Goal: Task Accomplishment & Management: Manage account settings

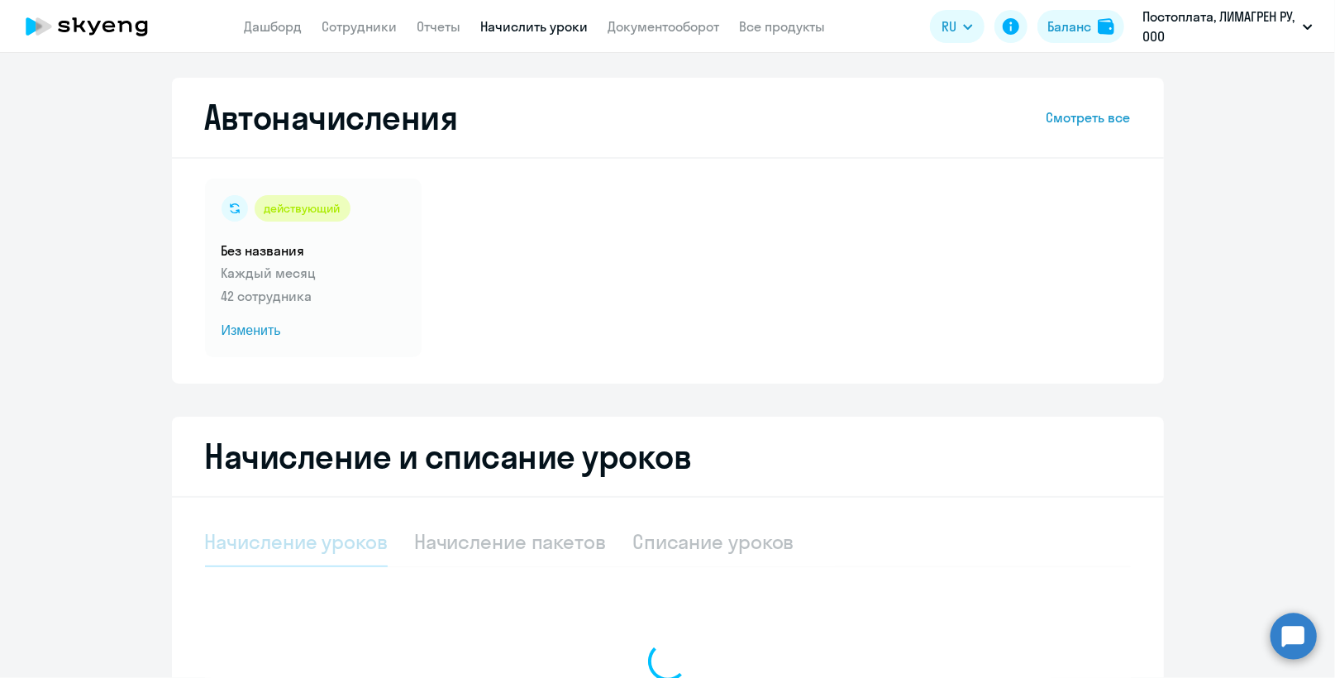
select select "10"
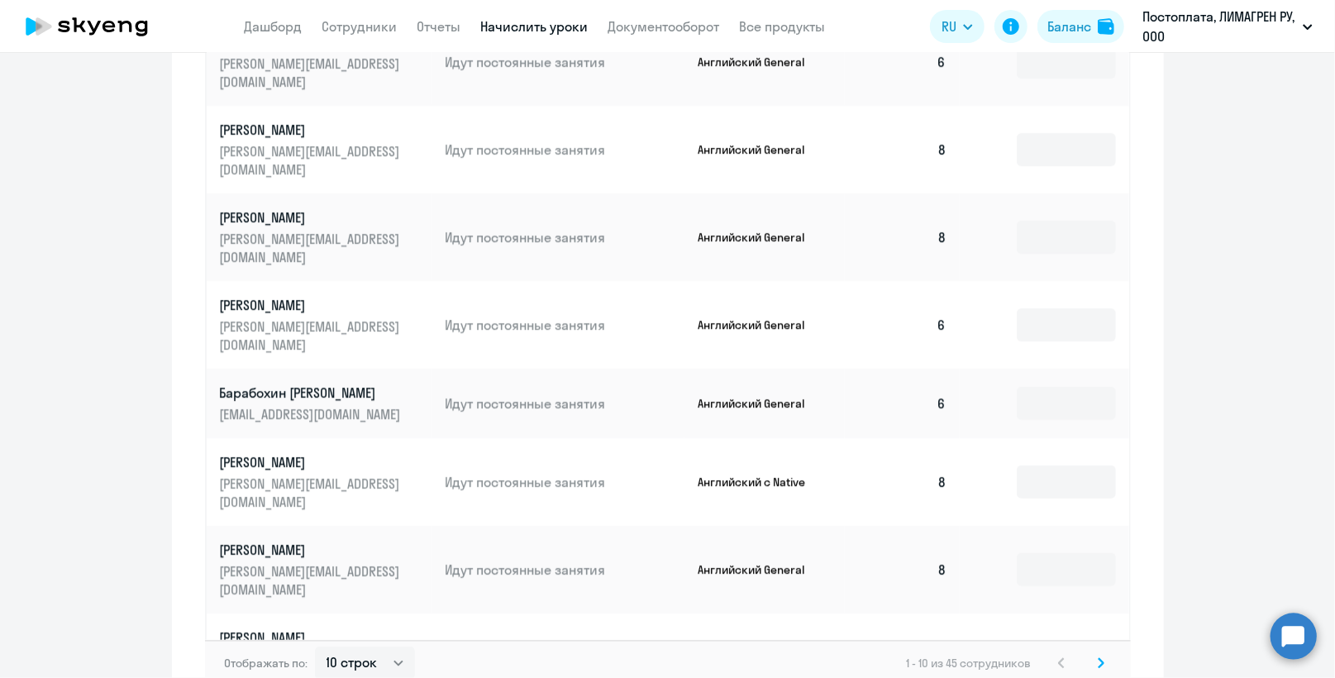
scroll to position [909, 0]
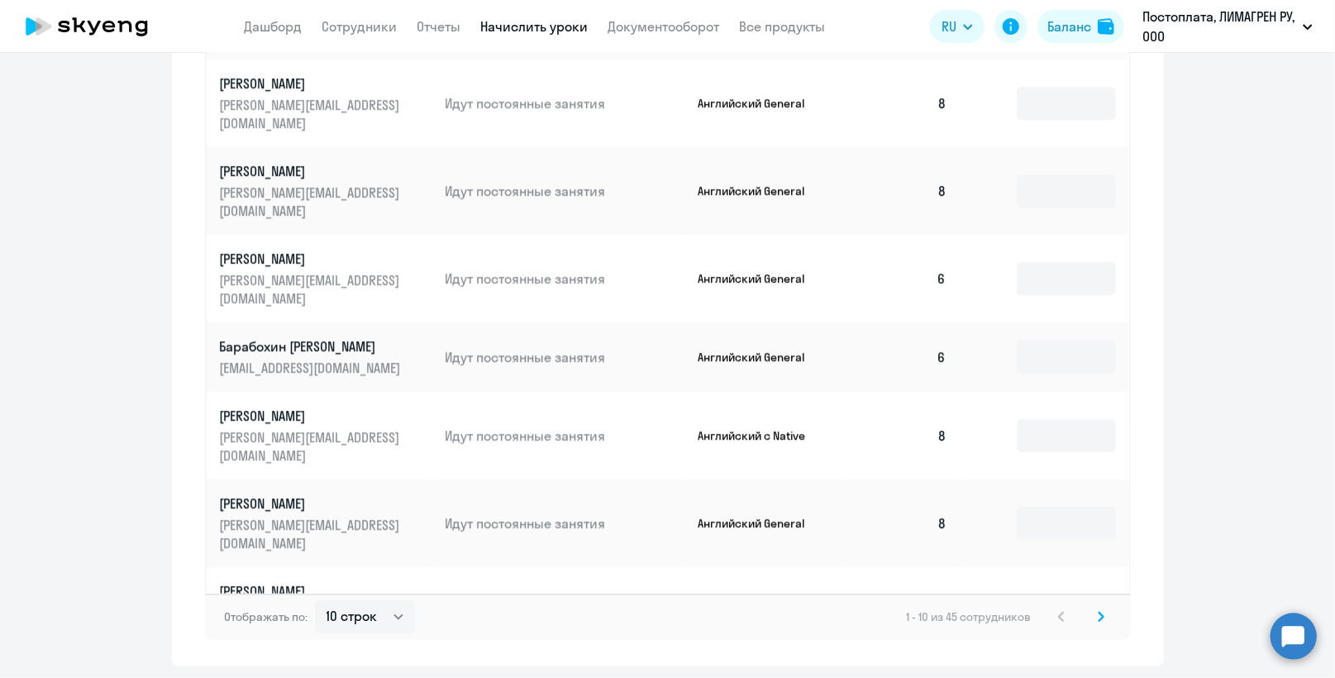
click at [1091, 607] on svg-icon at bounding box center [1101, 617] width 20 height 20
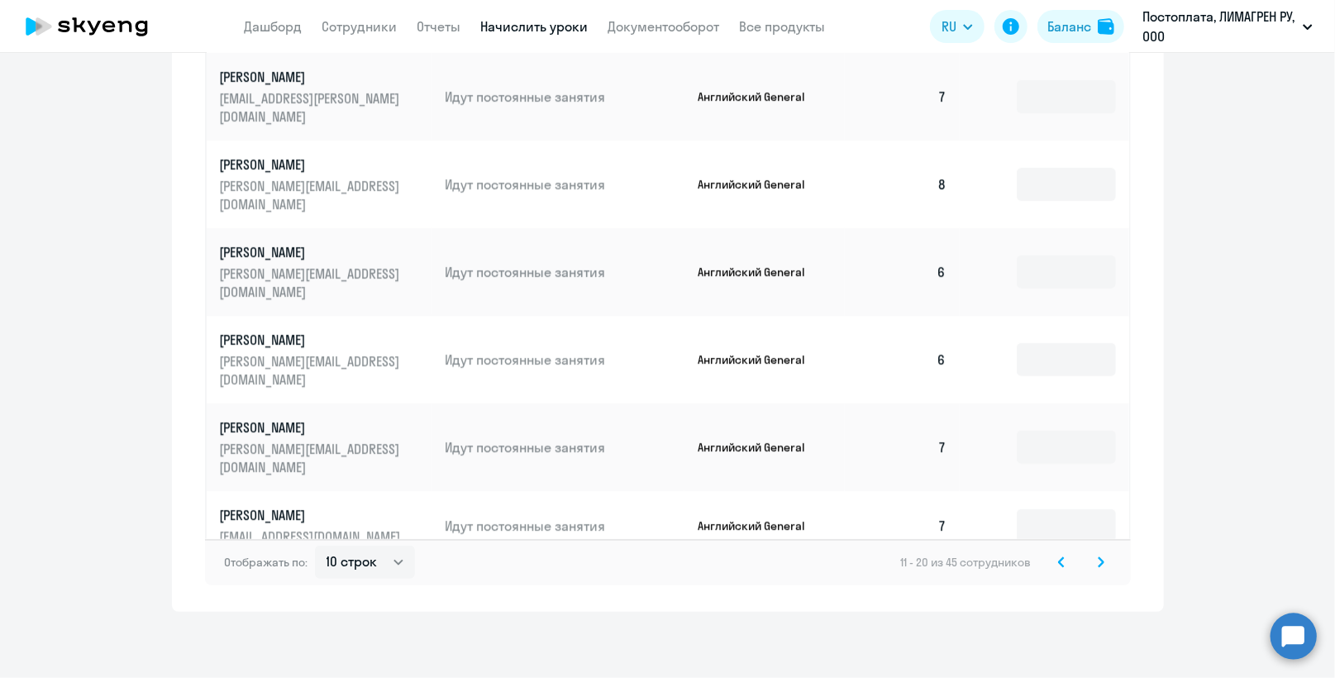
scroll to position [0, 0]
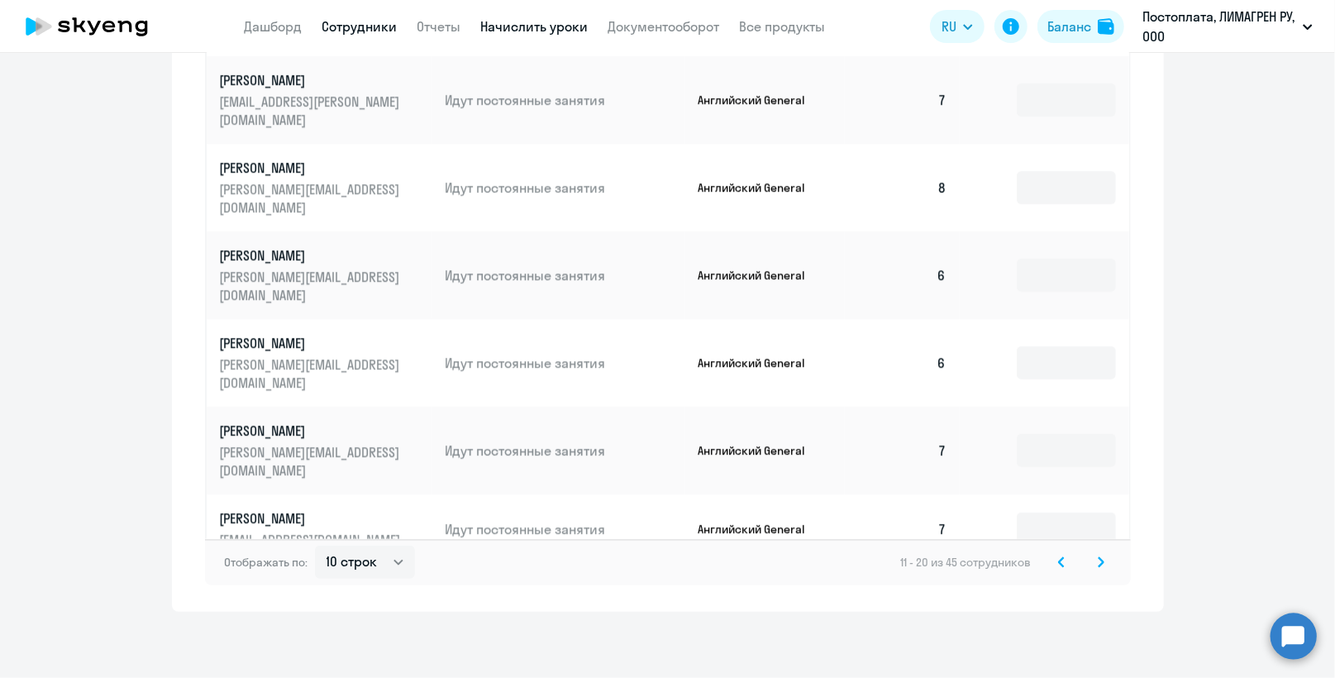
click at [352, 22] on link "Сотрудники" at bounding box center [359, 26] width 75 height 17
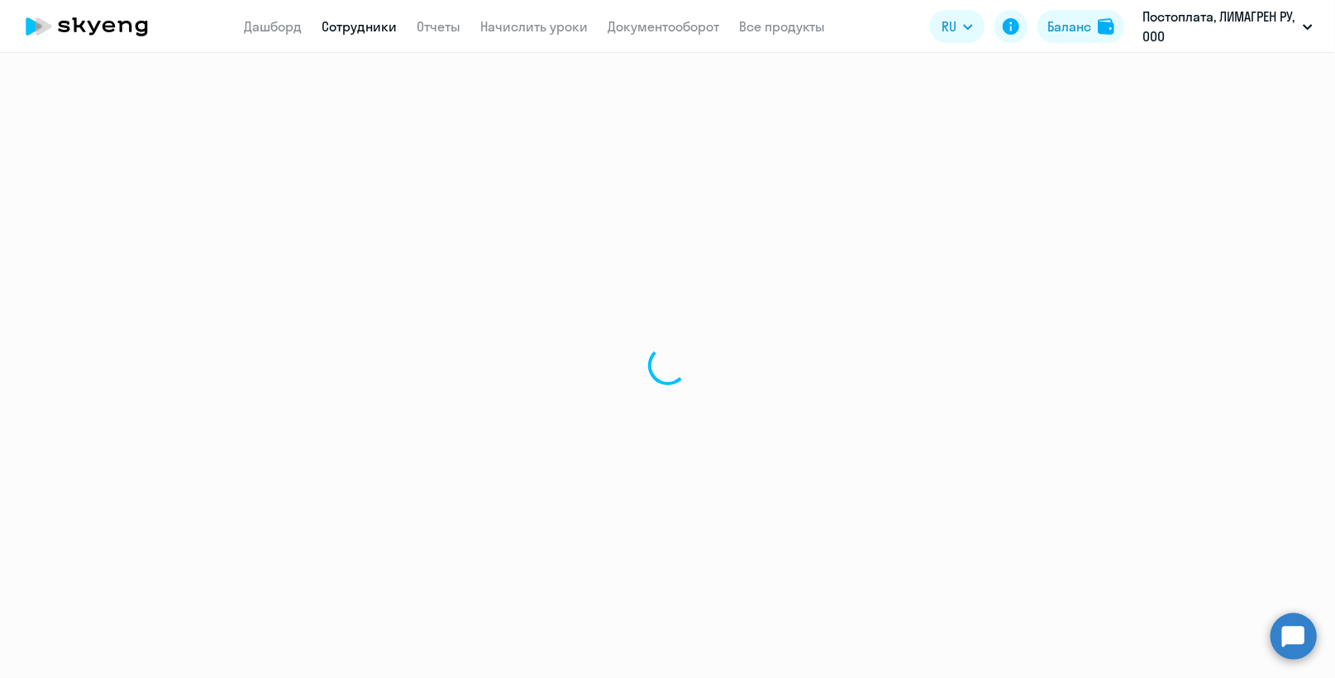
select select "30"
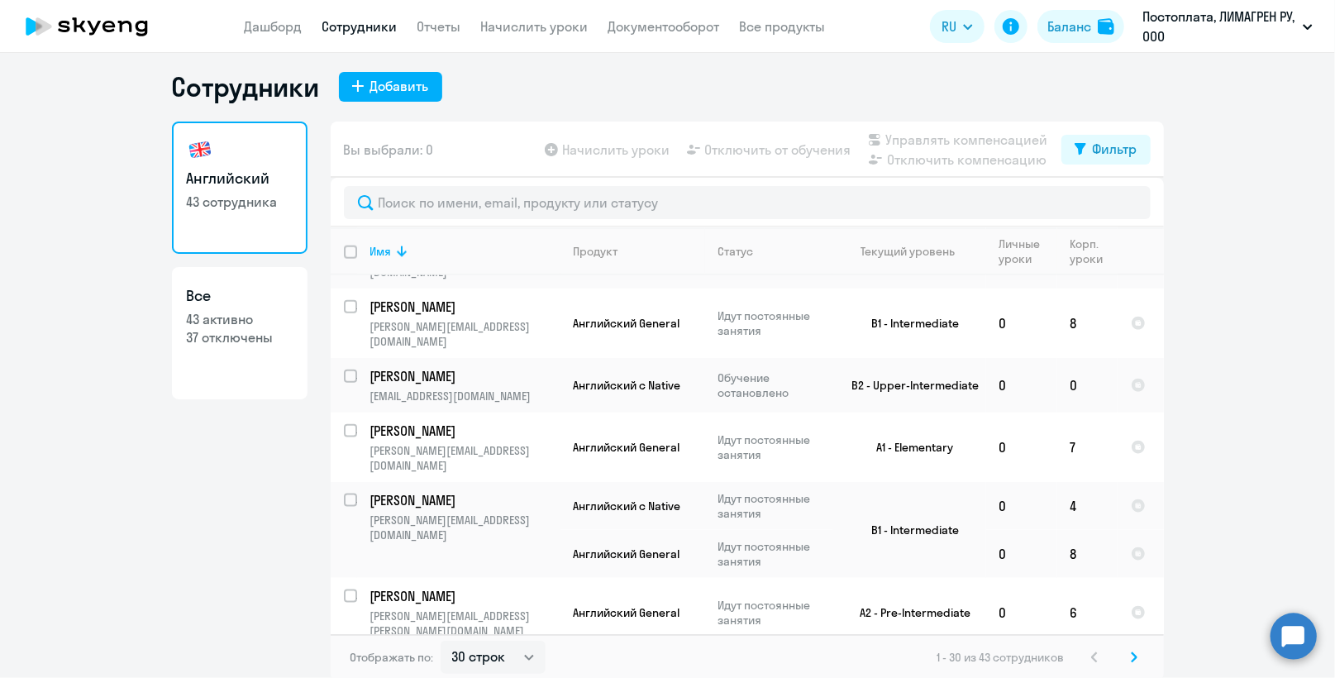
scroll to position [10, 0]
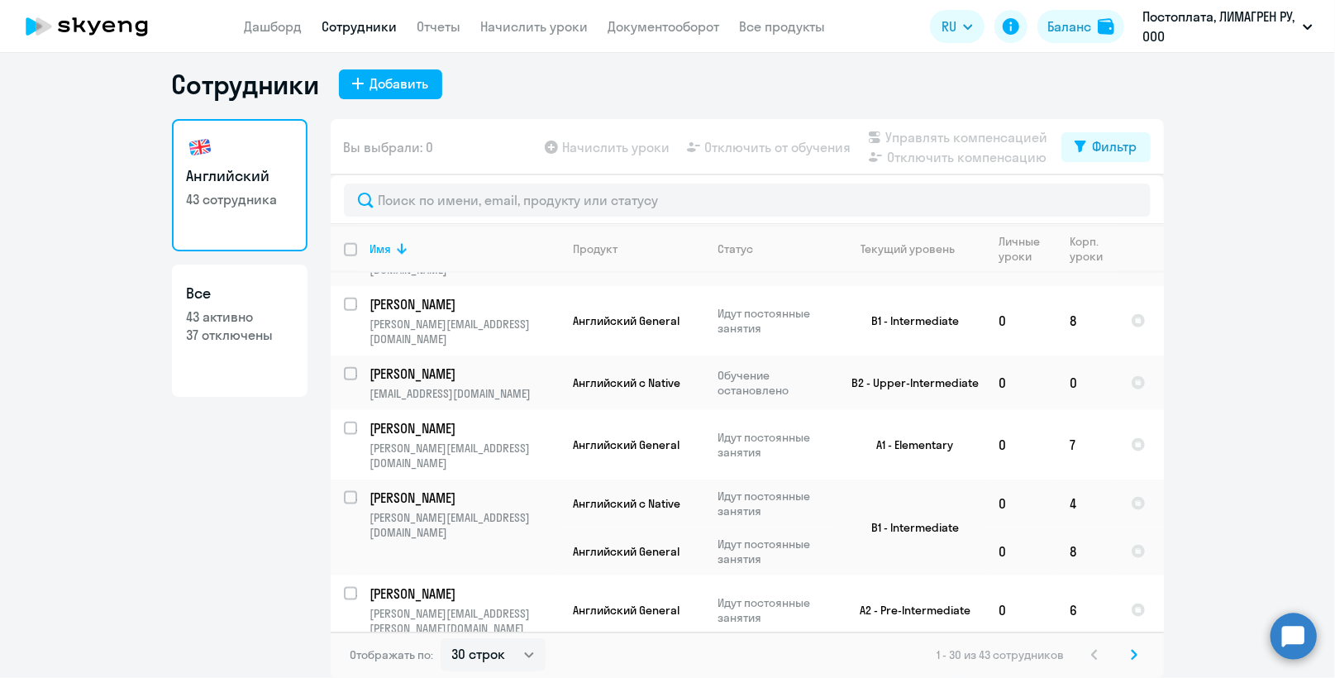
click at [1124, 649] on svg-icon at bounding box center [1134, 655] width 20 height 20
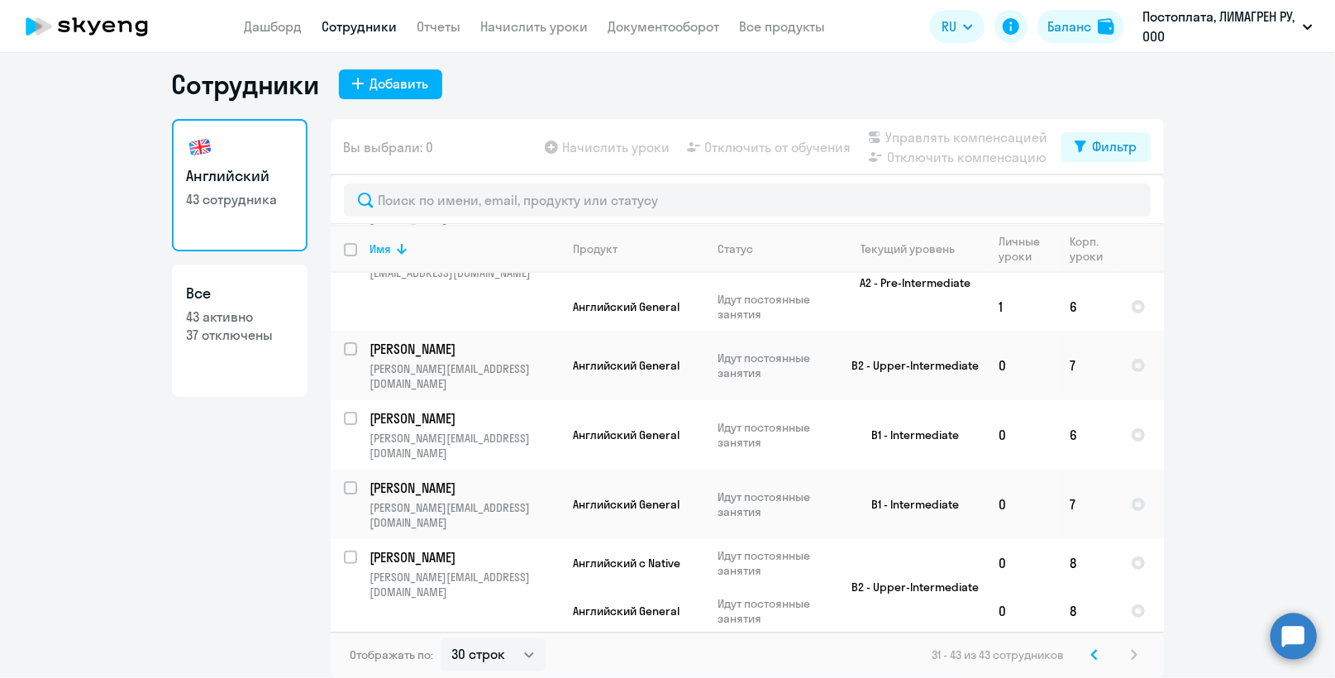
scroll to position [0, 0]
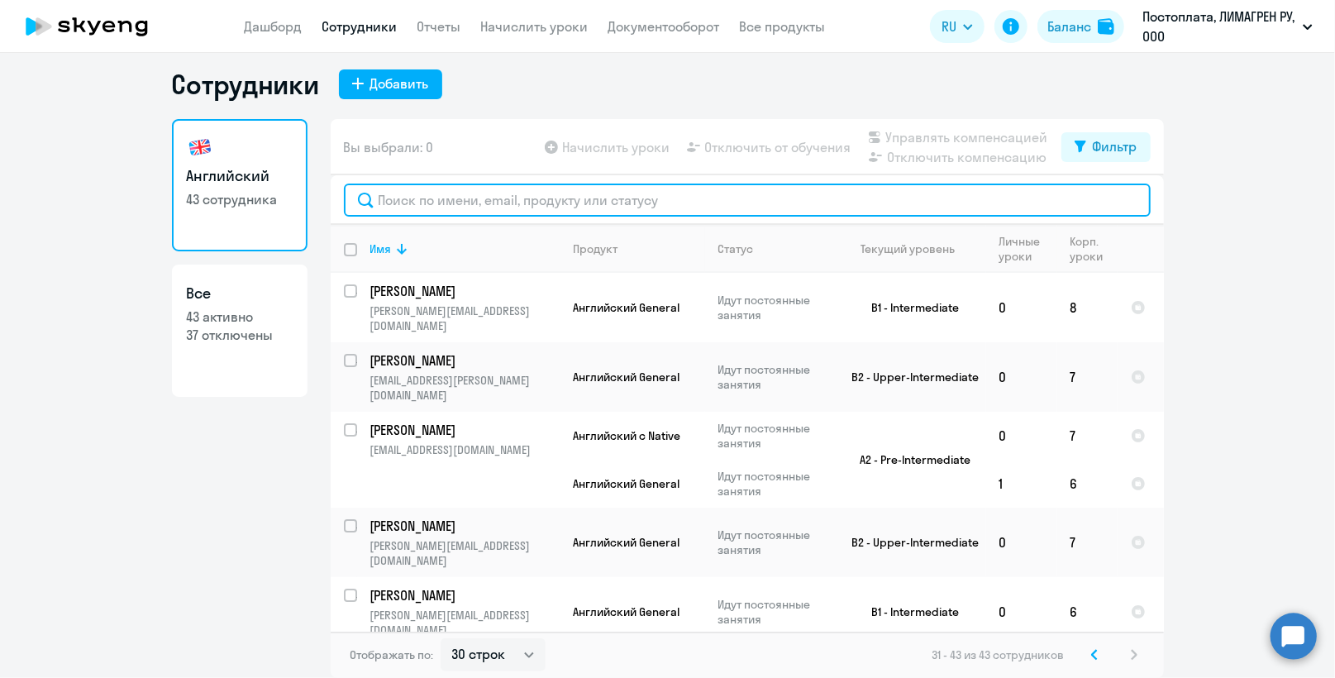
click at [663, 207] on input "text" at bounding box center [747, 199] width 807 height 33
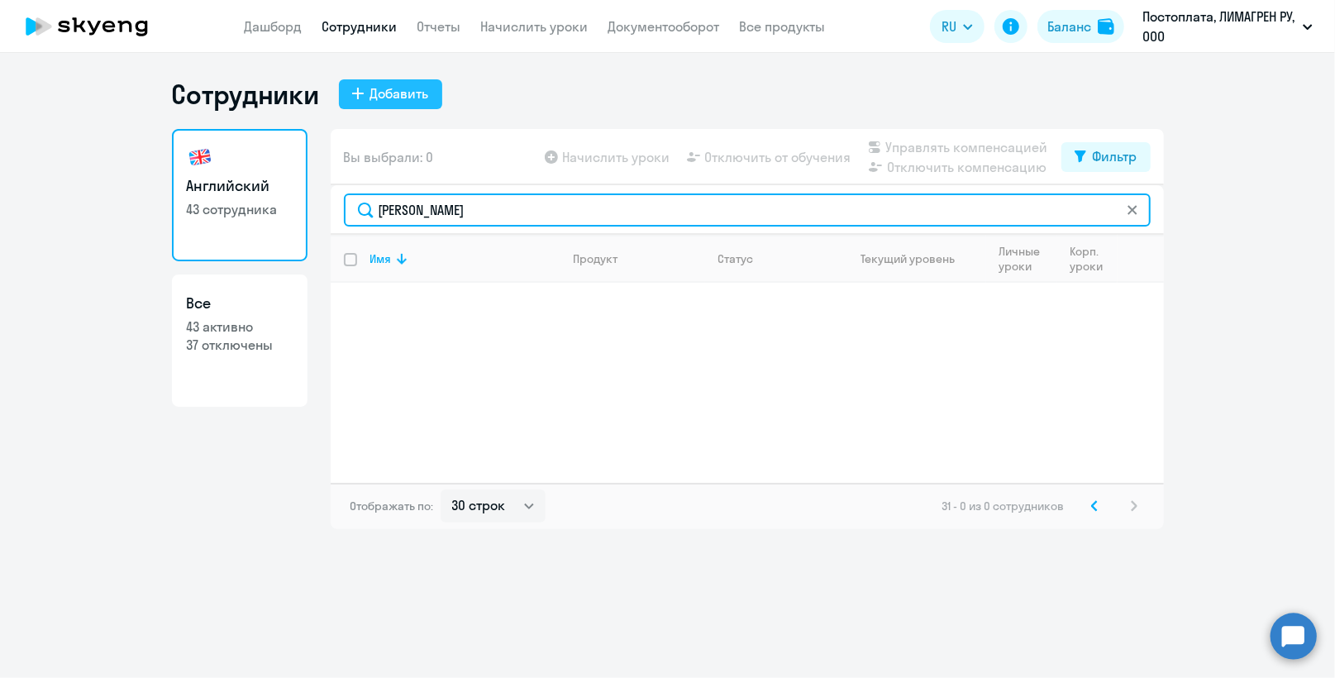
type input "бутко"
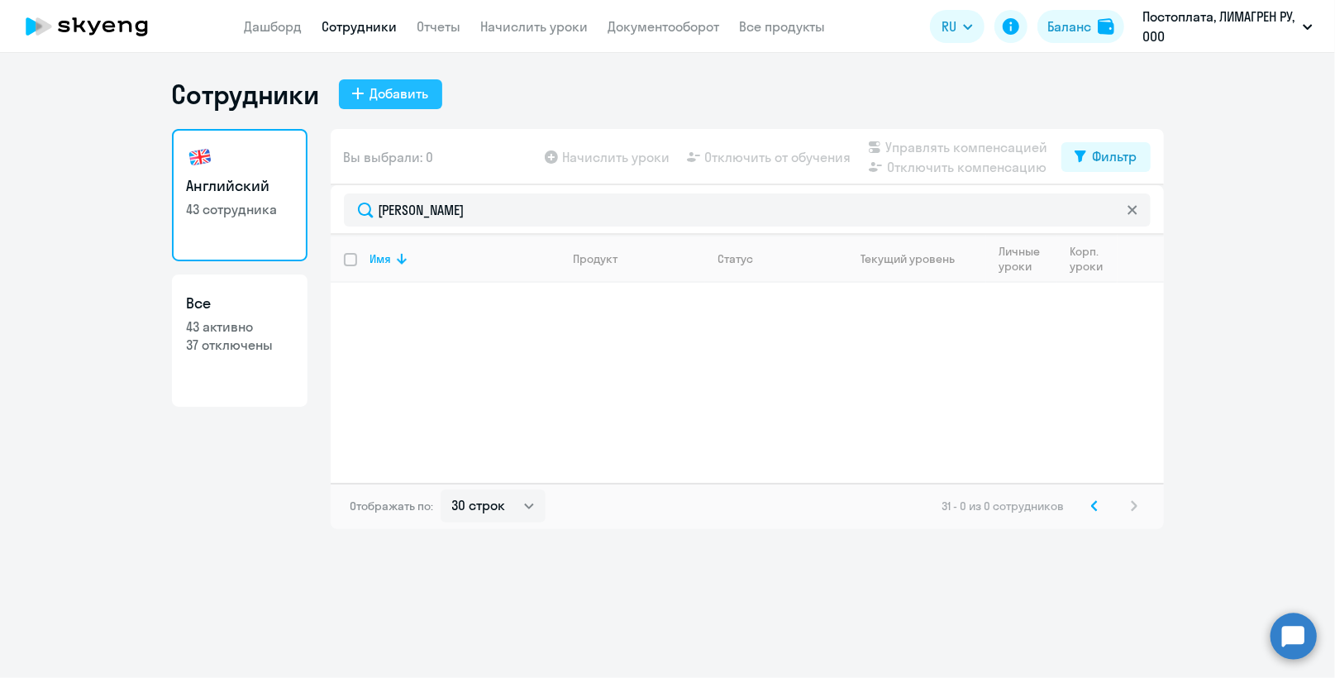
click at [394, 89] on div "Добавить" at bounding box center [399, 93] width 59 height 20
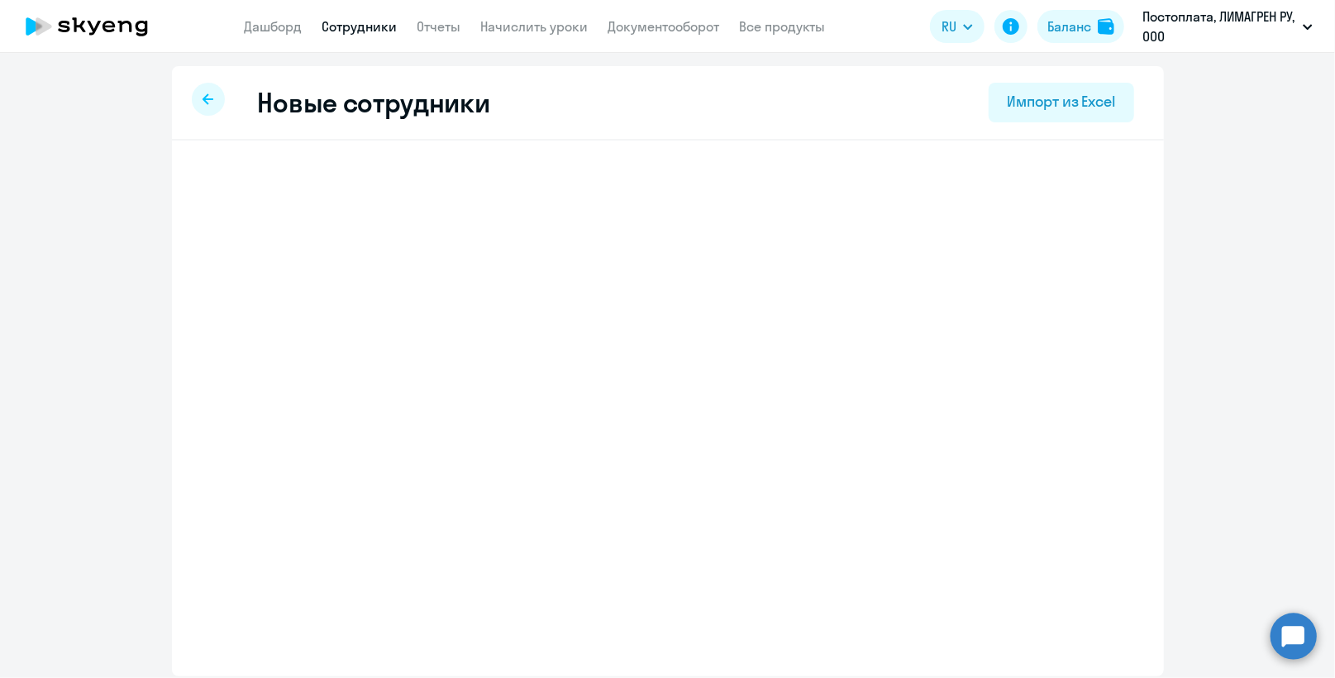
select select "english_adult_not_native_speaker"
select select "3"
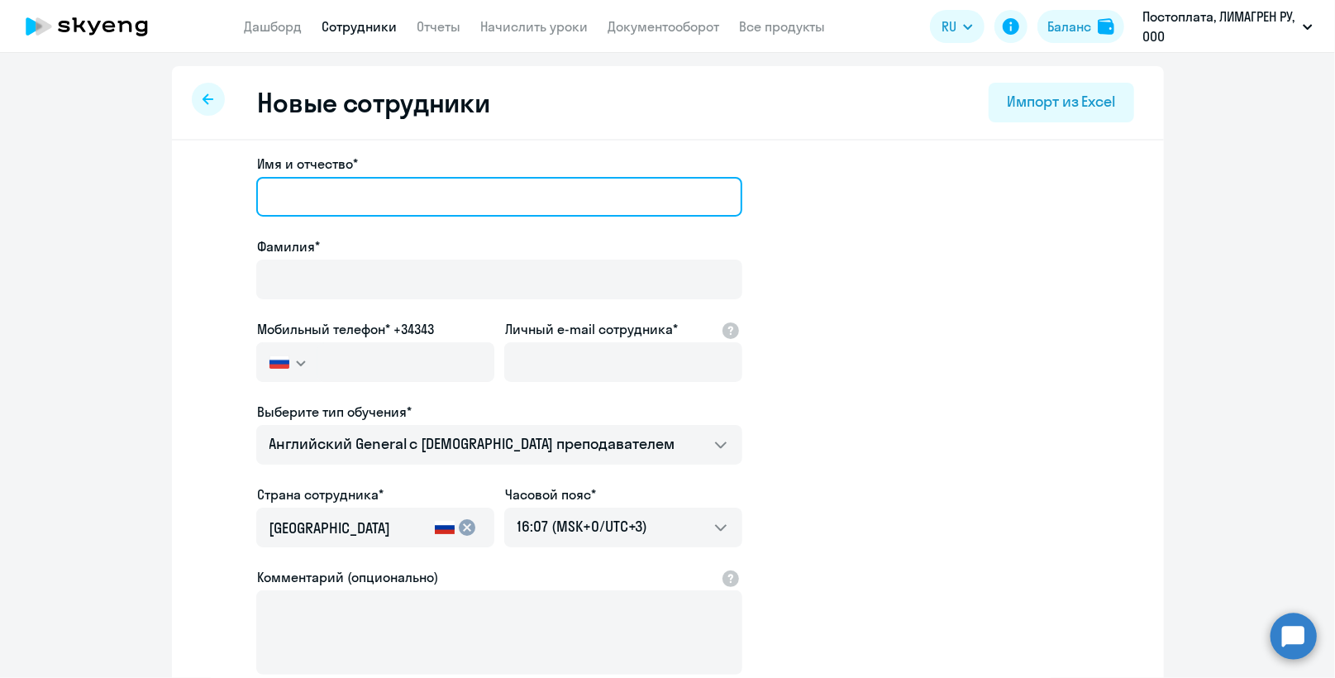
click at [492, 205] on input "Имя и отчество*" at bounding box center [499, 197] width 486 height 40
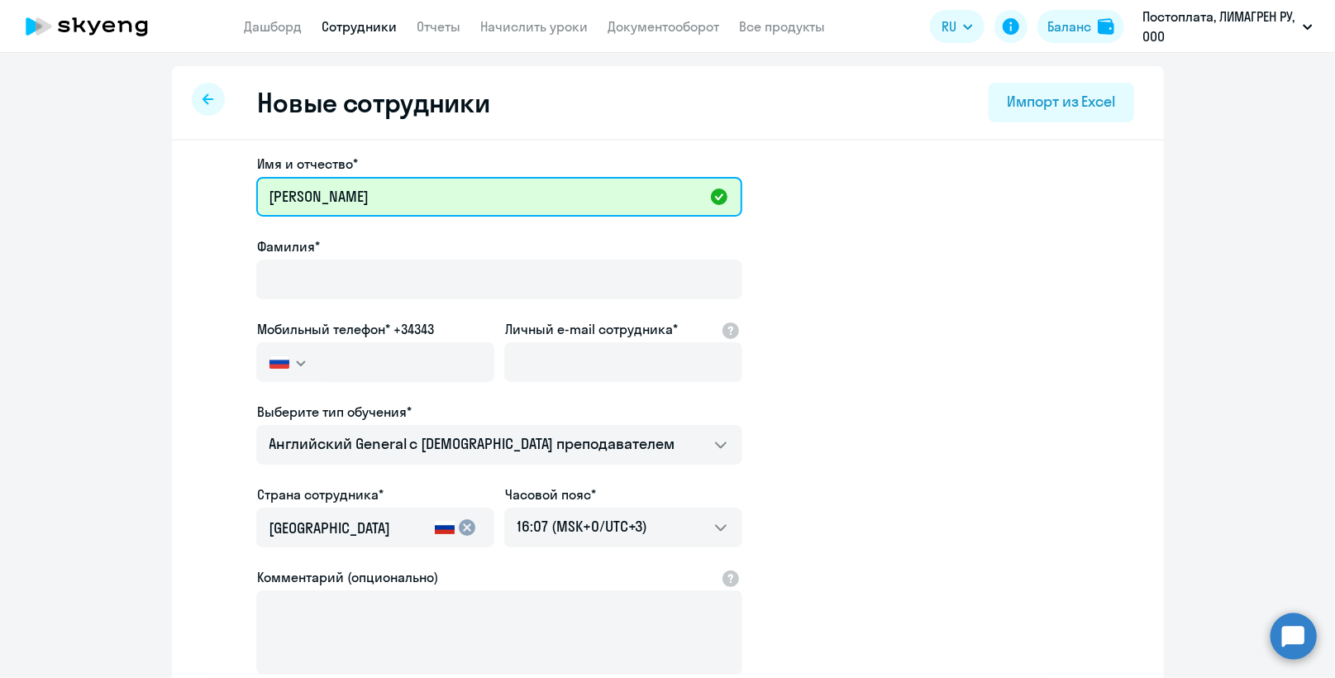
click at [350, 193] on input "Ирина Сершгеевна" at bounding box center [499, 197] width 486 height 40
type input "[PERSON_NAME]"
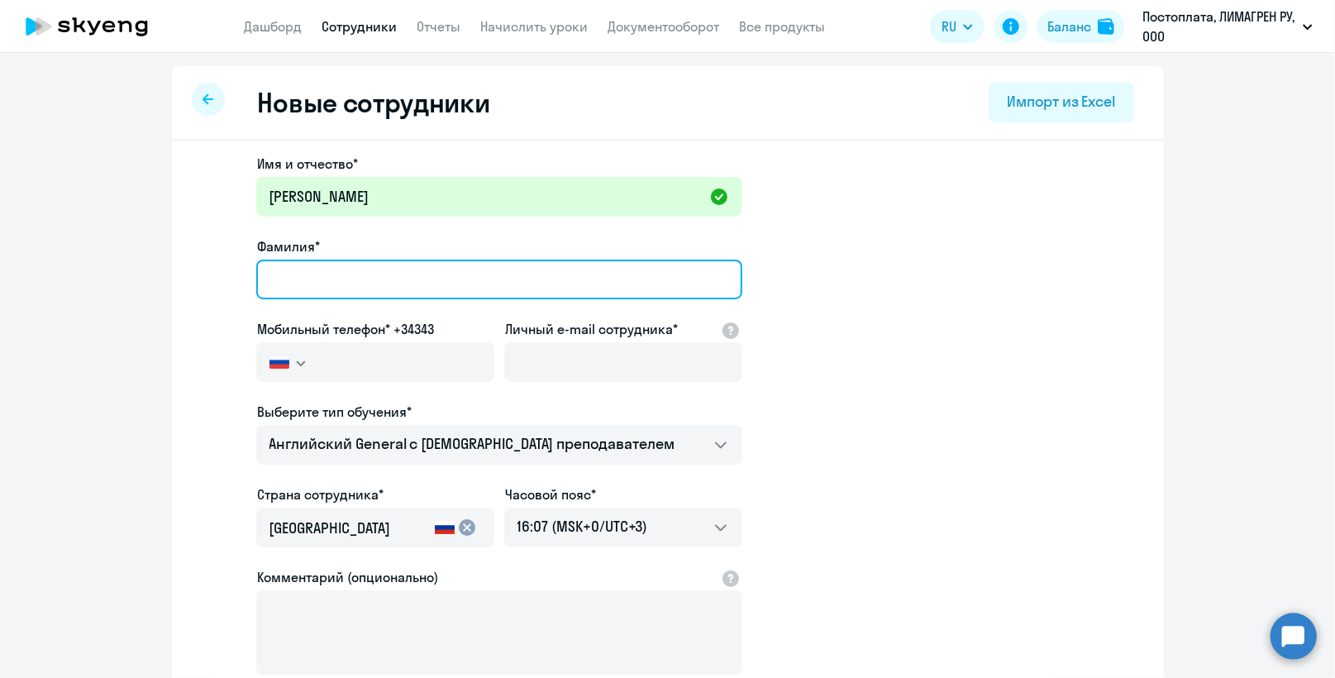
click at [304, 278] on input "Фамилия*" at bounding box center [499, 279] width 486 height 40
type input "[PERSON_NAME]"
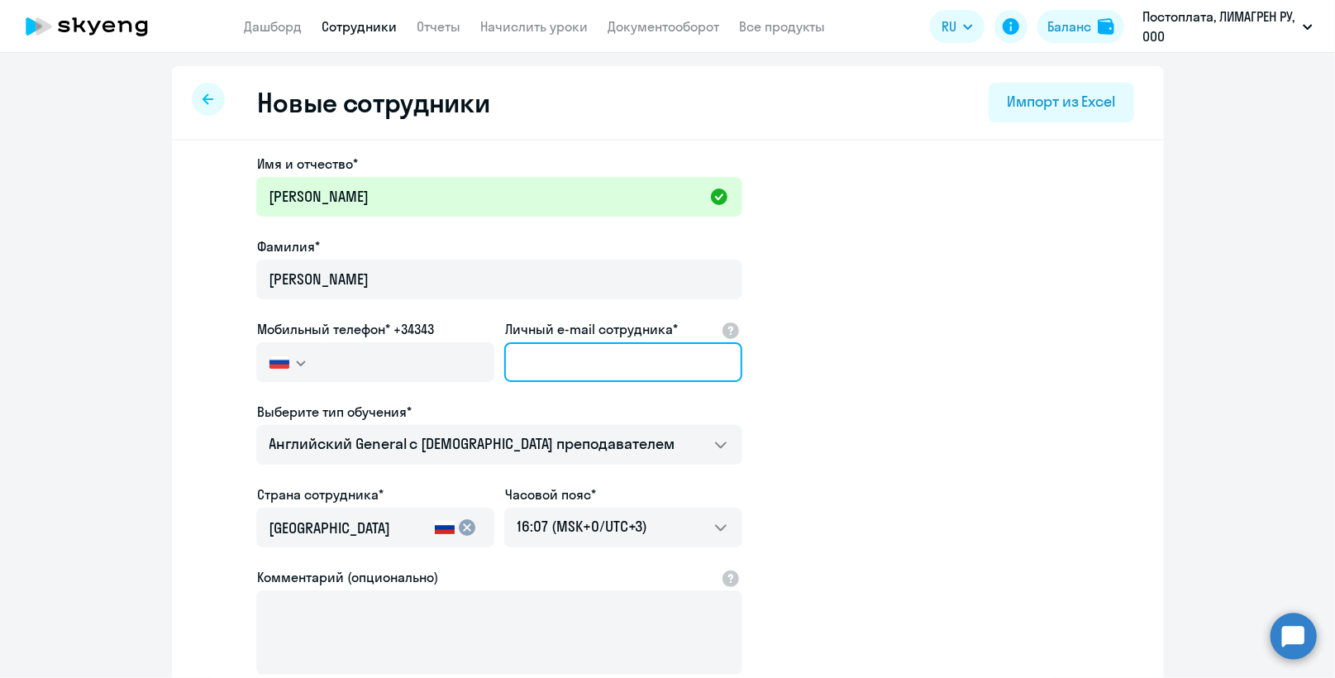
type input "[PERSON_NAME][EMAIL_ADDRESS][PERSON_NAME][DOMAIN_NAME]"
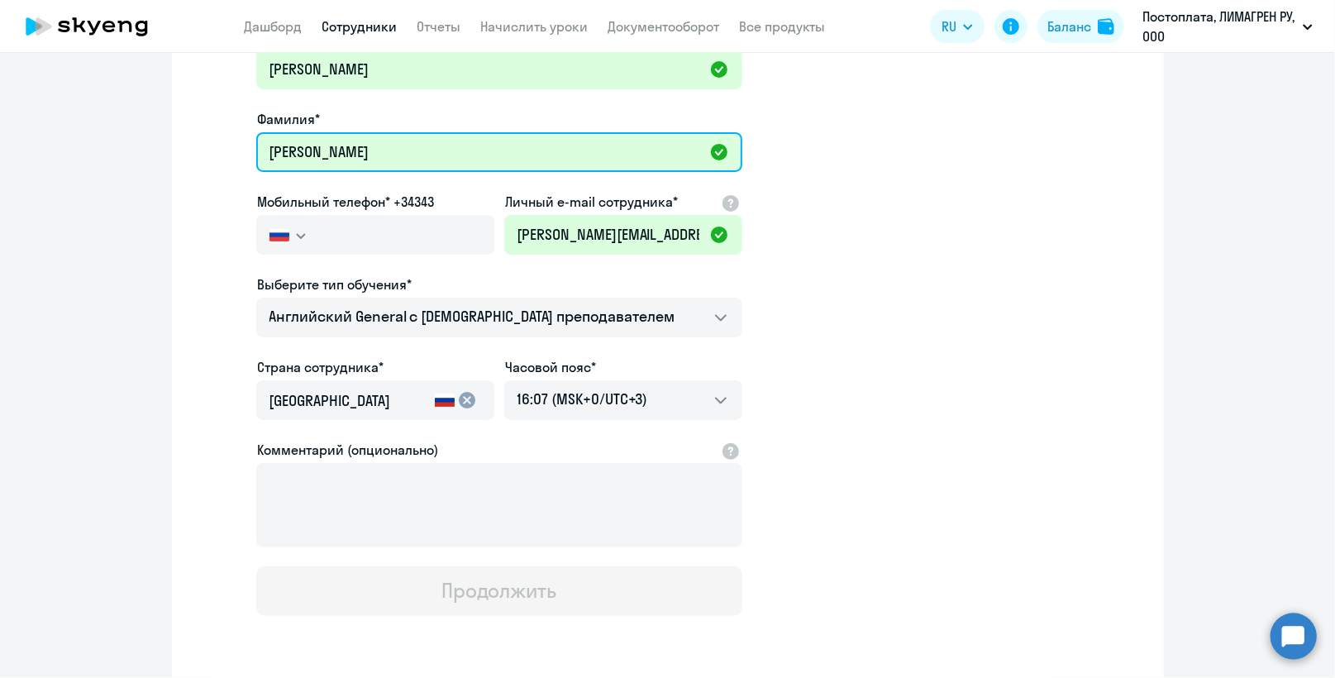
scroll to position [165, 0]
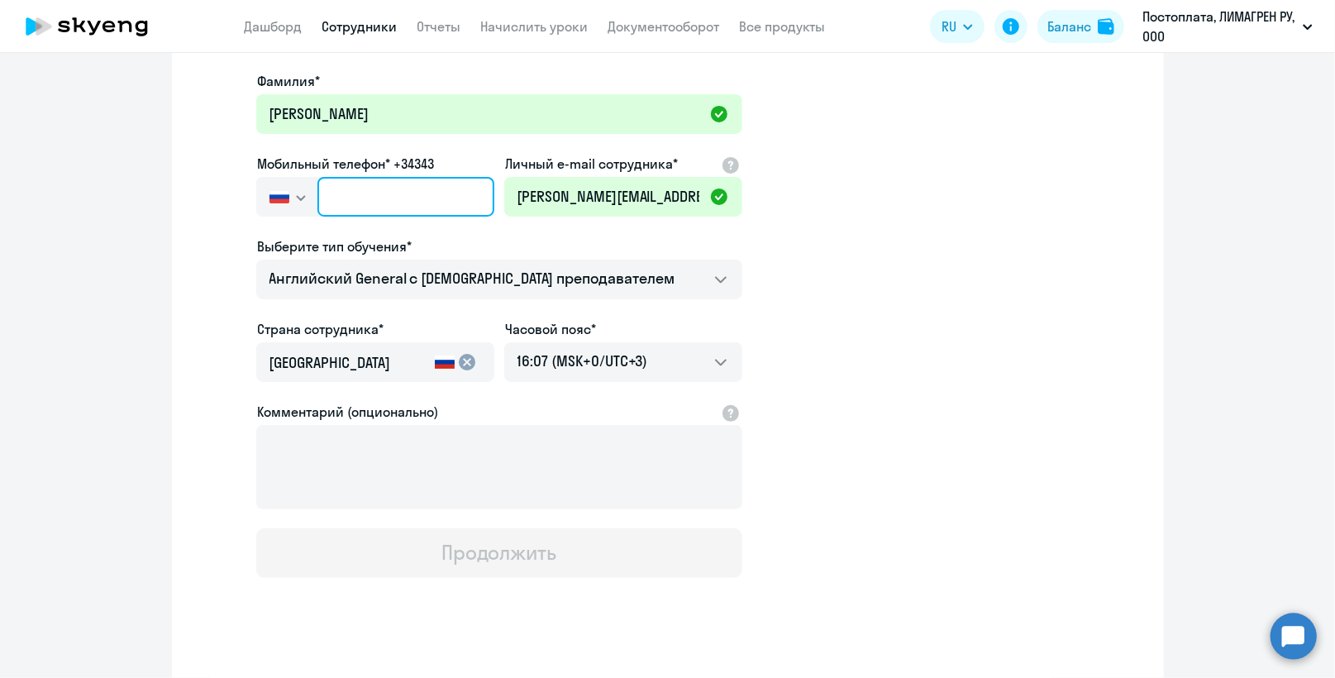
click at [327, 188] on input "text" at bounding box center [405, 197] width 176 height 40
paste input "+7 988 353-88-94"
type input "+7 988 353-88-94"
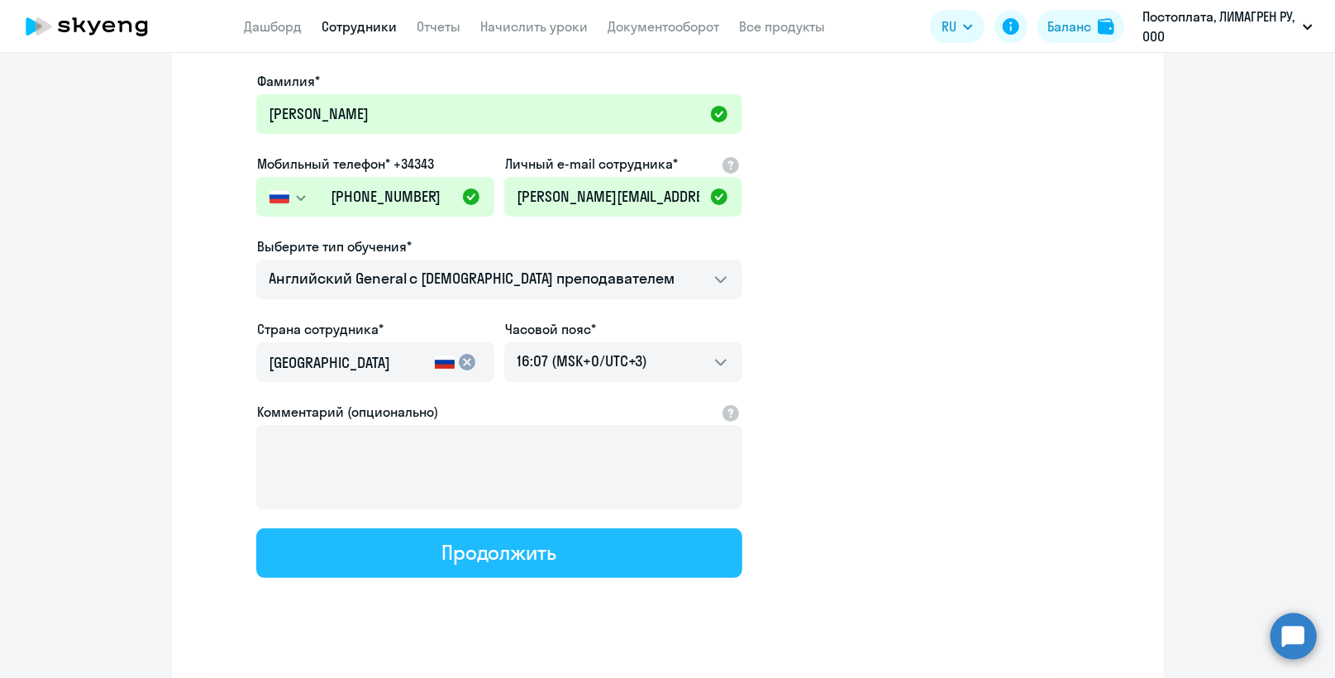
click at [521, 544] on div "Продолжить" at bounding box center [498, 552] width 115 height 26
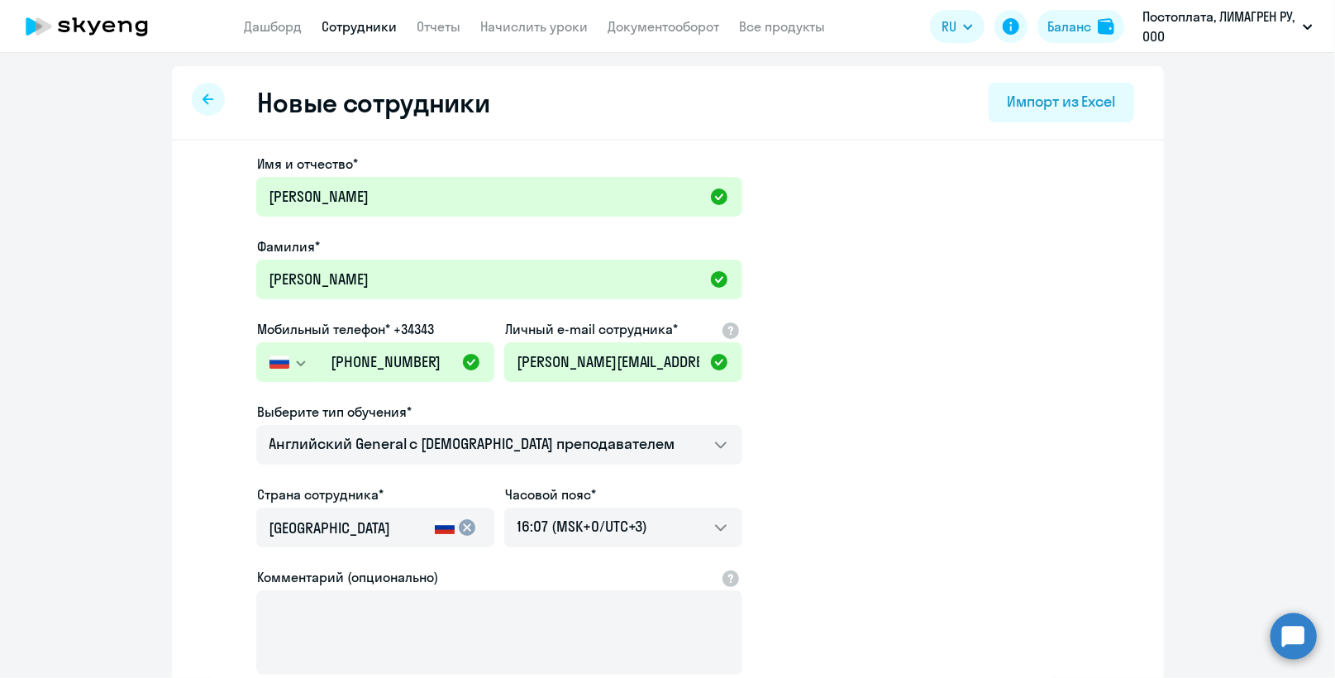
select select "english_adult_not_native_speaker"
select select "3"
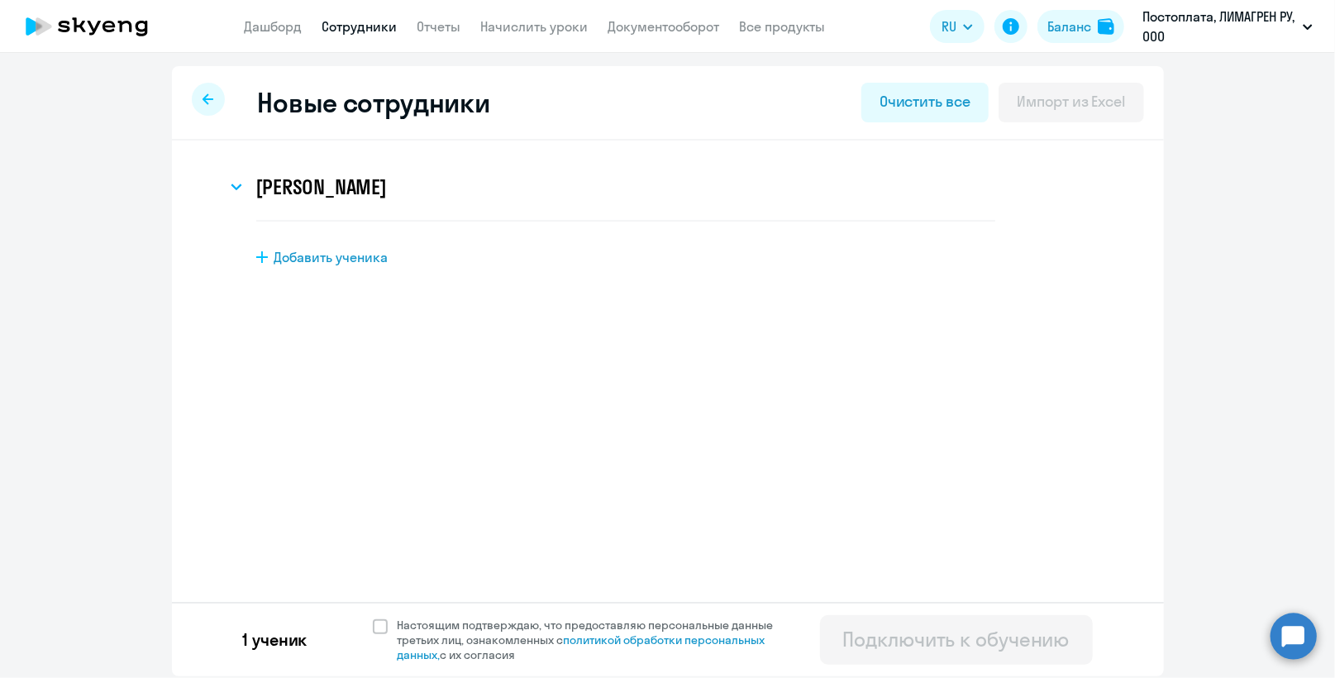
scroll to position [0, 0]
click at [378, 626] on span at bounding box center [380, 626] width 15 height 15
click at [373, 617] on input "Настоящим подтверждаю, что предоставляю персональные данные третьих лиц, ознако…" at bounding box center [372, 616] width 1 height 1
checkbox input "true"
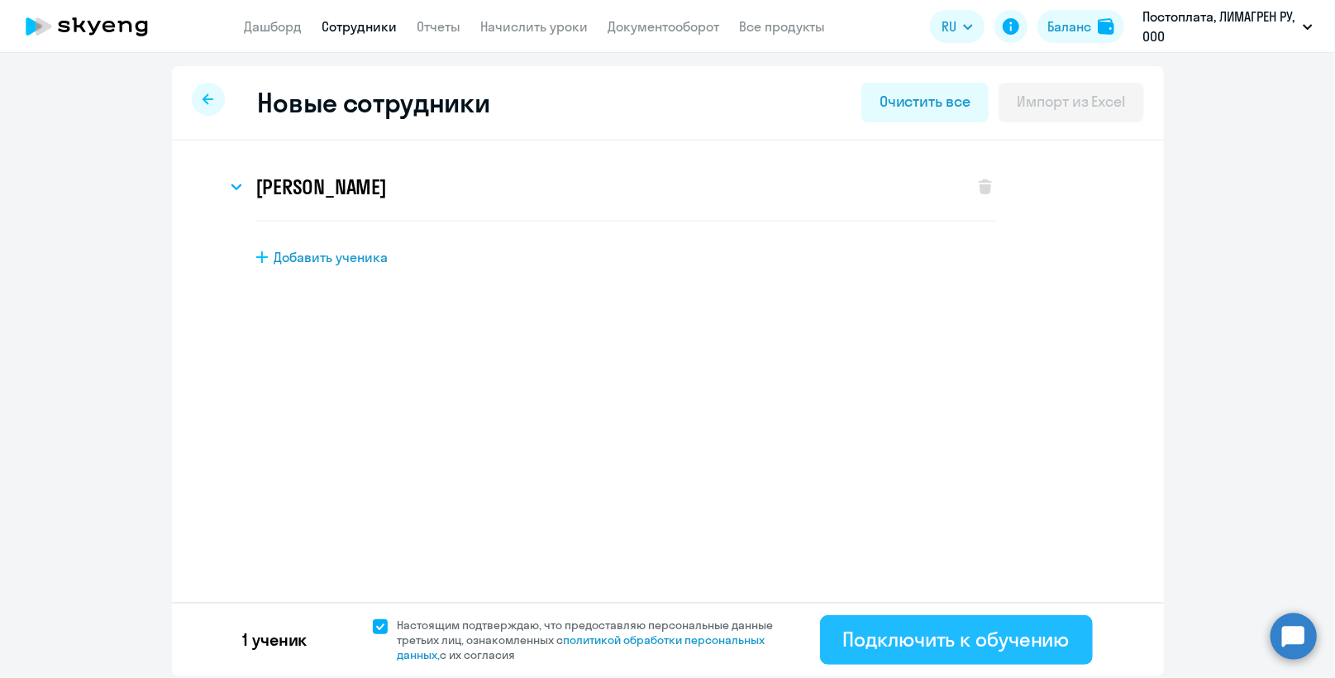
click at [953, 631] on div "Подключить к обучению" at bounding box center [956, 639] width 226 height 26
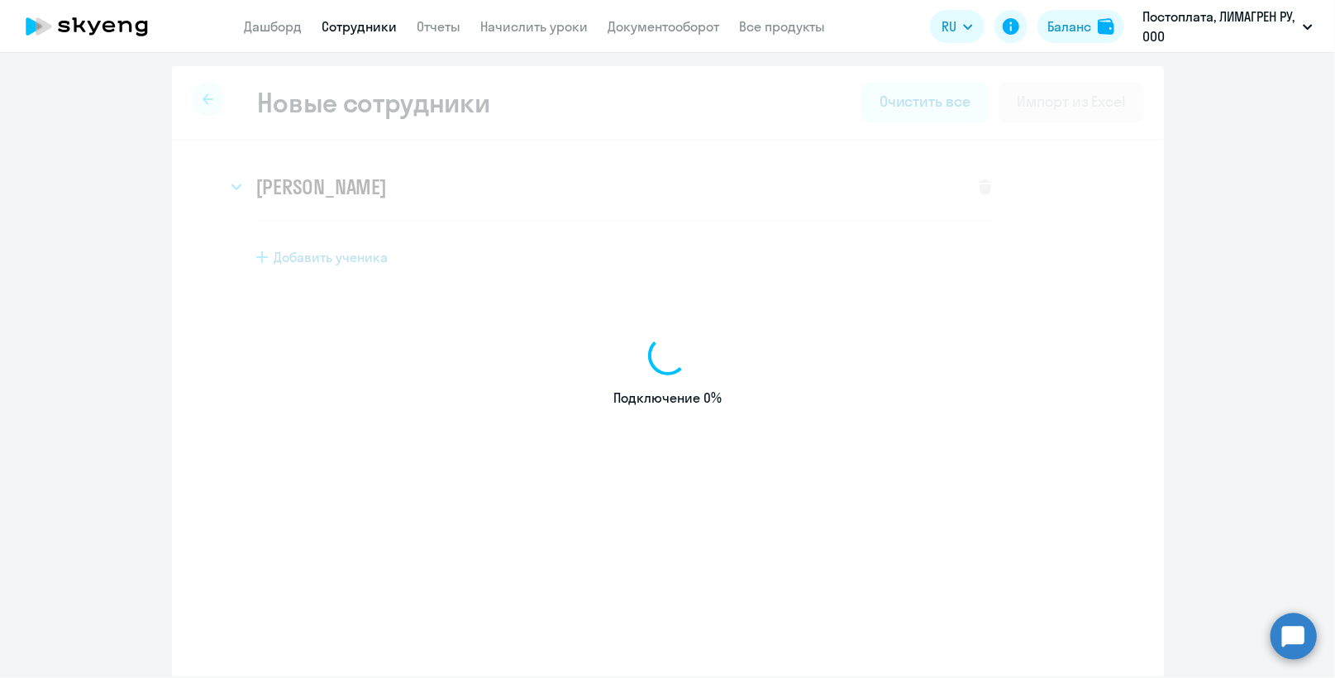
select select "english_adult_not_native_speaker"
select select "3"
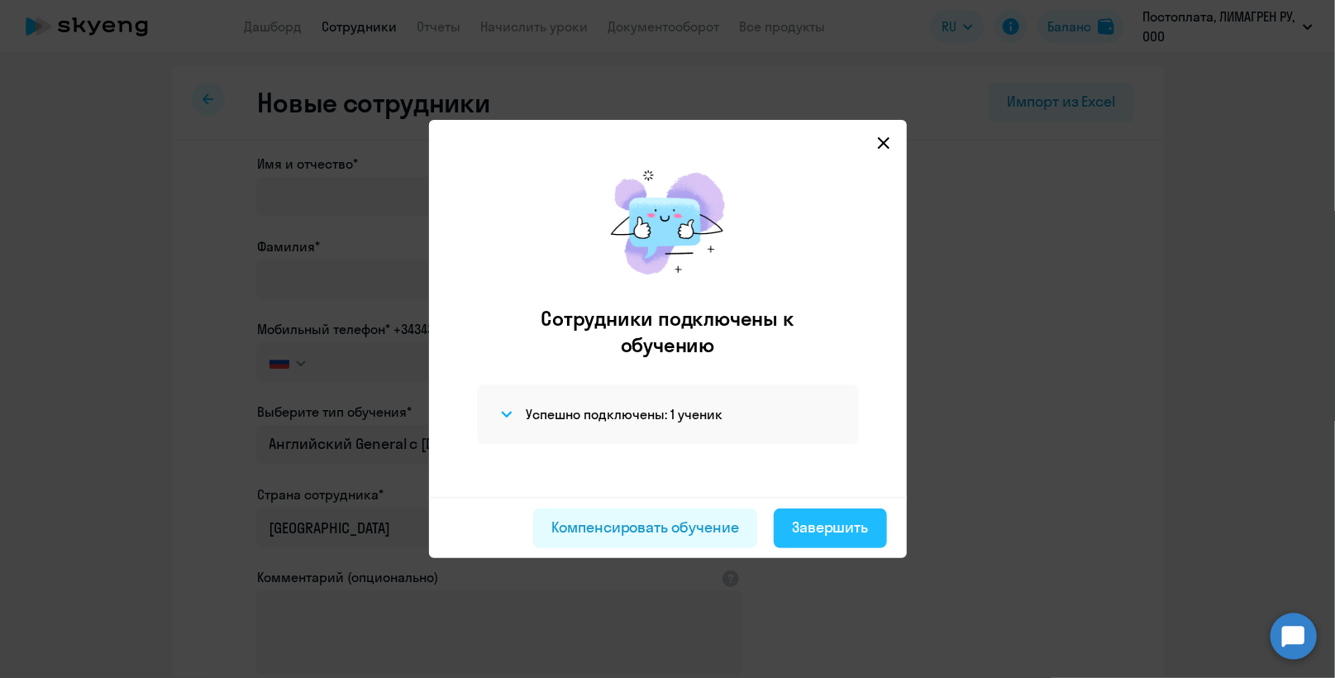
click at [826, 531] on div "Завершить" at bounding box center [830, 526] width 77 height 21
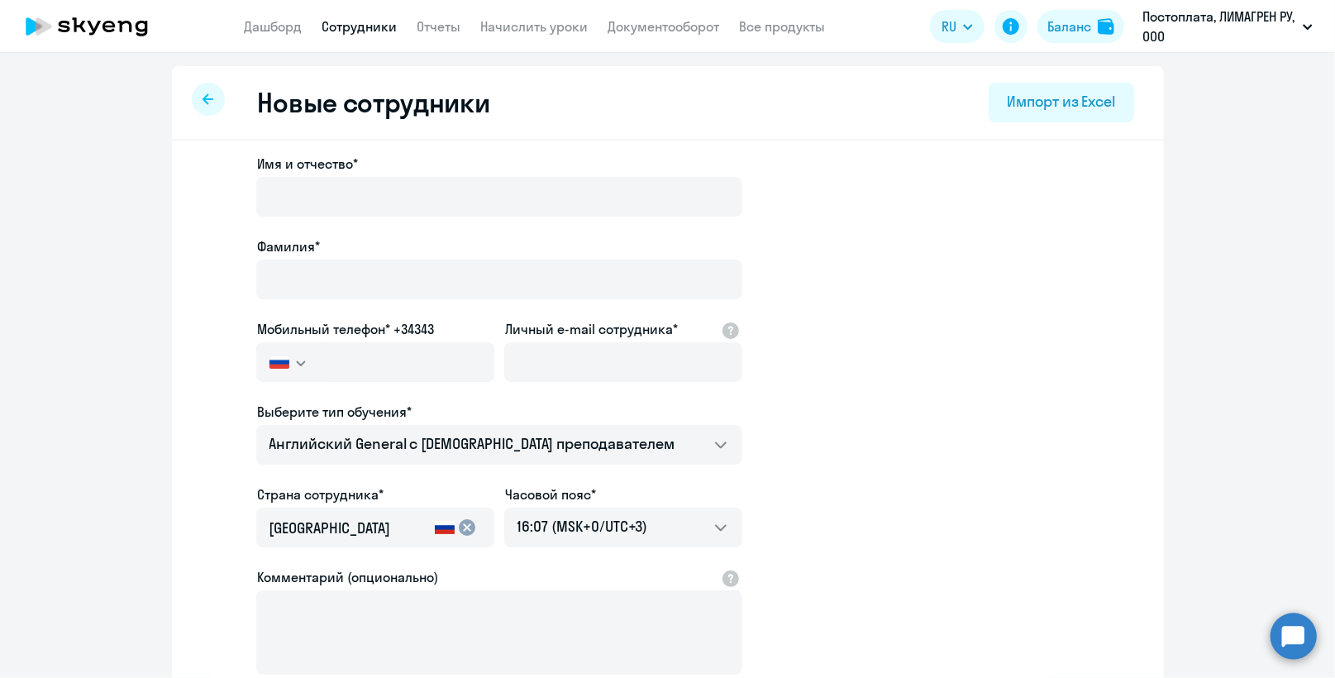
select select "30"
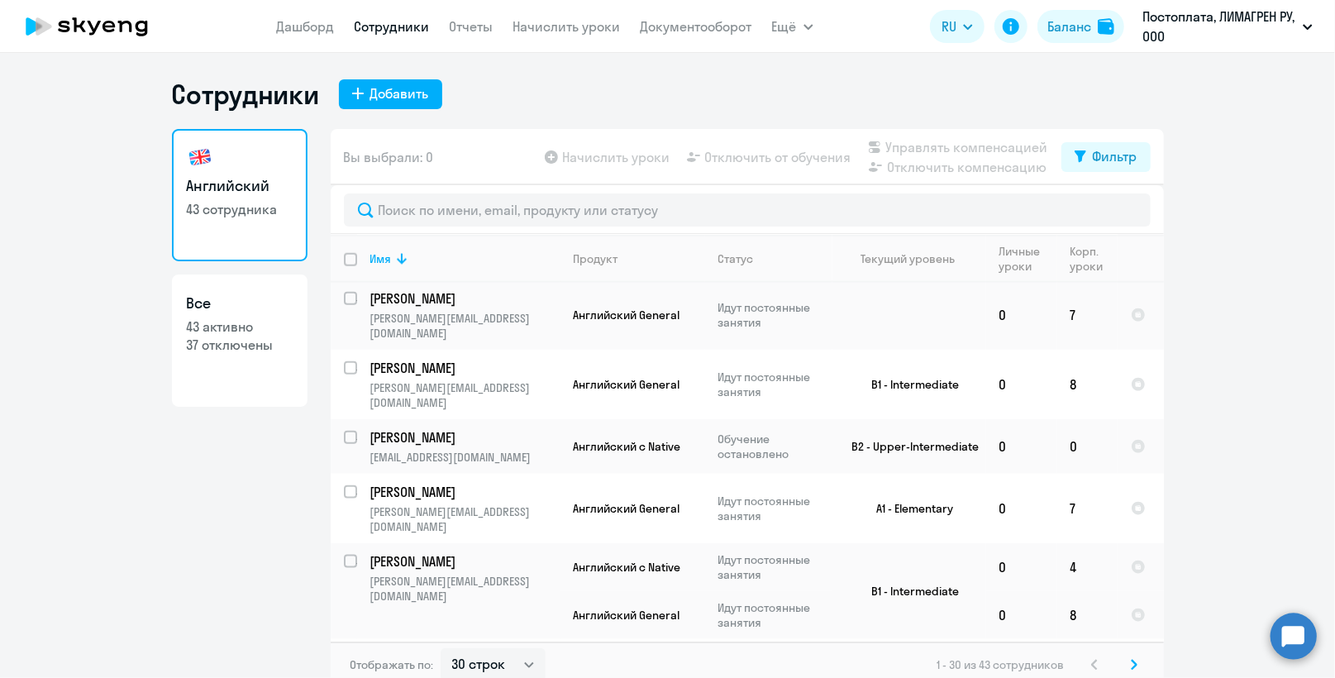
scroll to position [1301, 0]
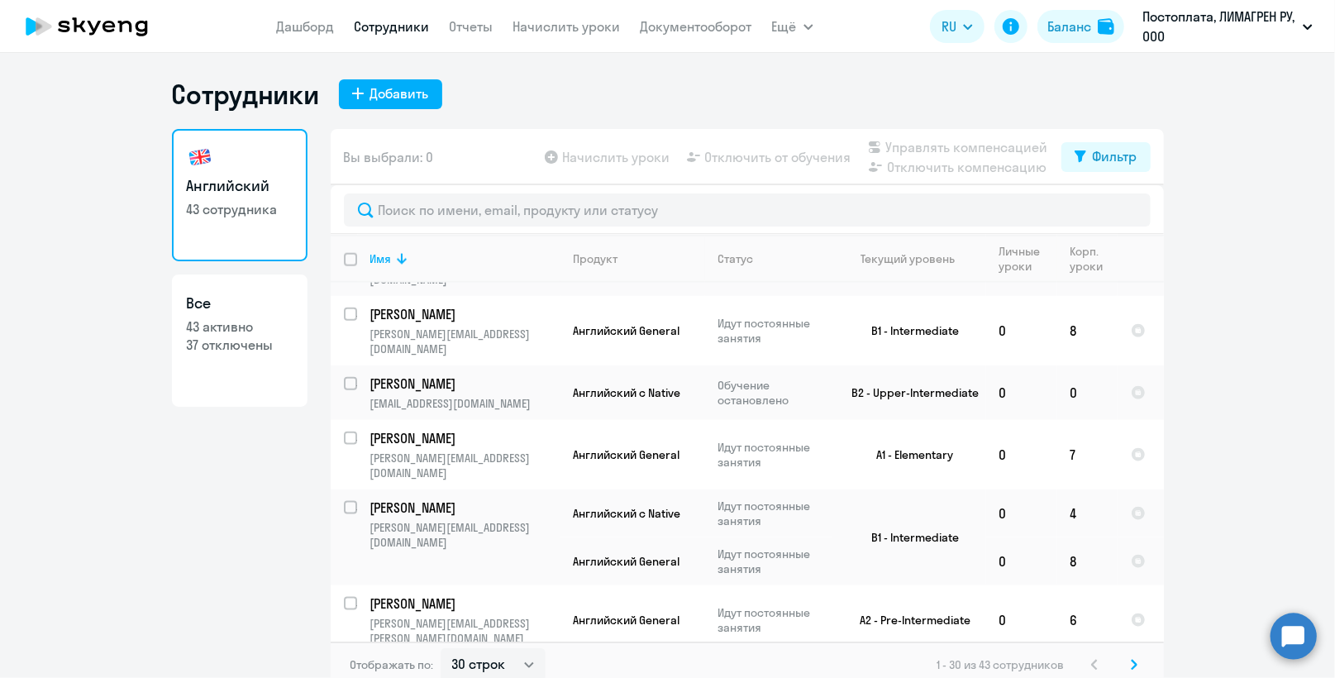
click at [1131, 663] on icon at bounding box center [1134, 665] width 7 height 12
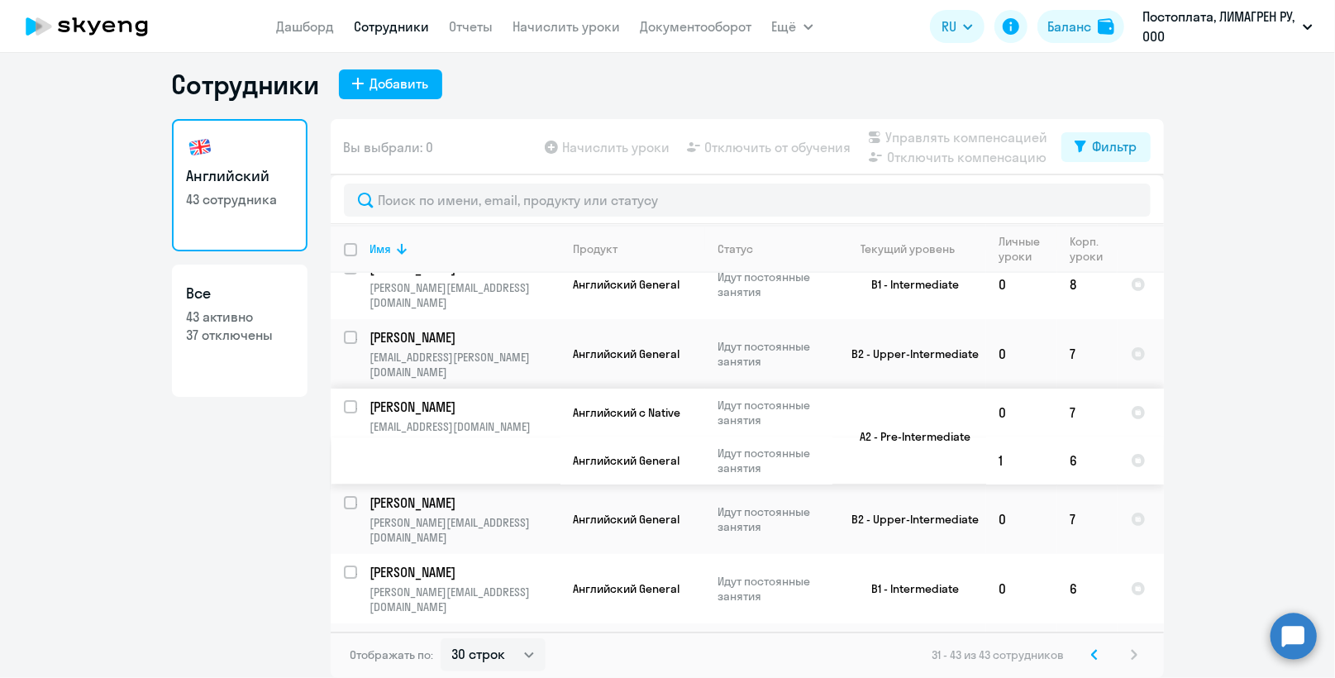
scroll to position [0, 0]
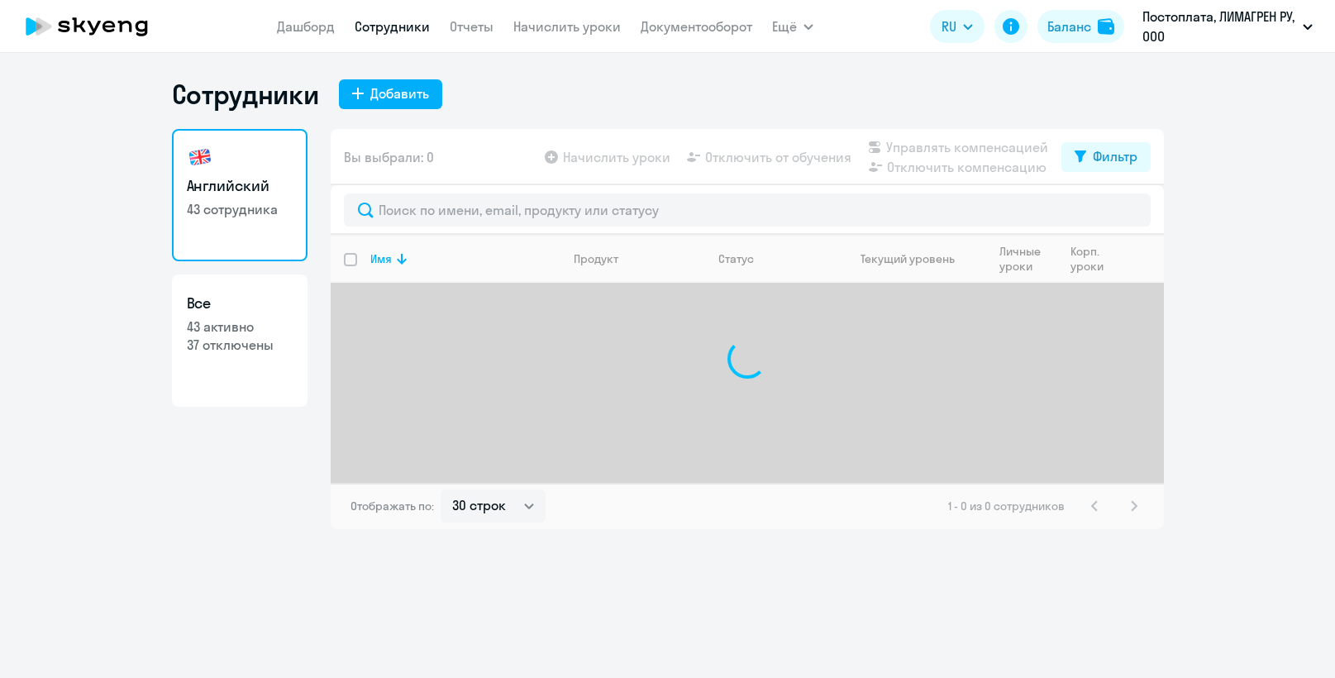
select select "30"
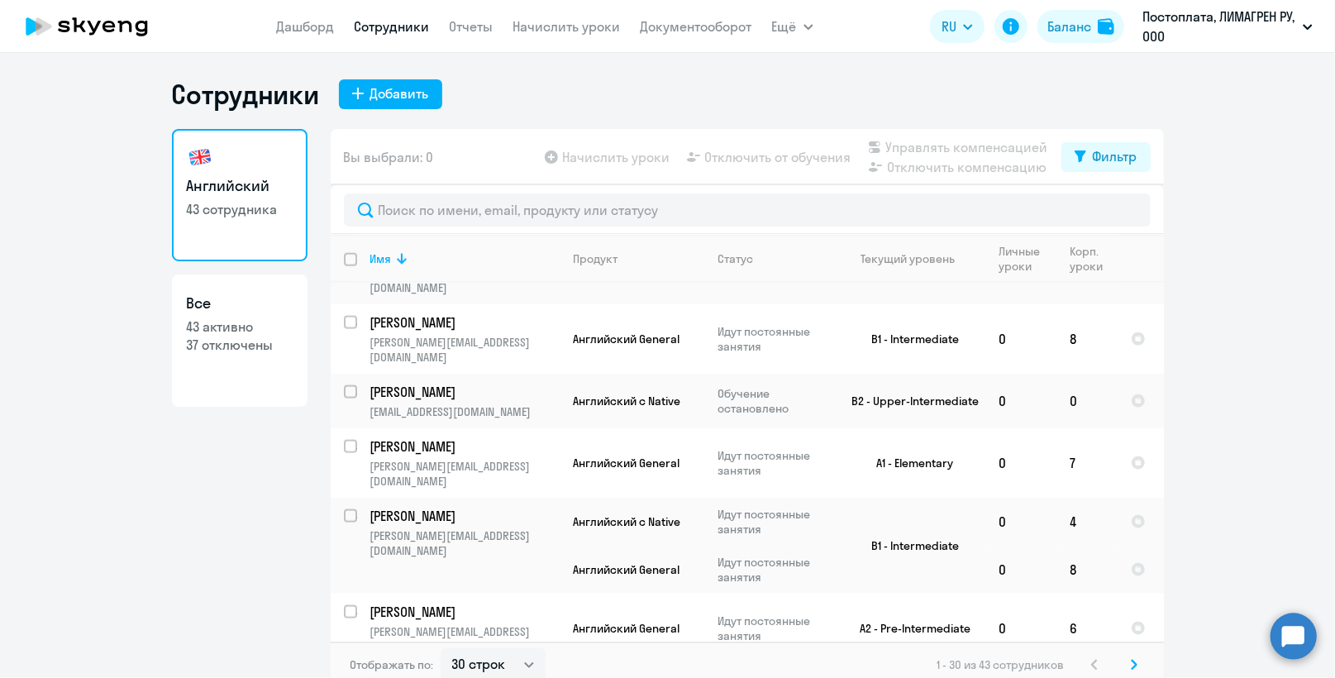
scroll to position [1301, 0]
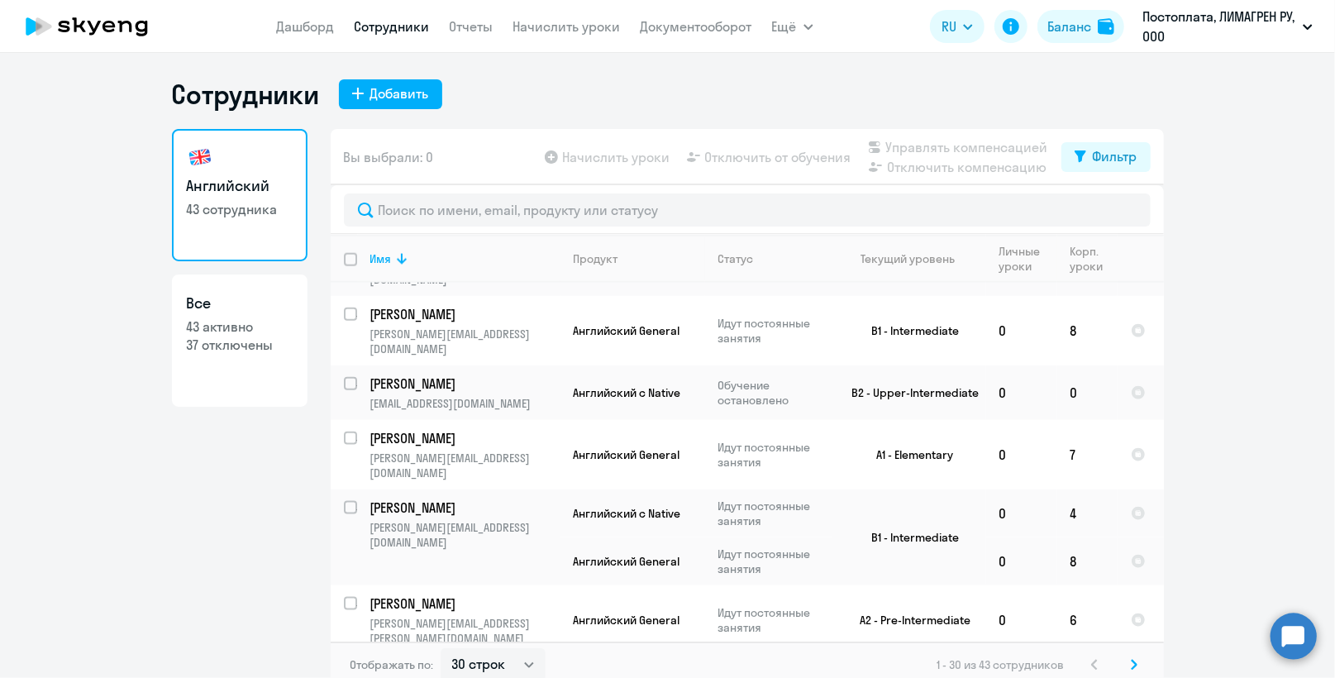
click at [1131, 662] on icon at bounding box center [1134, 665] width 7 height 12
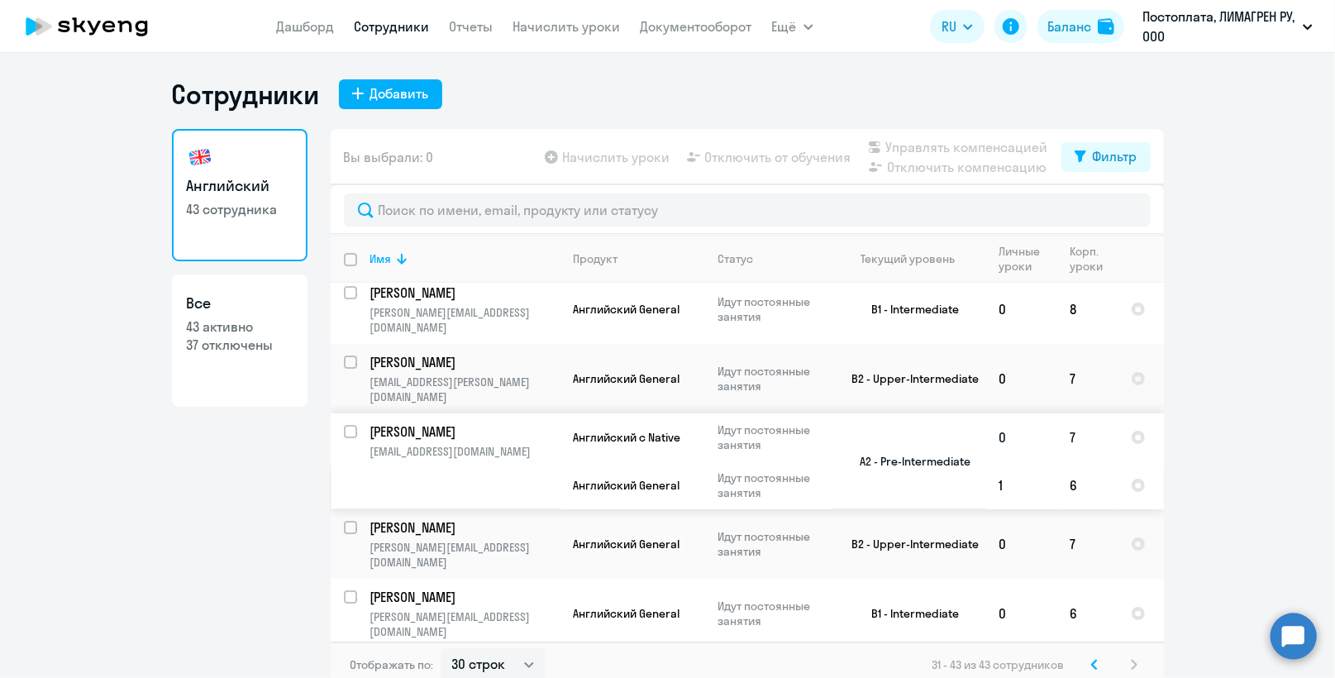
scroll to position [0, 0]
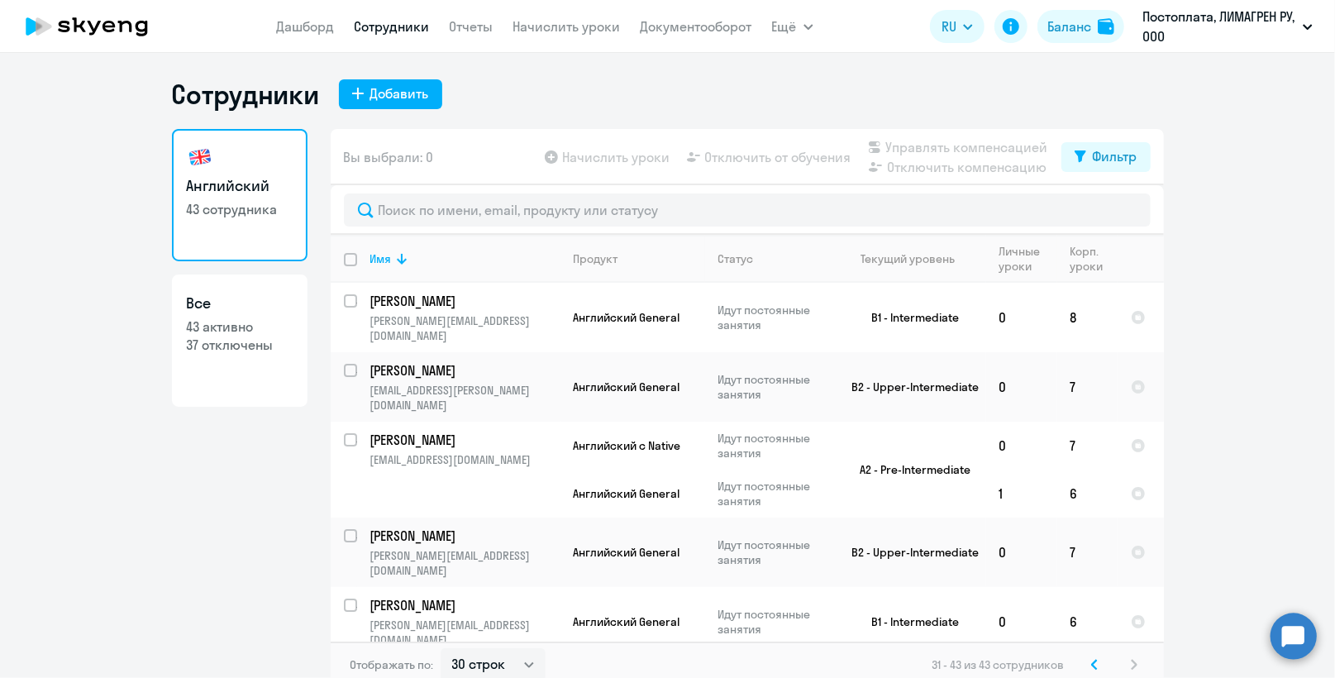
click at [541, 156] on app-table-action-button "Начислить уроки" at bounding box center [605, 157] width 129 height 20
click at [568, 23] on link "Начислить уроки" at bounding box center [566, 26] width 107 height 17
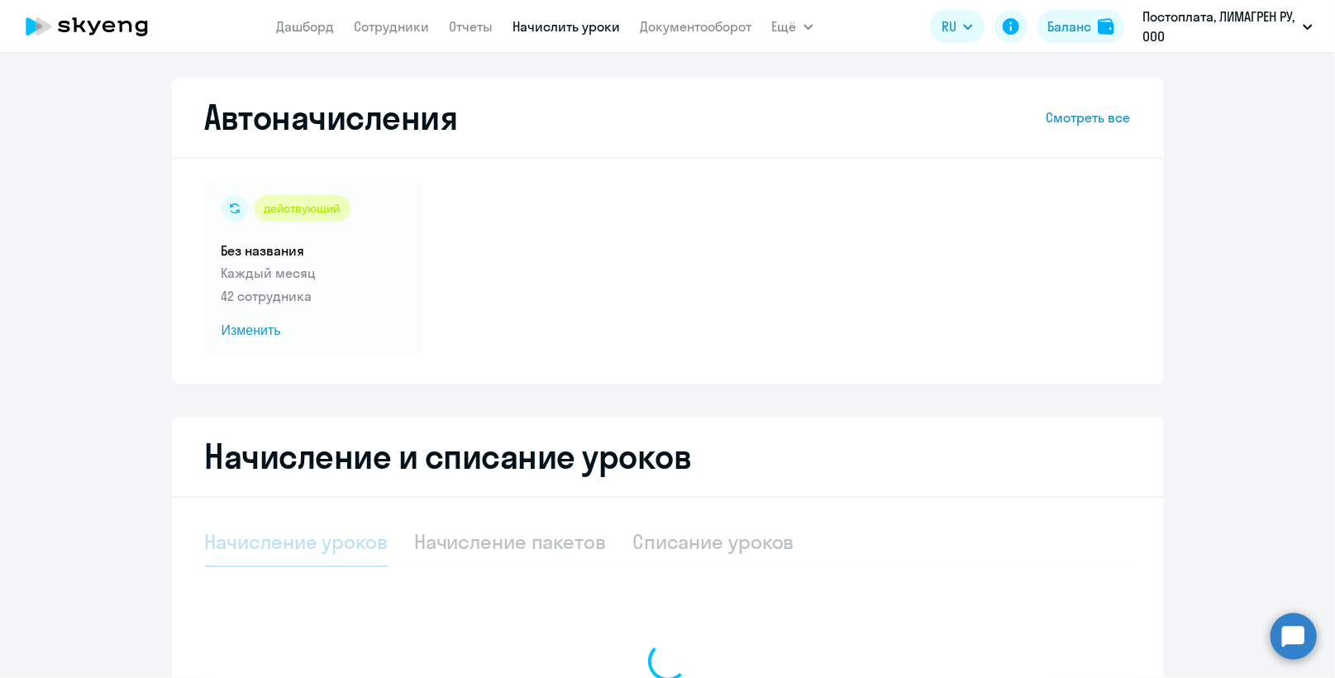
select select "10"
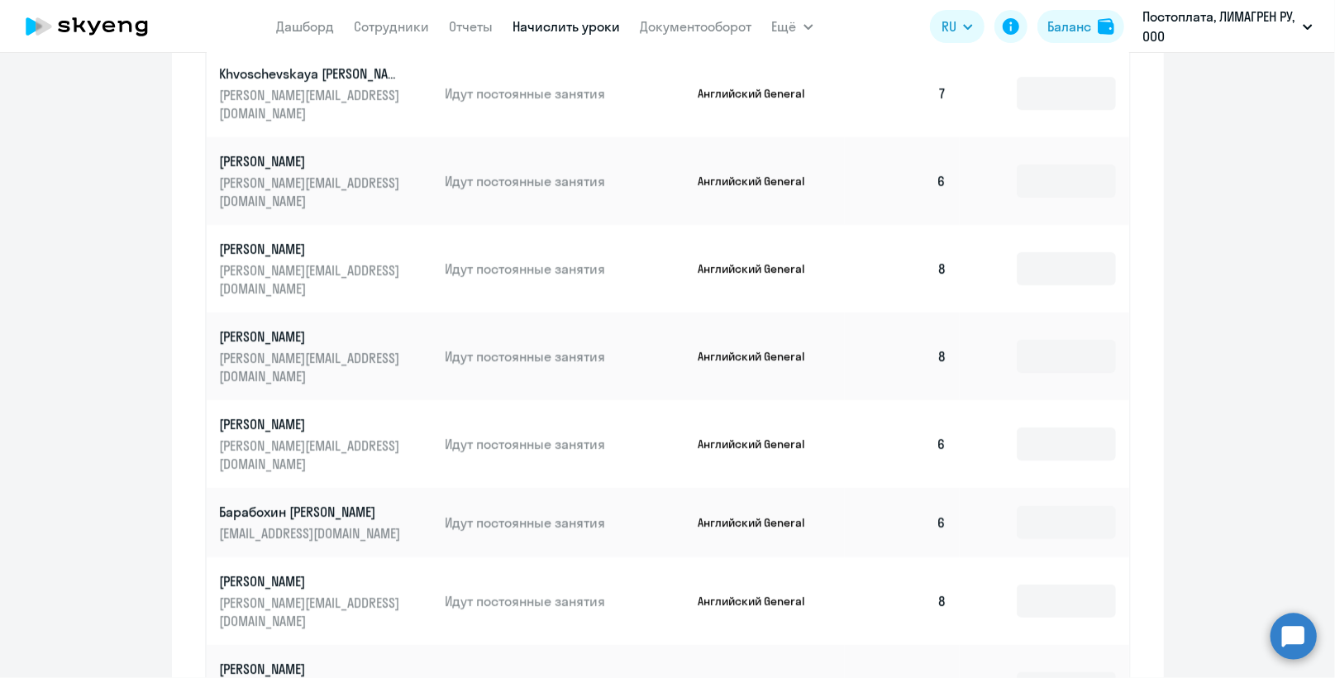
scroll to position [949, 0]
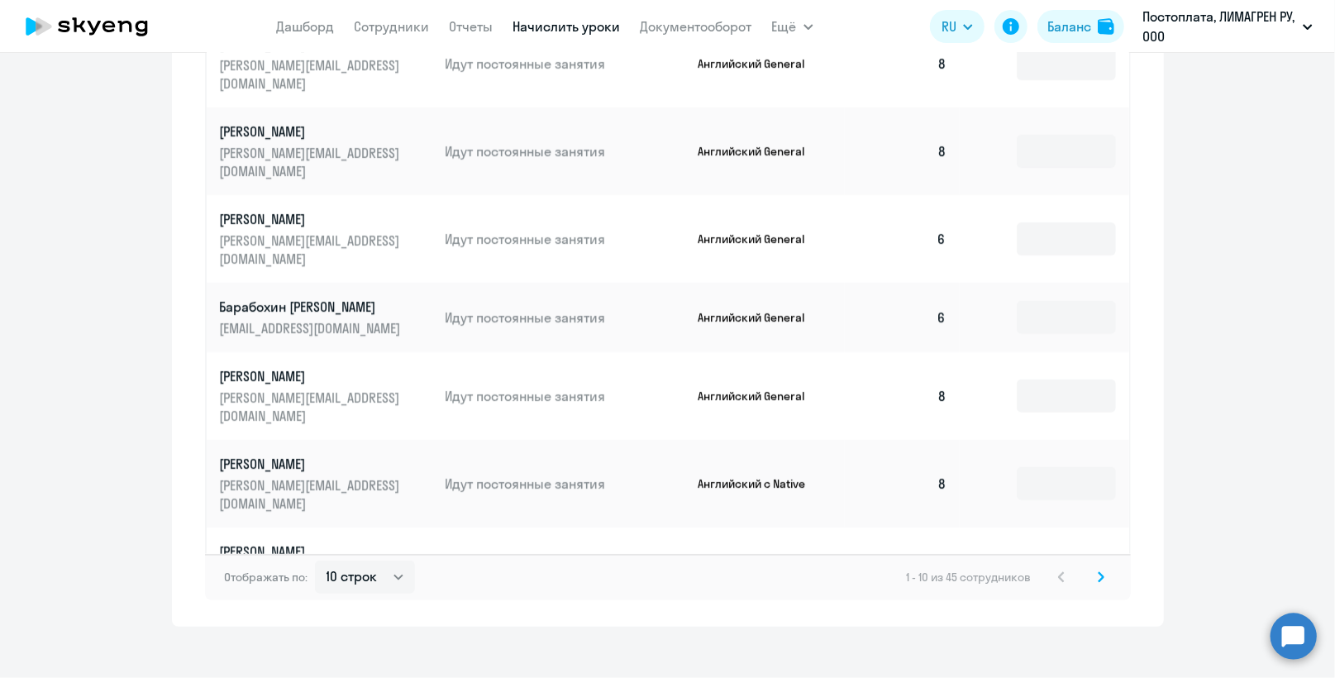
click at [1097, 571] on icon at bounding box center [1100, 577] width 7 height 12
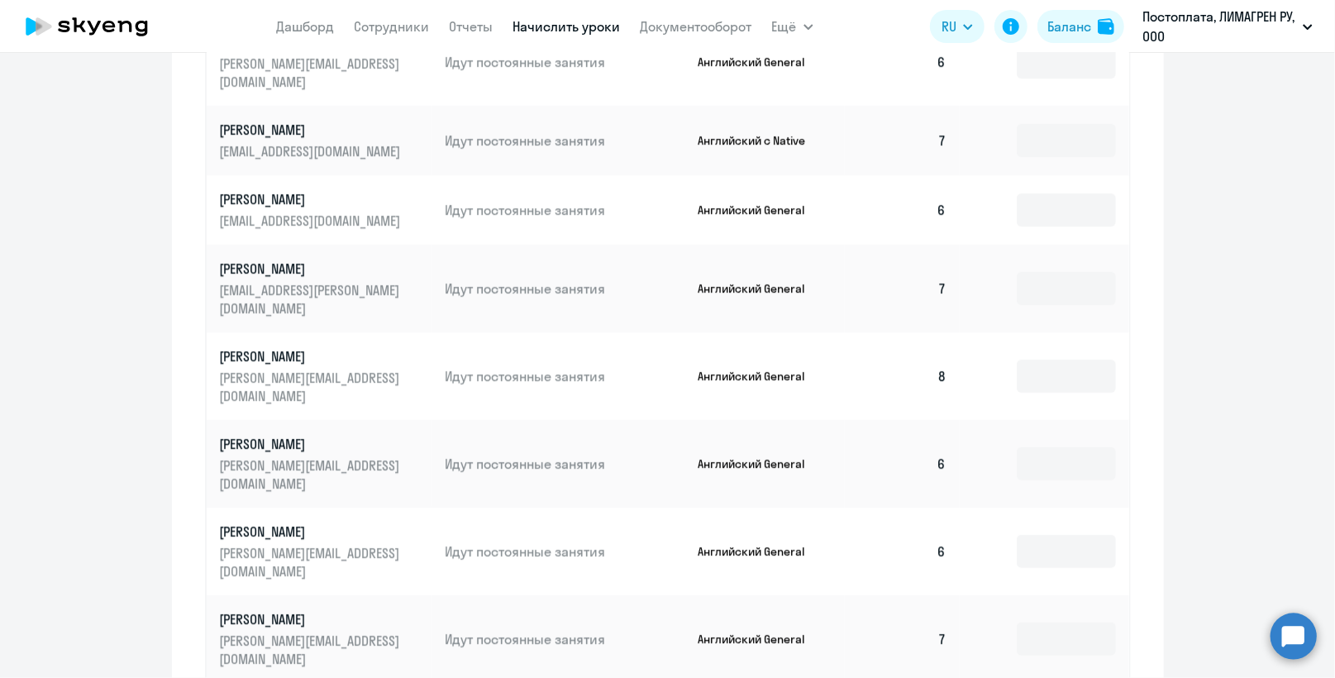
scroll to position [964, 0]
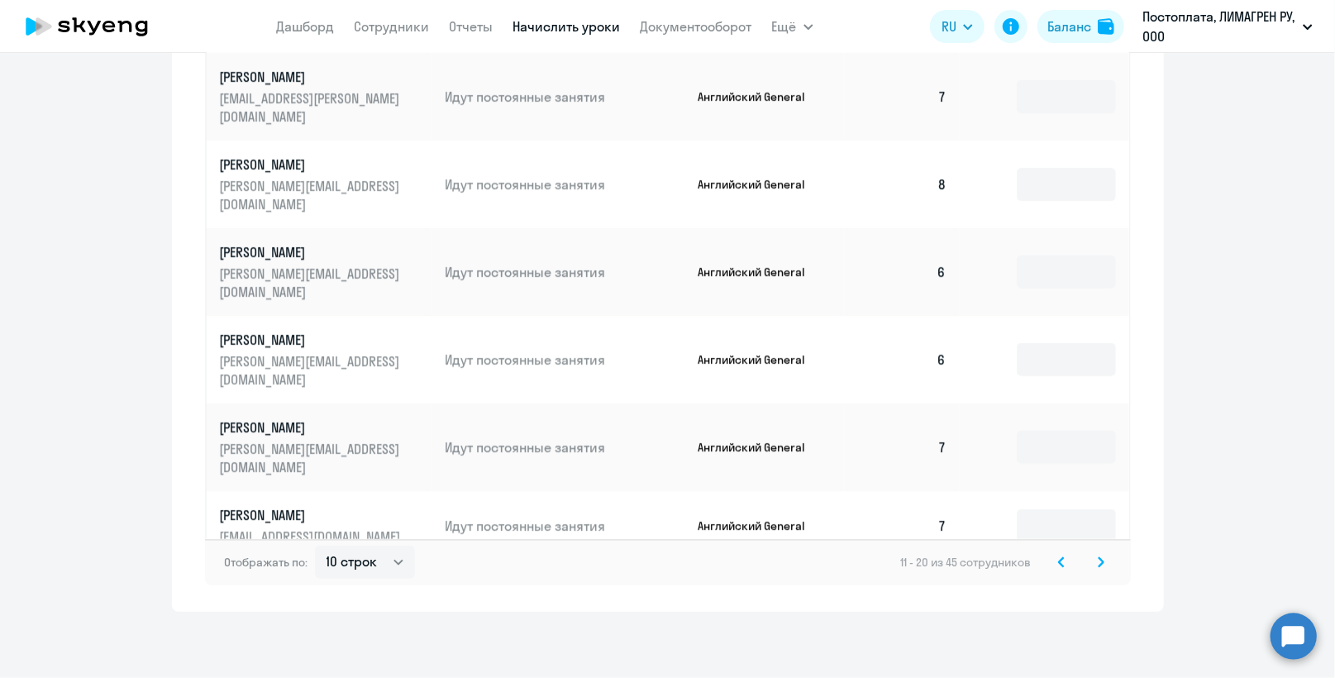
click at [1097, 561] on svg-icon at bounding box center [1101, 562] width 20 height 20
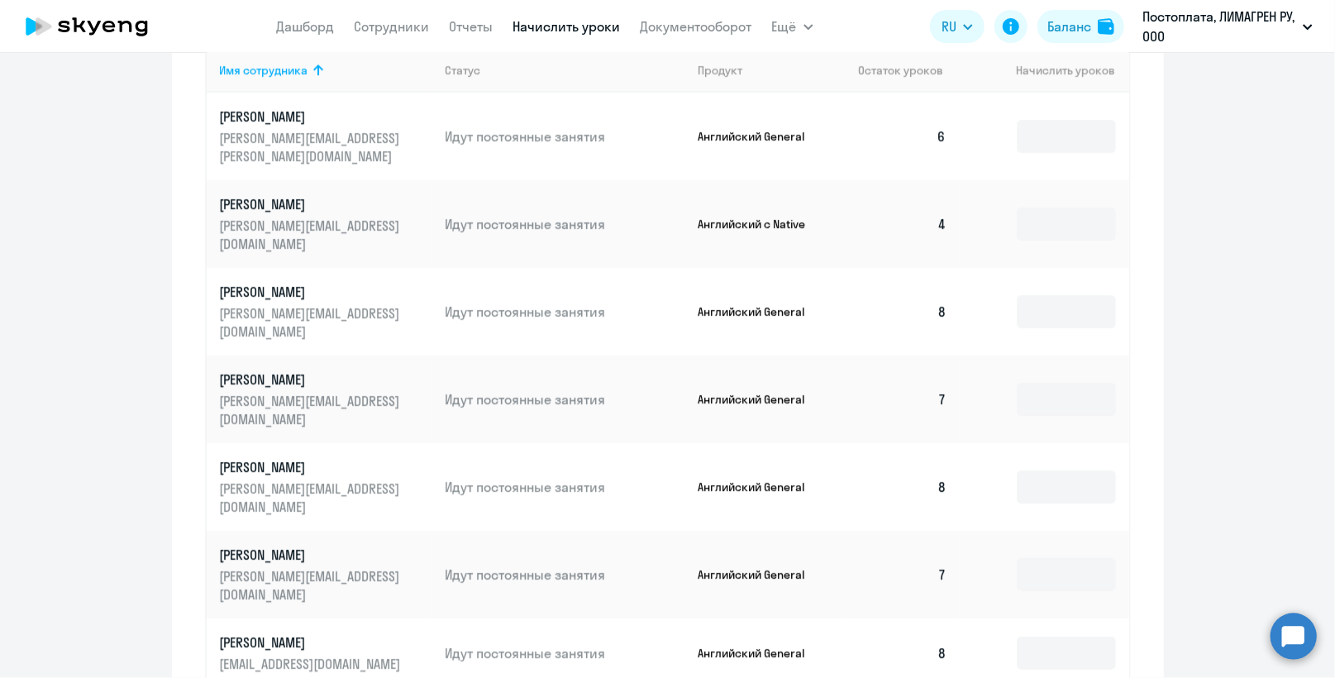
scroll to position [949, 0]
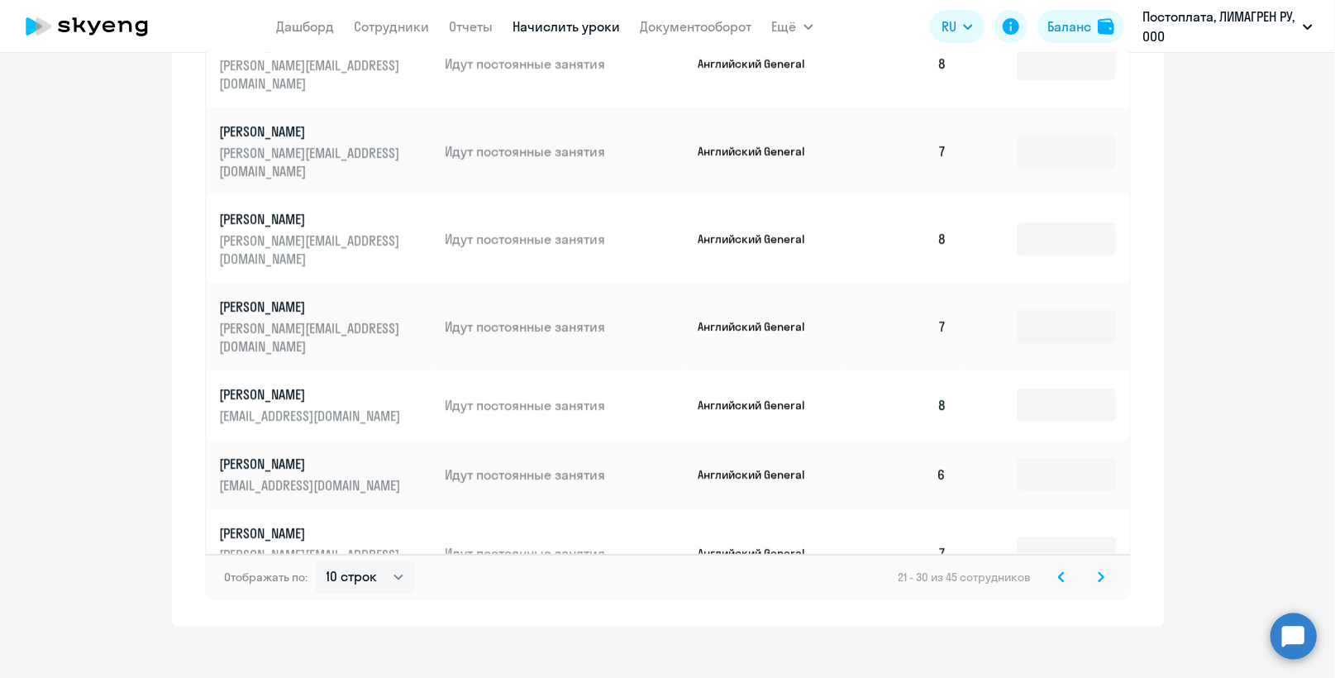
click at [1098, 572] on icon at bounding box center [1100, 576] width 5 height 9
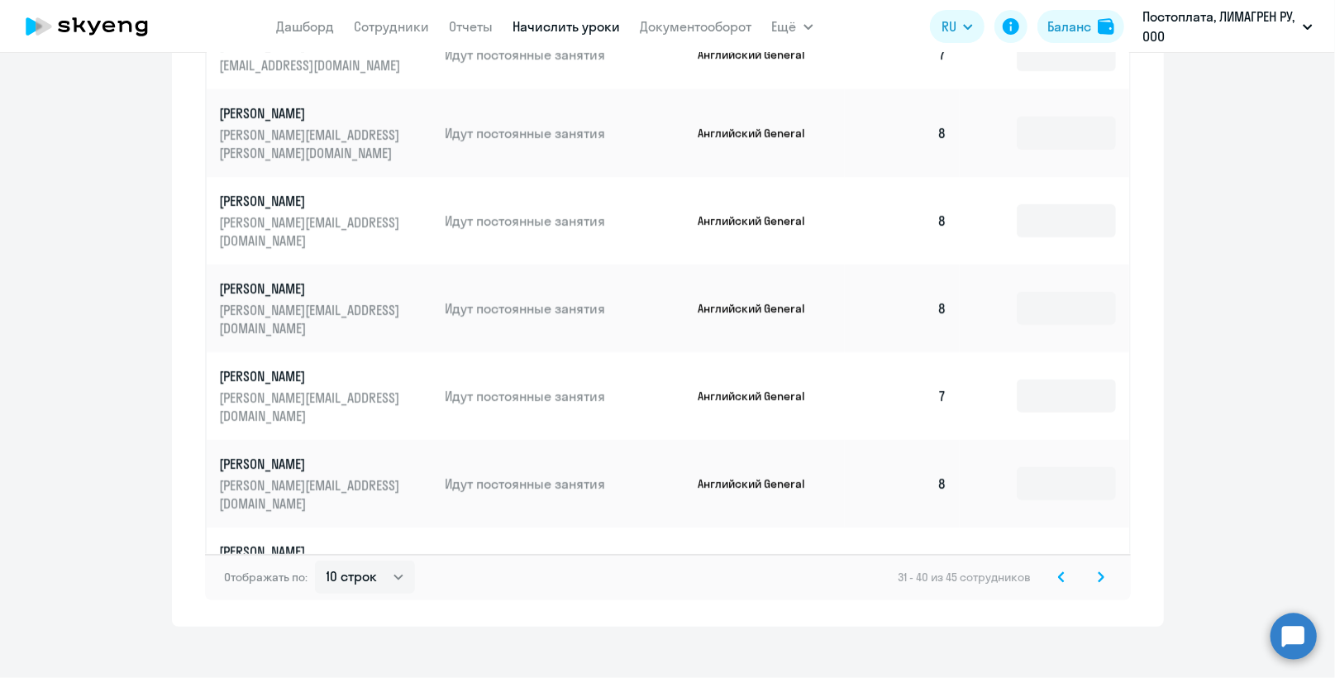
click at [1098, 572] on icon at bounding box center [1100, 576] width 5 height 9
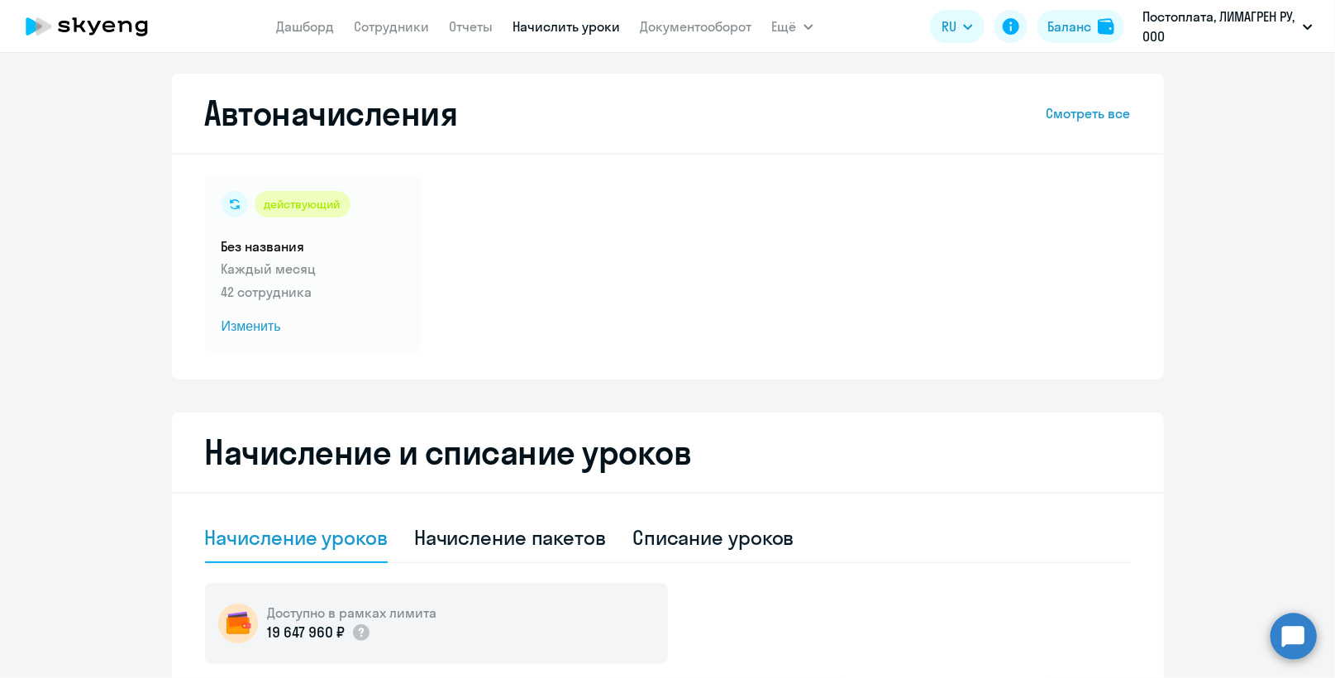
scroll to position [0, 0]
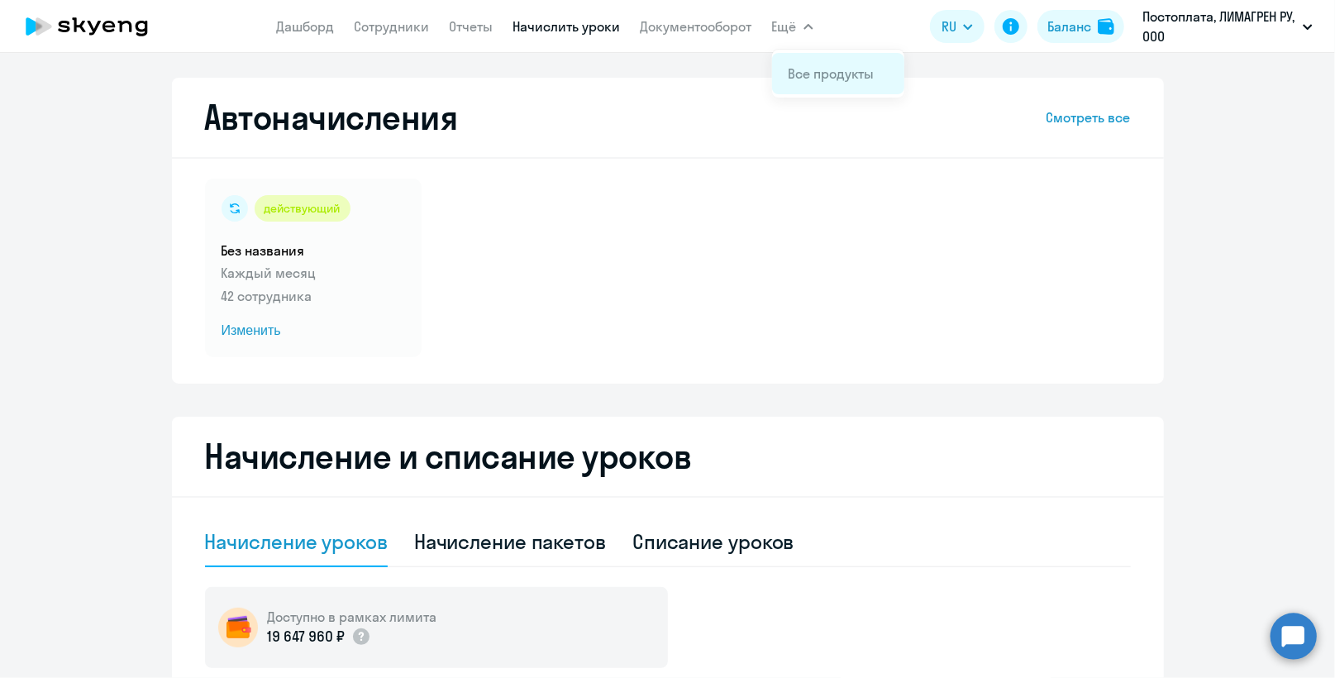
click at [816, 72] on link "Все продукты" at bounding box center [831, 73] width 86 height 17
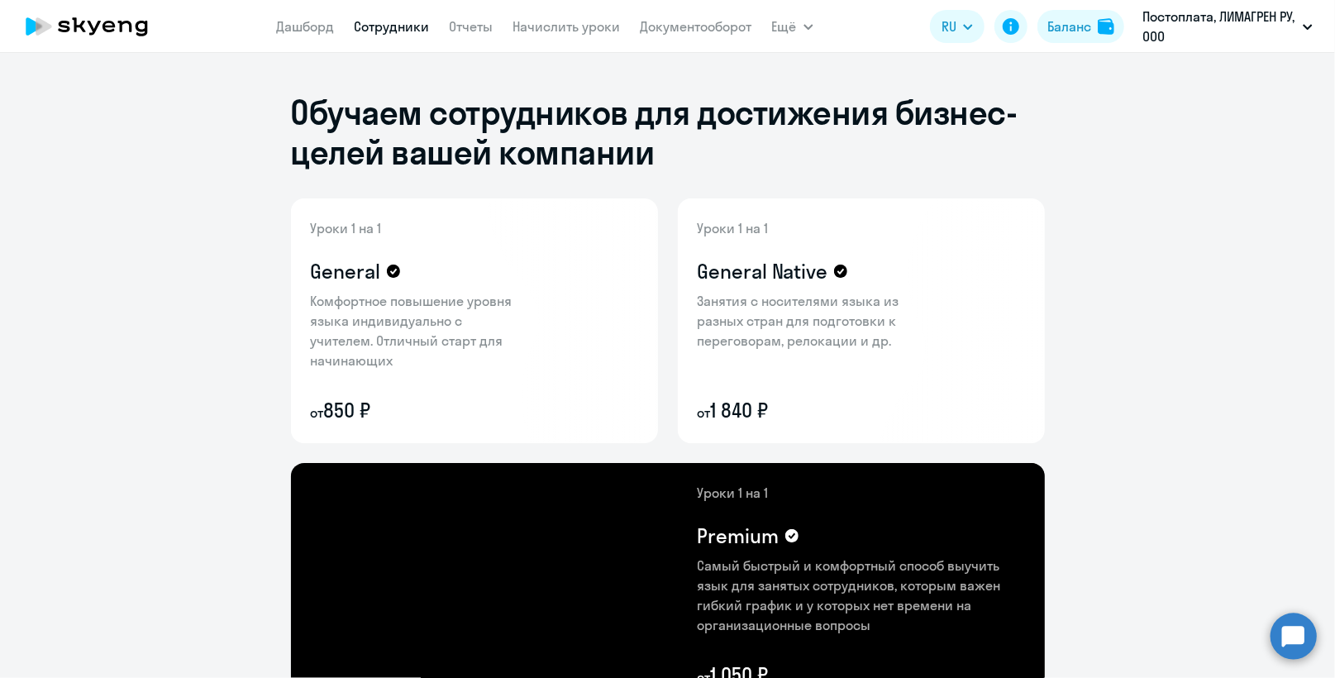
click at [378, 26] on link "Сотрудники" at bounding box center [392, 26] width 75 height 17
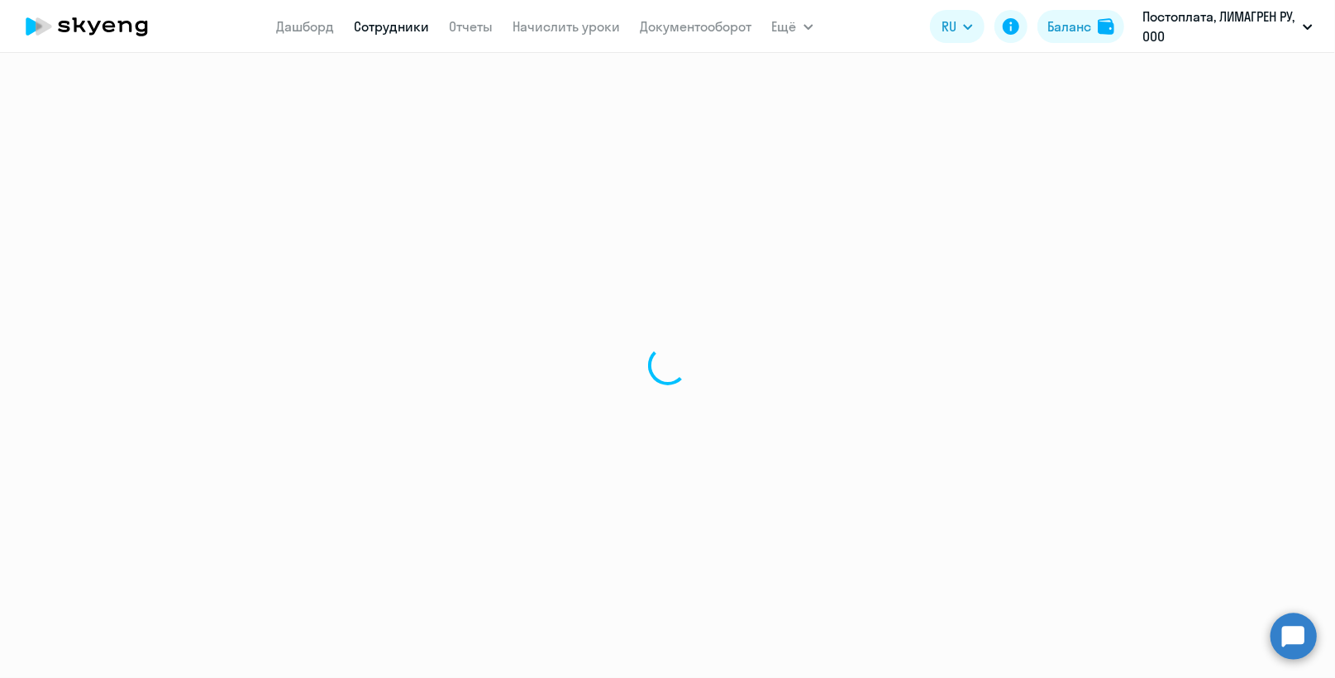
select select "30"
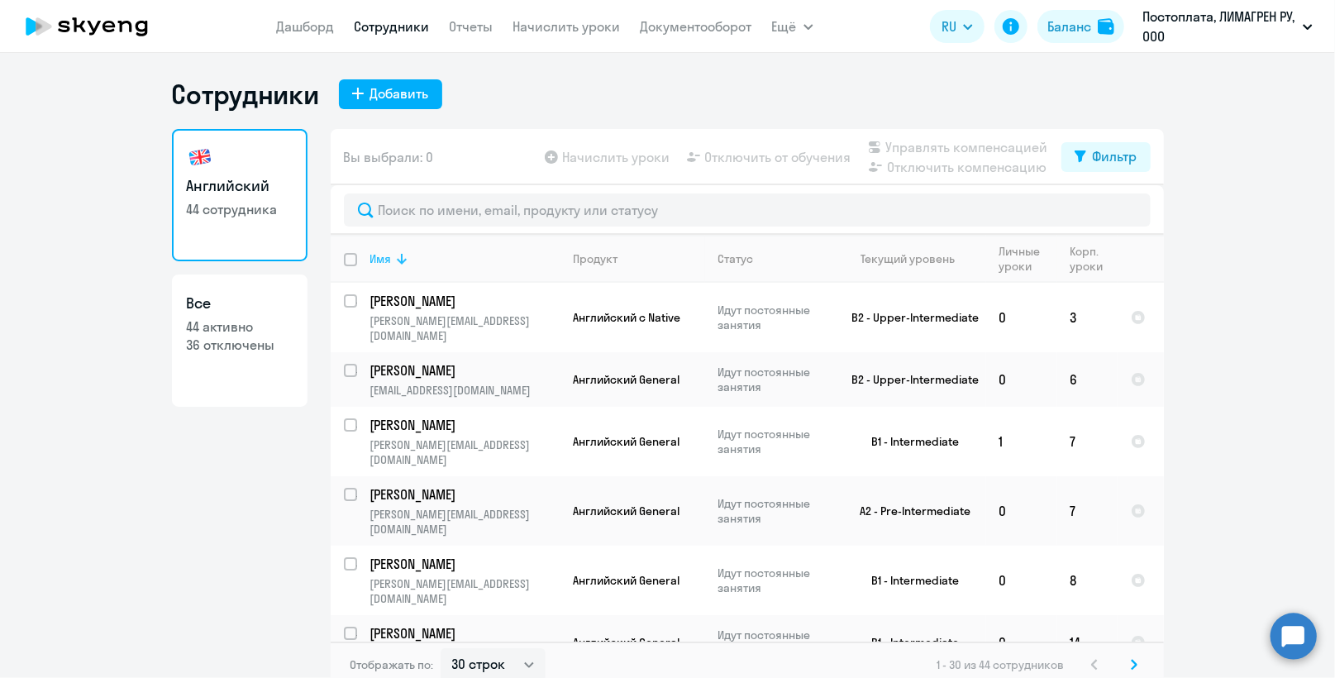
click at [393, 251] on icon at bounding box center [402, 259] width 20 height 20
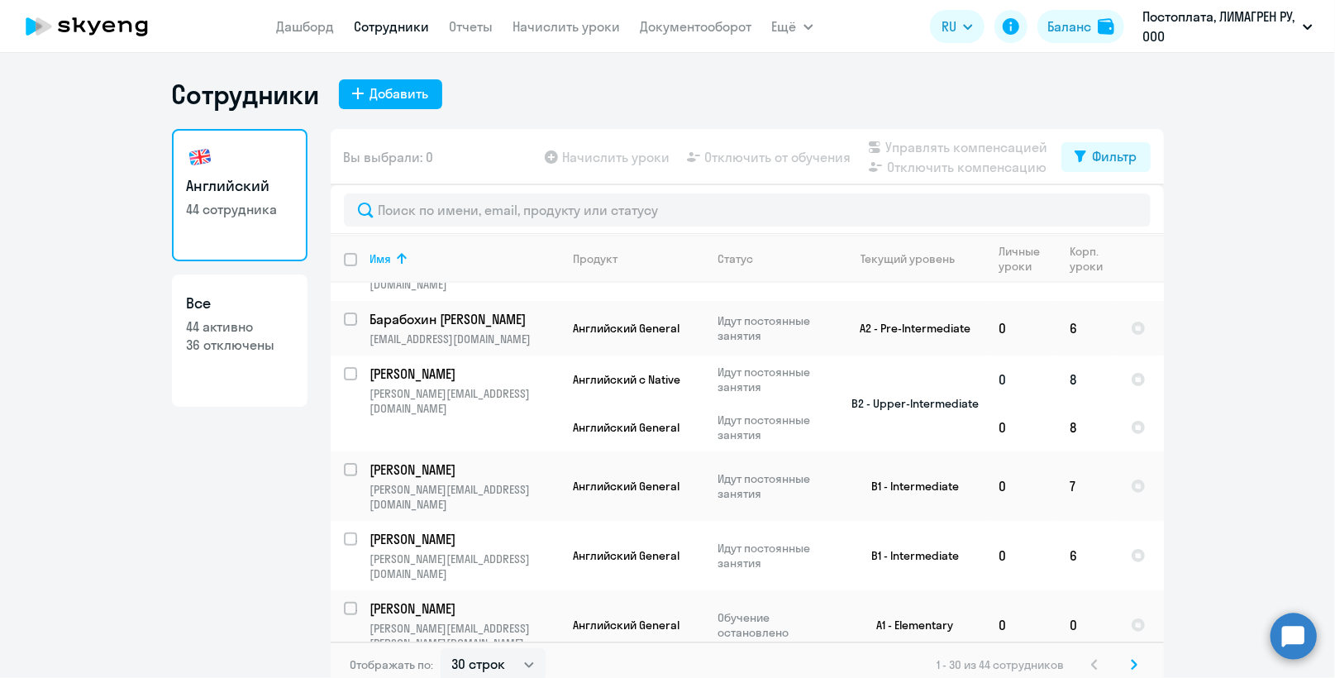
scroll to position [331, 0]
click at [1068, 588] on td "0" at bounding box center [1087, 622] width 60 height 69
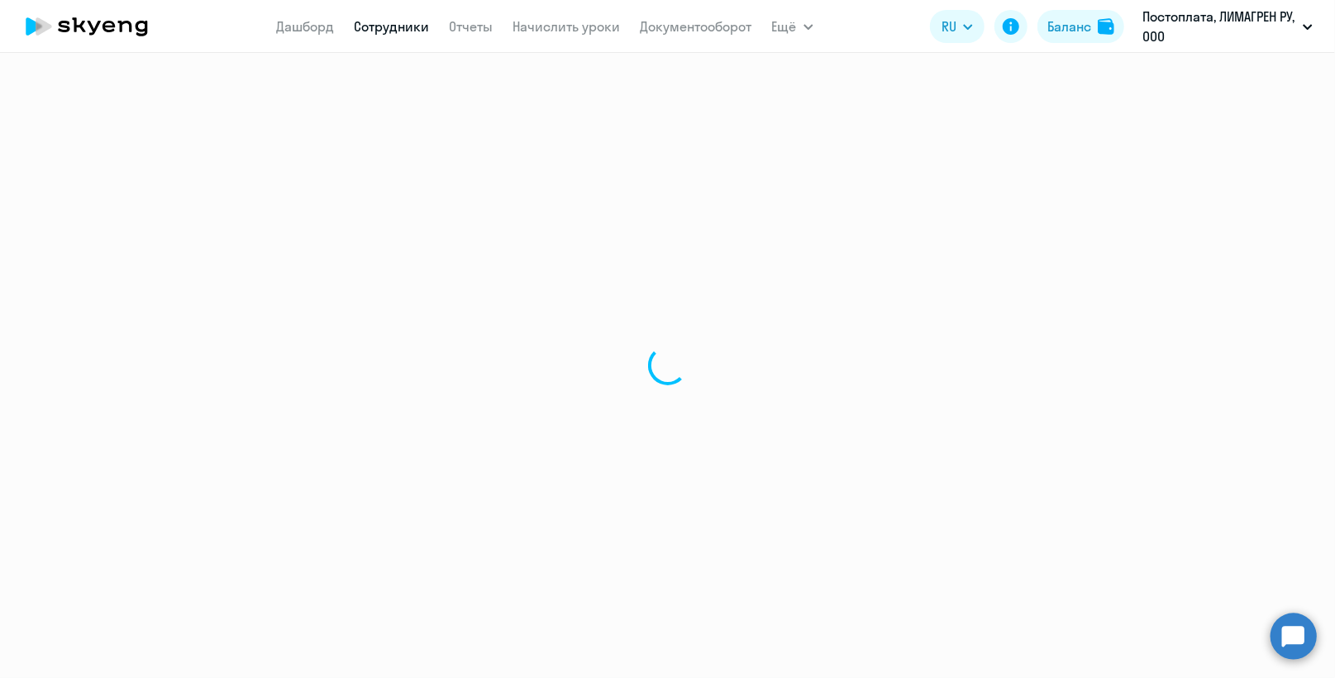
select select "english"
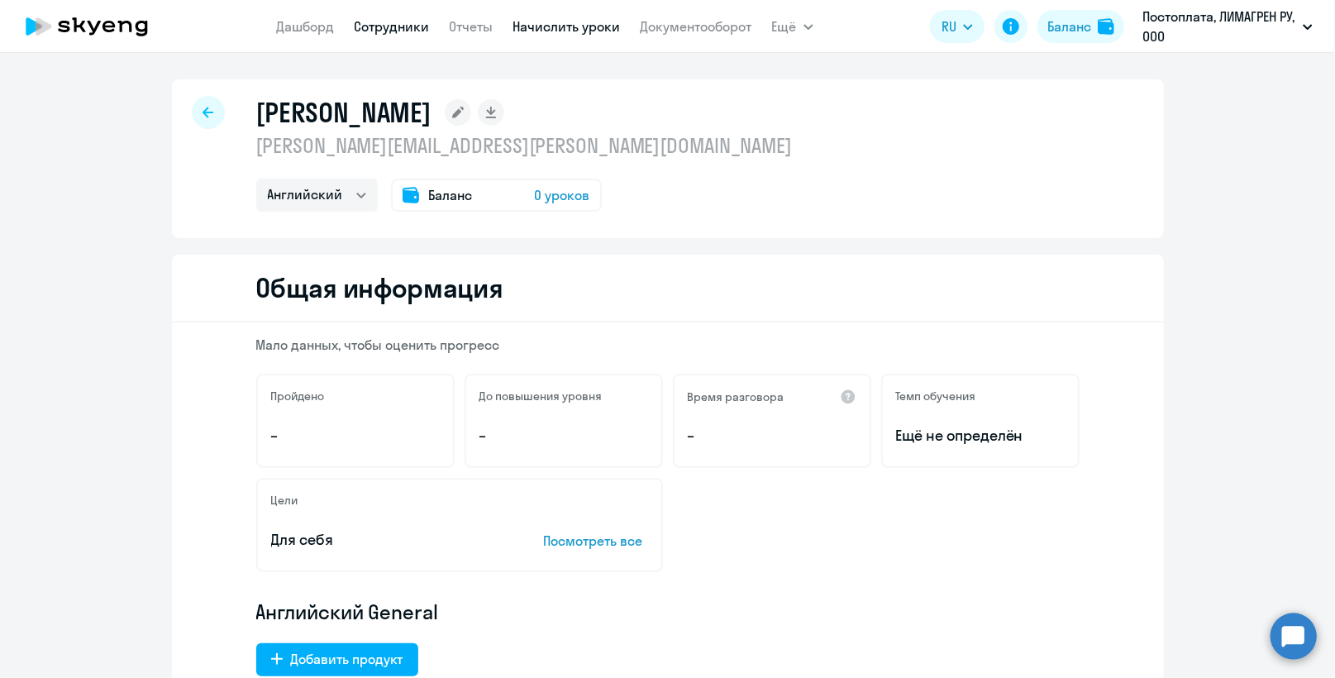
click at [562, 29] on link "Начислить уроки" at bounding box center [566, 26] width 107 height 17
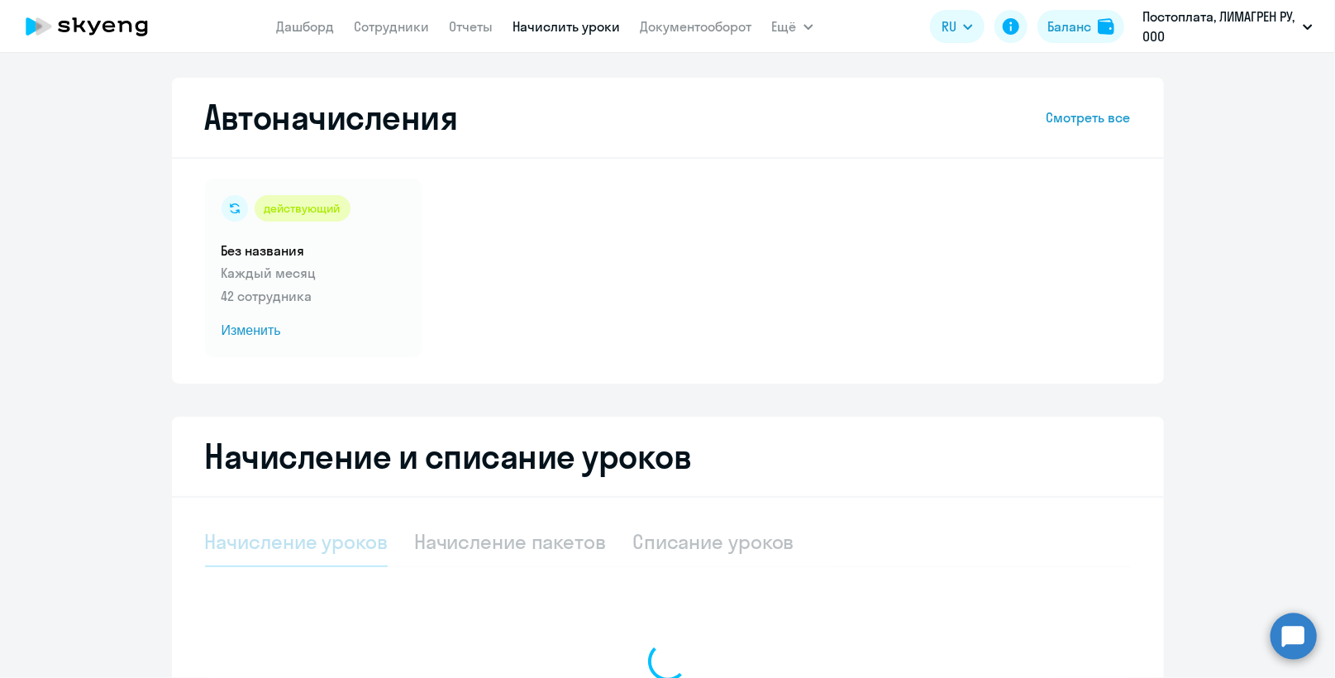
select select "10"
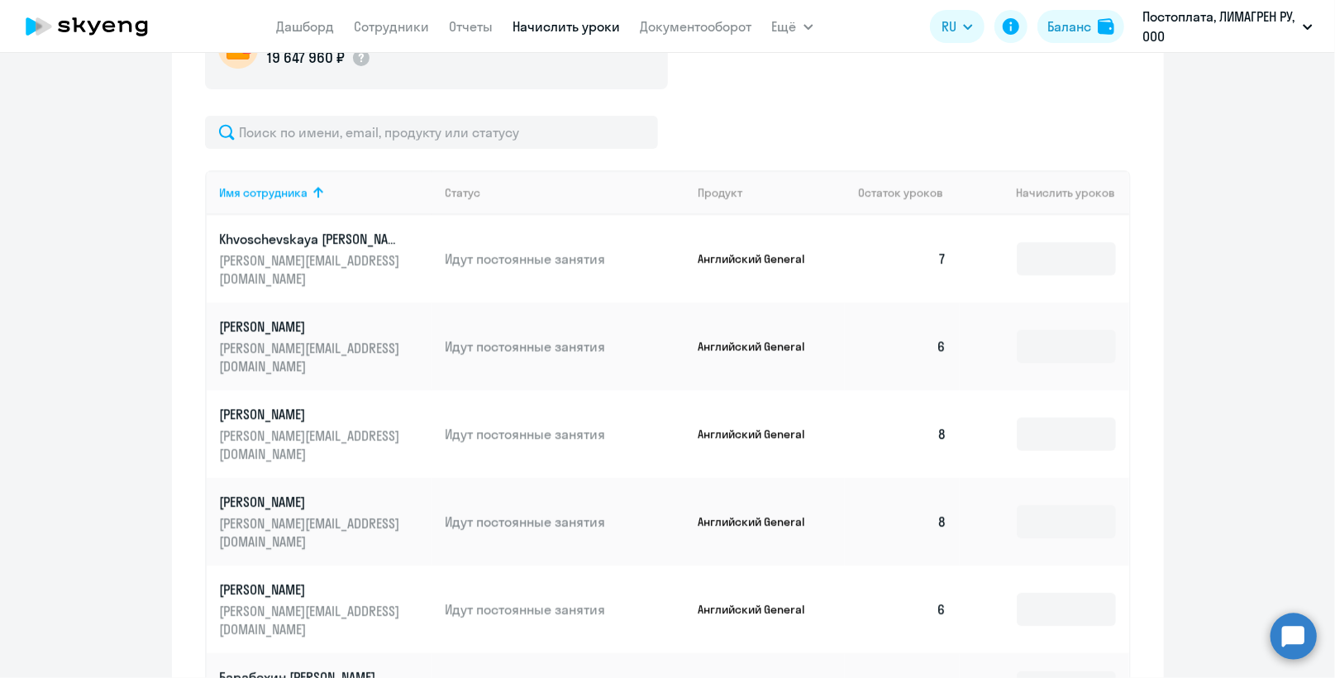
scroll to position [909, 0]
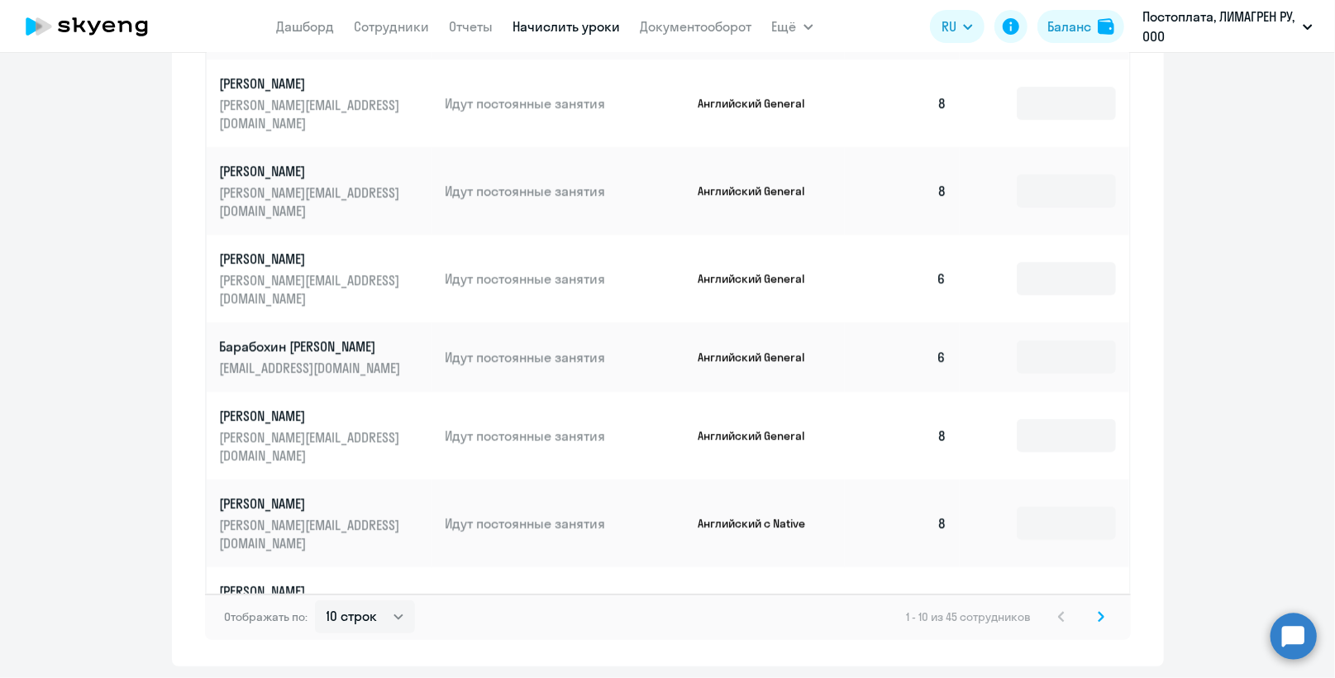
click at [1096, 607] on svg-icon at bounding box center [1101, 617] width 20 height 20
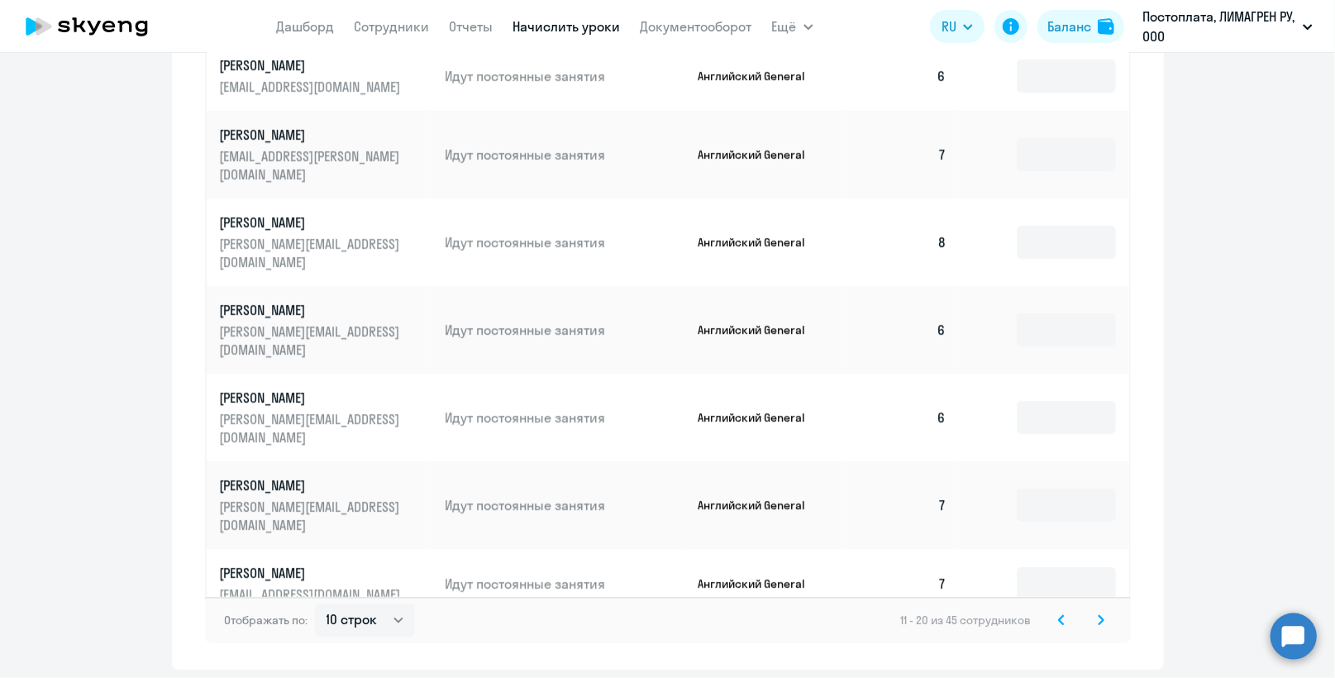
scroll to position [964, 0]
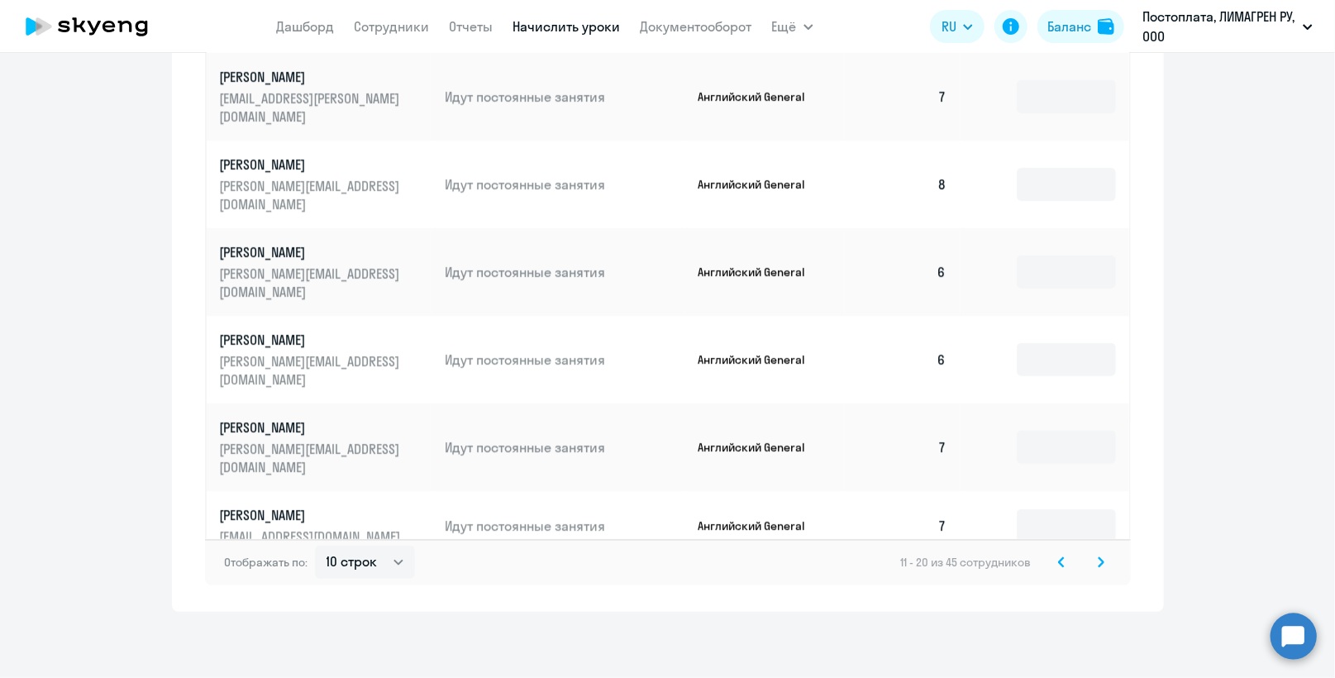
click at [1091, 555] on svg-icon at bounding box center [1101, 562] width 20 height 20
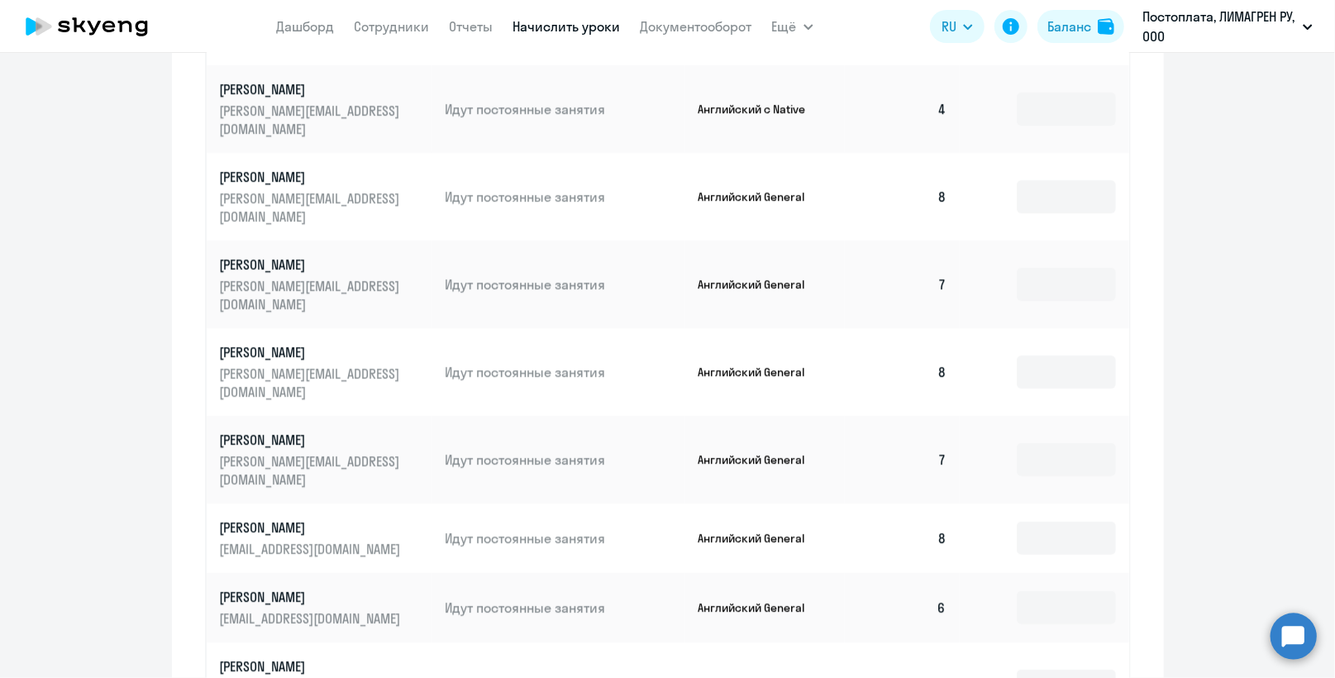
scroll to position [949, 0]
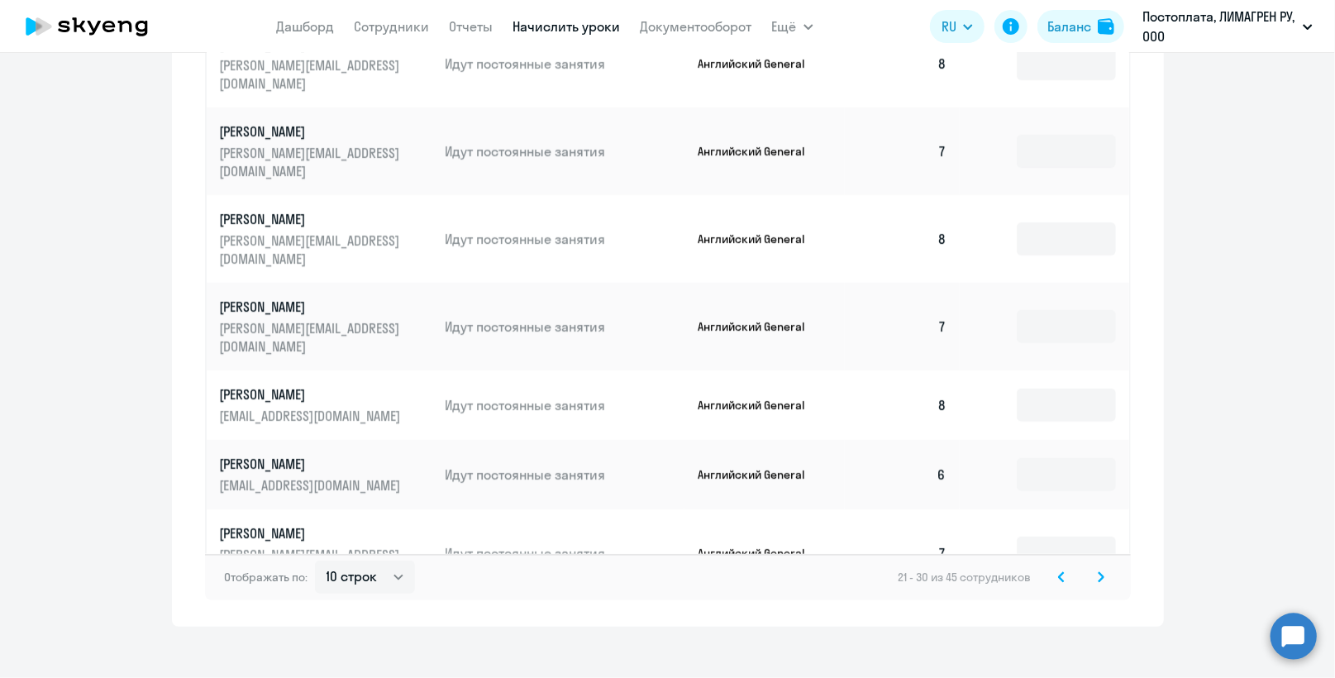
click at [1097, 571] on icon at bounding box center [1100, 577] width 7 height 12
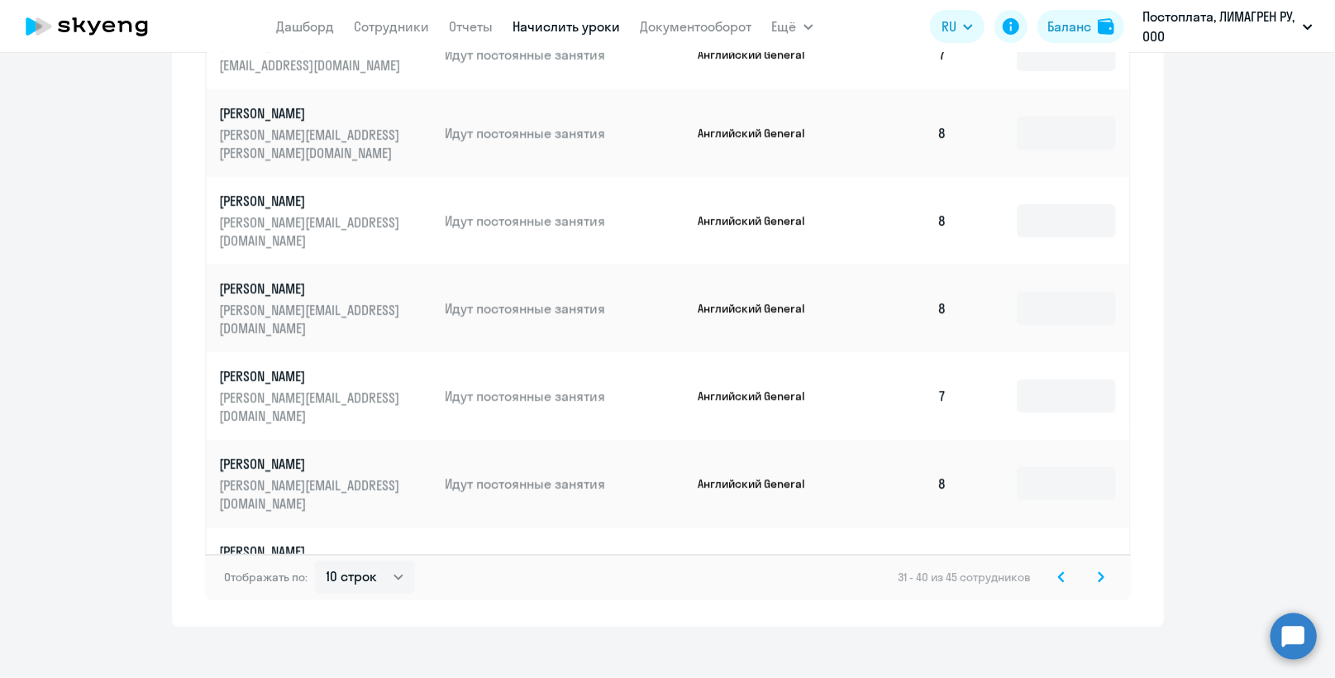
click at [1097, 571] on icon at bounding box center [1100, 577] width 7 height 12
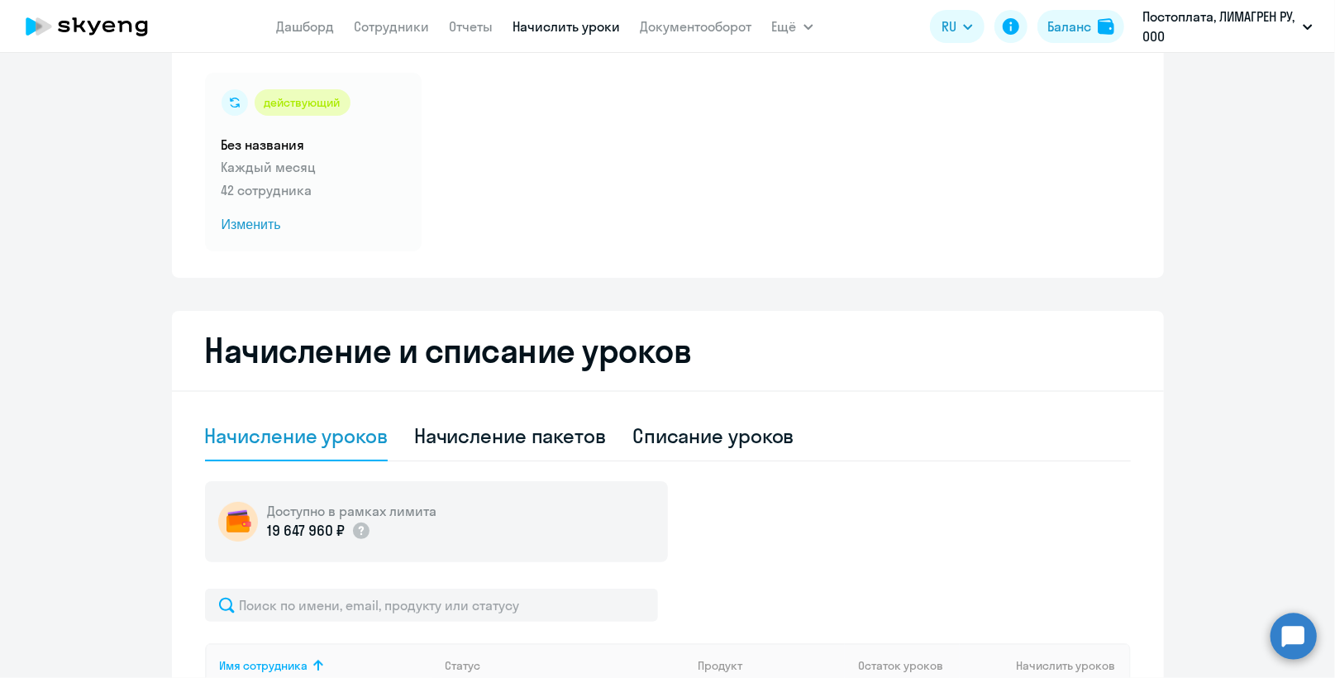
scroll to position [0, 0]
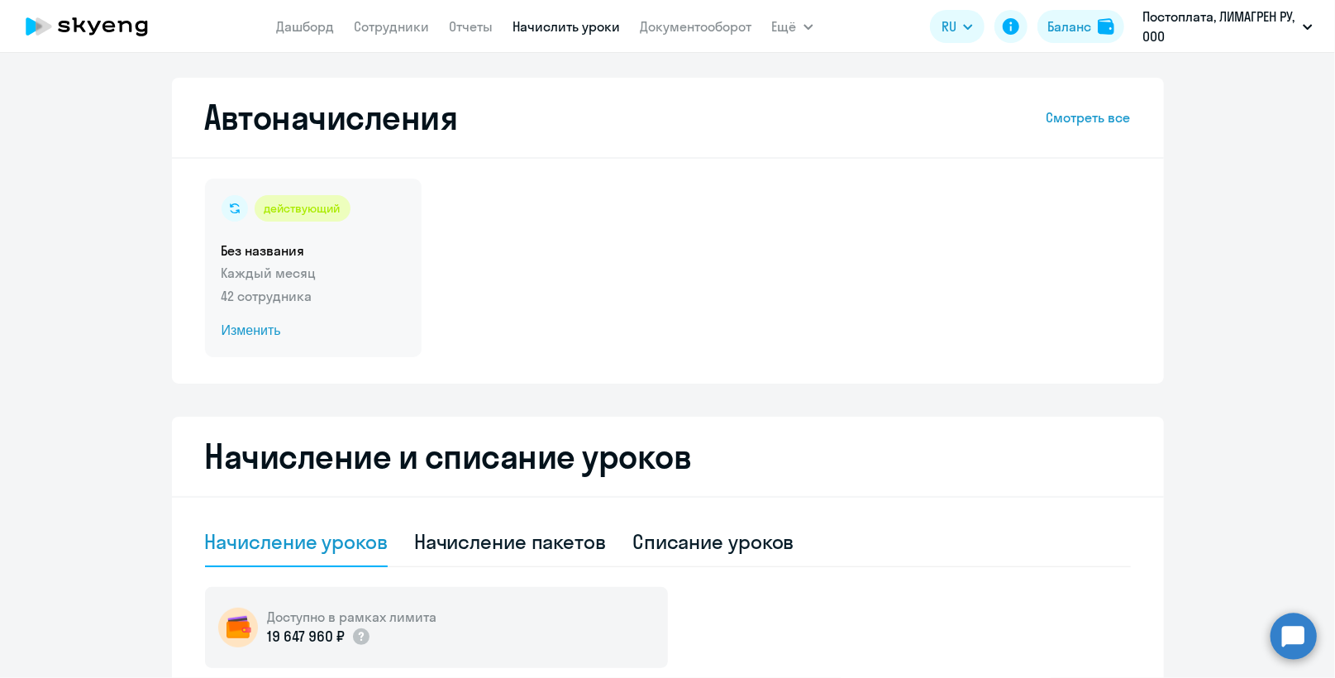
click at [231, 324] on span "Изменить" at bounding box center [312, 331] width 183 height 20
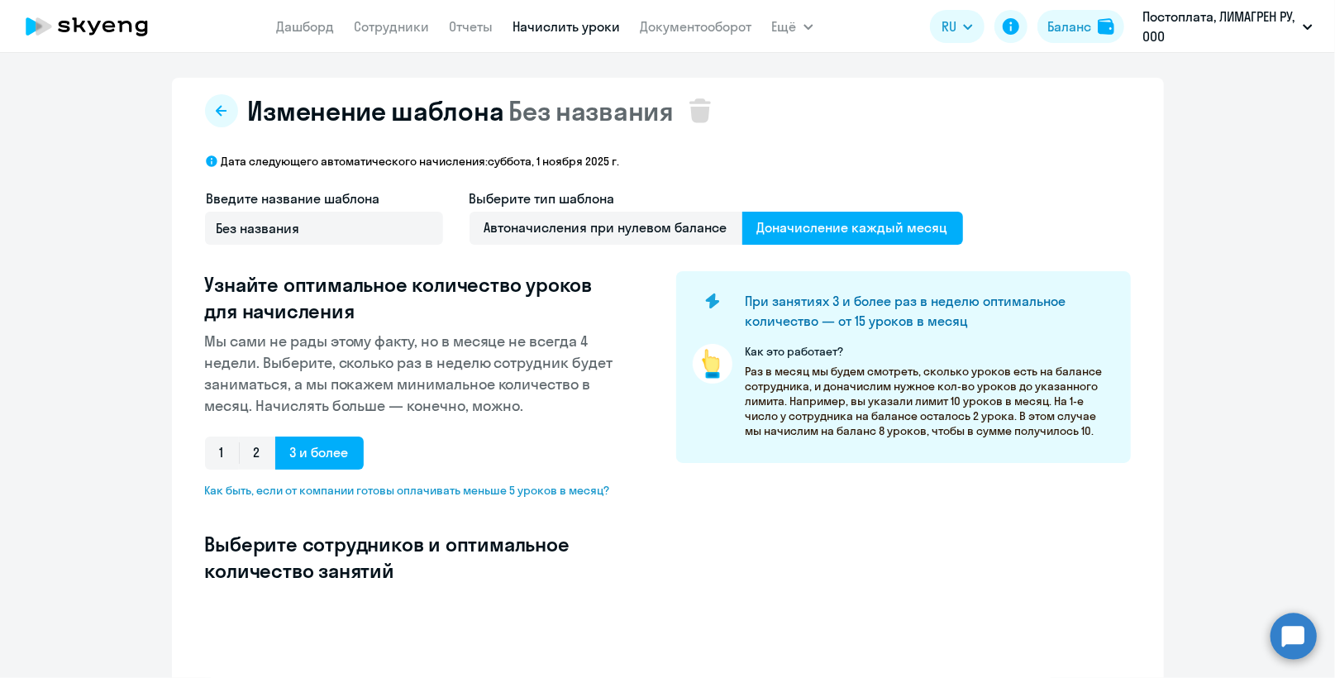
select select "10"
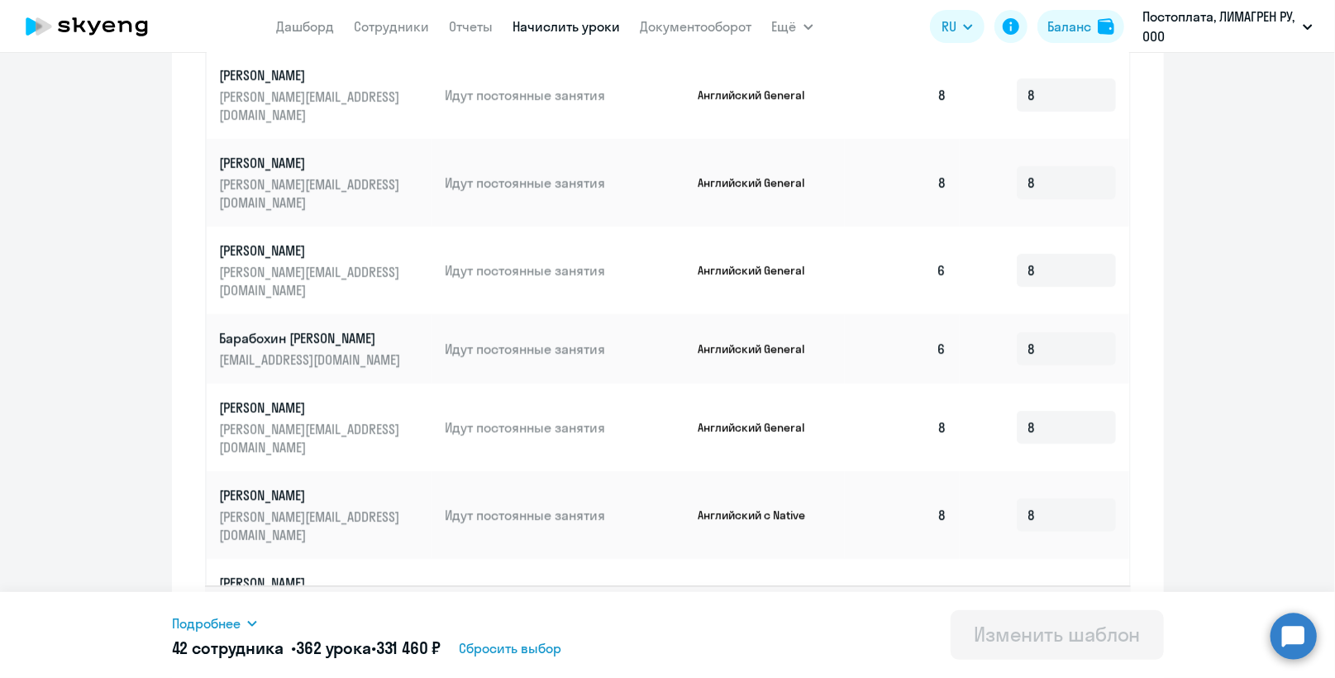
scroll to position [858, 0]
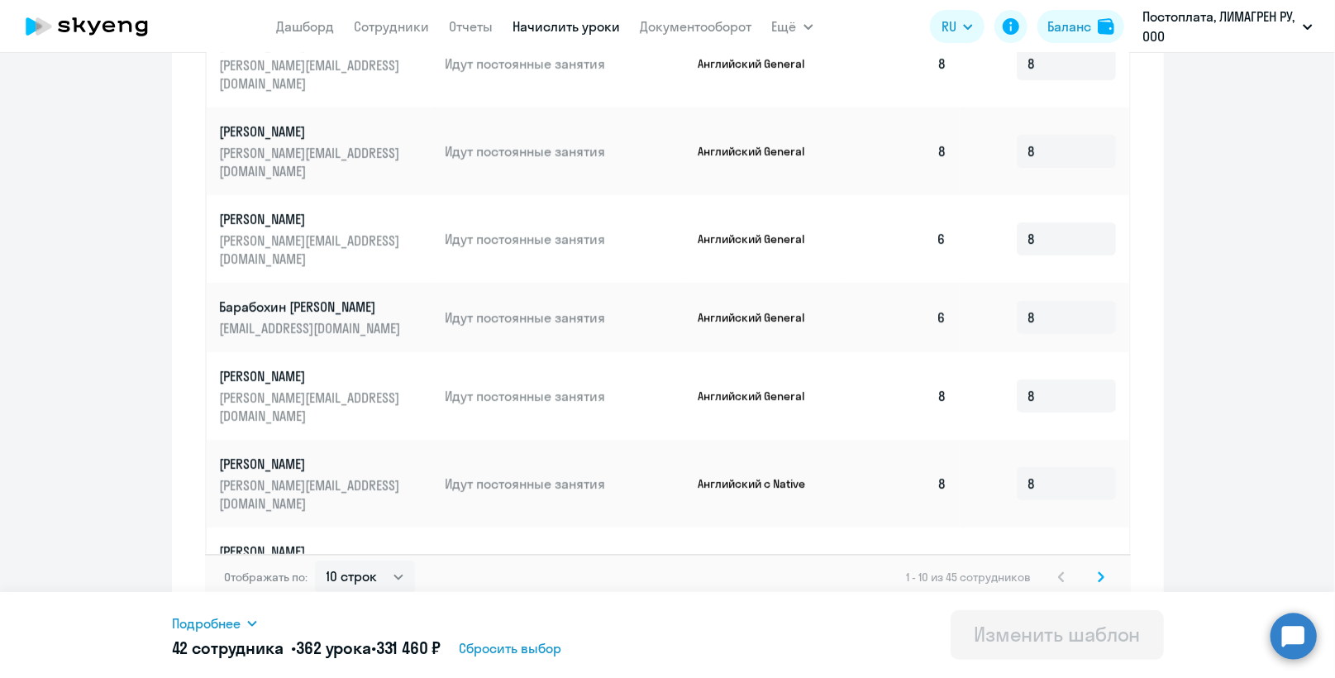
click at [1097, 571] on icon at bounding box center [1100, 577] width 7 height 12
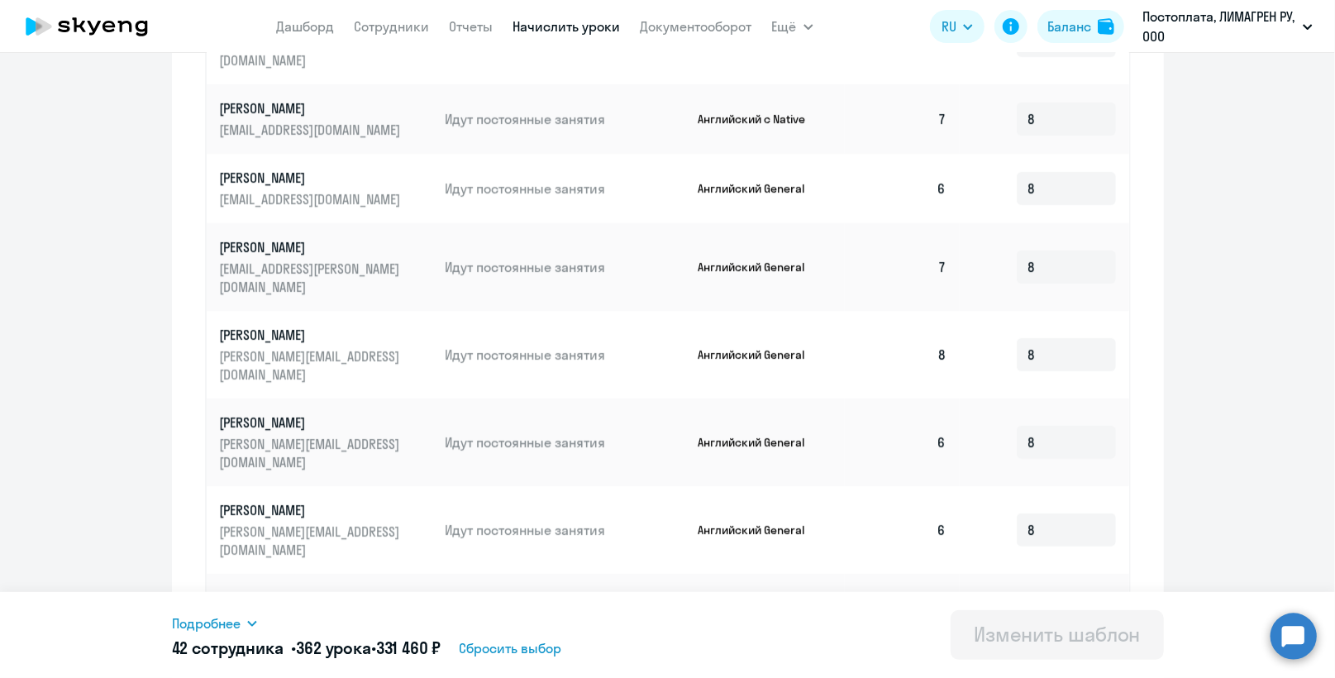
scroll to position [873, 0]
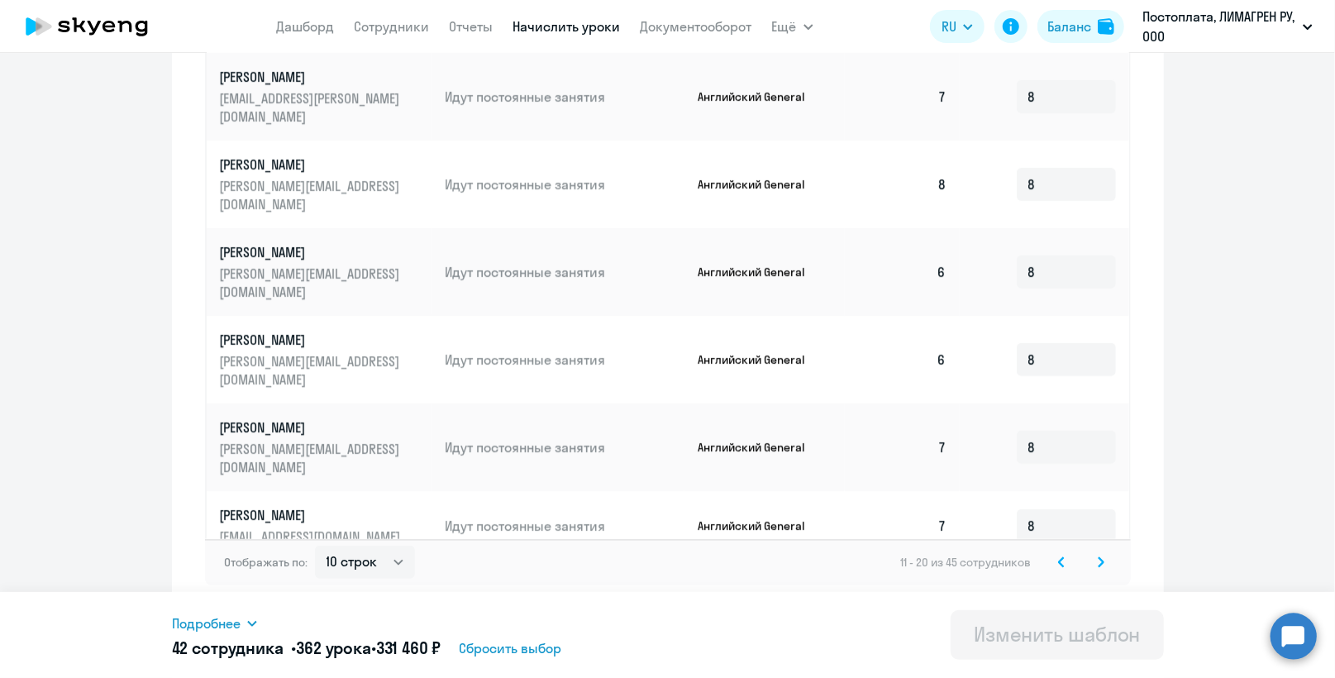
click at [1091, 558] on svg-icon at bounding box center [1101, 562] width 20 height 20
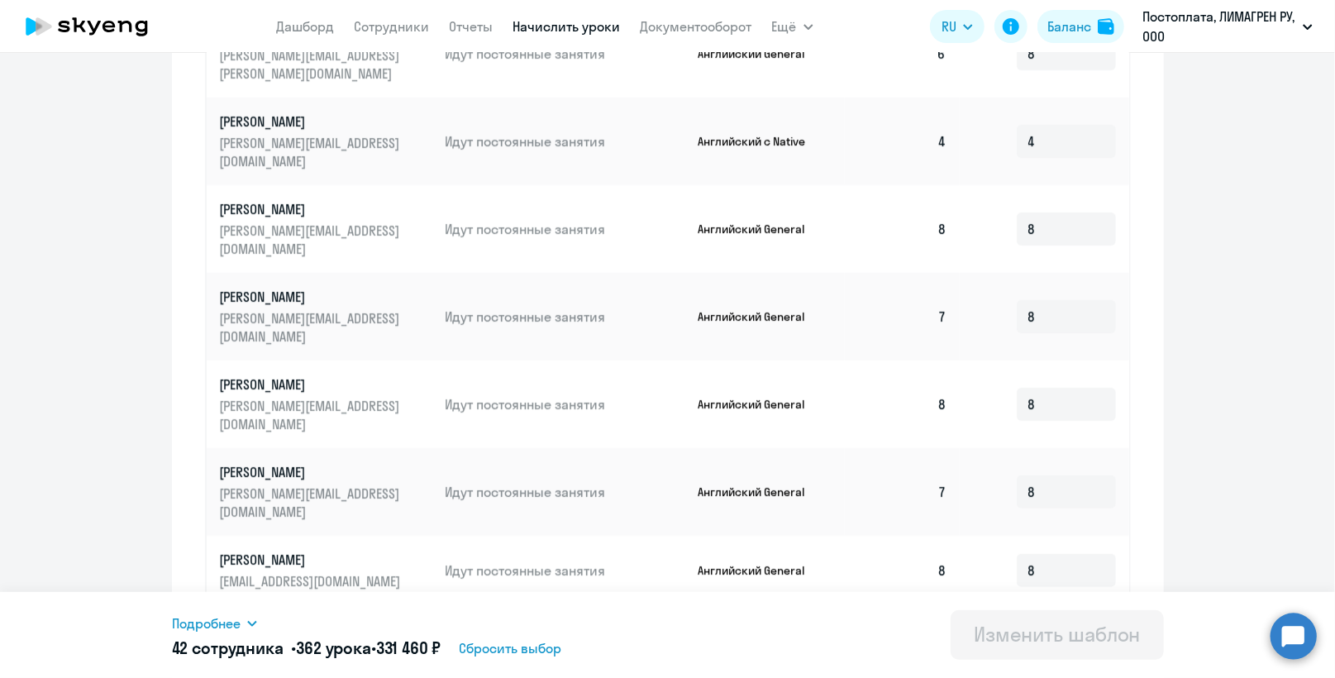
scroll to position [858, 0]
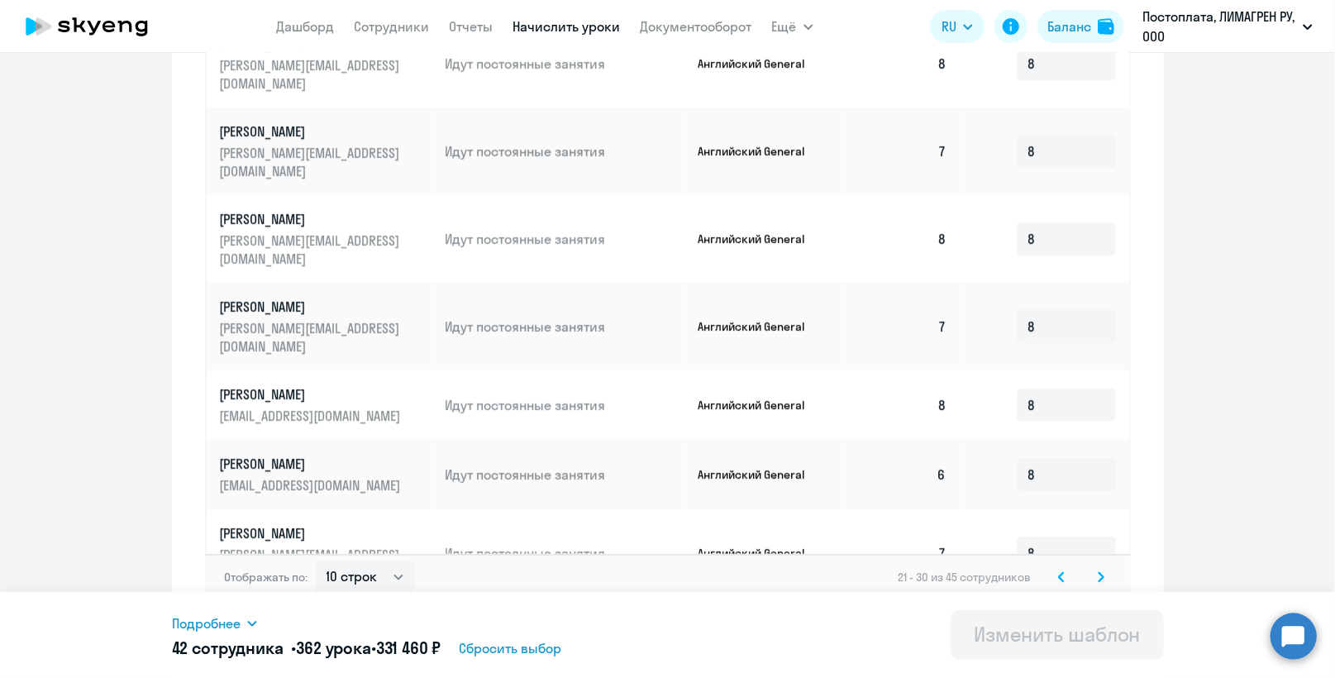
click at [1098, 572] on icon at bounding box center [1100, 576] width 5 height 9
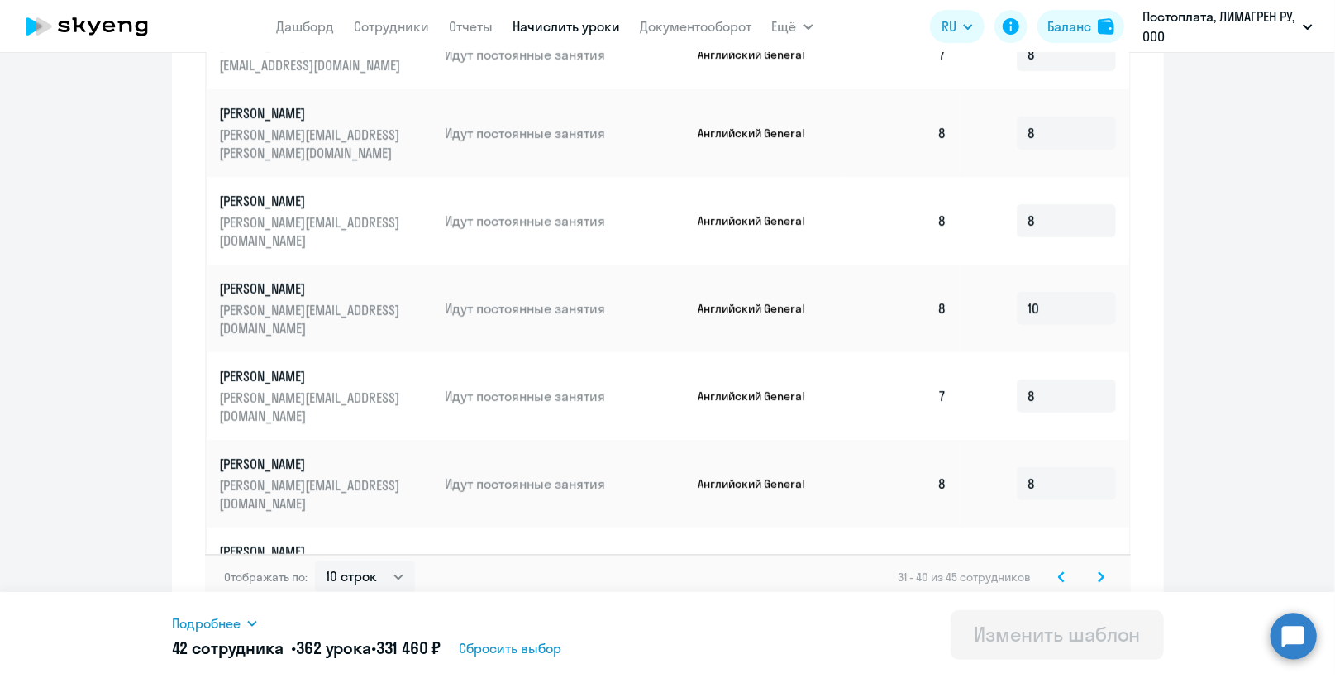
click at [1097, 567] on svg-icon at bounding box center [1101, 577] width 20 height 20
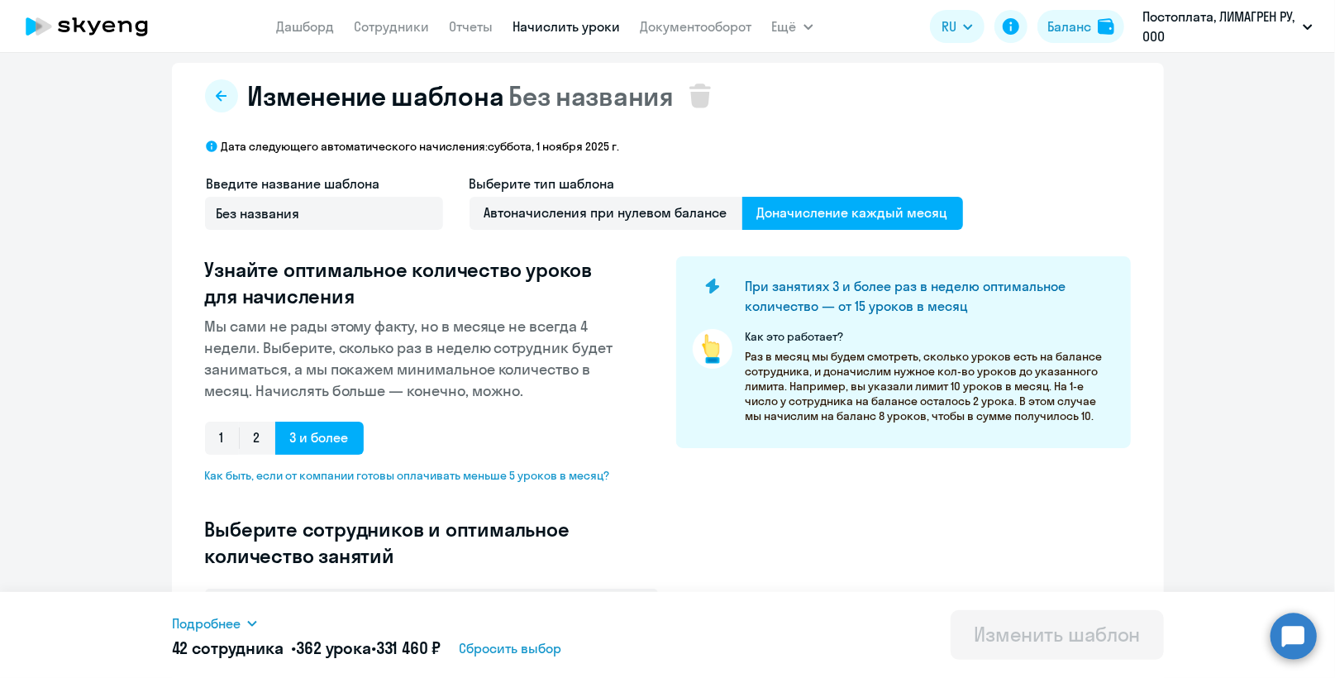
scroll to position [0, 0]
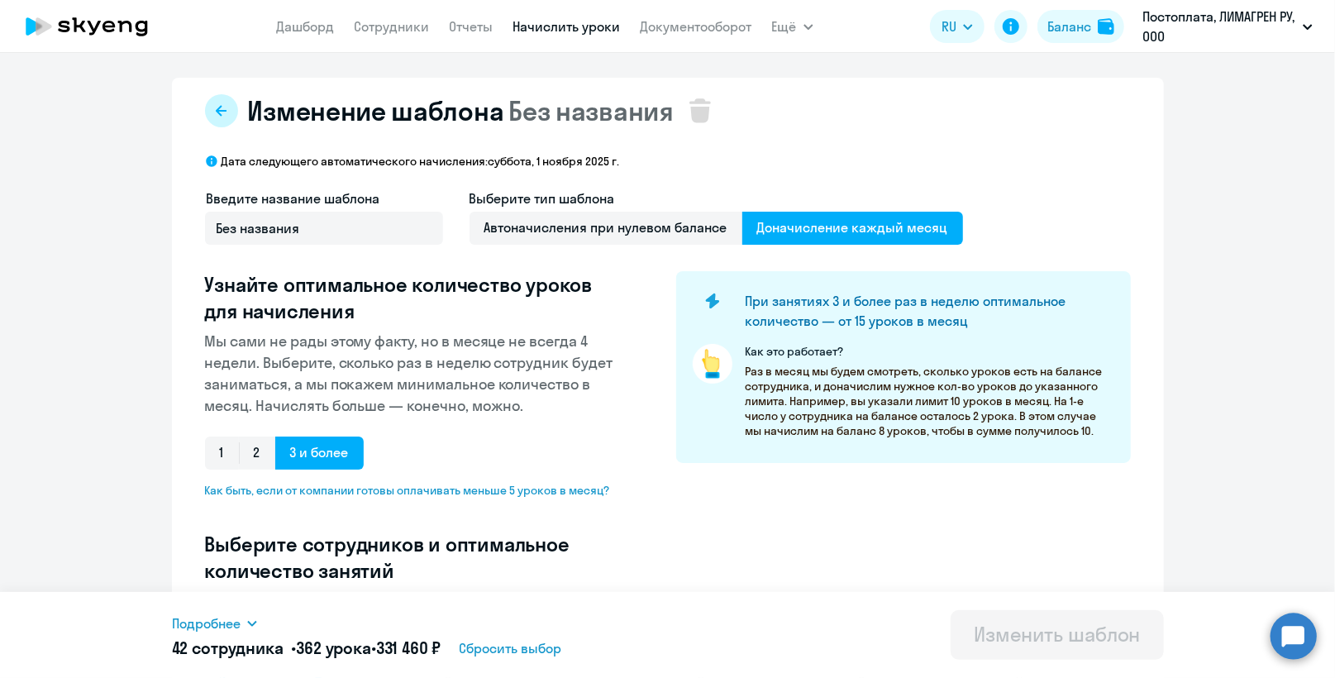
click at [216, 107] on icon at bounding box center [221, 110] width 11 height 11
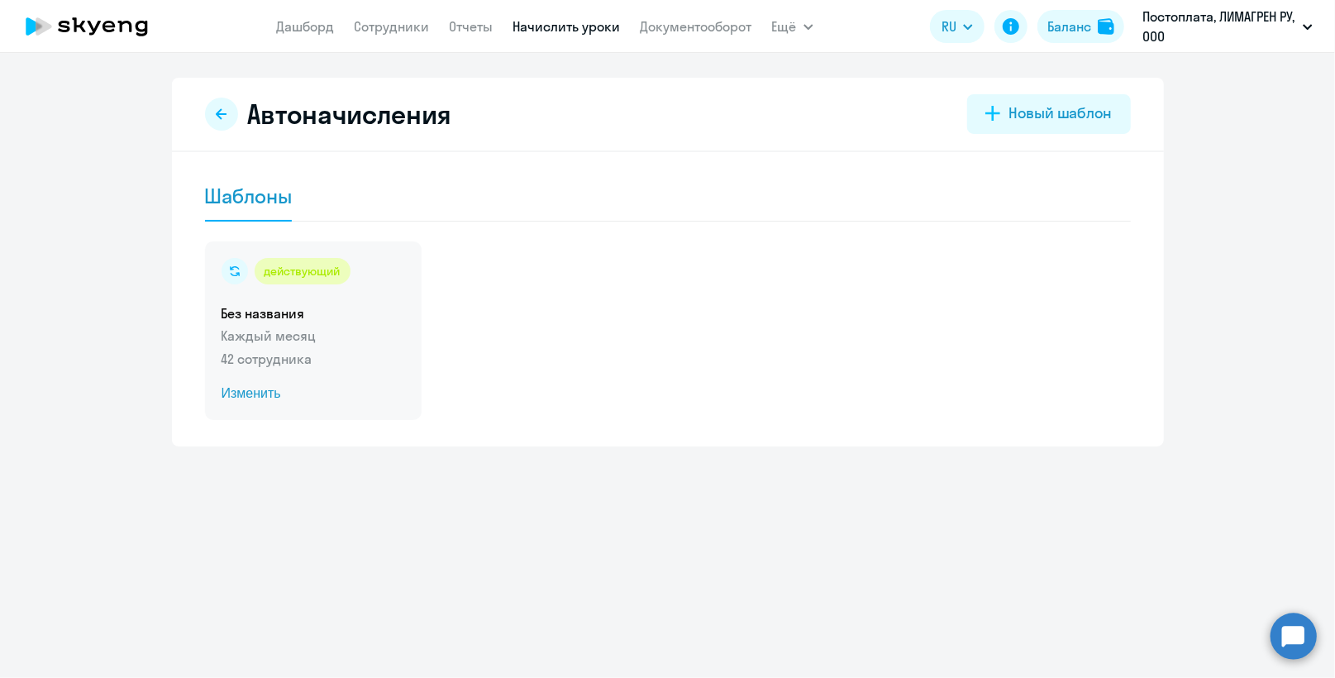
click at [238, 264] on circle at bounding box center [234, 271] width 26 height 26
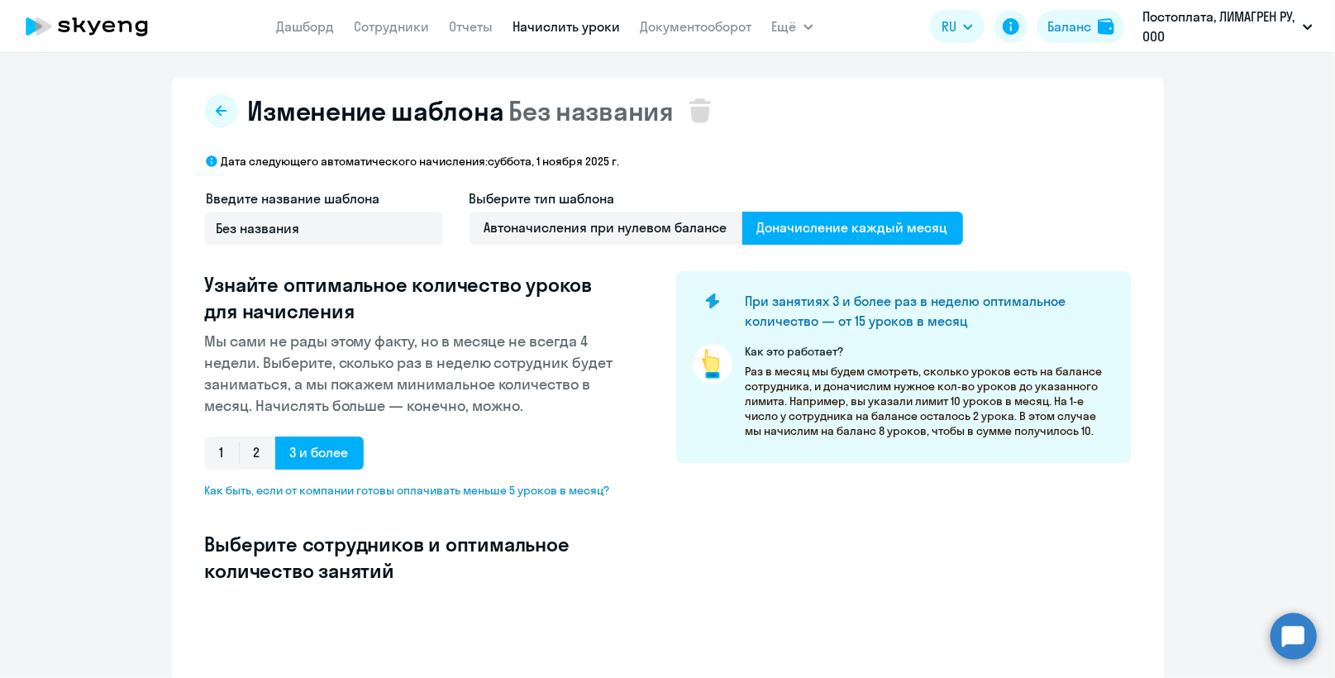
select select "10"
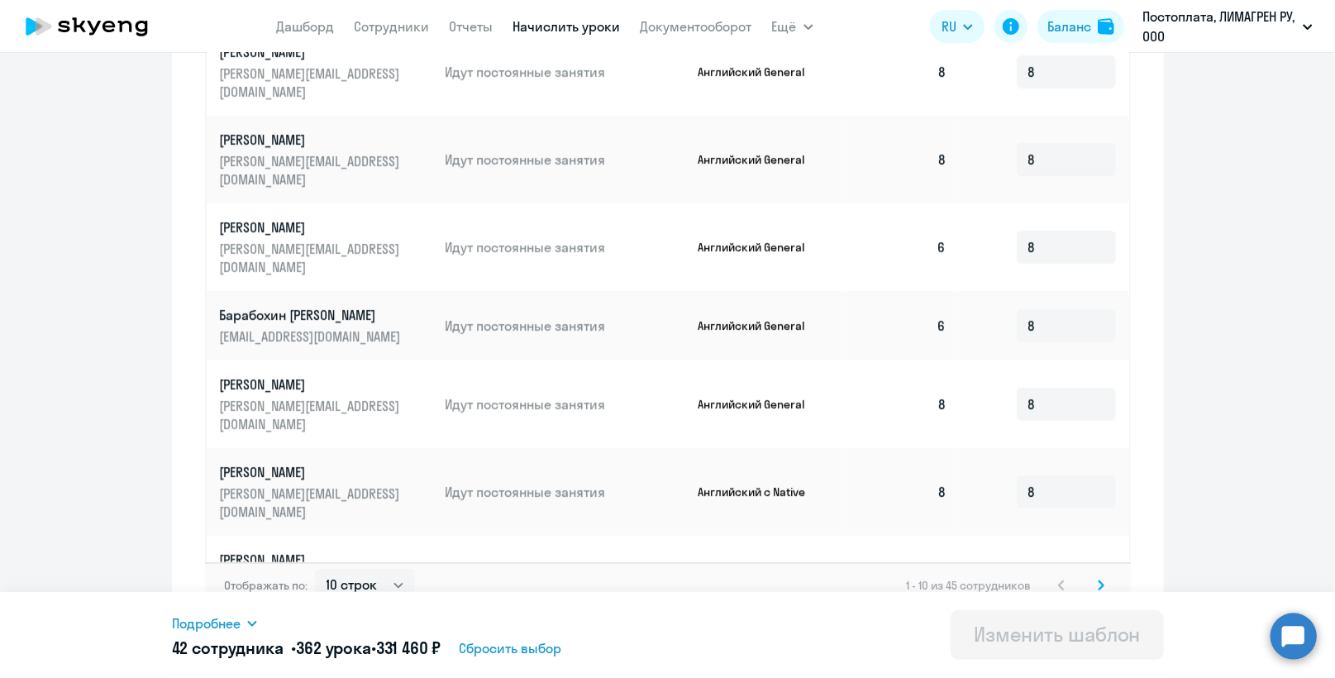
scroll to position [858, 0]
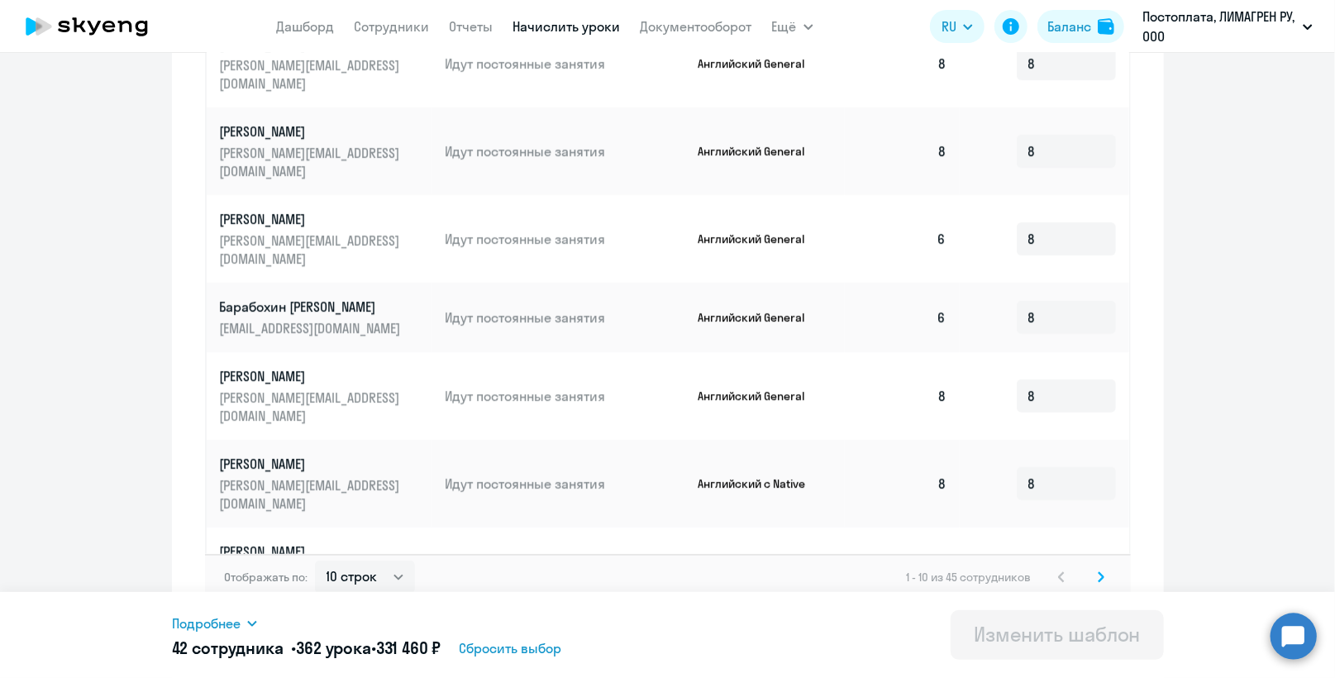
click at [1097, 571] on icon at bounding box center [1100, 577] width 7 height 12
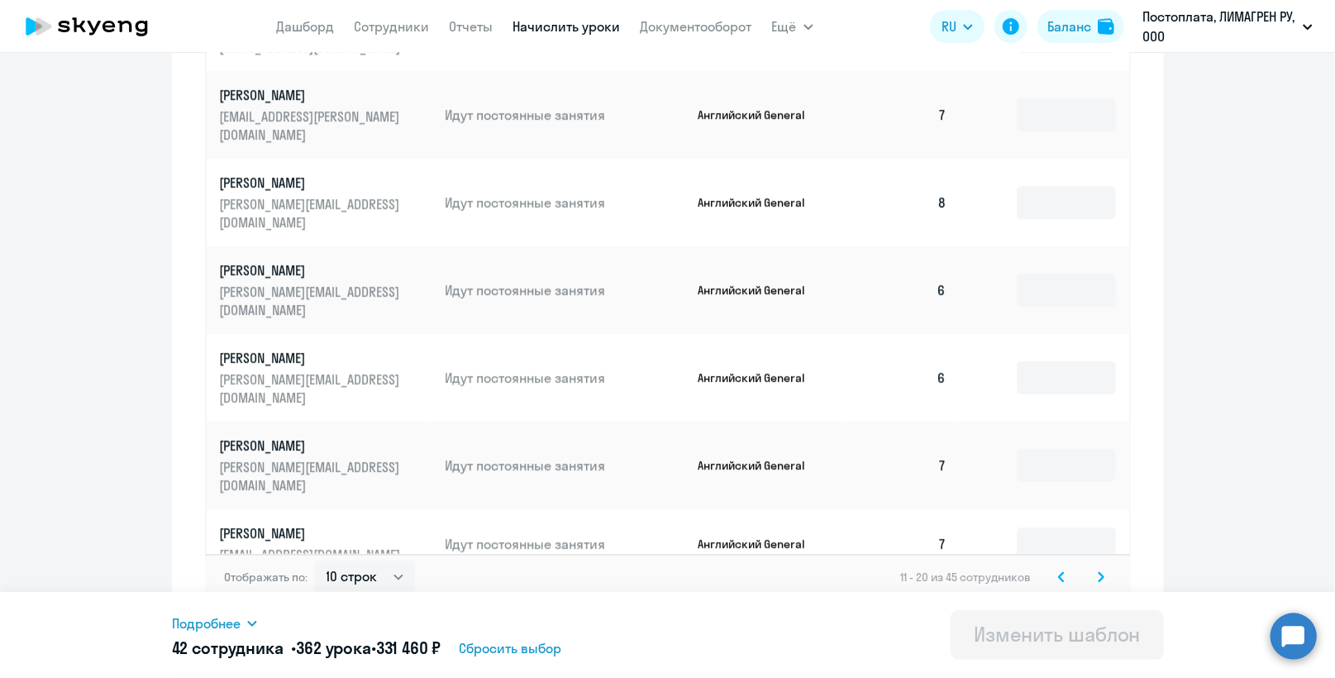
type input "8"
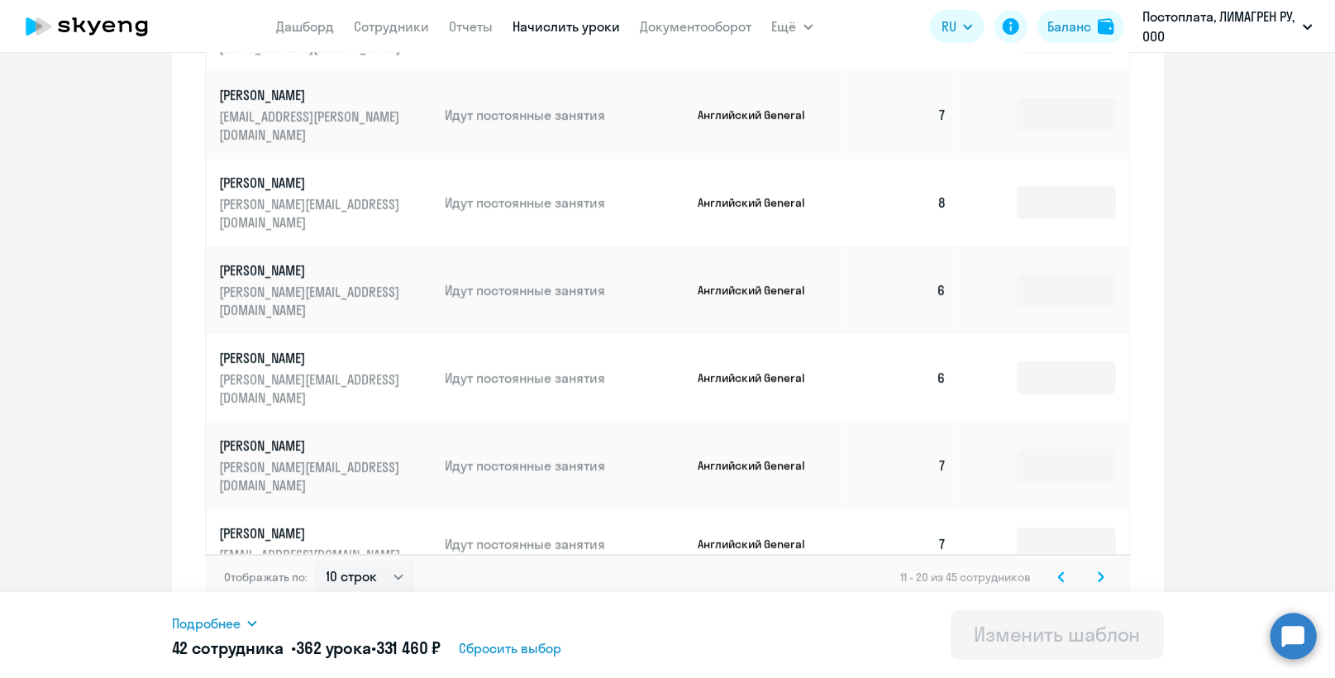
type input "8"
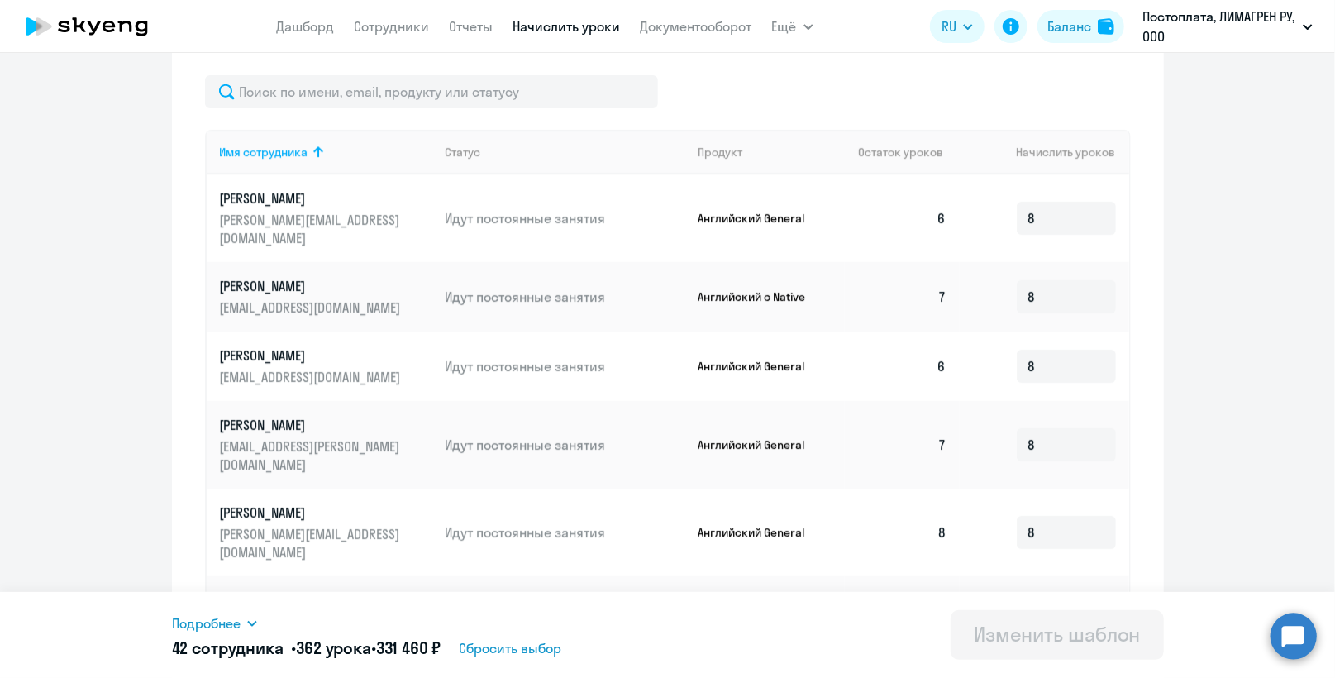
scroll to position [527, 0]
click at [371, 20] on link "Сотрудники" at bounding box center [392, 26] width 75 height 17
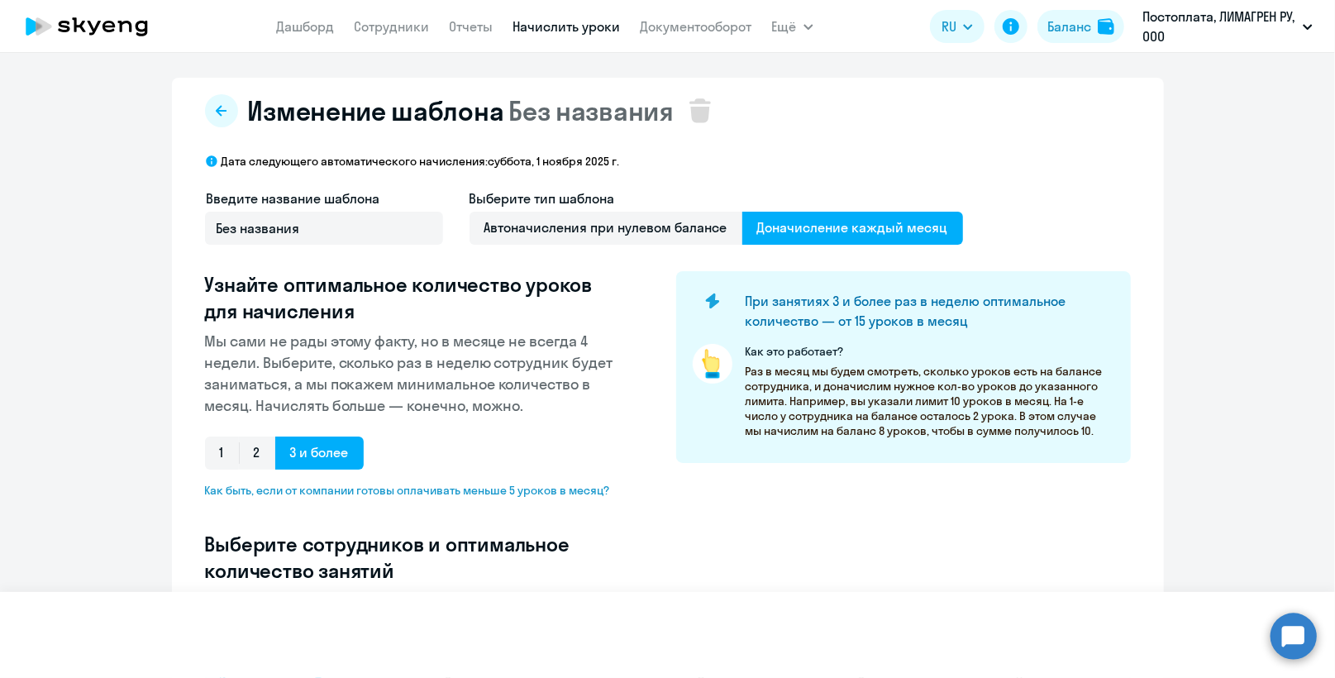
select select "30"
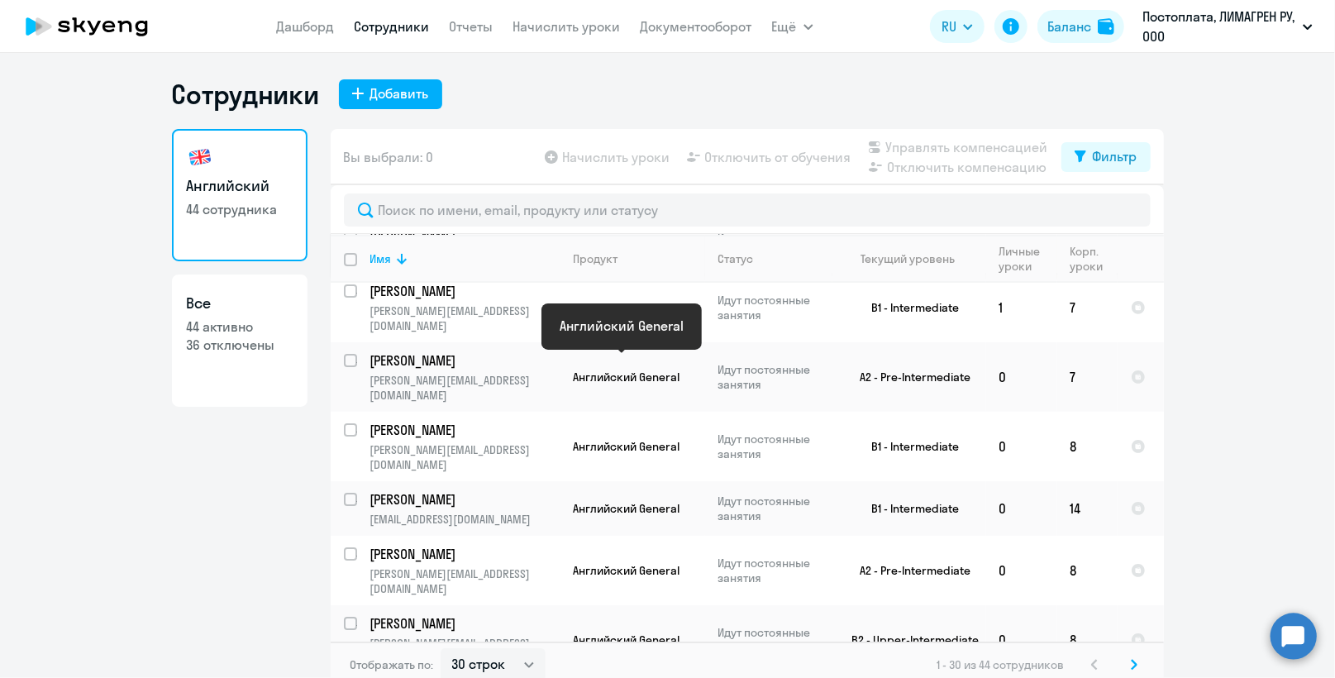
scroll to position [165, 0]
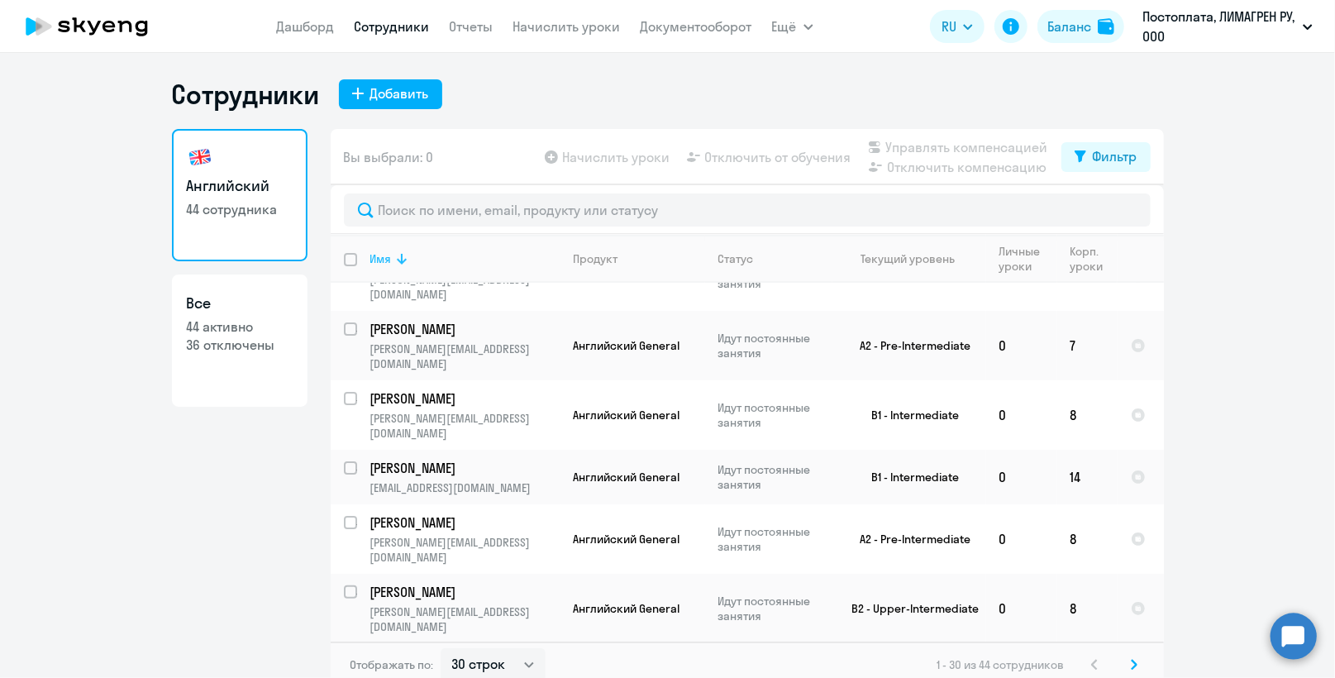
click at [393, 255] on icon at bounding box center [402, 259] width 20 height 20
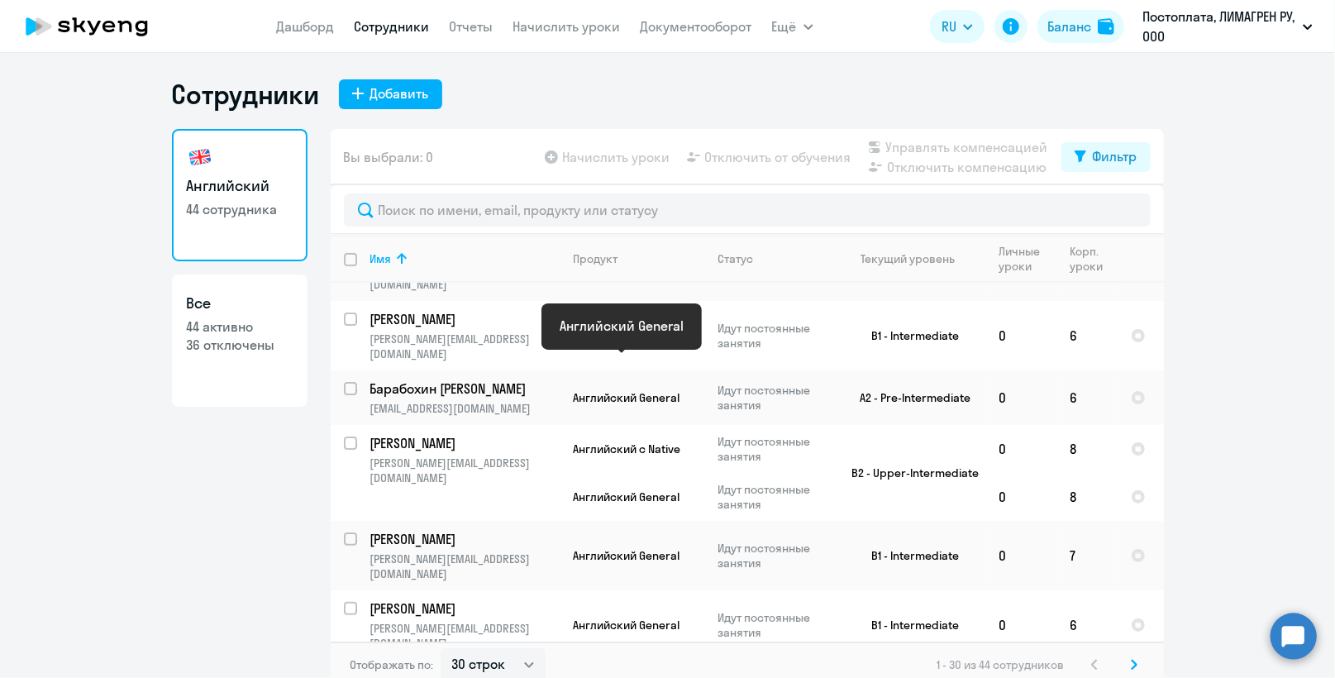
scroll to position [331, 0]
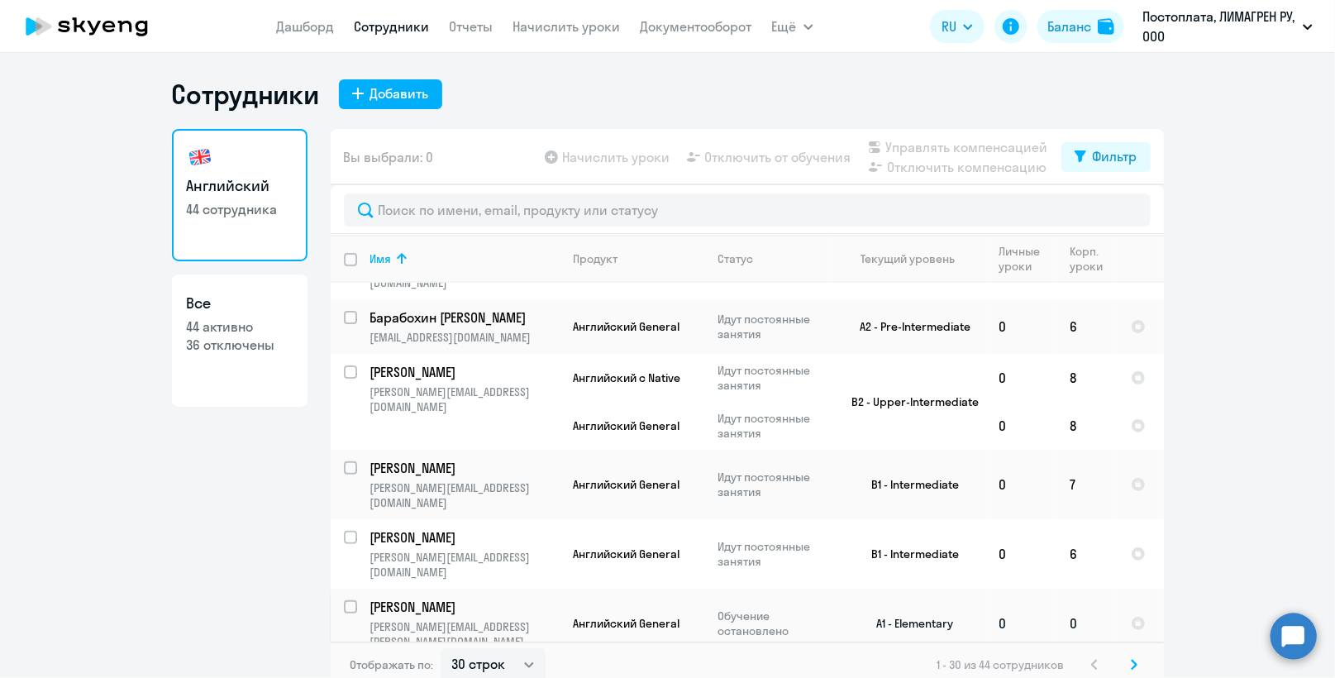
click at [348, 600] on input "select row 38113333" at bounding box center [360, 616] width 33 height 33
checkbox input "true"
click at [569, 158] on span "Начислить уроки" at bounding box center [616, 157] width 107 height 20
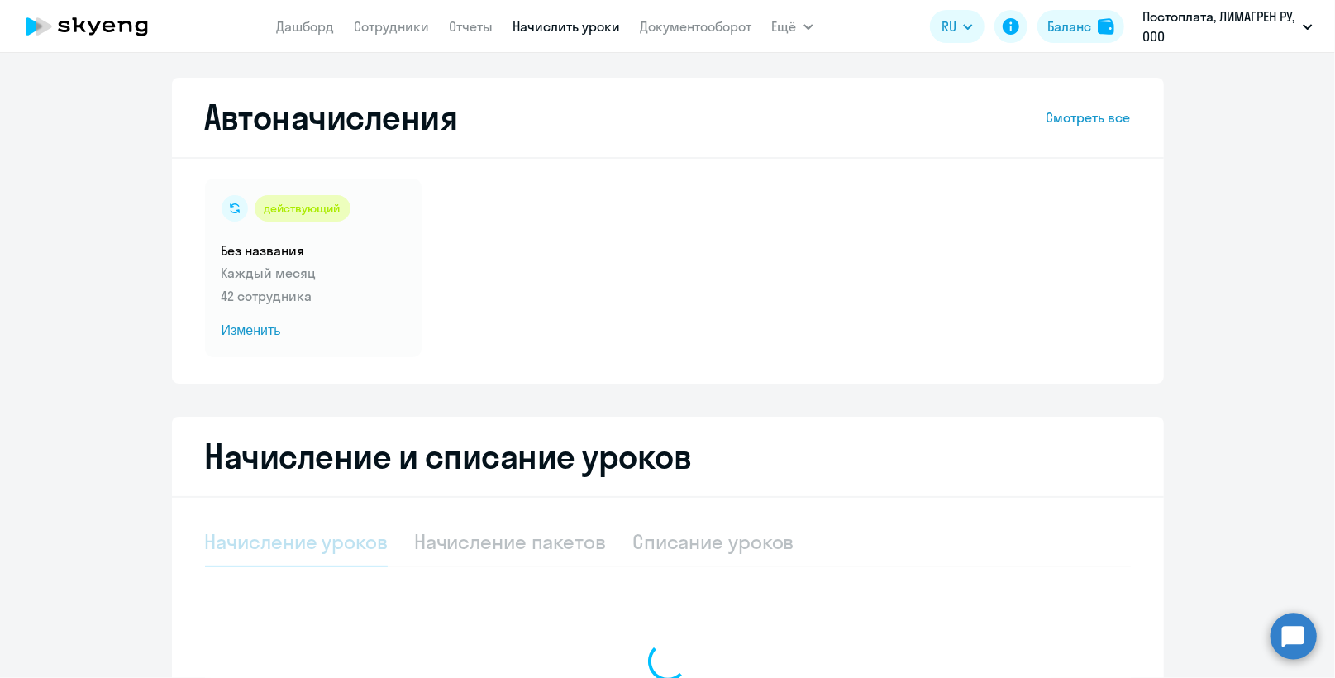
select select "10"
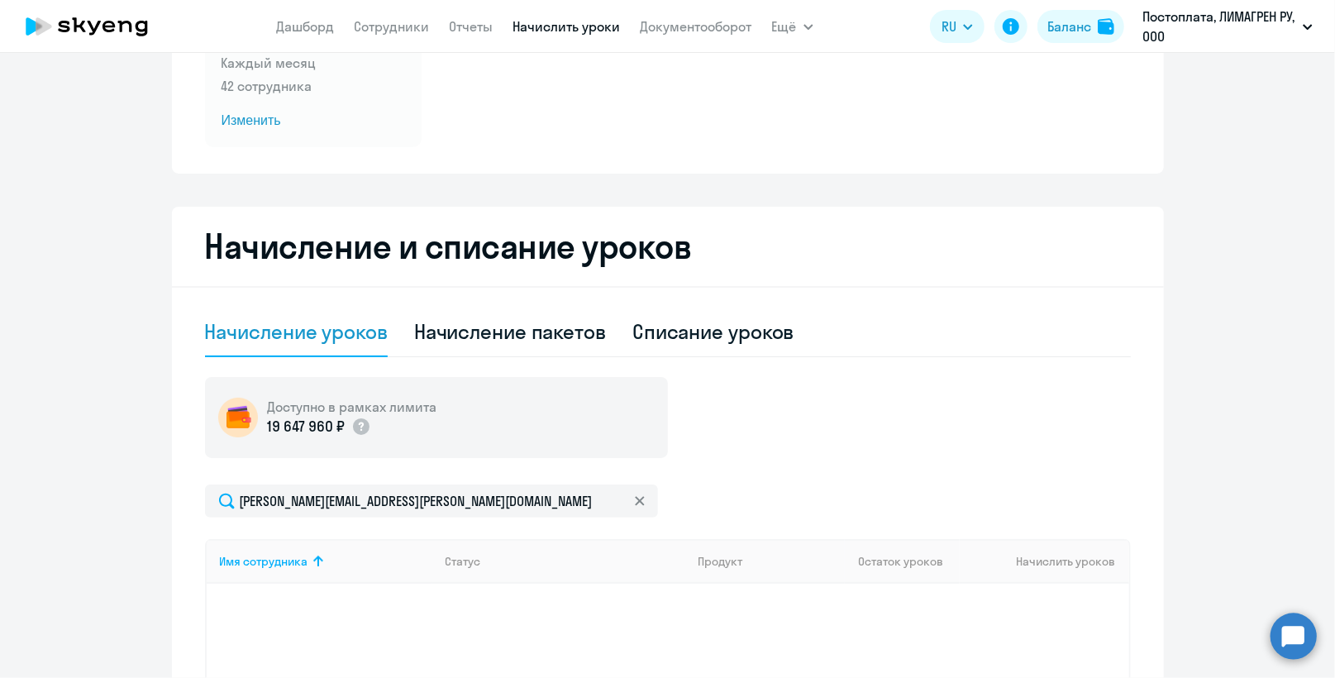
scroll to position [458, 0]
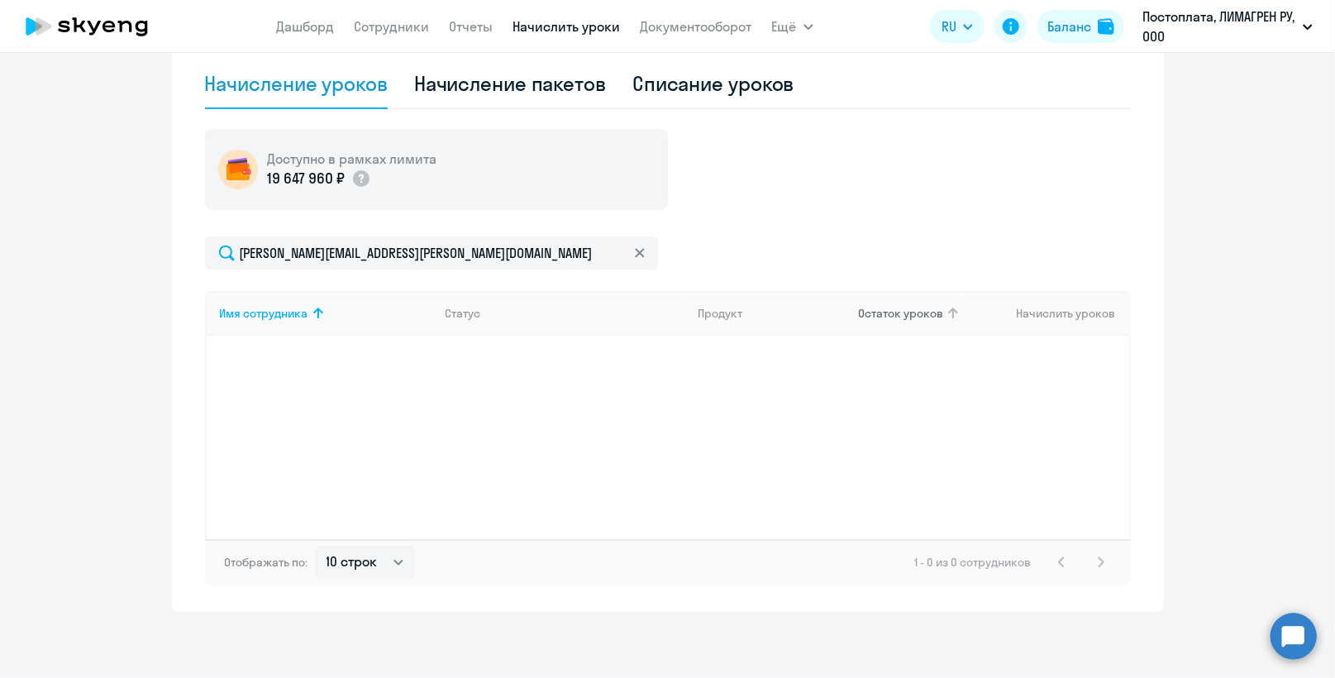
click at [897, 311] on span "Остаток уроков" at bounding box center [900, 313] width 85 height 15
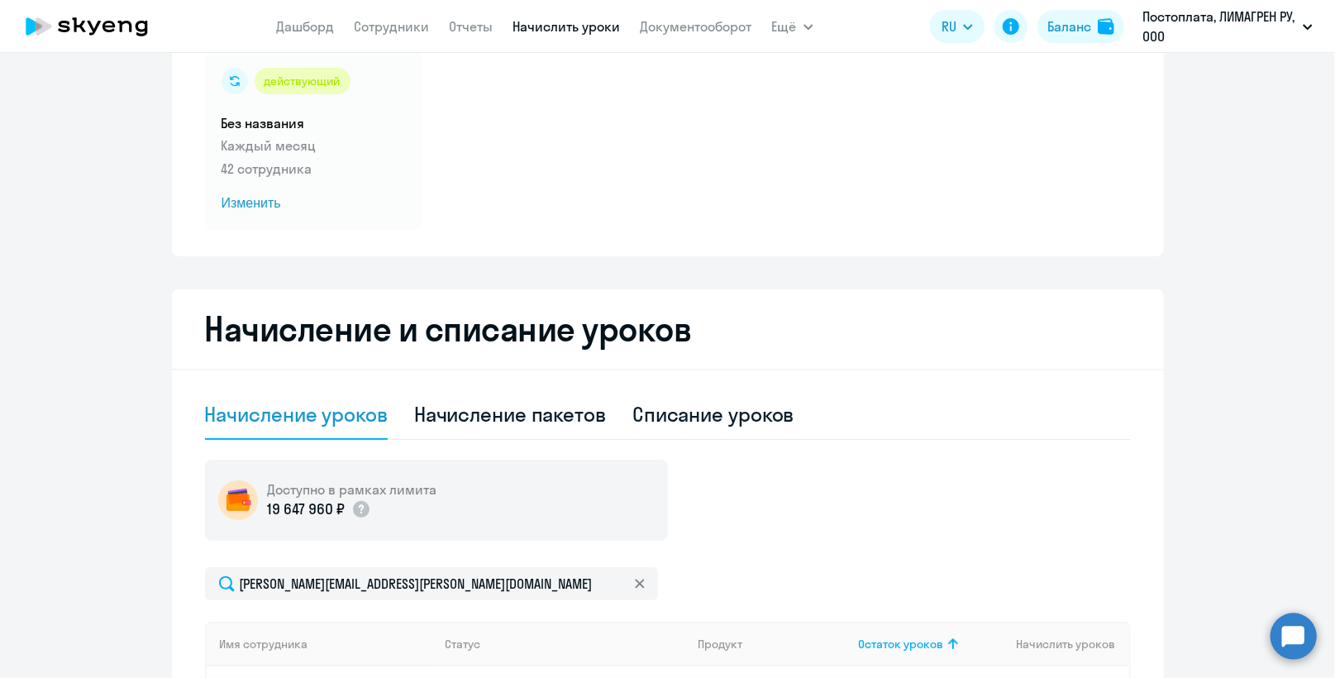
scroll to position [0, 0]
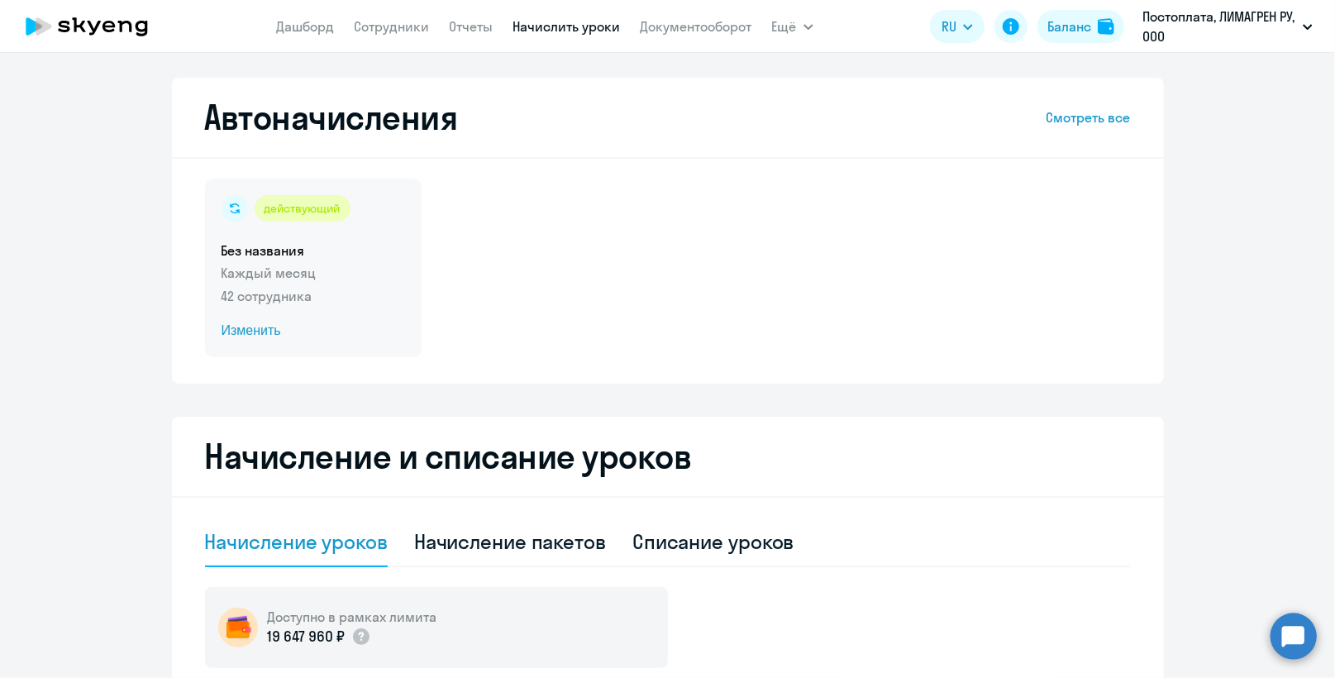
click at [243, 334] on span "Изменить" at bounding box center [312, 331] width 183 height 20
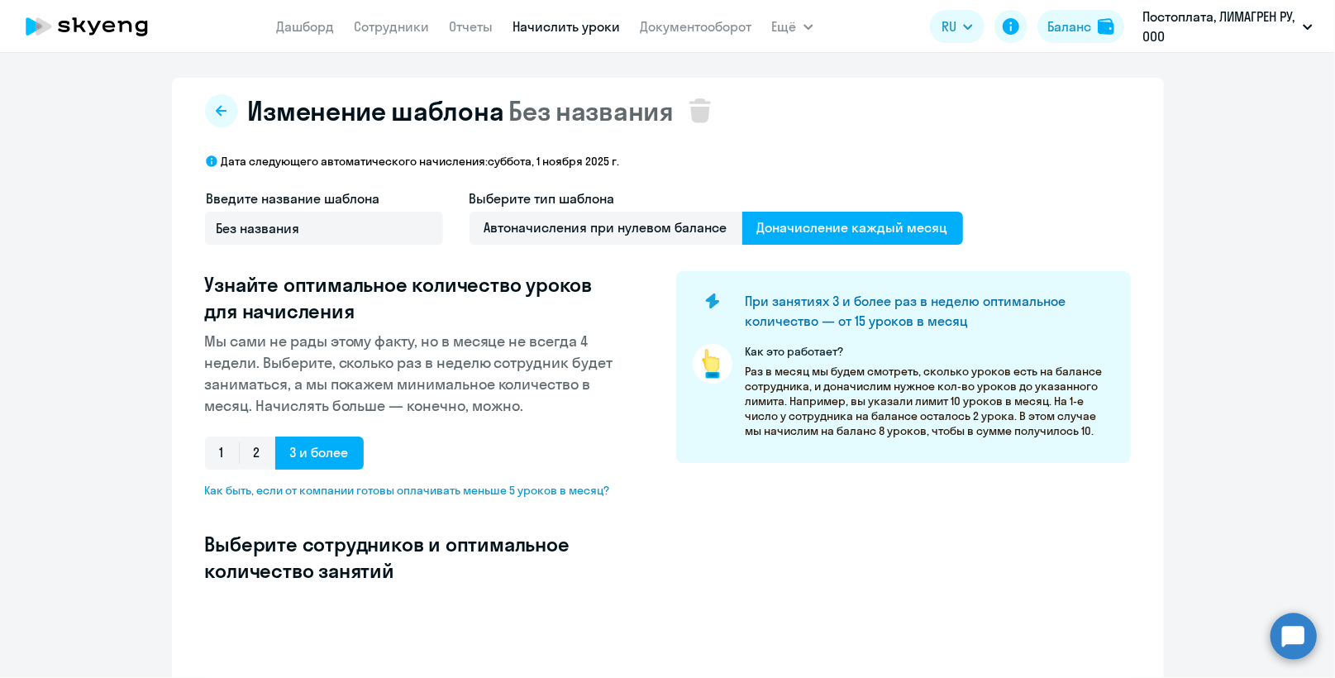
select select "10"
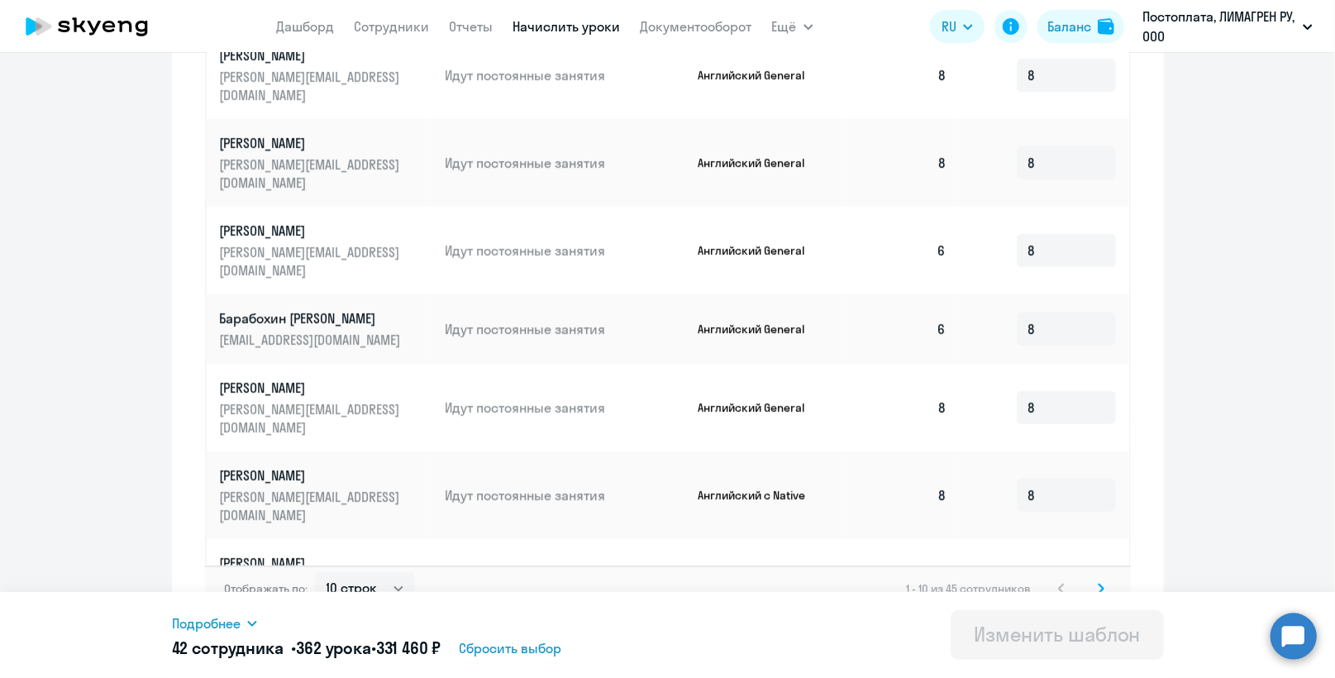
scroll to position [858, 0]
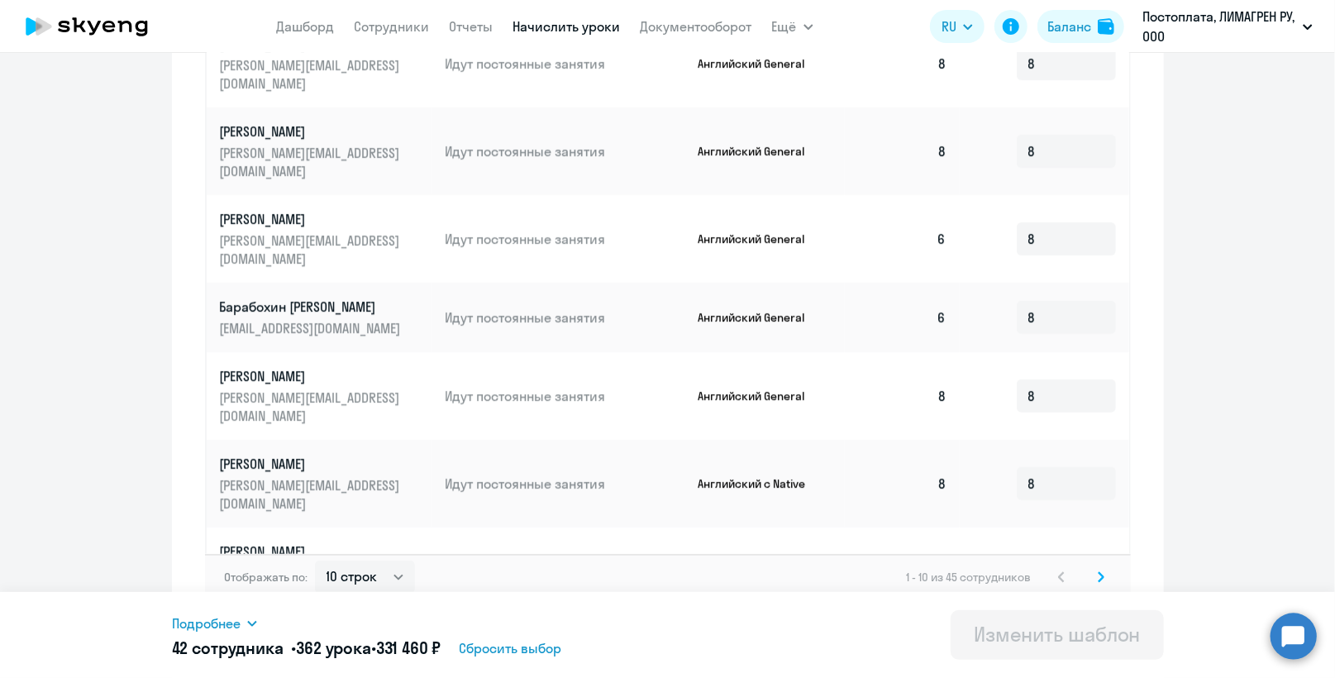
click at [1097, 571] on icon at bounding box center [1100, 577] width 7 height 12
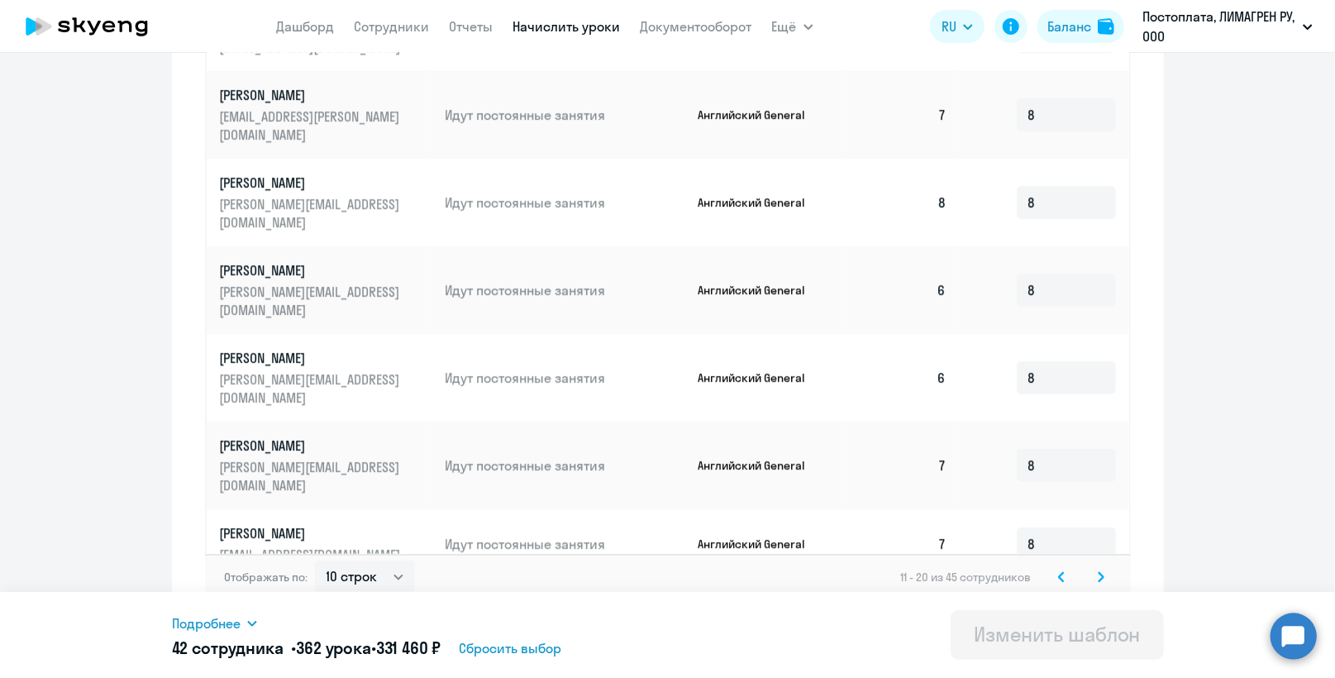
scroll to position [527, 0]
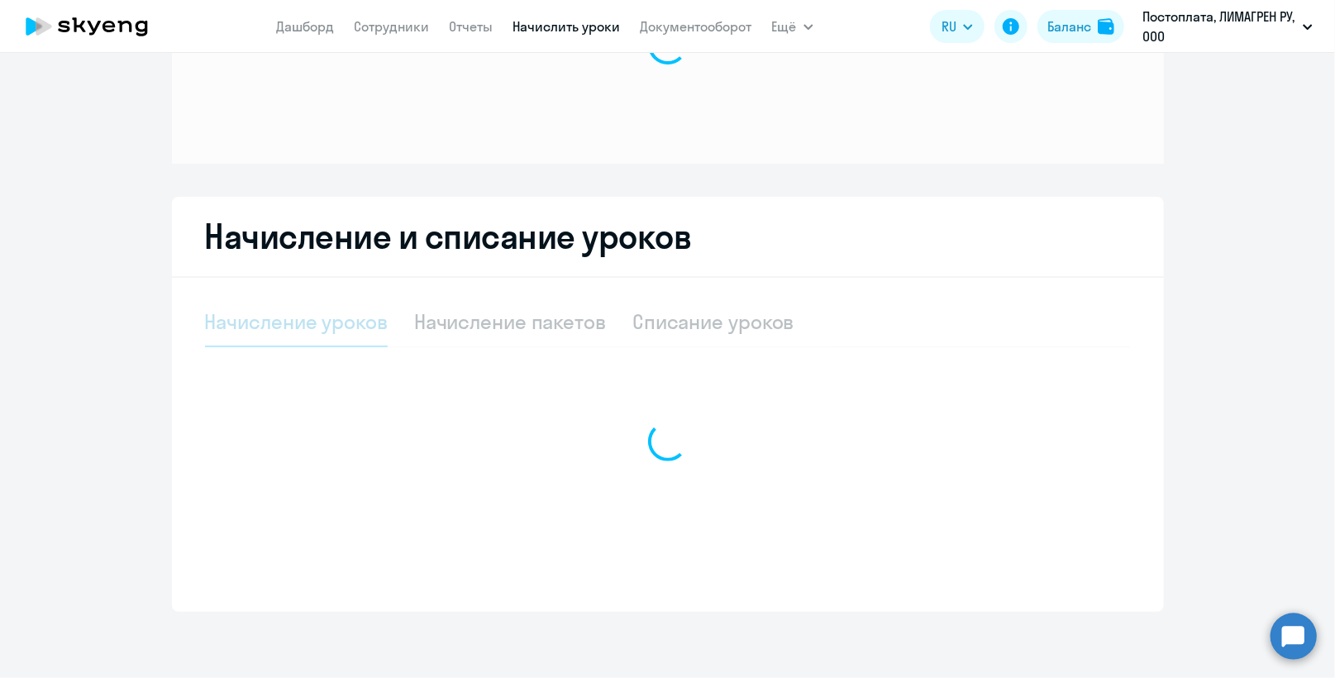
scroll to position [152, 0]
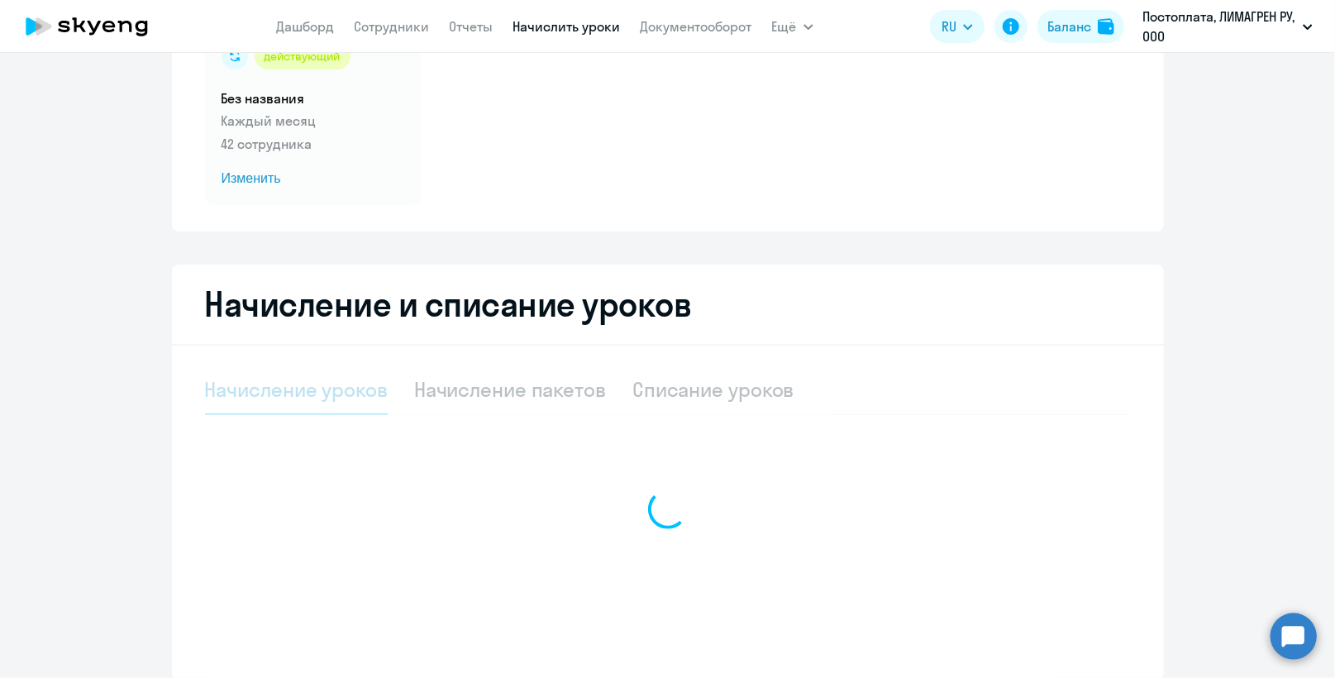
select select "10"
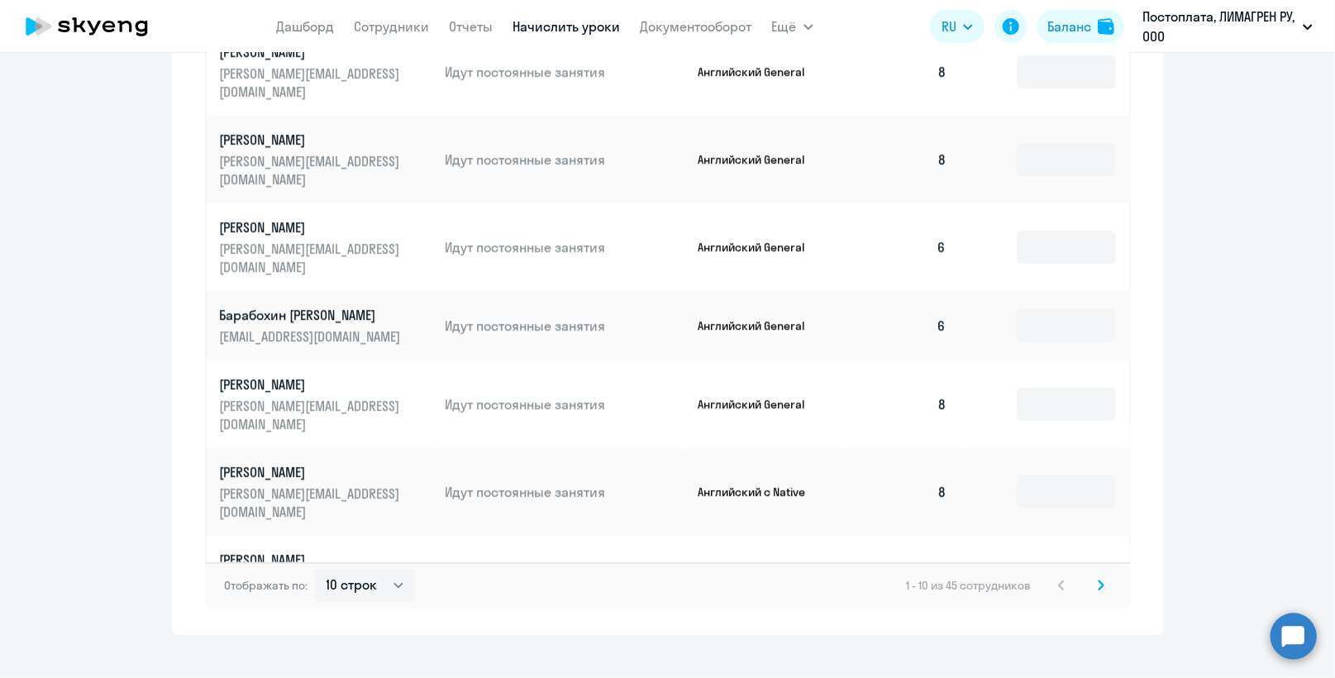
scroll to position [949, 0]
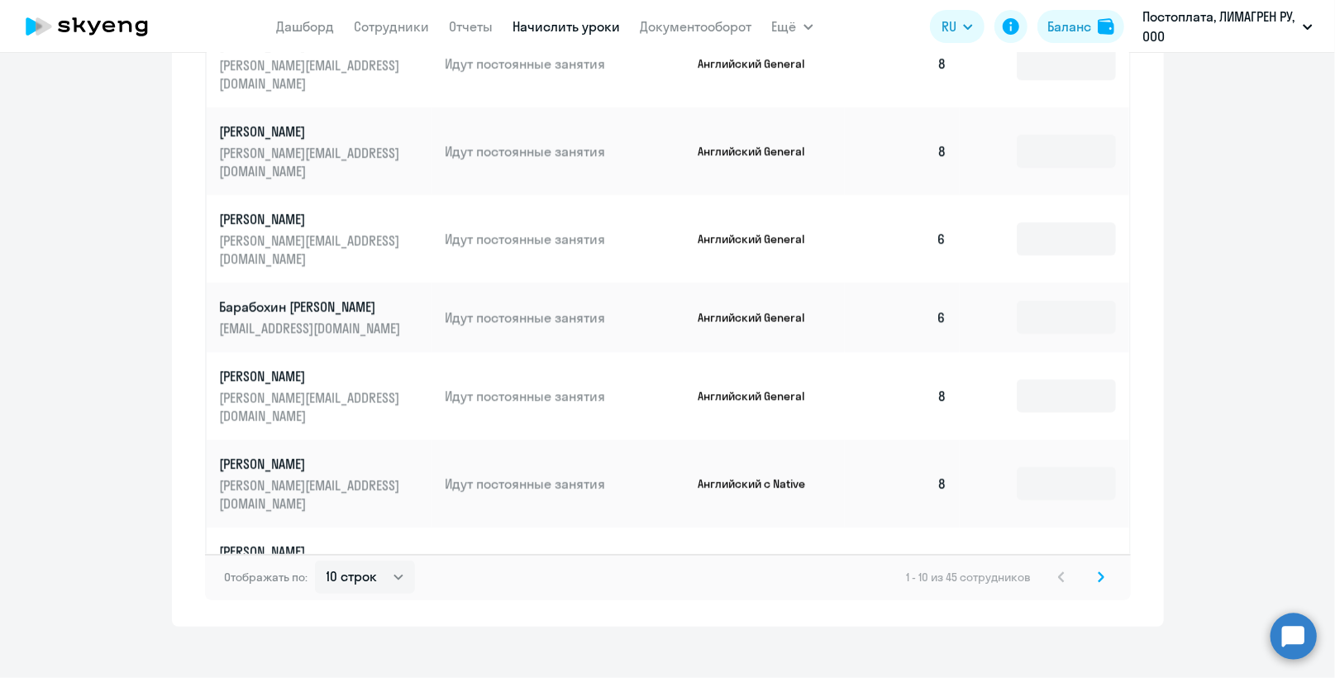
click at [1091, 567] on svg-icon at bounding box center [1101, 577] width 20 height 20
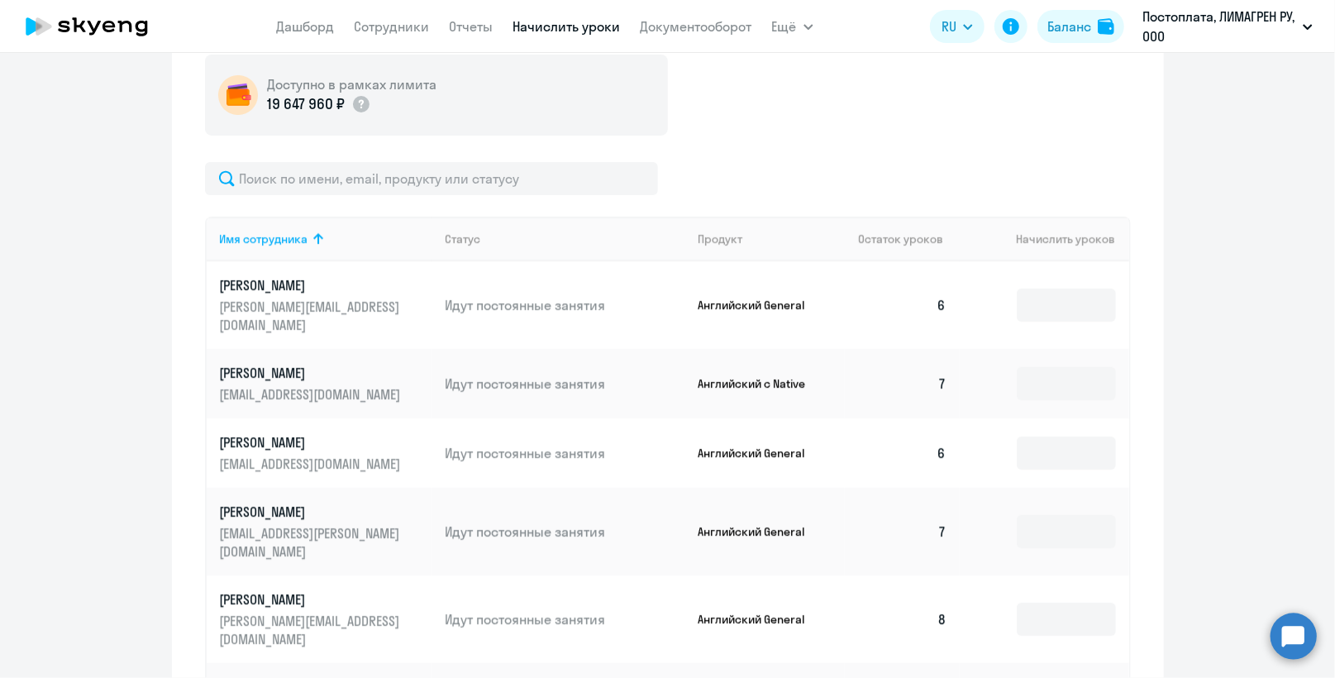
scroll to position [288, 0]
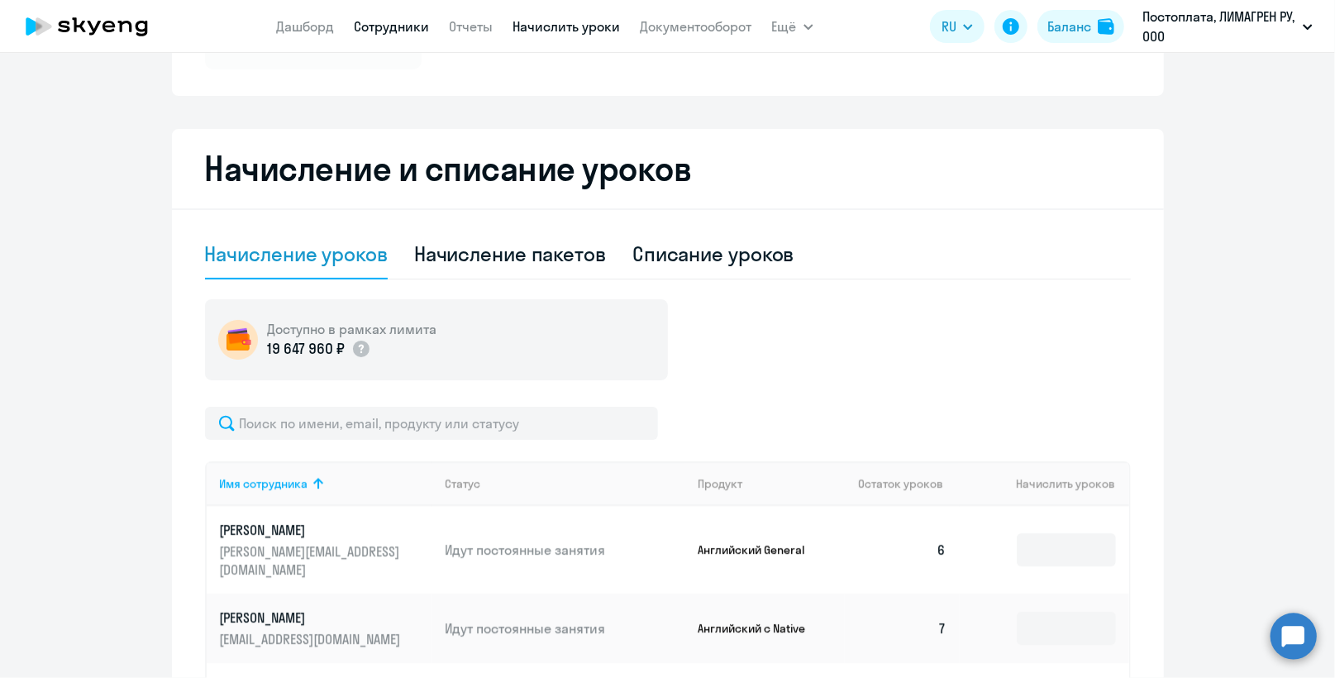
click at [386, 20] on link "Сотрудники" at bounding box center [392, 26] width 75 height 17
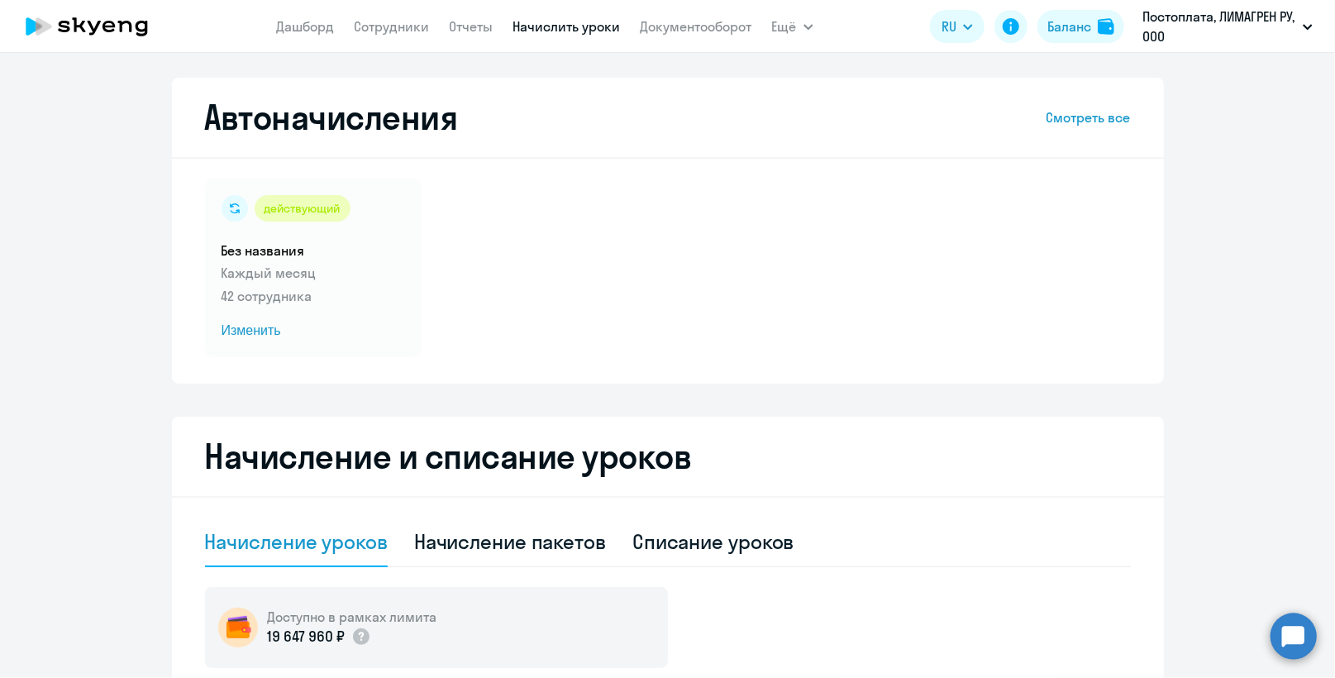
select select "30"
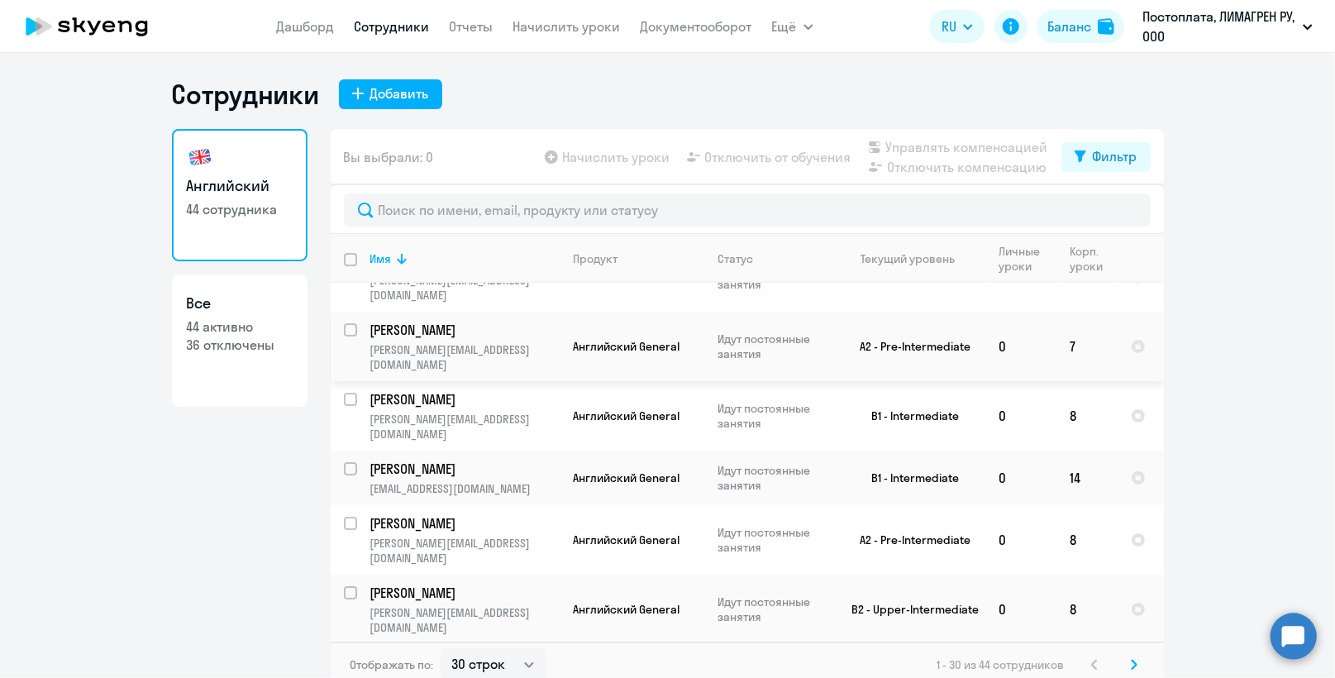
scroll to position [165, 0]
click at [392, 253] on icon at bounding box center [402, 259] width 20 height 20
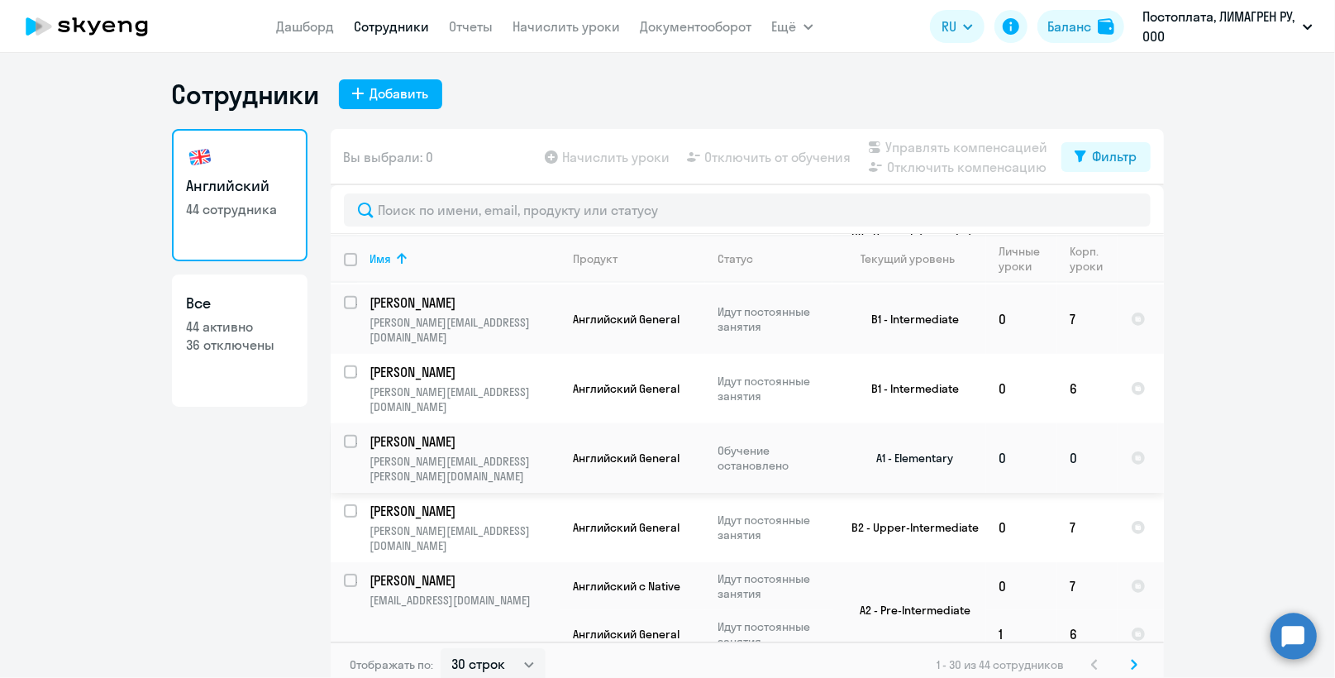
scroll to position [413, 0]
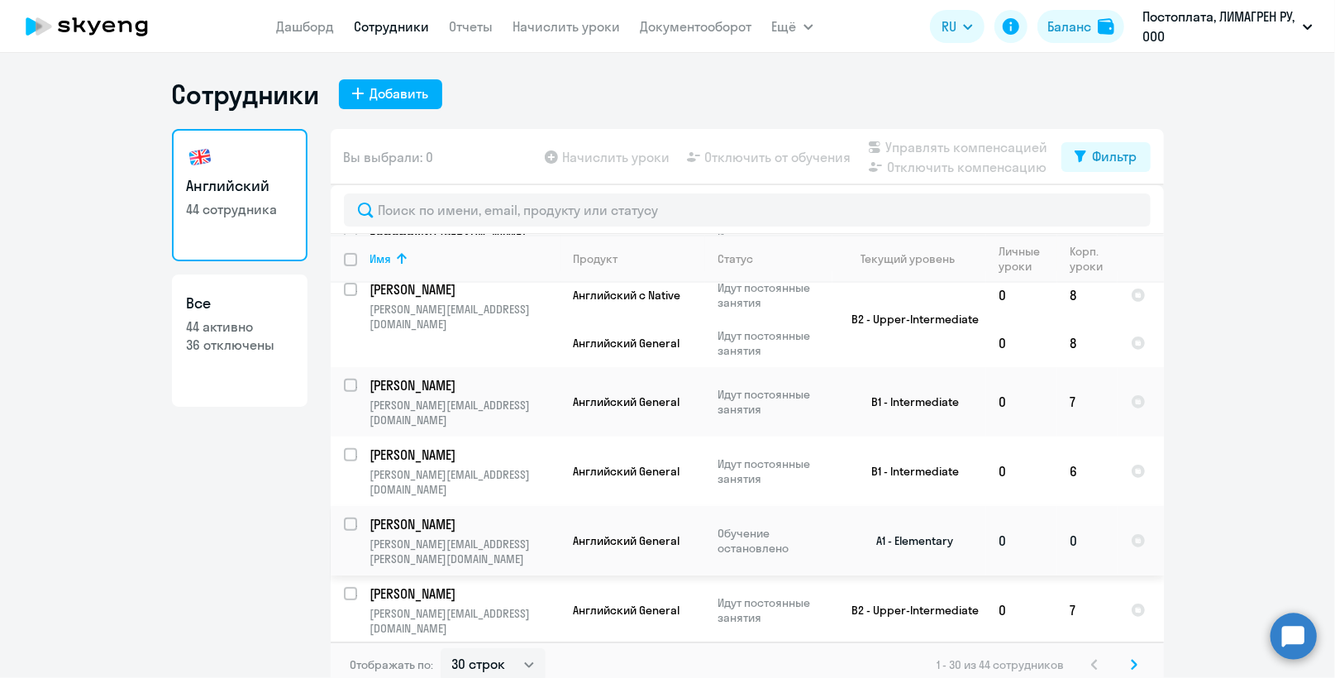
click at [752, 526] on p "Обучение остановлено" at bounding box center [774, 541] width 113 height 30
select select "english"
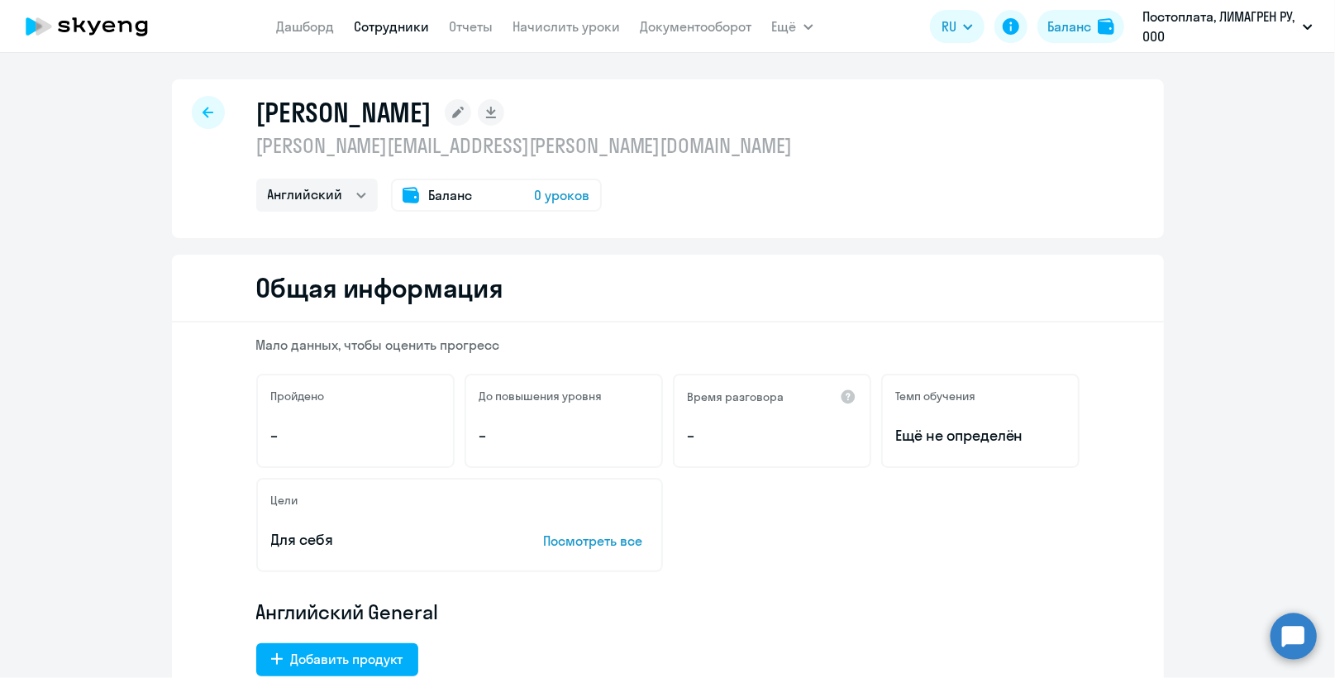
click at [552, 200] on span "0 уроков" at bounding box center [562, 195] width 55 height 20
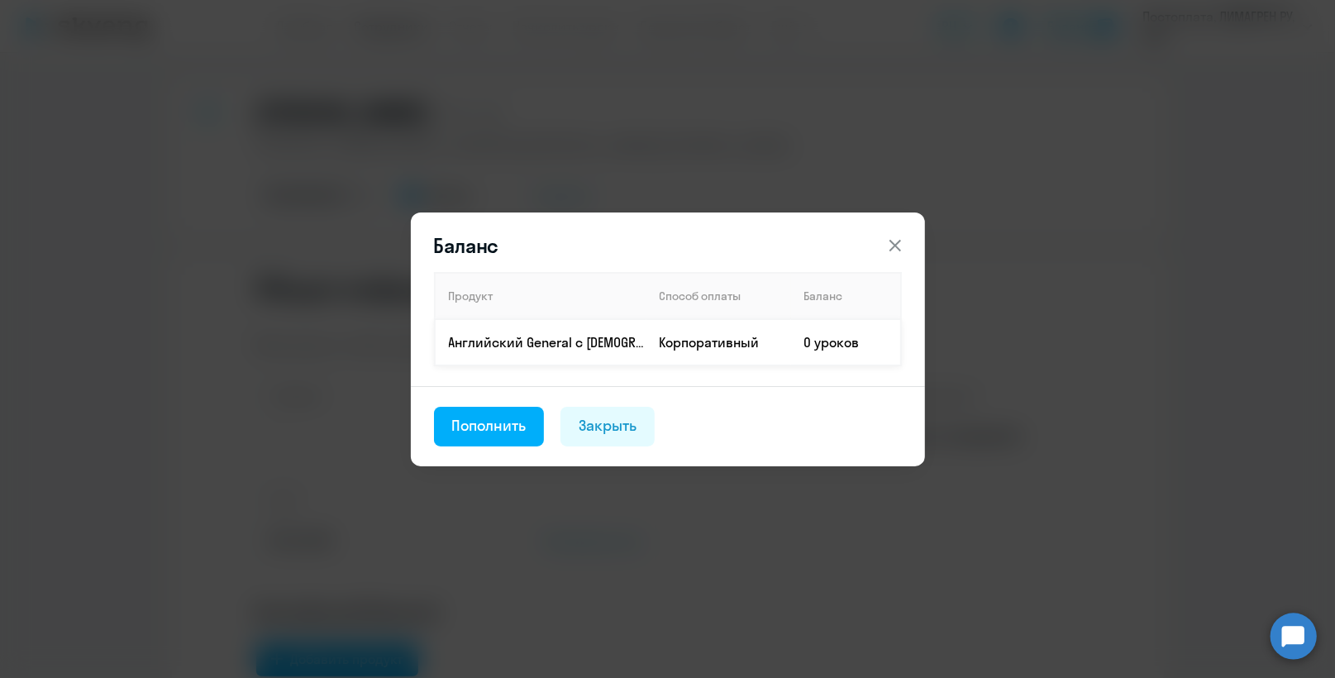
click at [817, 343] on td "0 уроков" at bounding box center [846, 342] width 110 height 46
drag, startPoint x: 798, startPoint y: 340, endPoint x: 810, endPoint y: 340, distance: 11.6
click at [811, 340] on td "0 уроков" at bounding box center [846, 342] width 110 height 46
click at [511, 428] on div "Пополнить" at bounding box center [489, 425] width 74 height 21
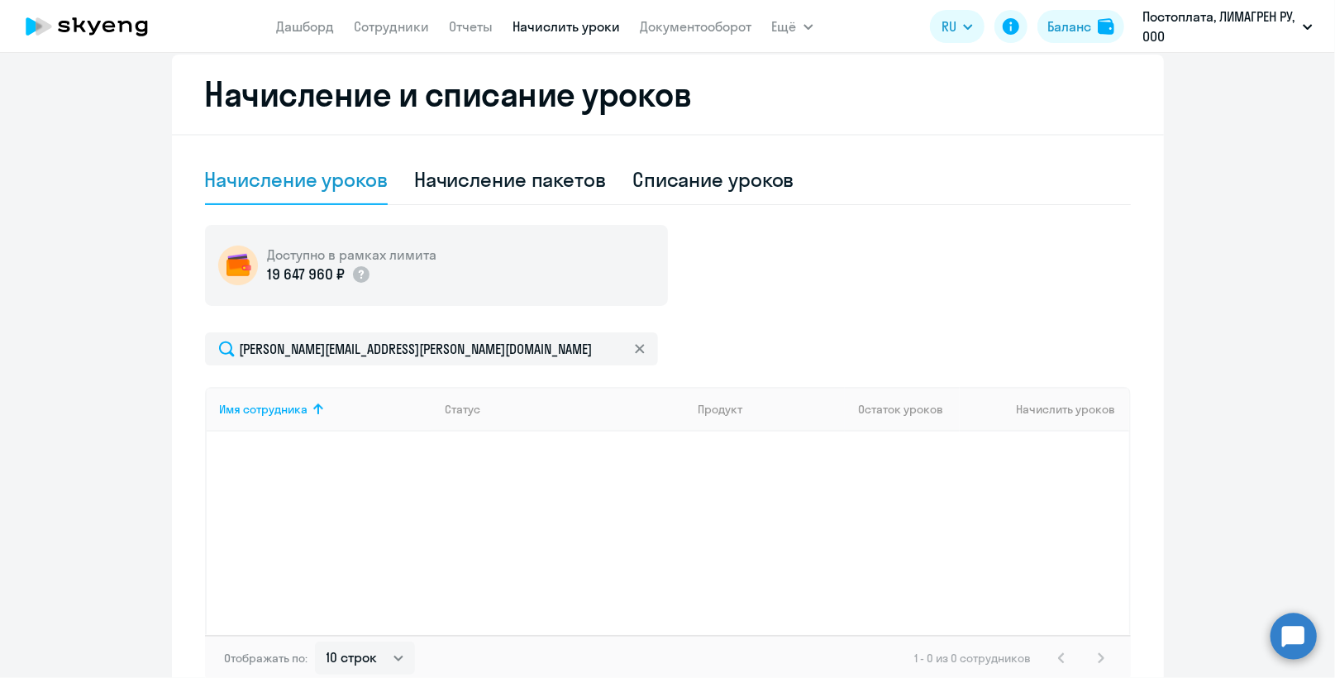
scroll to position [458, 0]
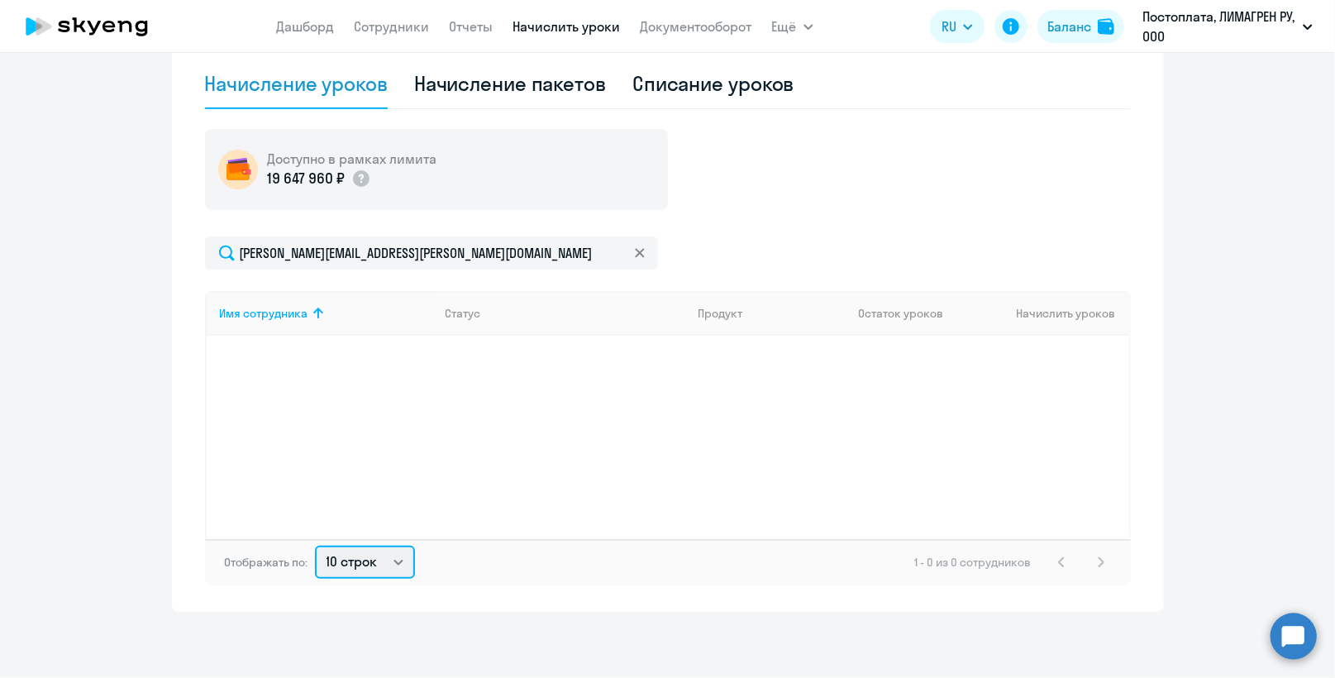
click at [383, 562] on select "10 строк 30 строк 50 строк" at bounding box center [365, 561] width 100 height 33
select select "50"
click at [315, 545] on select "10 строк 30 строк 50 строк" at bounding box center [365, 561] width 100 height 33
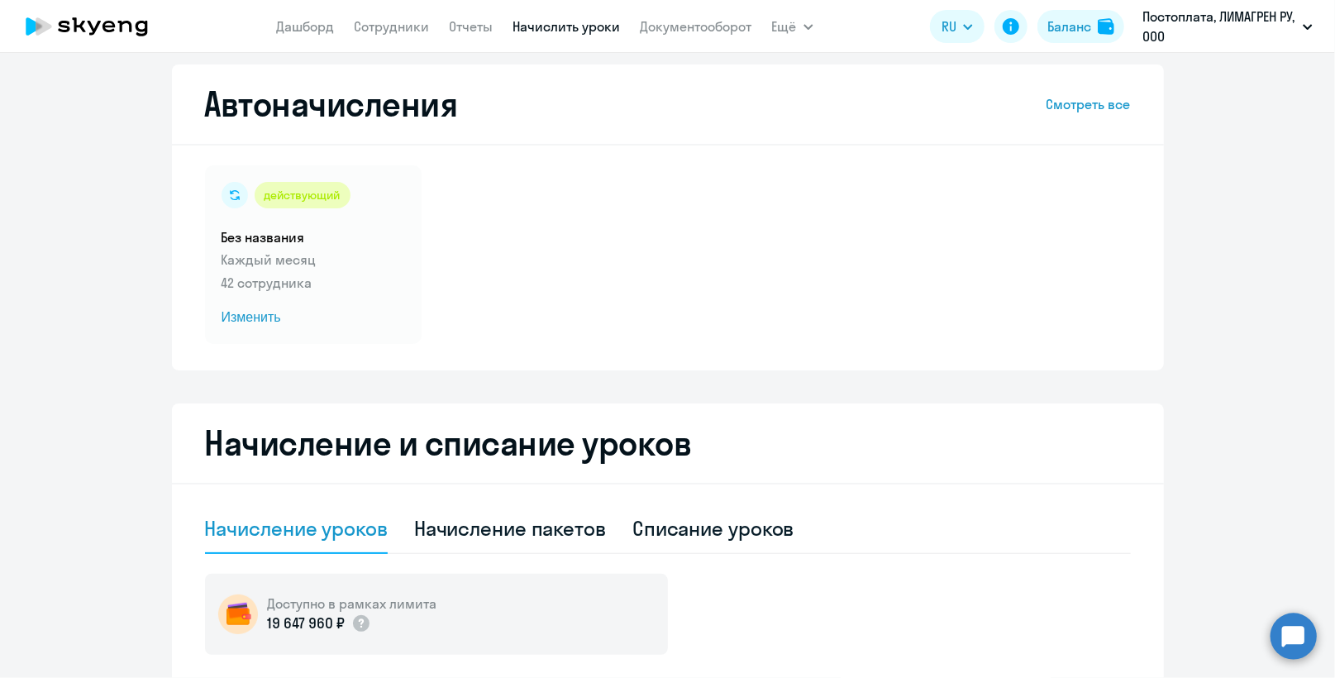
scroll to position [0, 0]
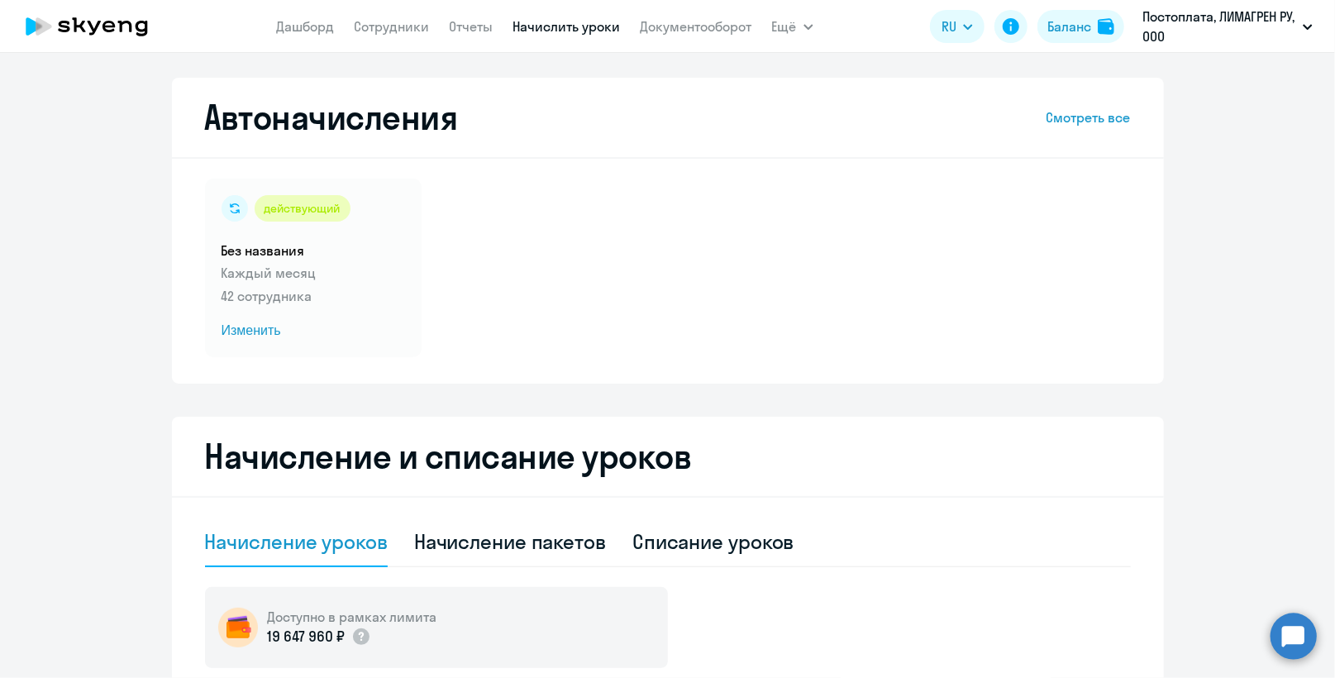
click at [1103, 113] on link "Смотреть все" at bounding box center [1088, 117] width 84 height 20
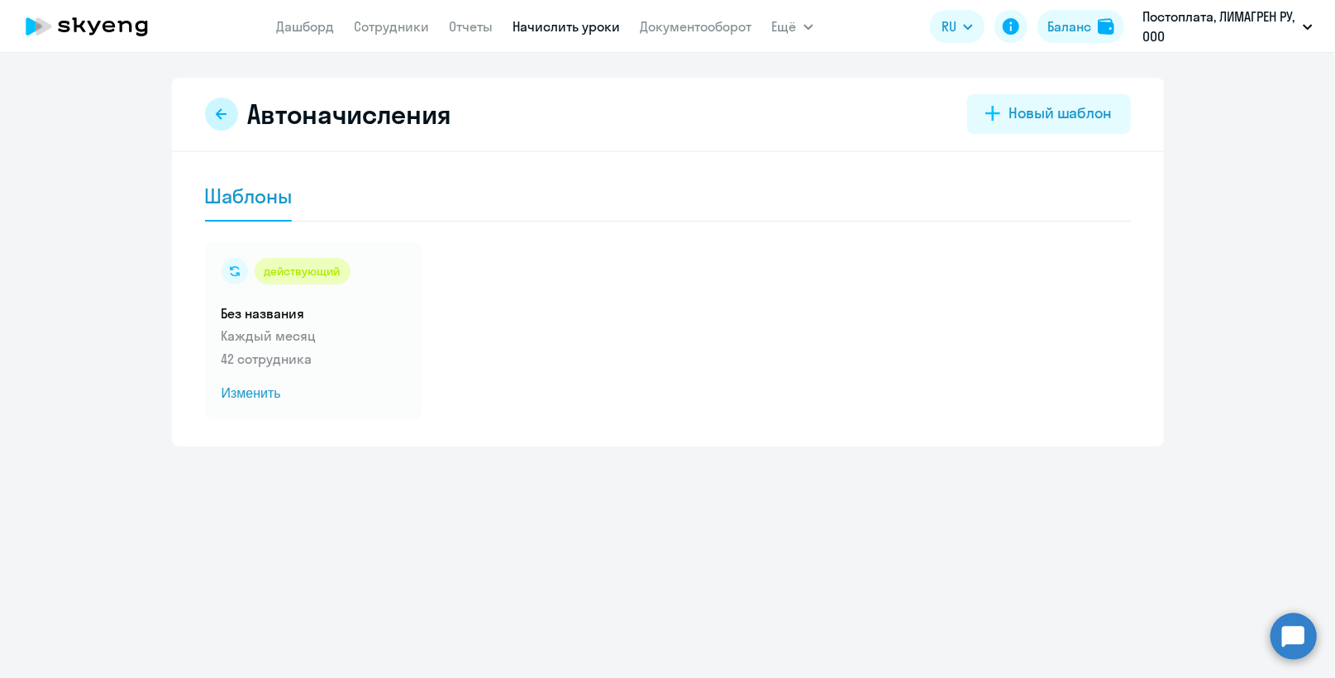
click at [221, 110] on icon at bounding box center [221, 113] width 13 height 13
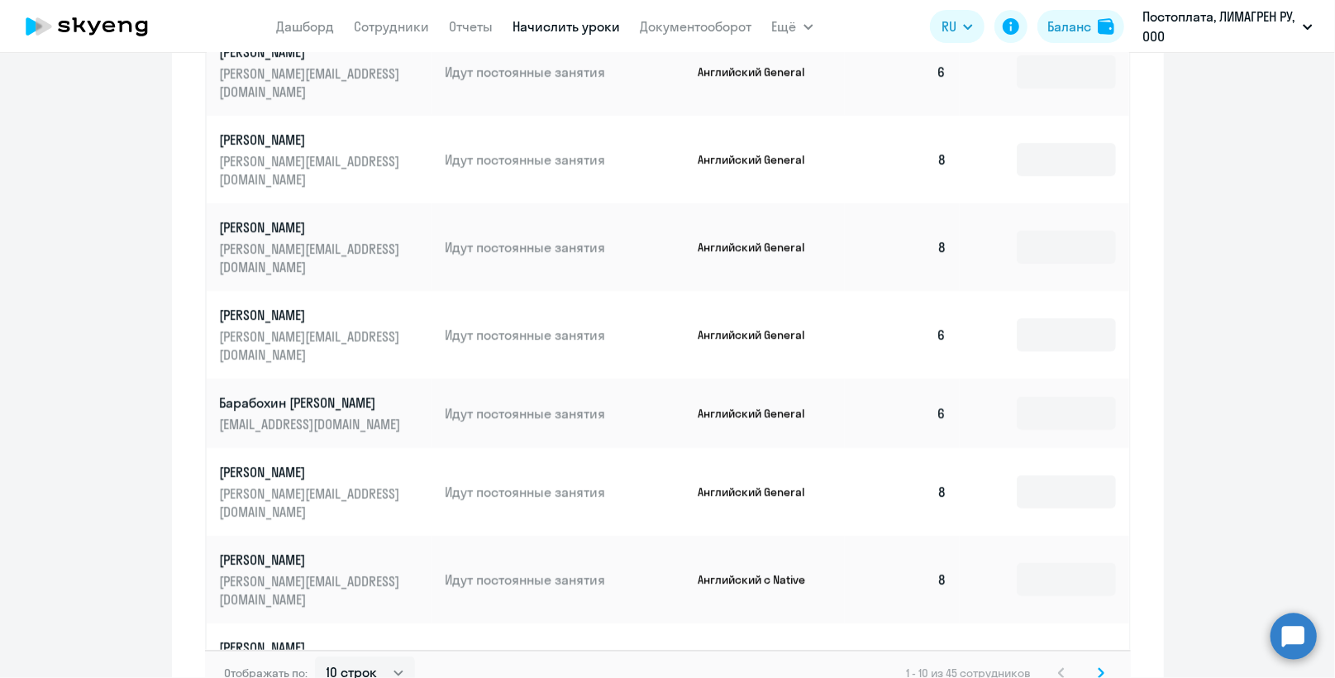
scroll to position [949, 0]
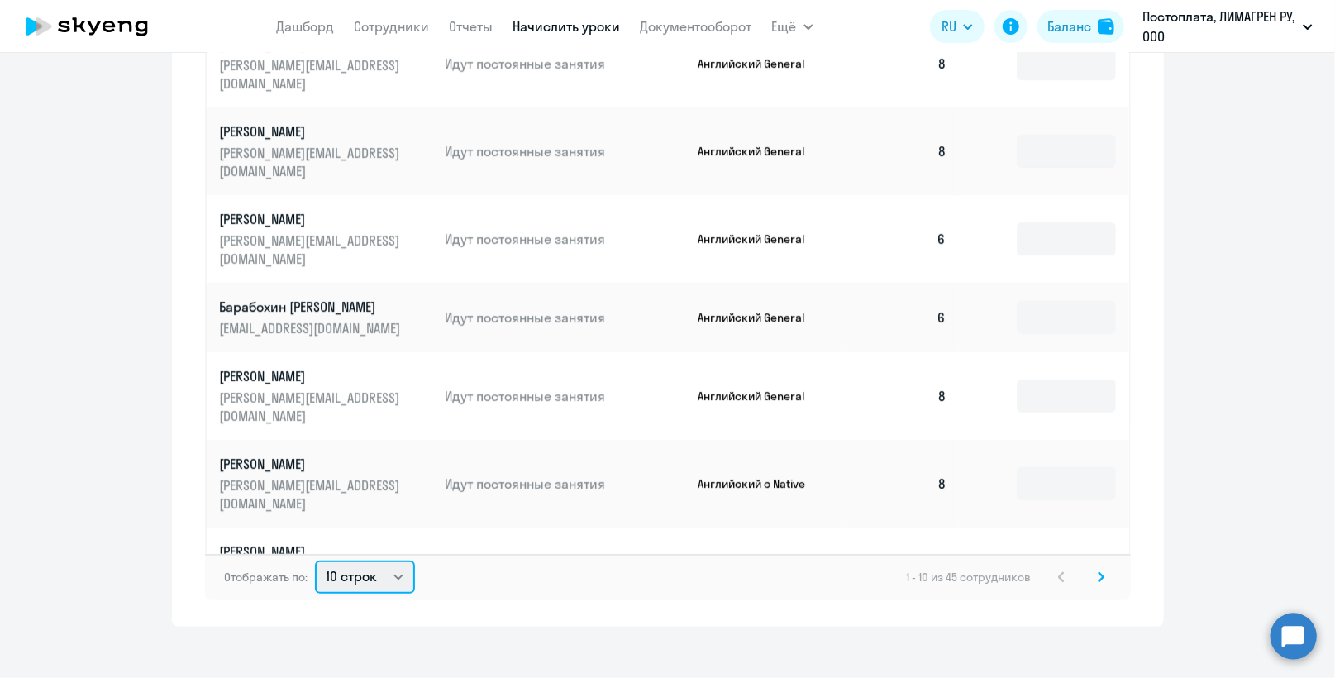
click at [395, 560] on select "10 строк 30 строк 50 строк" at bounding box center [365, 576] width 100 height 33
select select "30"
click at [315, 560] on select "10 строк 30 строк 50 строк" at bounding box center [365, 576] width 100 height 33
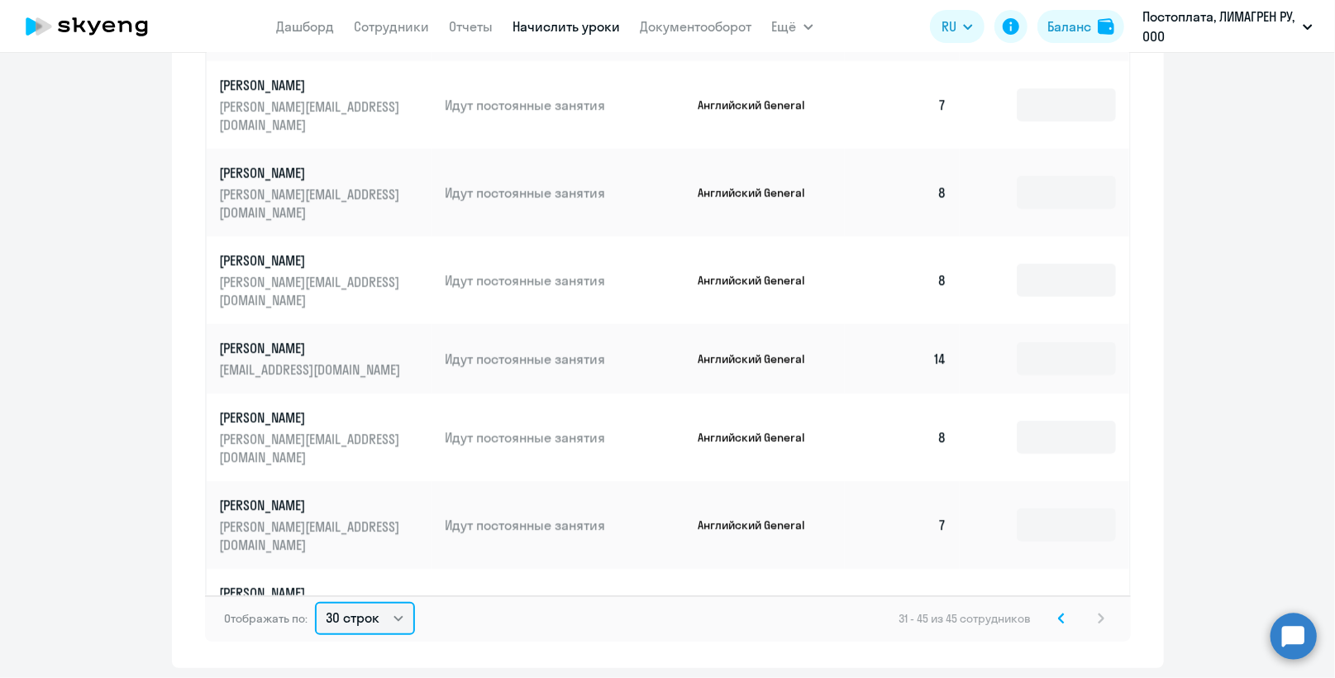
scroll to position [964, 0]
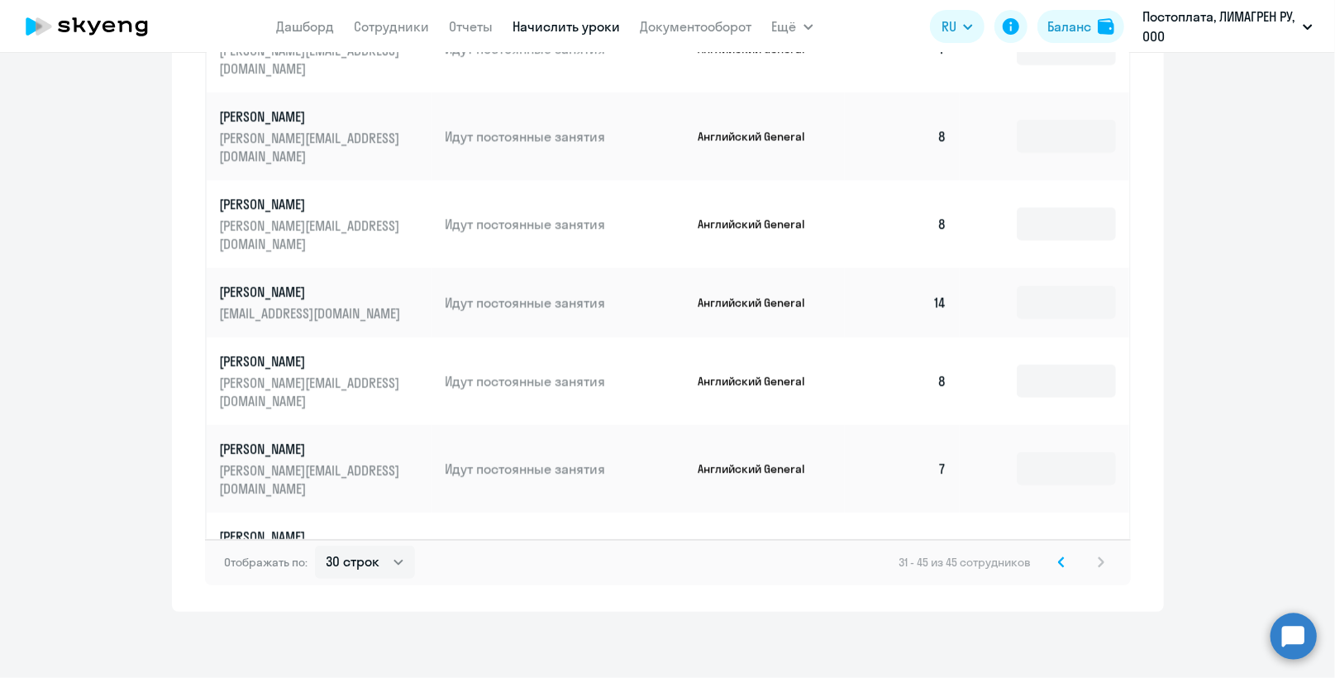
click at [1059, 558] on icon at bounding box center [1061, 561] width 5 height 9
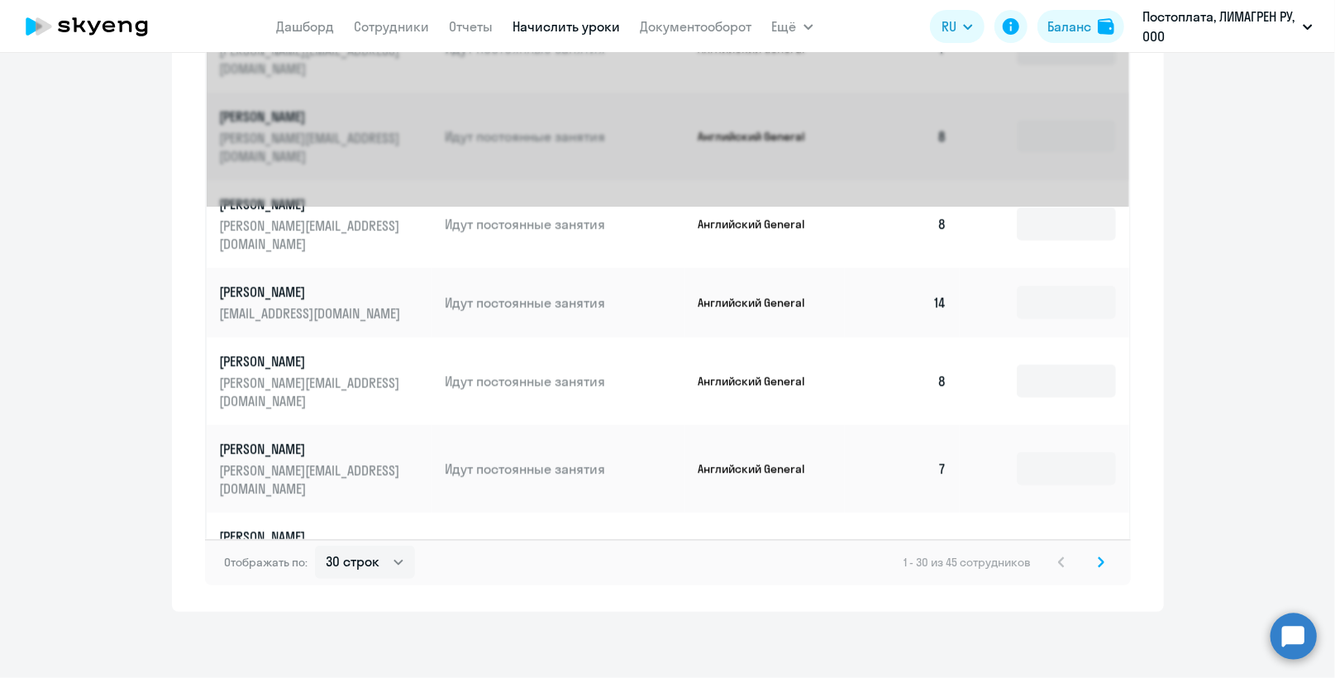
scroll to position [0, 0]
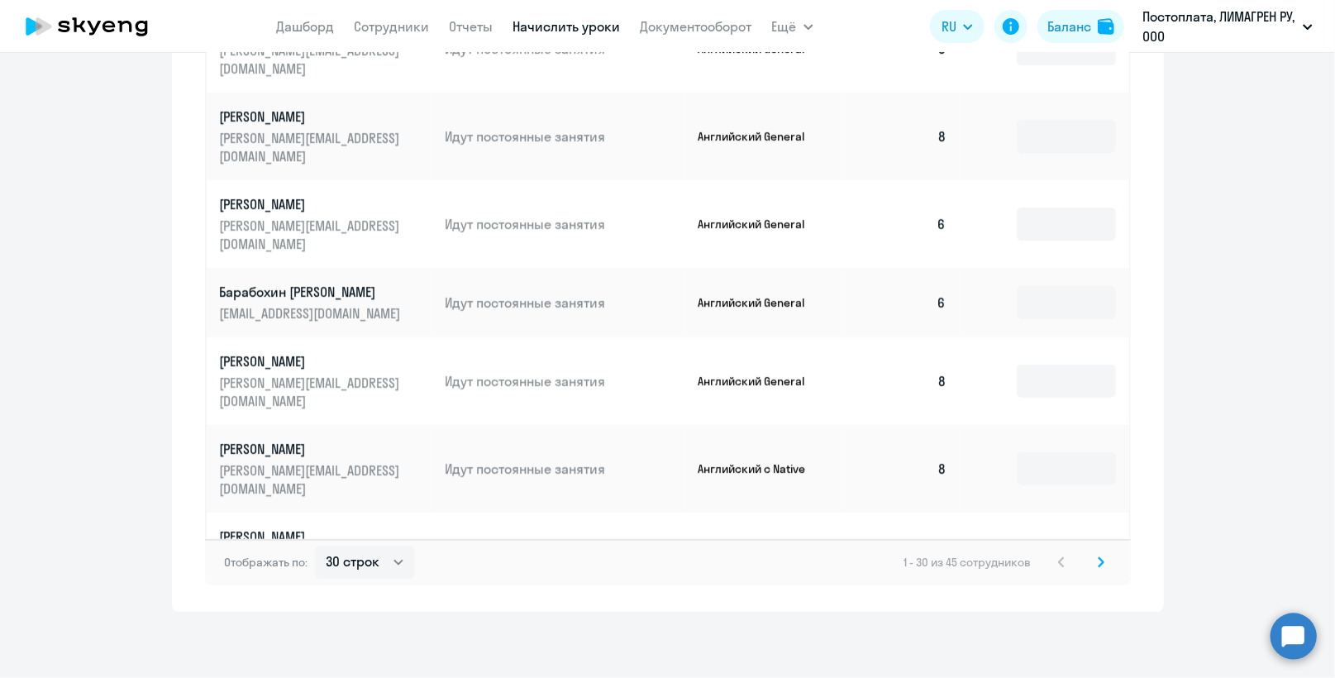
click at [1099, 553] on svg-icon at bounding box center [1101, 562] width 20 height 20
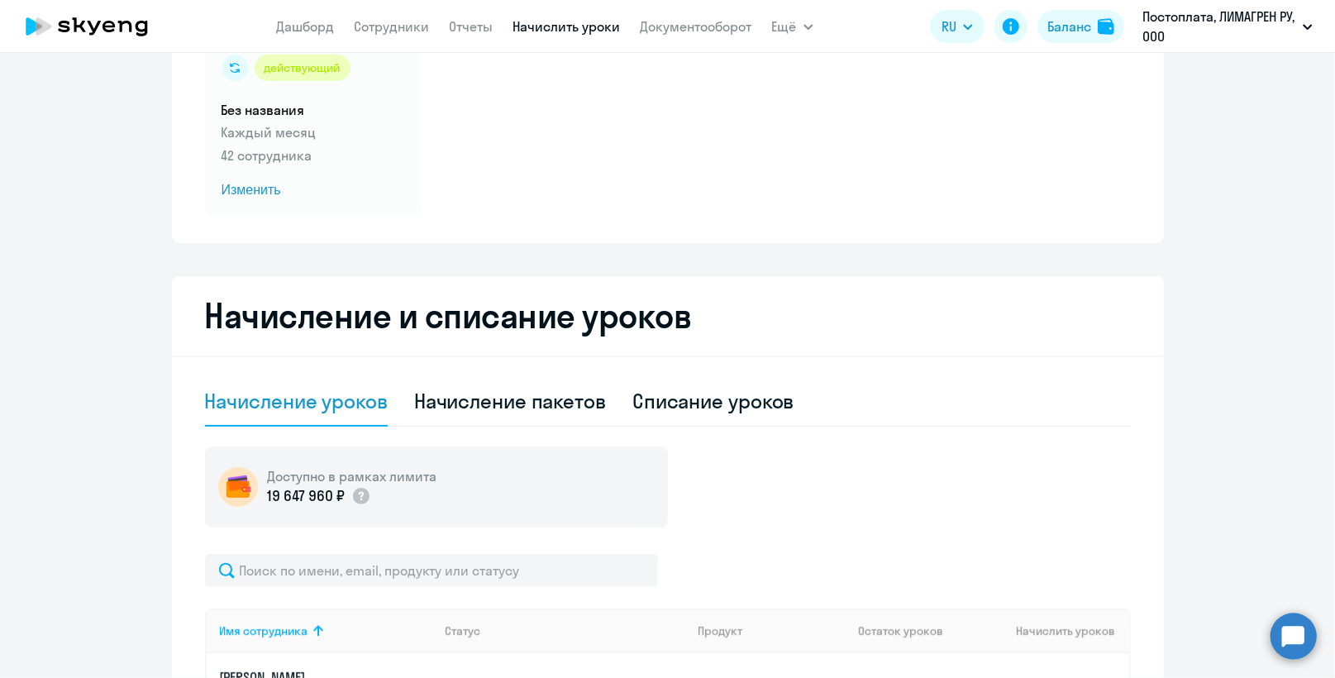
scroll to position [137, 0]
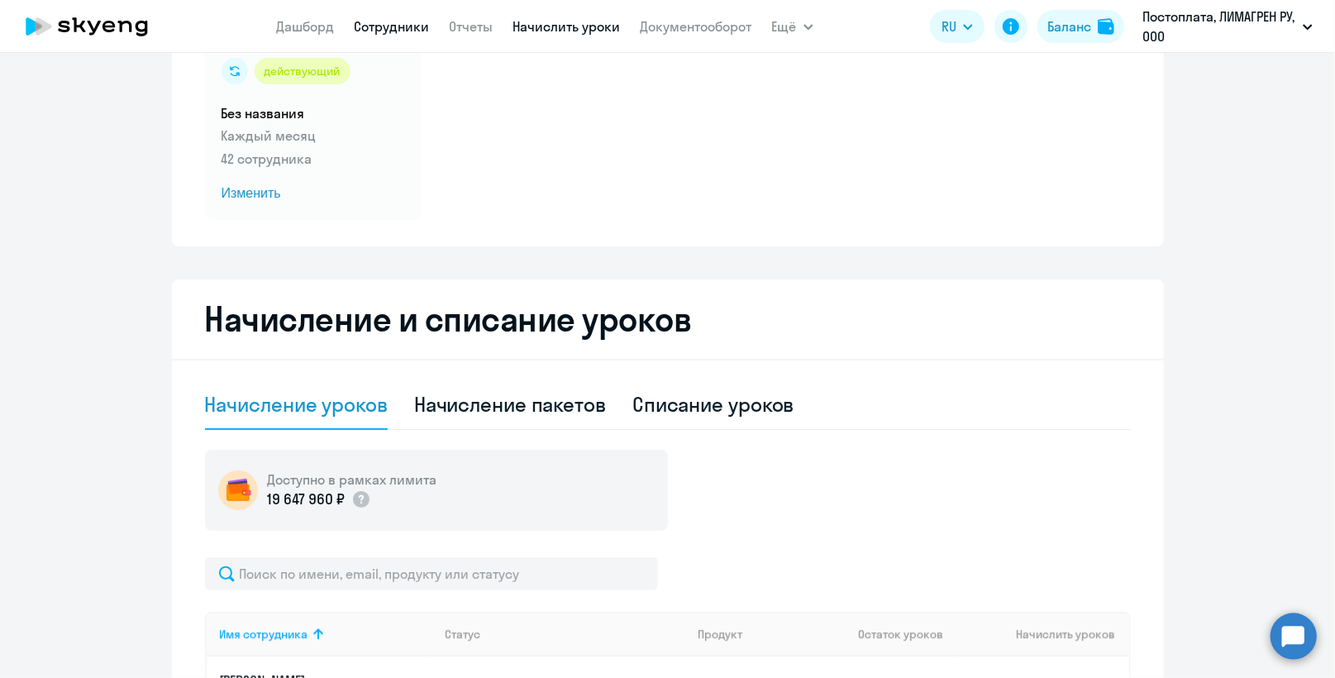
click at [402, 29] on link "Сотрудники" at bounding box center [392, 26] width 75 height 17
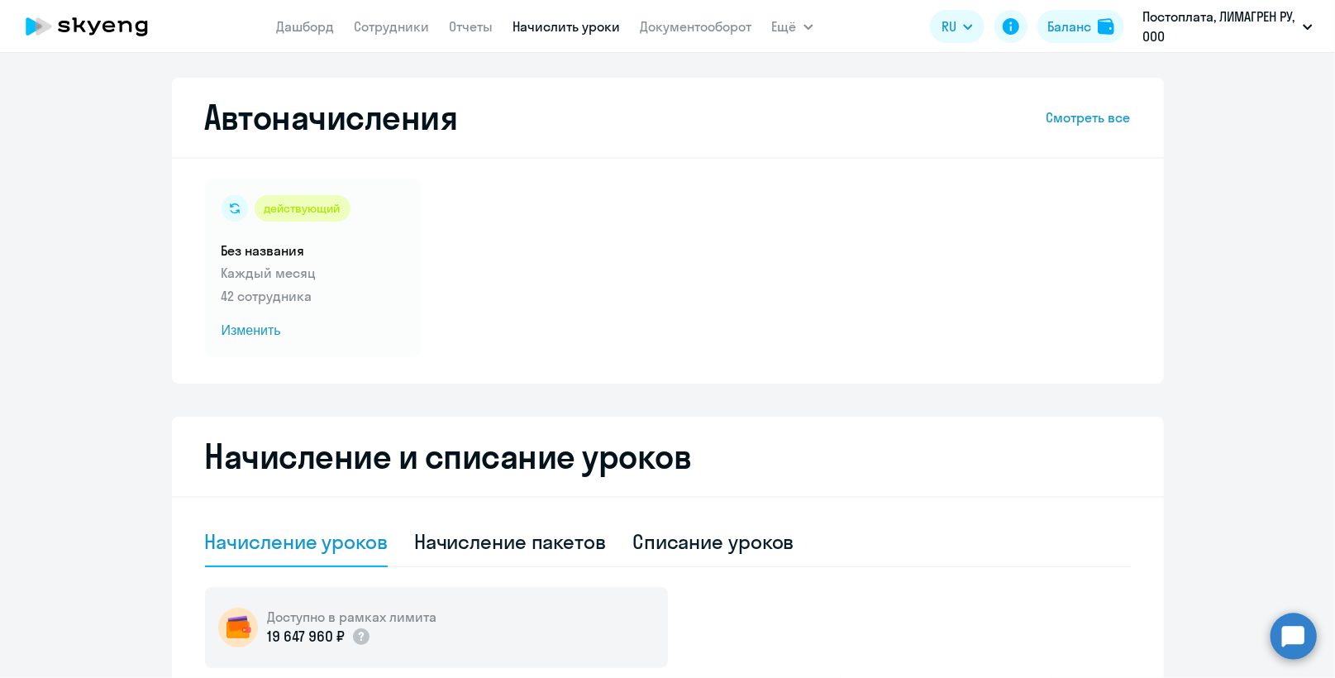
select select "30"
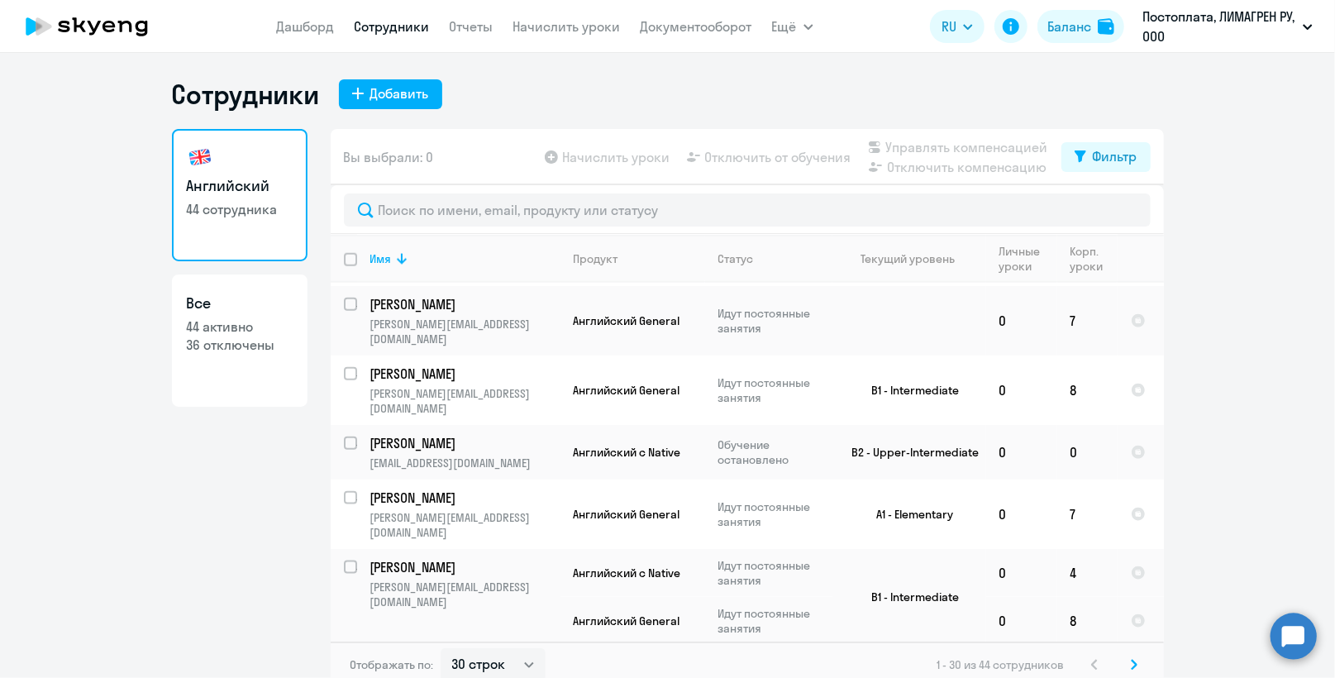
scroll to position [1301, 0]
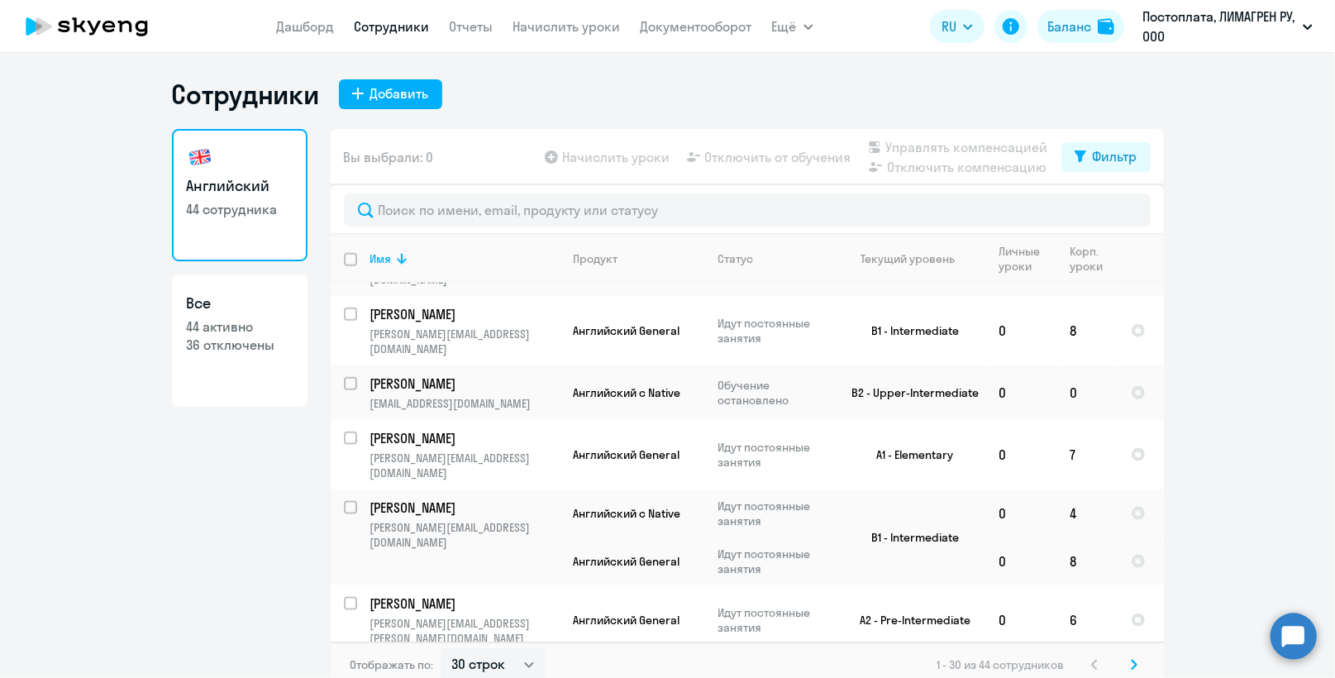
click at [1124, 658] on svg-icon at bounding box center [1134, 665] width 20 height 20
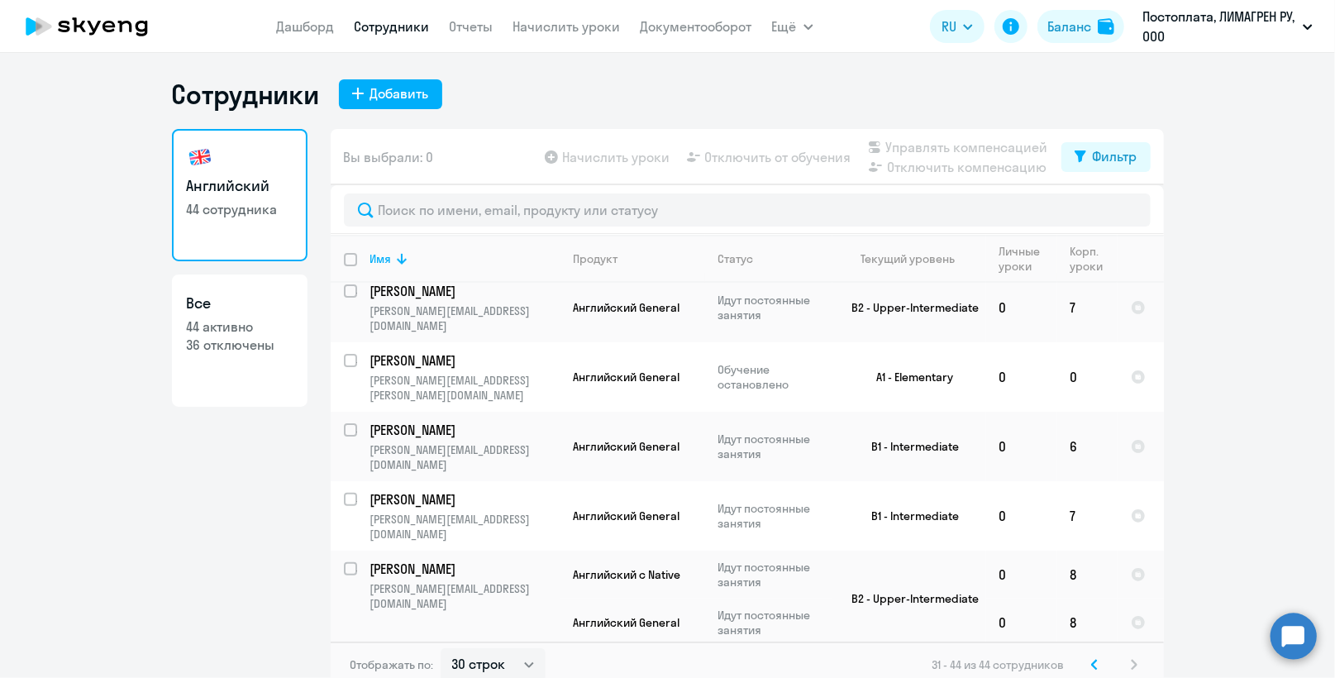
scroll to position [243, 0]
click at [349, 355] on input "select row 38113333" at bounding box center [360, 371] width 33 height 33
checkbox input "true"
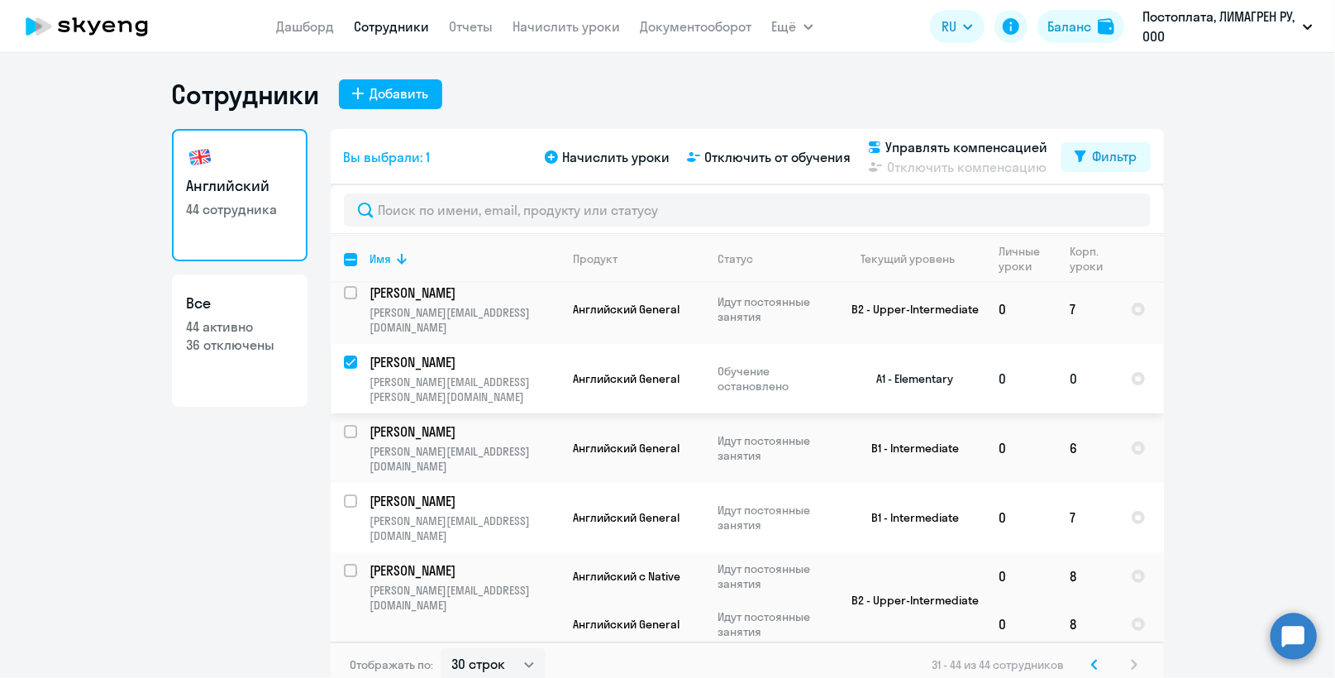
click at [1067, 344] on td "0" at bounding box center [1087, 378] width 60 height 69
select select "english"
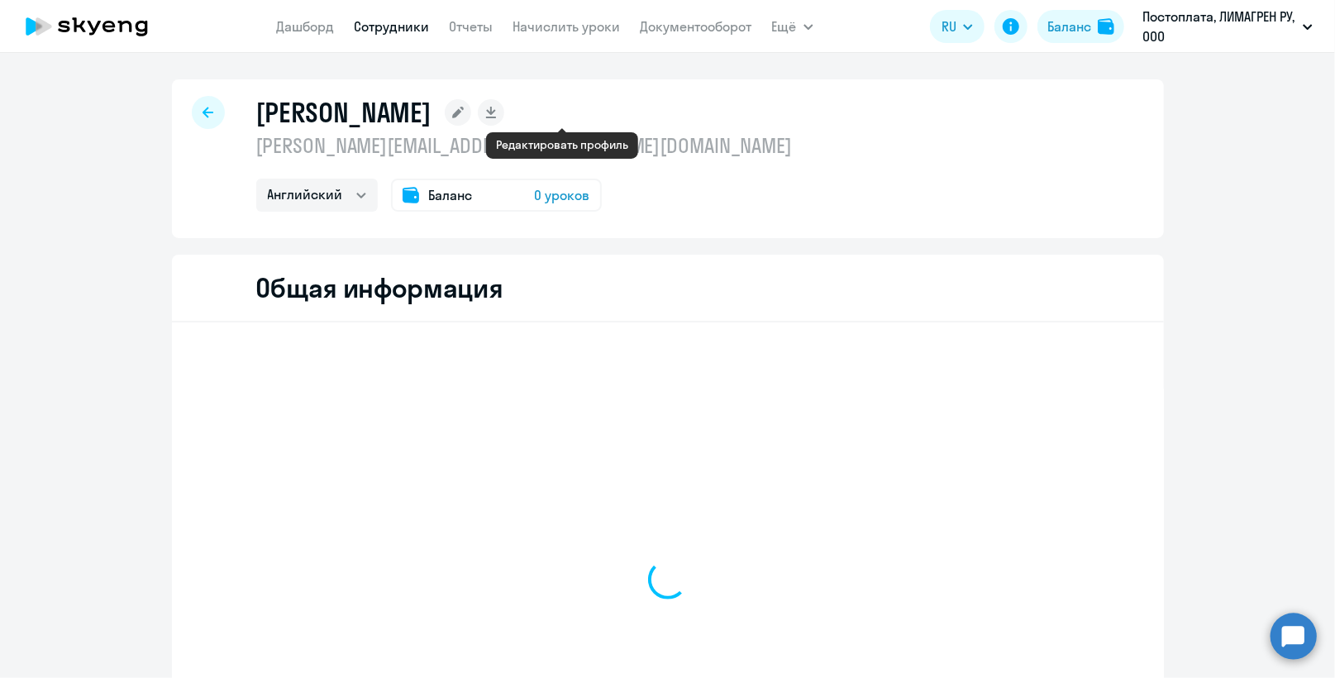
click at [464, 111] on icon at bounding box center [458, 113] width 12 height 12
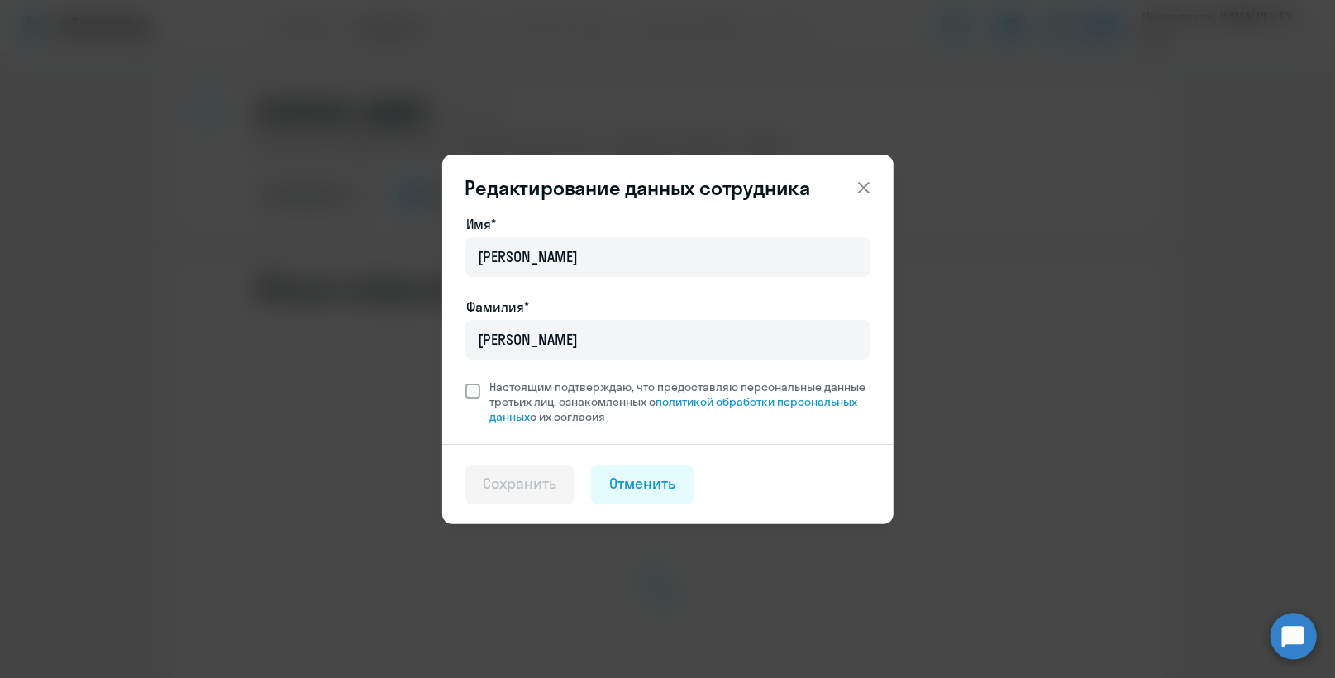
click at [476, 388] on span at bounding box center [472, 390] width 15 height 15
click at [465, 379] on input "Настоящим подтверждаю, что предоставляю персональные данные третьих лиц, ознако…" at bounding box center [464, 378] width 1 height 1
checkbox input "true"
click at [539, 482] on div "Сохранить" at bounding box center [520, 483] width 74 height 21
select select "english"
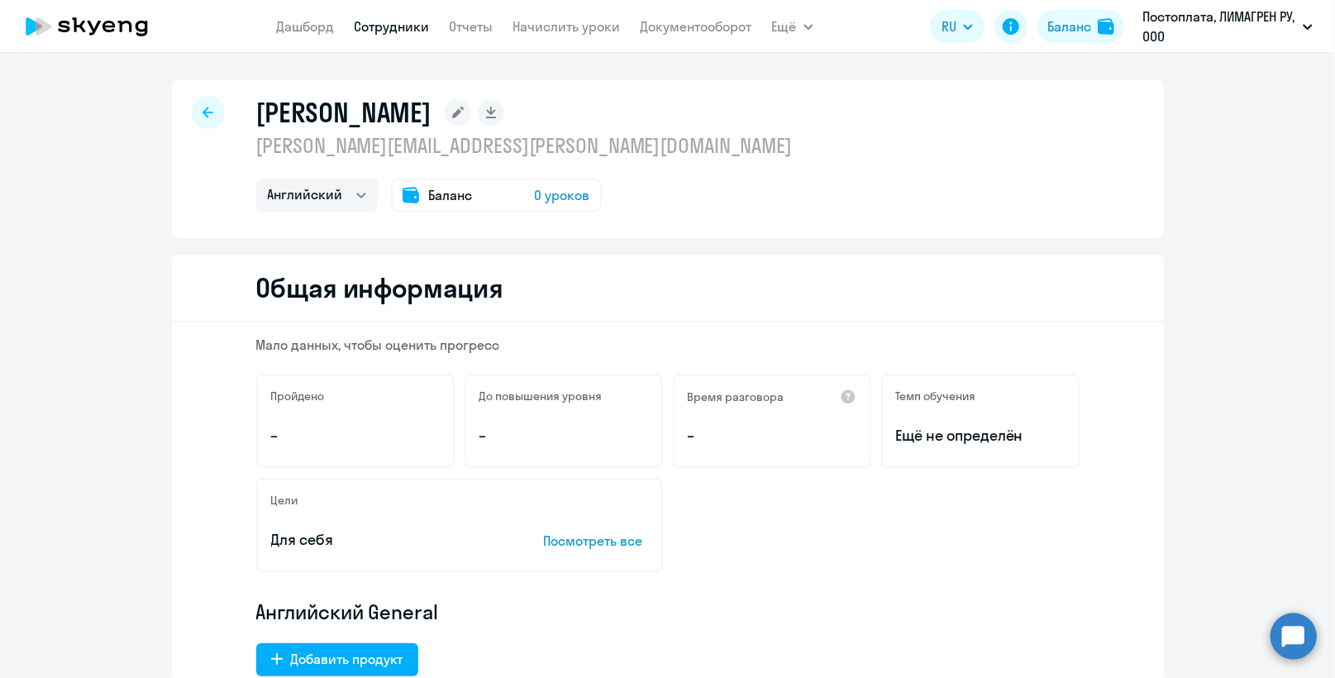
click at [549, 190] on span "0 уроков" at bounding box center [562, 195] width 55 height 20
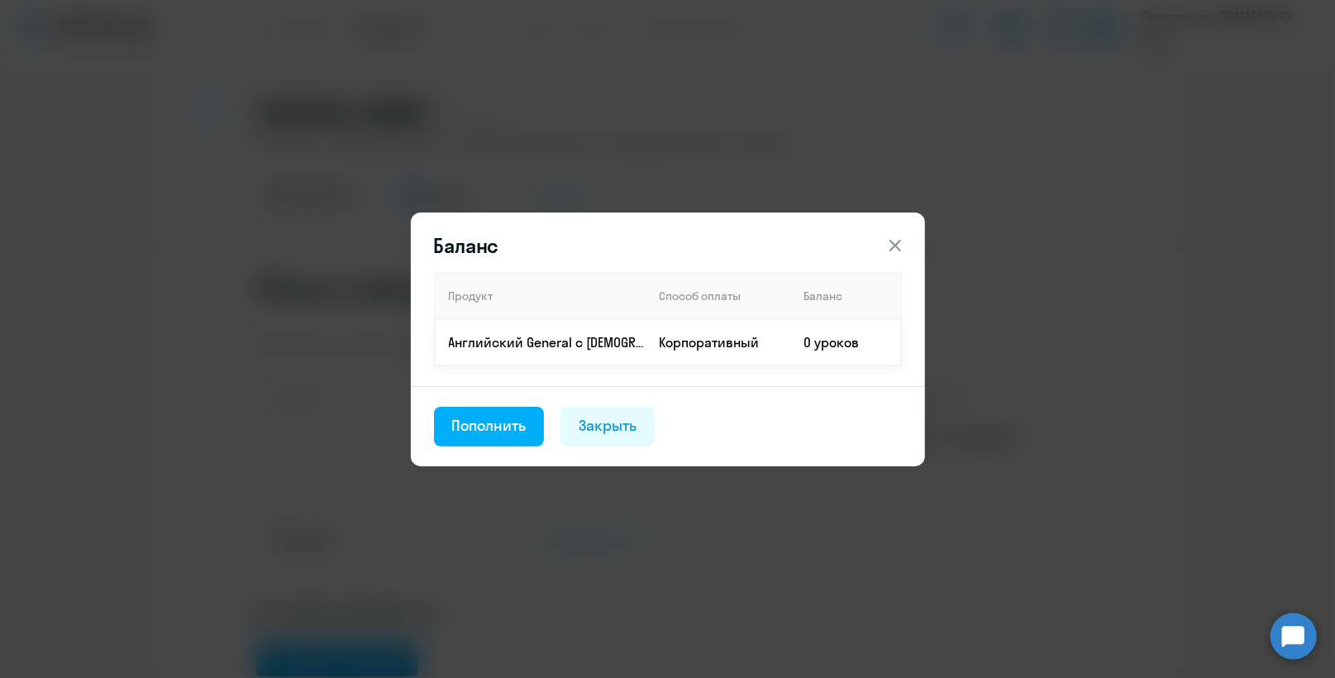
click at [804, 340] on td "0 уроков" at bounding box center [846, 342] width 110 height 46
click at [806, 340] on td "0 уроков" at bounding box center [846, 342] width 110 height 46
click at [896, 237] on icon at bounding box center [895, 246] width 20 height 20
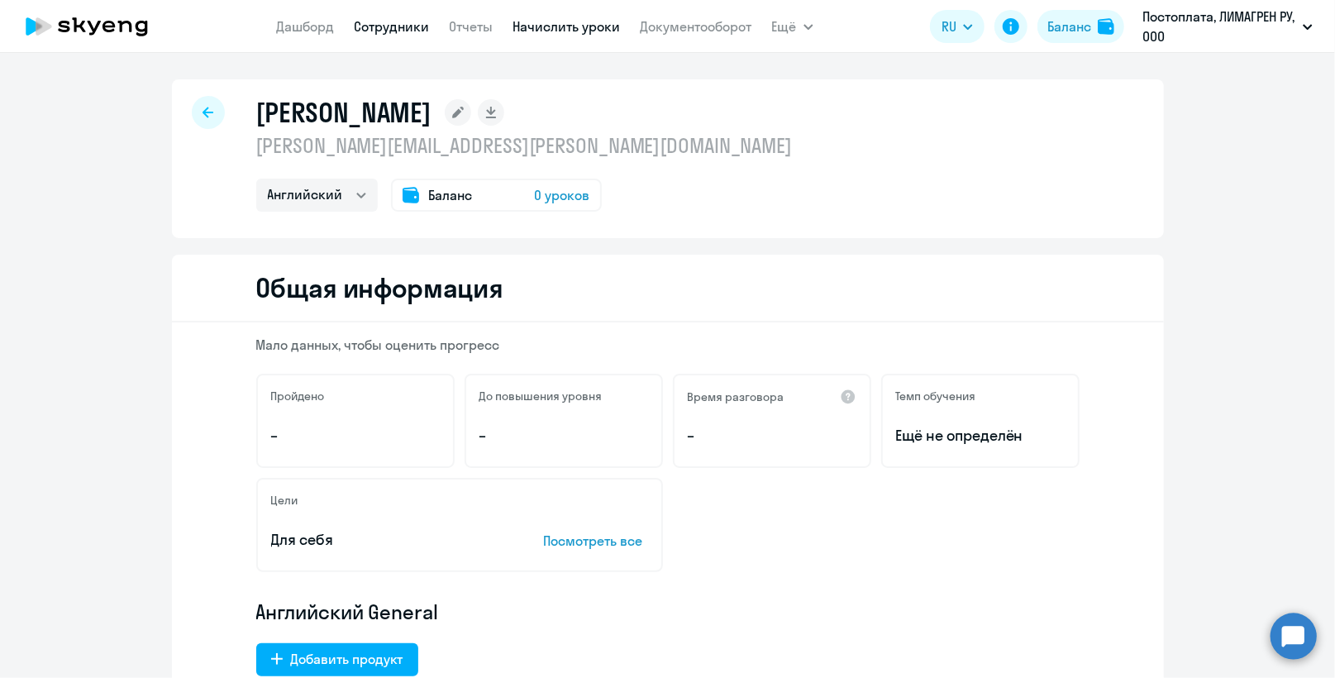
click at [540, 27] on link "Начислить уроки" at bounding box center [566, 26] width 107 height 17
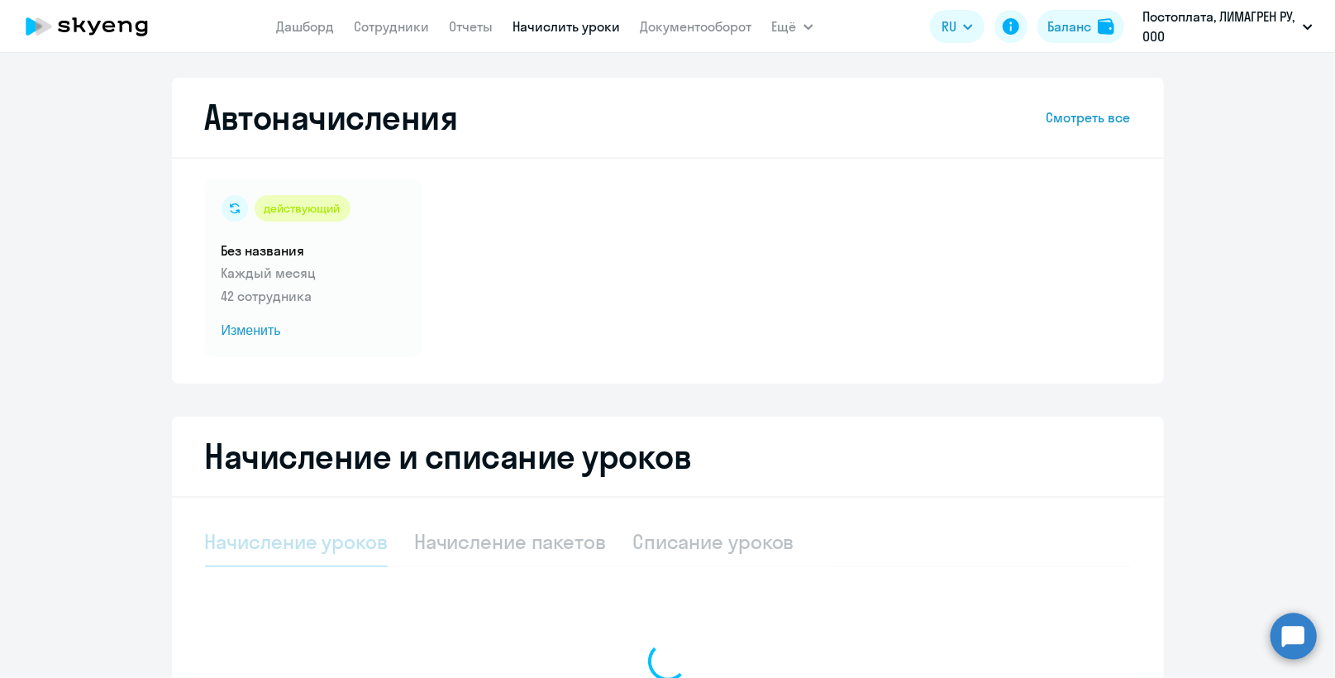
select select "10"
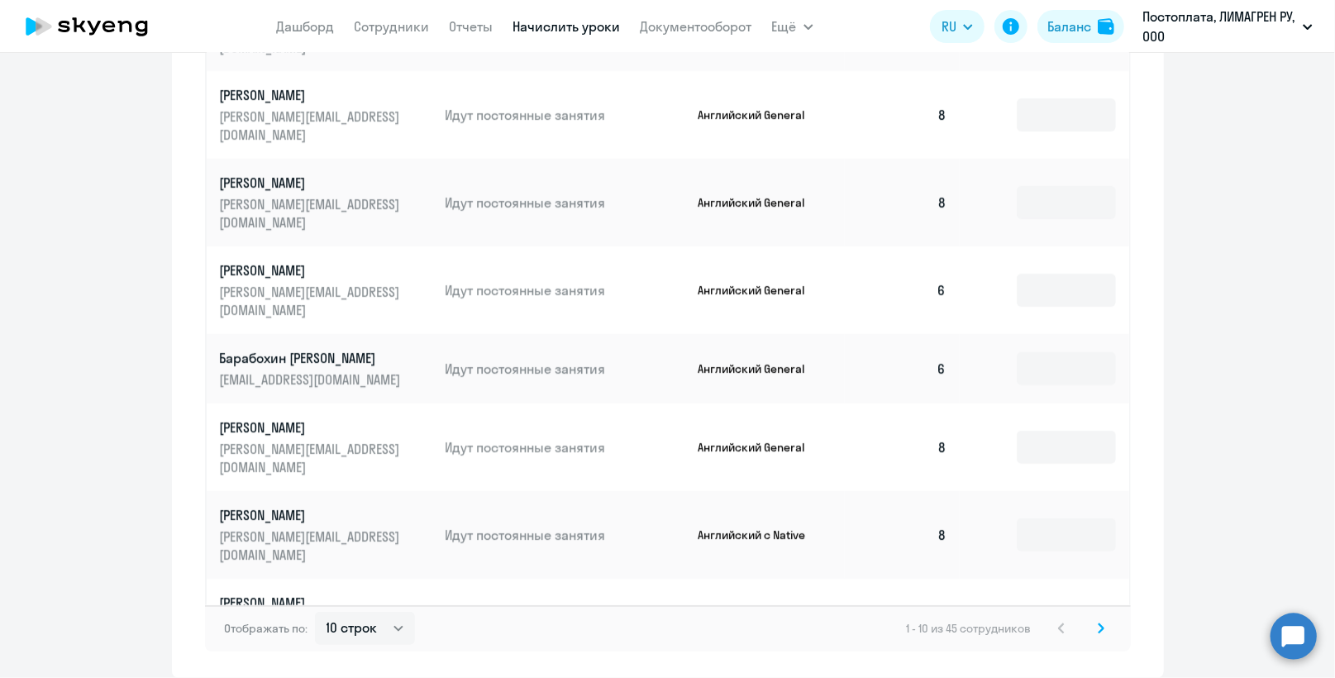
scroll to position [909, 0]
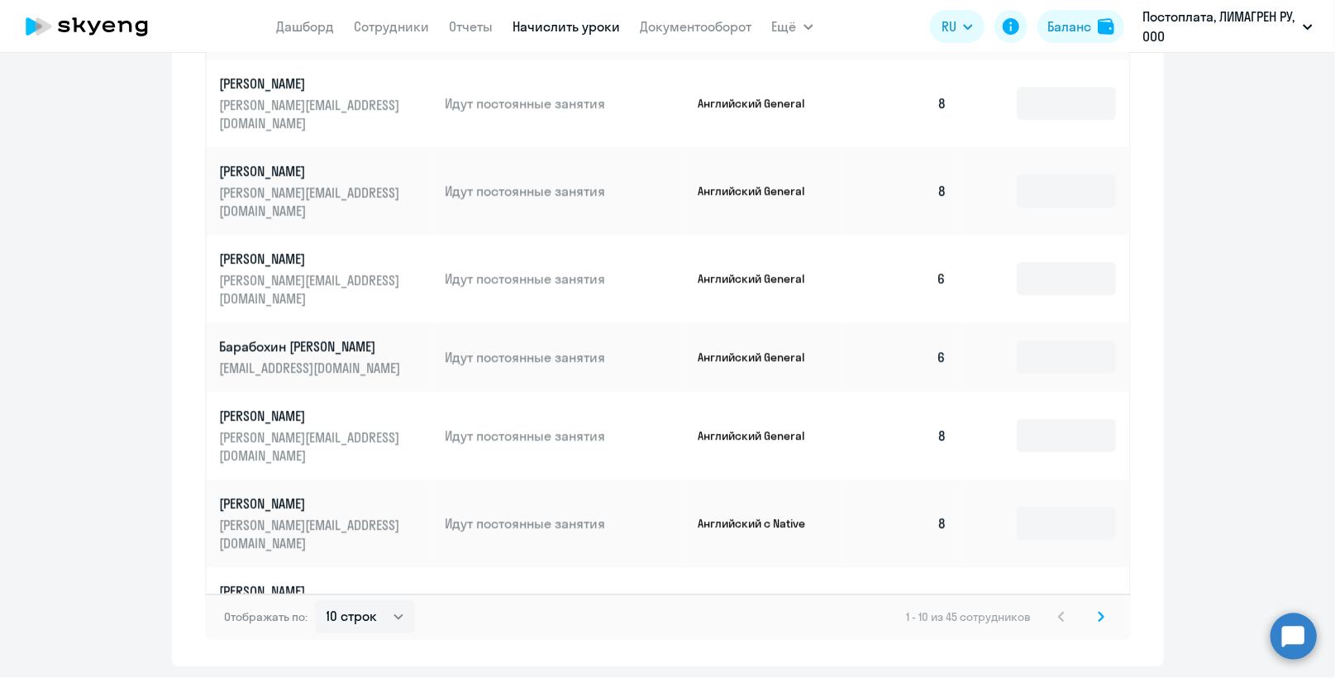
click at [1098, 612] on icon at bounding box center [1100, 616] width 5 height 9
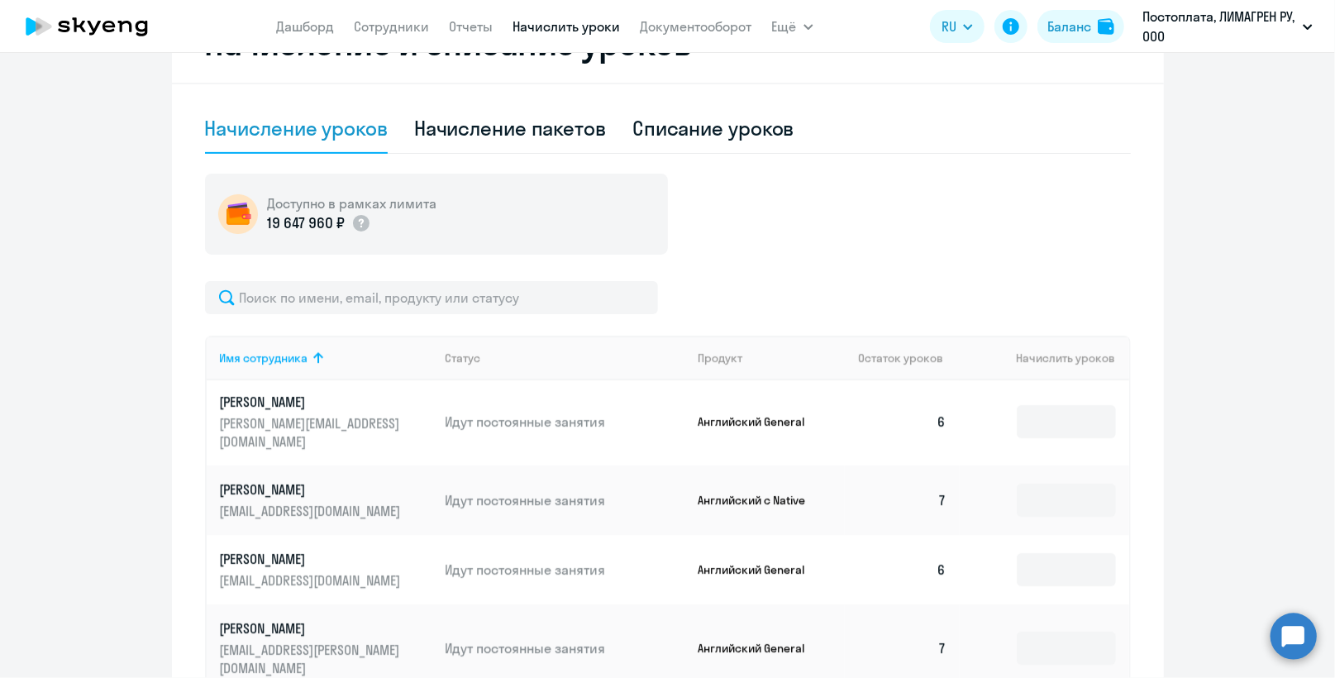
scroll to position [3, 0]
click at [1304, 633] on circle at bounding box center [1293, 635] width 46 height 46
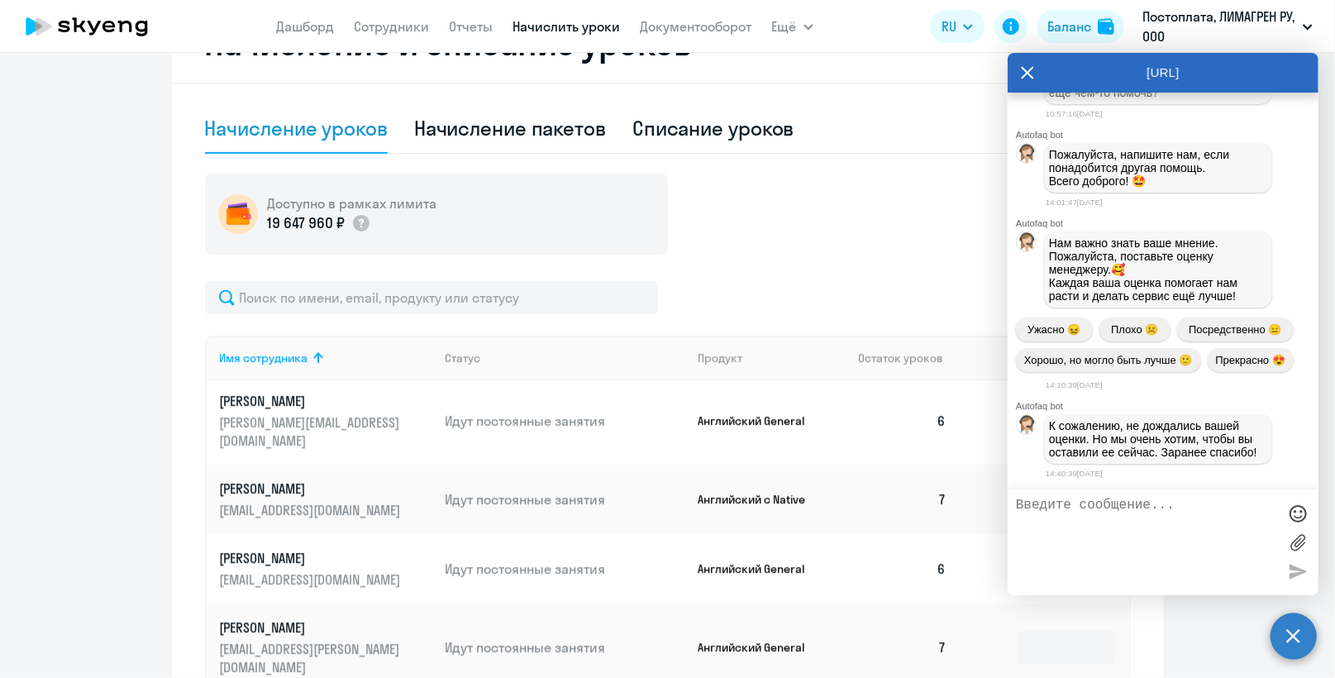
click at [1097, 531] on textarea at bounding box center [1146, 541] width 261 height 89
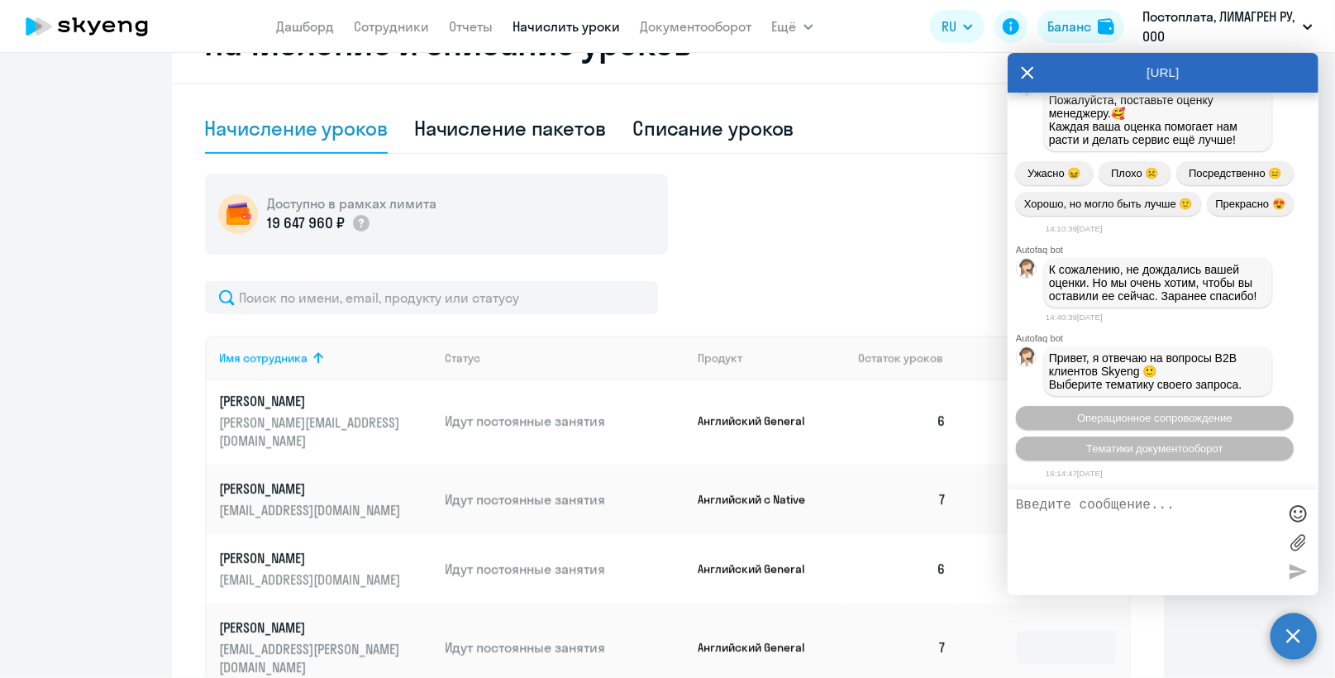
scroll to position [6649, 0]
click at [1102, 517] on textarea "Добрый день. Добавила ранее отключеннокго сотрудника.В общем списке" at bounding box center [1146, 541] width 261 height 89
click at [1079, 531] on textarea "Добрый день. Добавила ранее отключенного сотрудника.В общем списке" at bounding box center [1146, 541] width 261 height 89
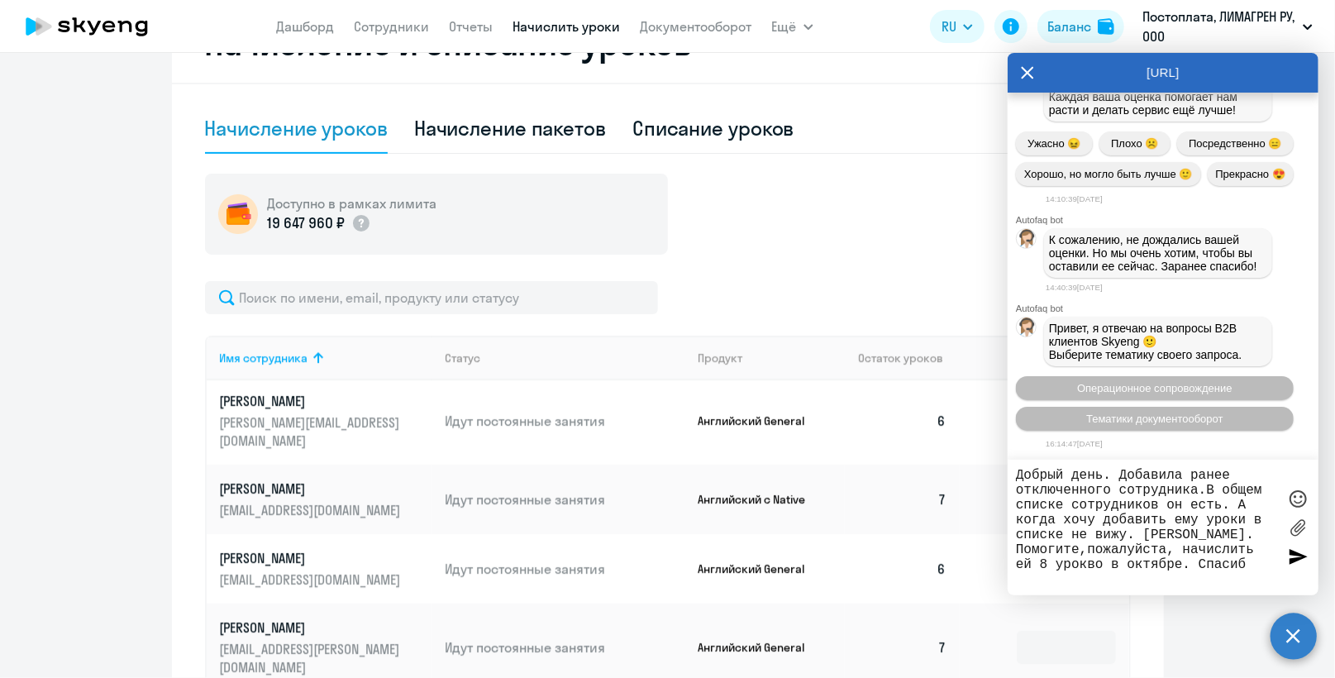
type textarea "Добрый день. Добавила ранее отключенного сотрудника.В общем списке сотрудников …"
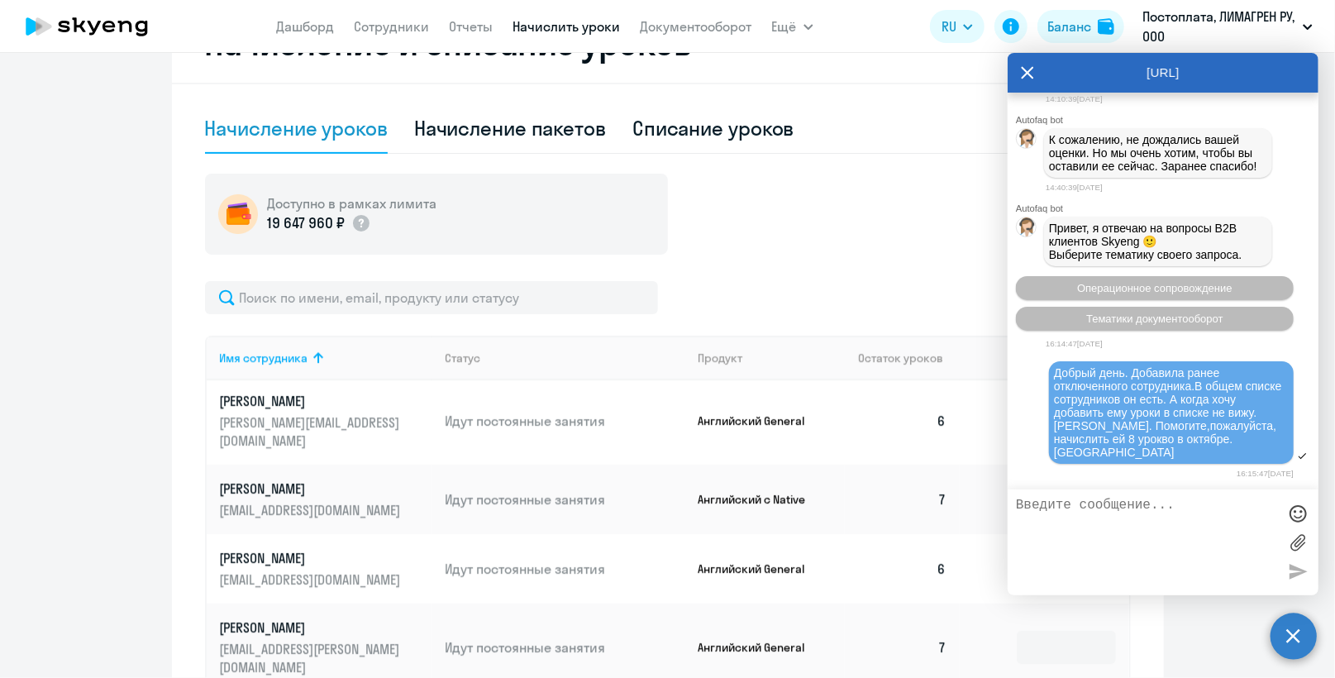
scroll to position [6909, 0]
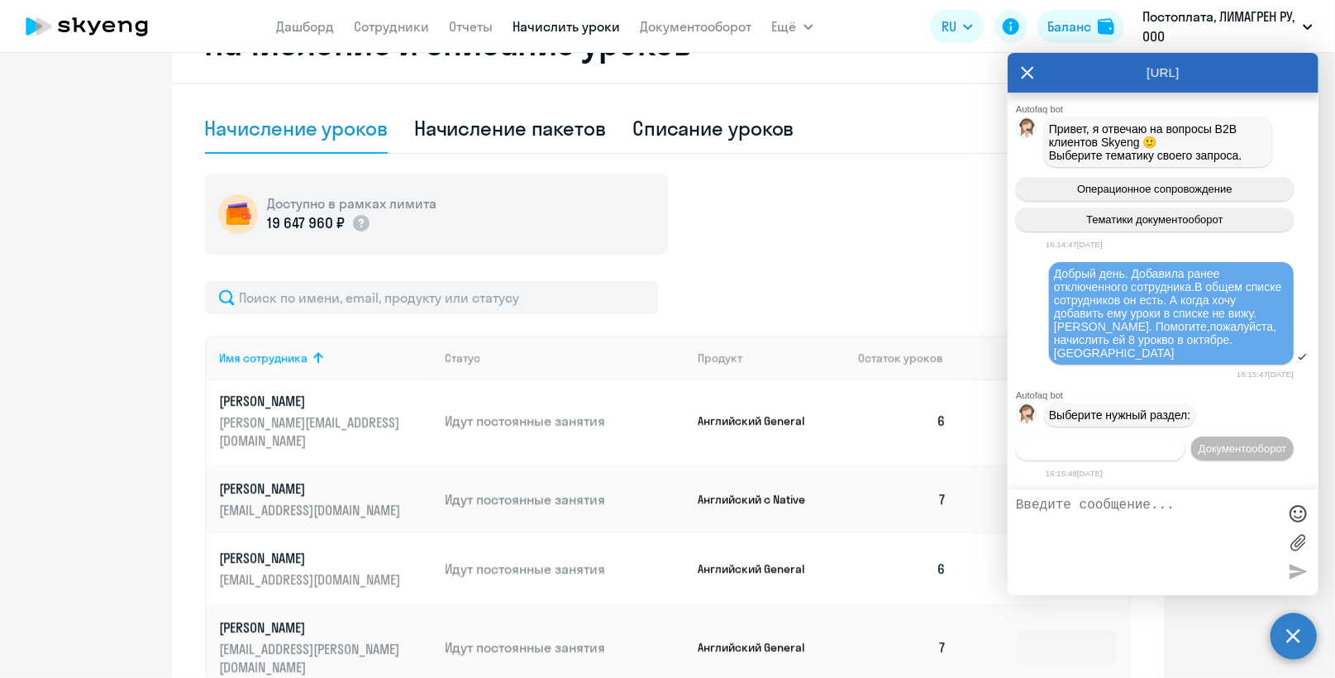
click at [1168, 442] on span "Операционное сопровождение" at bounding box center [1099, 448] width 155 height 12
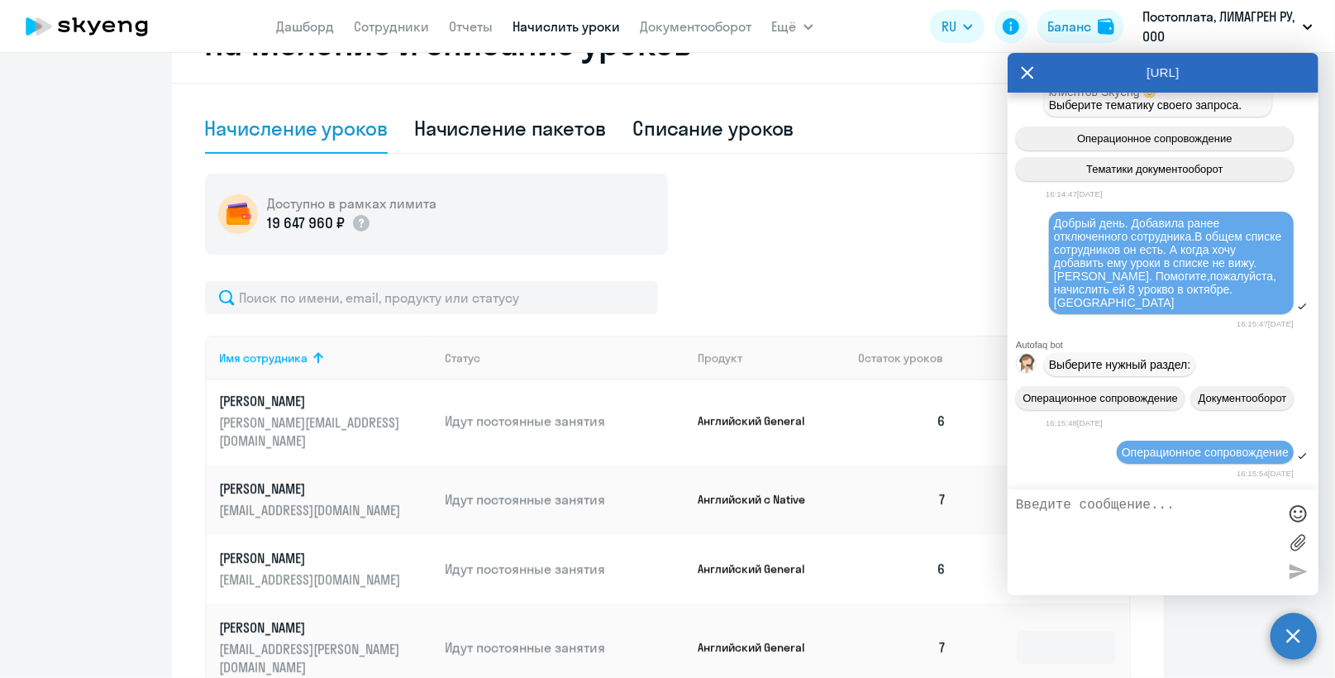
scroll to position [7059, 0]
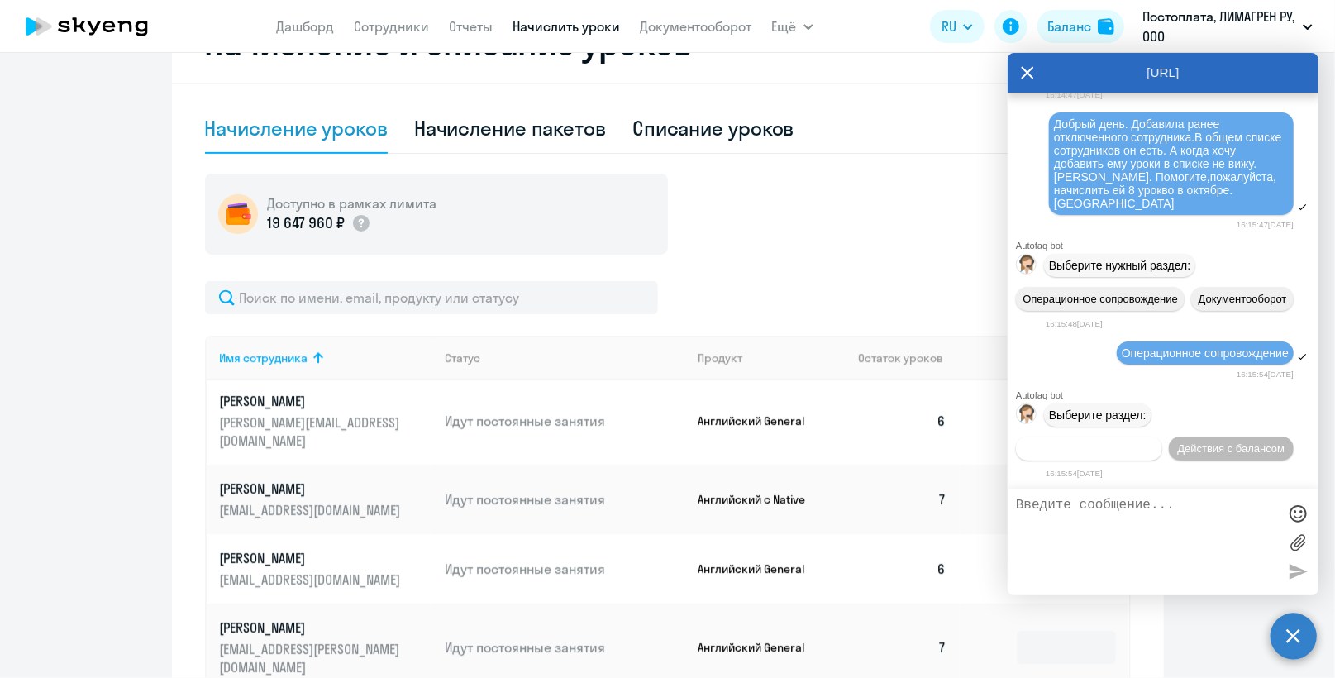
click at [1116, 446] on span "Действия по сотрудникам" at bounding box center [1089, 448] width 128 height 12
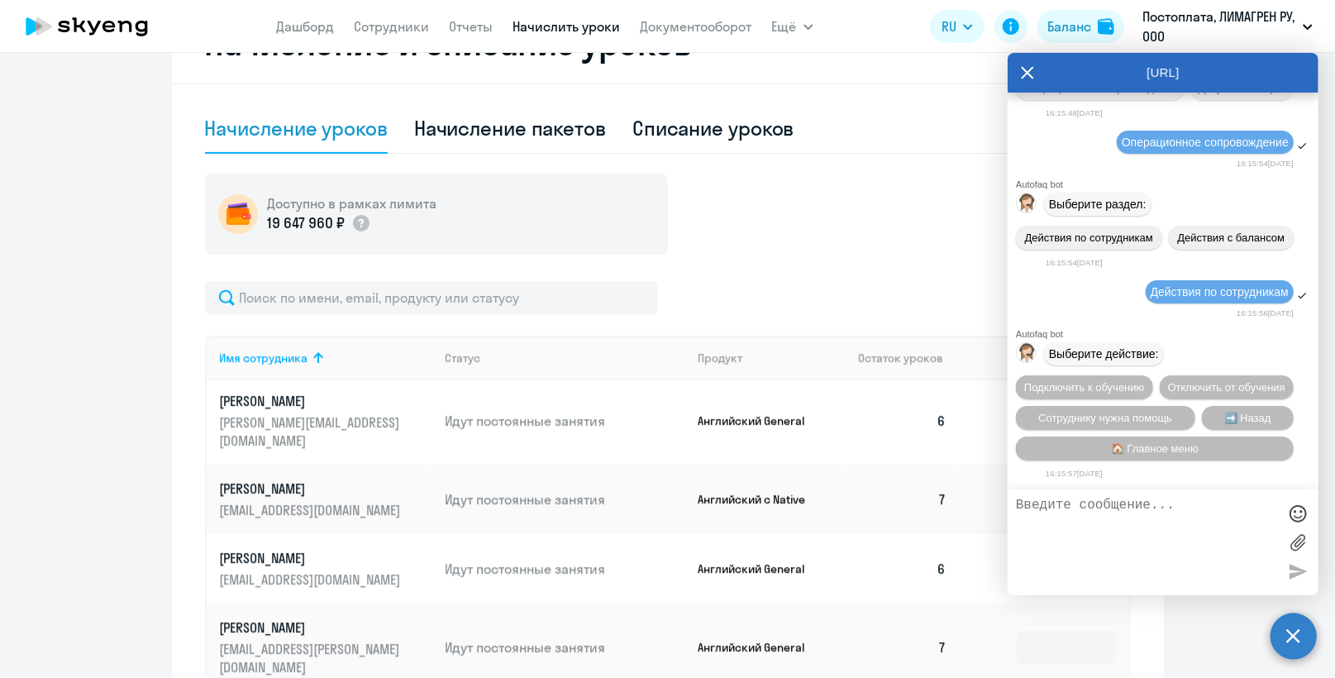
scroll to position [7303, 0]
click at [1145, 381] on span "Подключить к обучению" at bounding box center [1084, 387] width 121 height 12
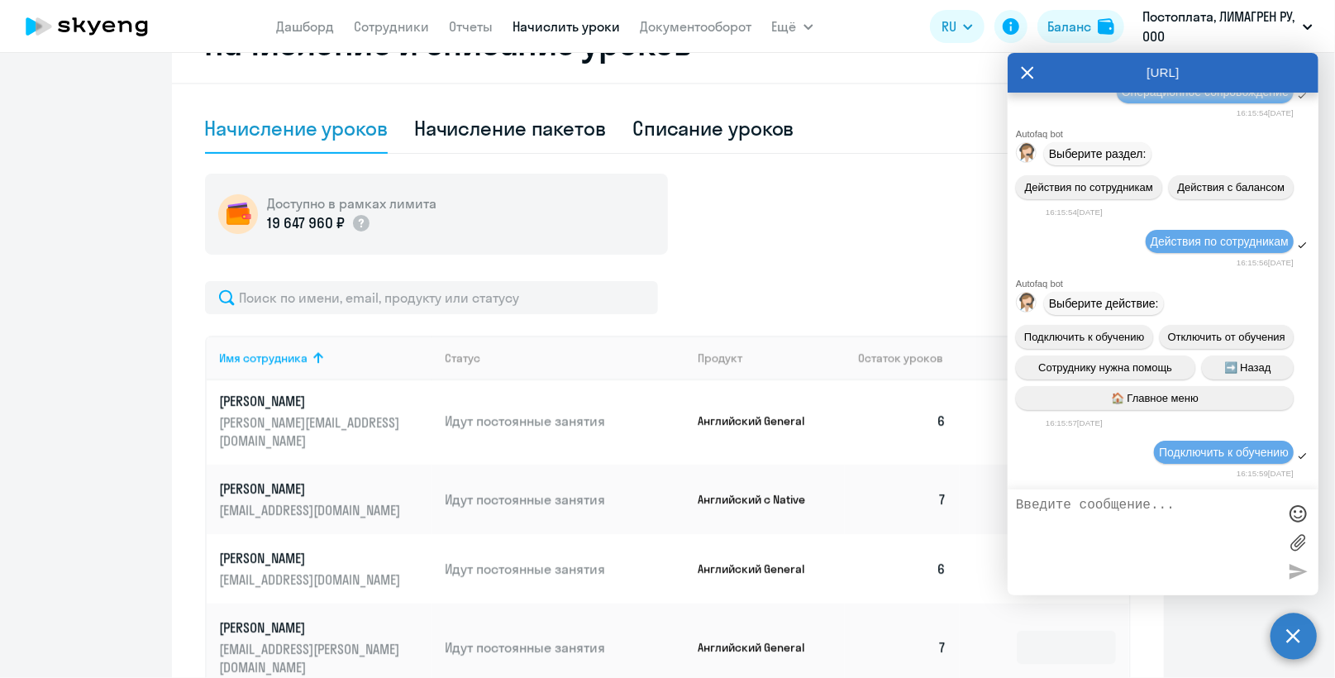
scroll to position [7515, 0]
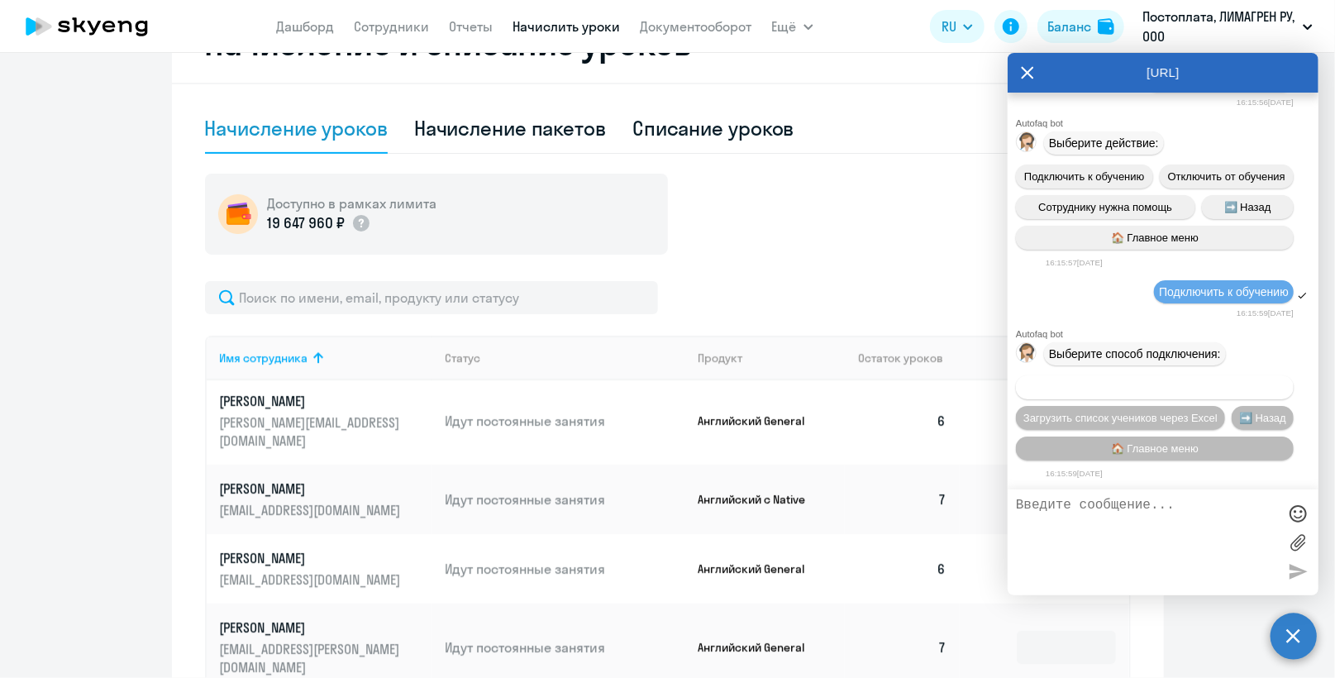
click at [1152, 381] on span "Добавить учеников вручную" at bounding box center [1154, 387] width 140 height 12
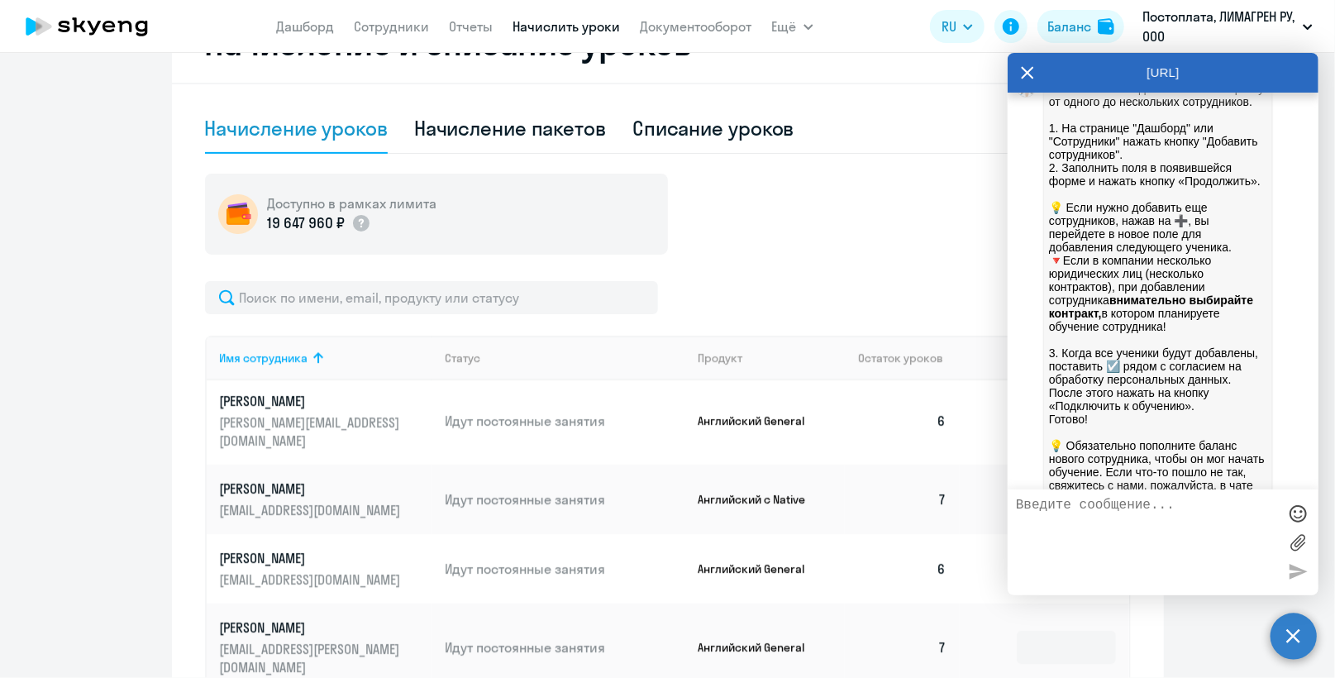
scroll to position [8333, 0]
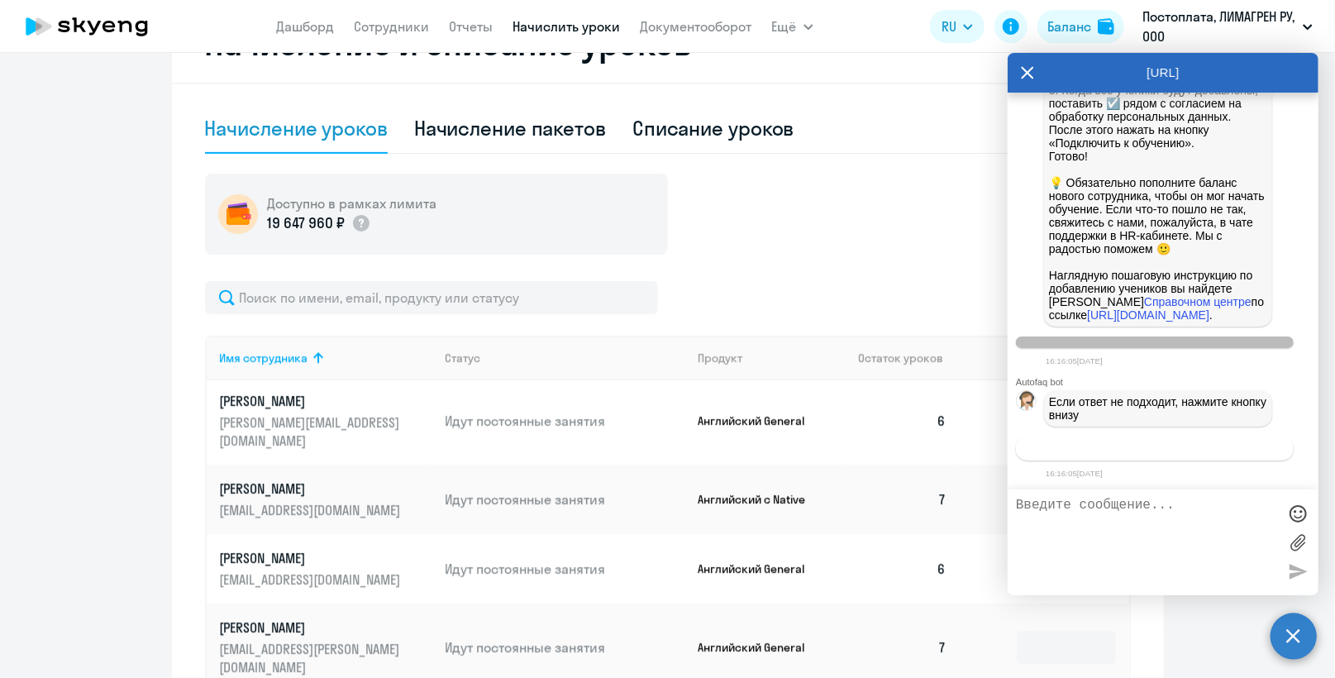
click at [1137, 445] on span "Связаться с менеджером" at bounding box center [1154, 448] width 126 height 12
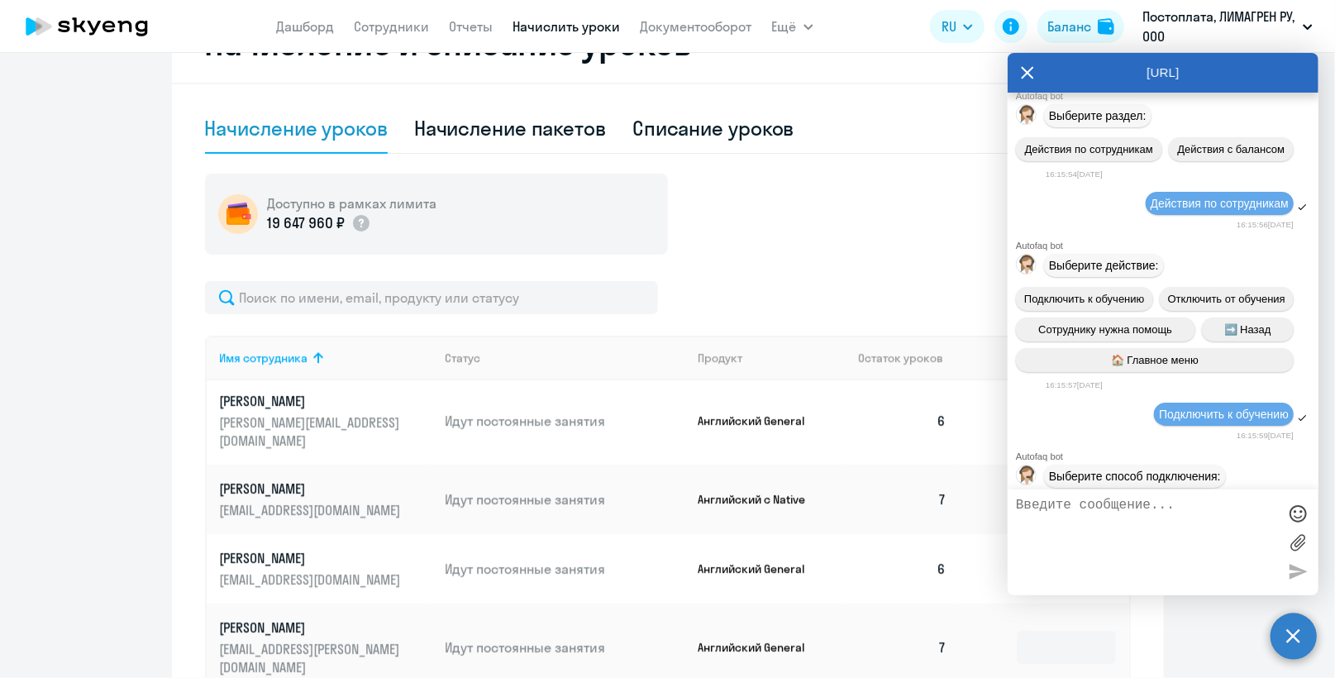
scroll to position [6979, 0]
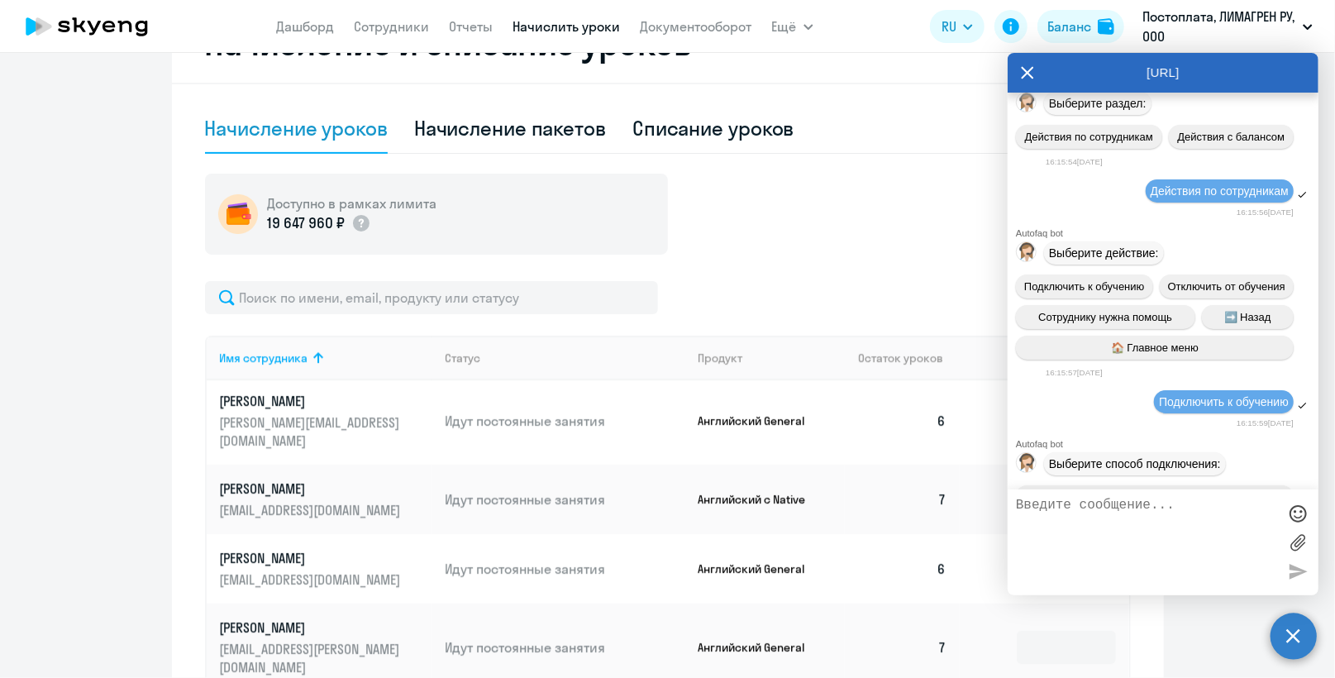
drag, startPoint x: 1057, startPoint y: 169, endPoint x: 1218, endPoint y: 254, distance: 181.9
copy span "Добрый день. Добавила ранее отключенного сотрудника.В общем списке сотрудников …"
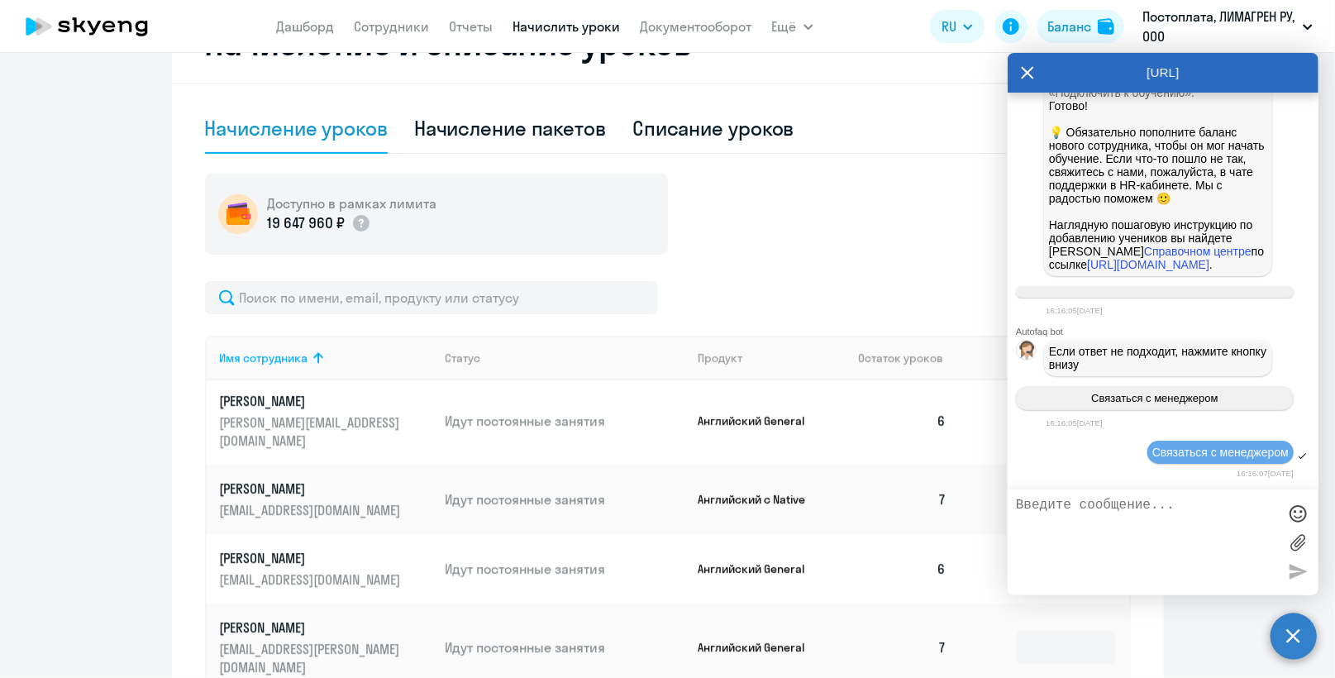
scroll to position [8384, 0]
click at [1050, 514] on textarea at bounding box center [1146, 541] width 261 height 89
paste textarea "Добрый день. Добавила ранее отключенного сотрудника.В общем списке сотрудников …"
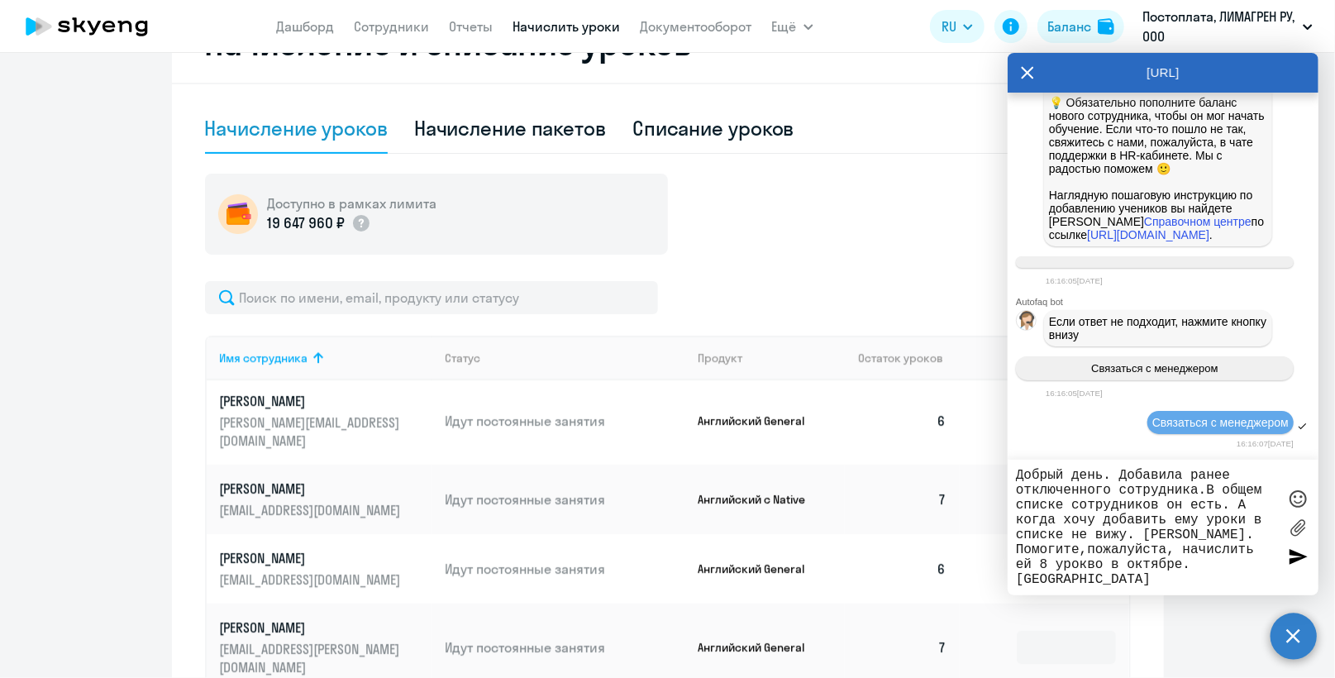
type textarea "Добрый день. Добавила ранее отключенного сотрудника.В общем списке сотрудников …"
click at [1295, 558] on div at bounding box center [1297, 556] width 25 height 25
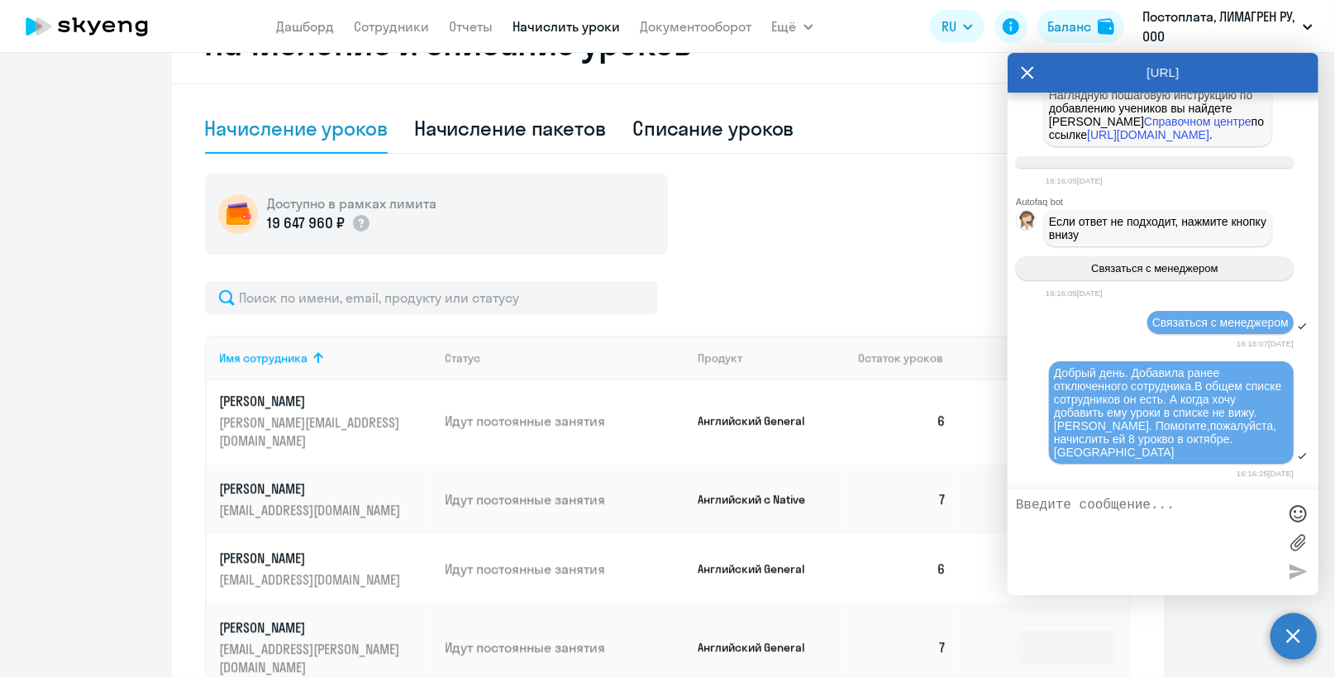
scroll to position [8514, 0]
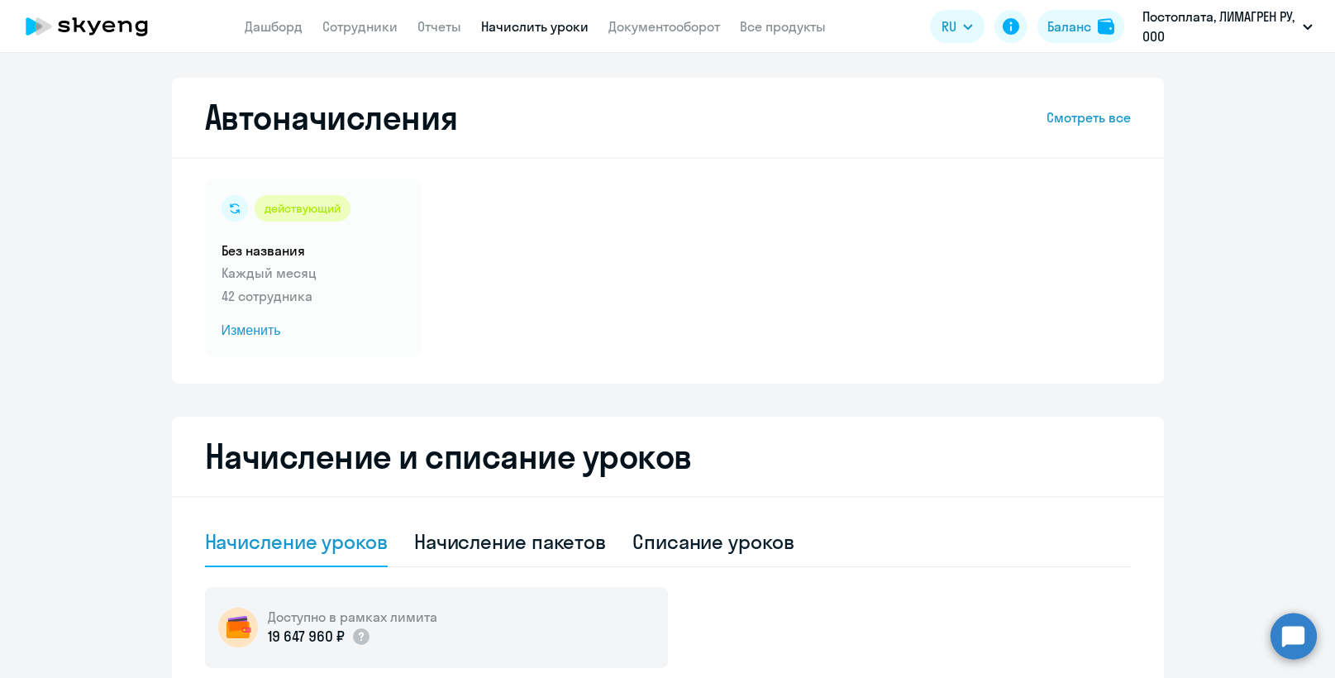
select select "10"
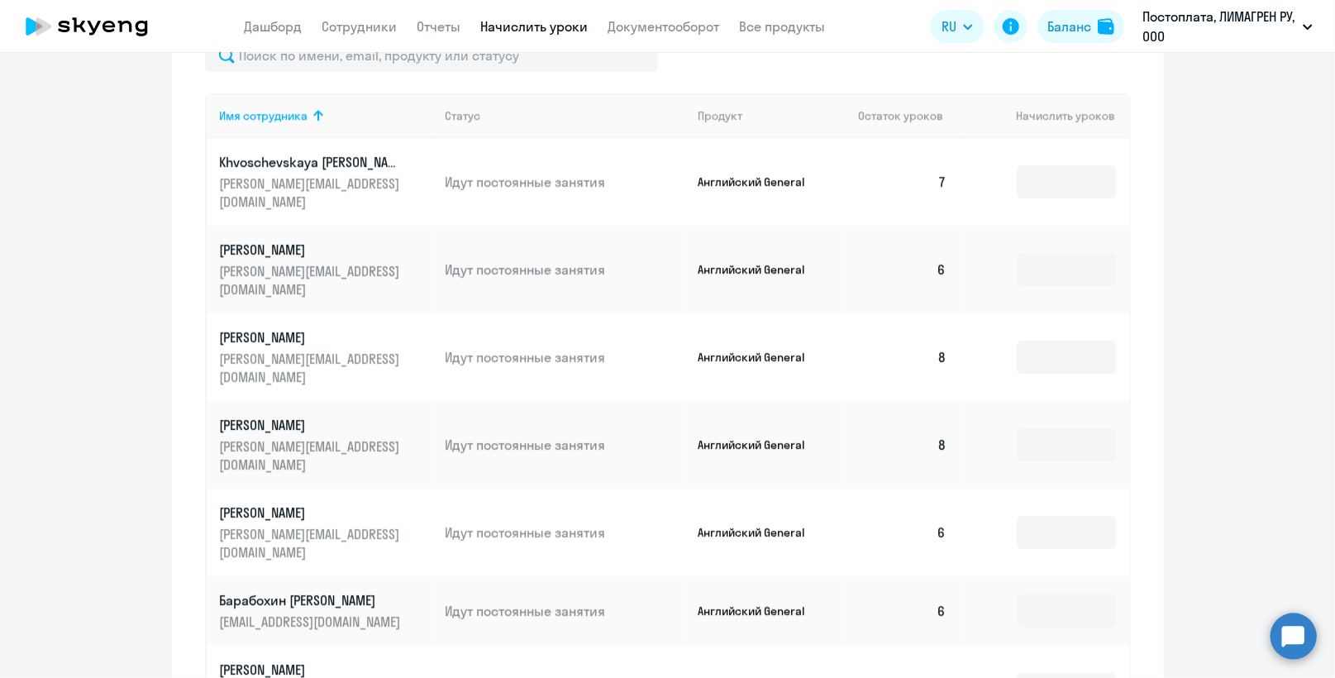
scroll to position [826, 0]
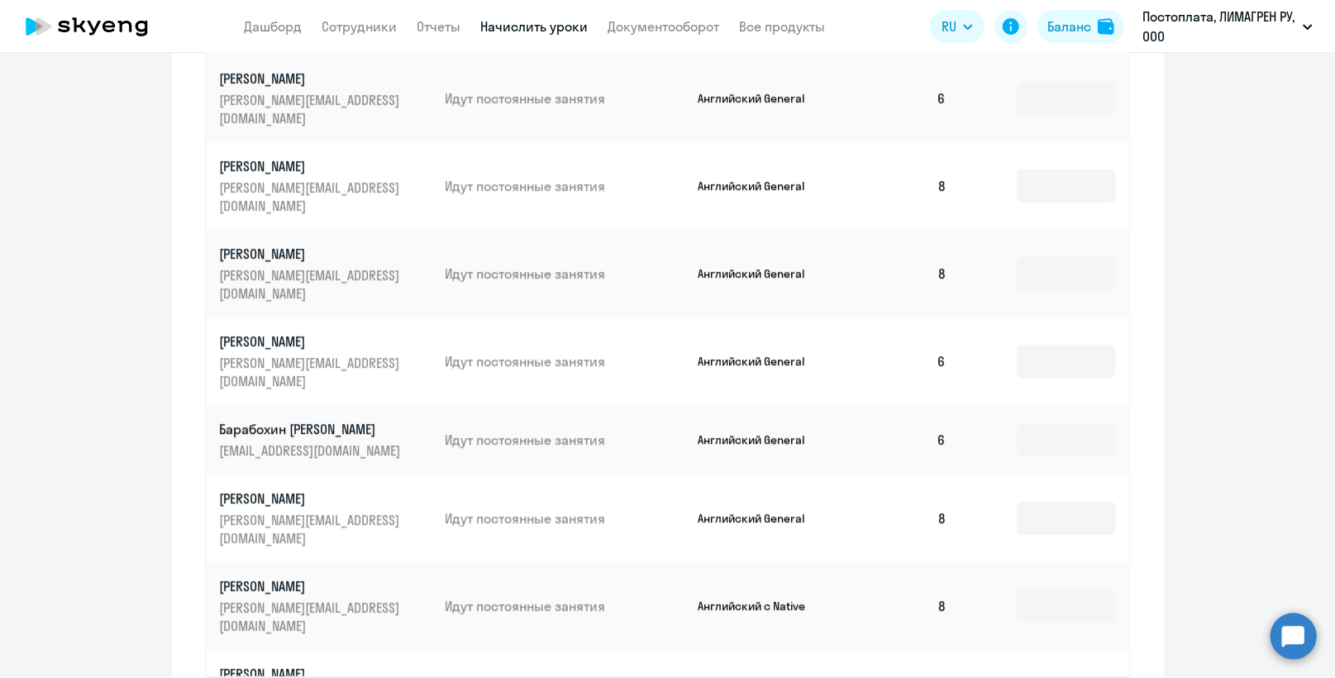
click at [1282, 635] on circle at bounding box center [1293, 635] width 46 height 46
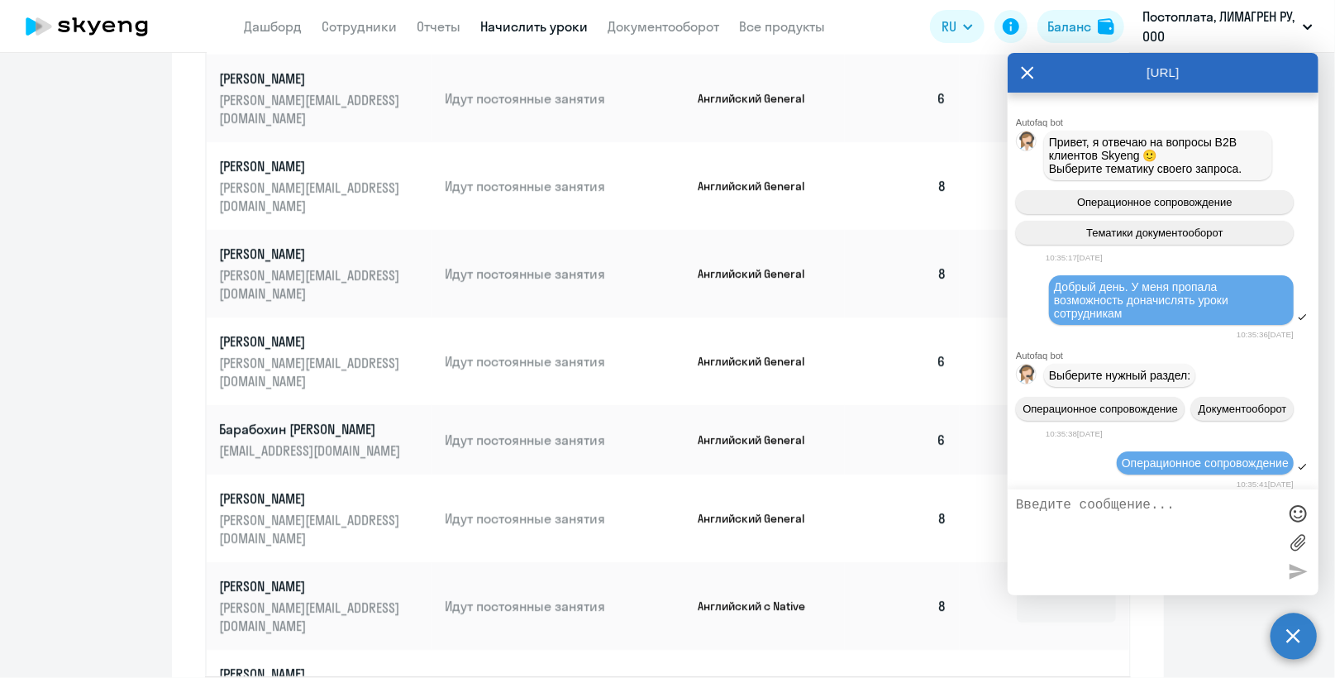
scroll to position [8697, 0]
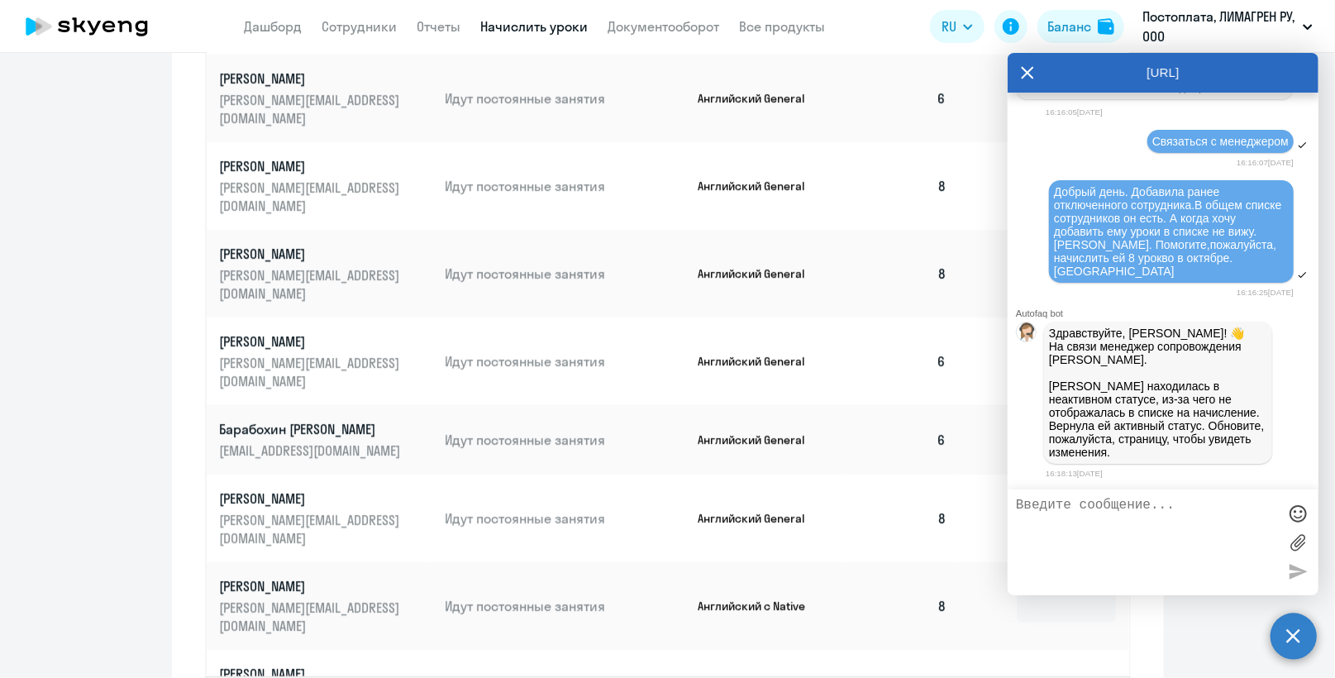
click at [1078, 517] on textarea at bounding box center [1146, 541] width 261 height 89
type textarea "спасибо!"
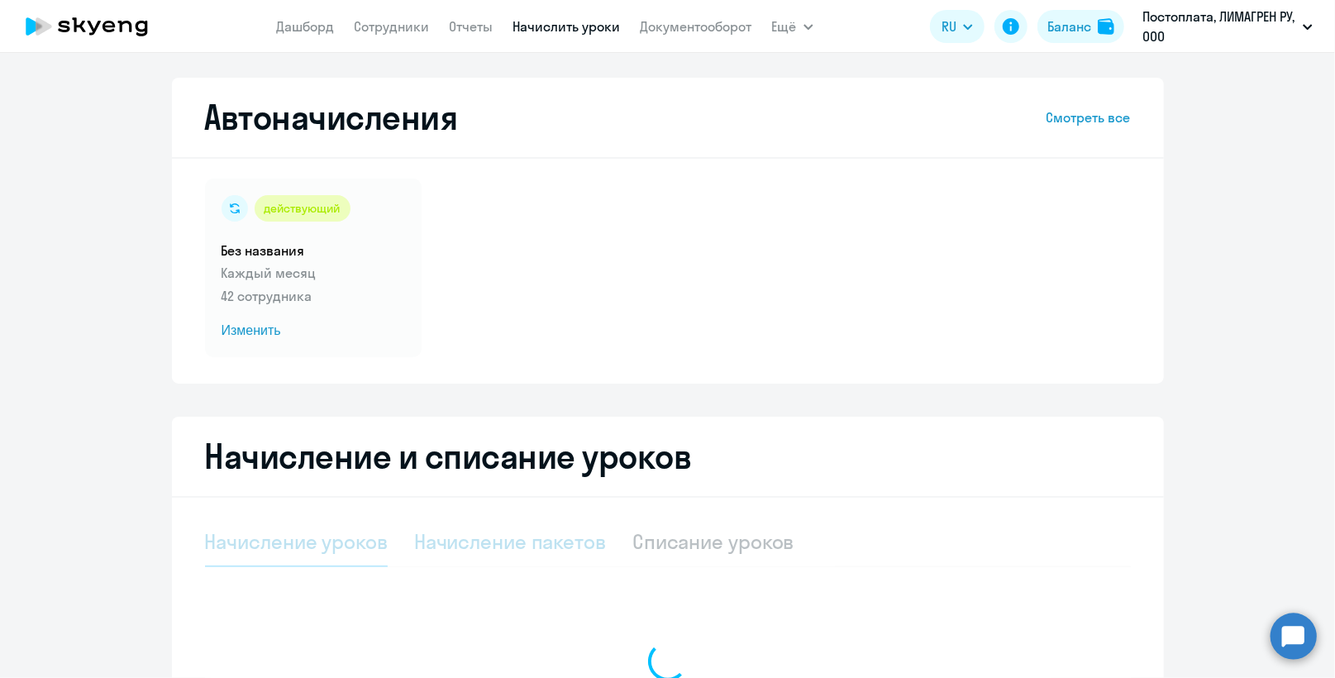
select select "10"
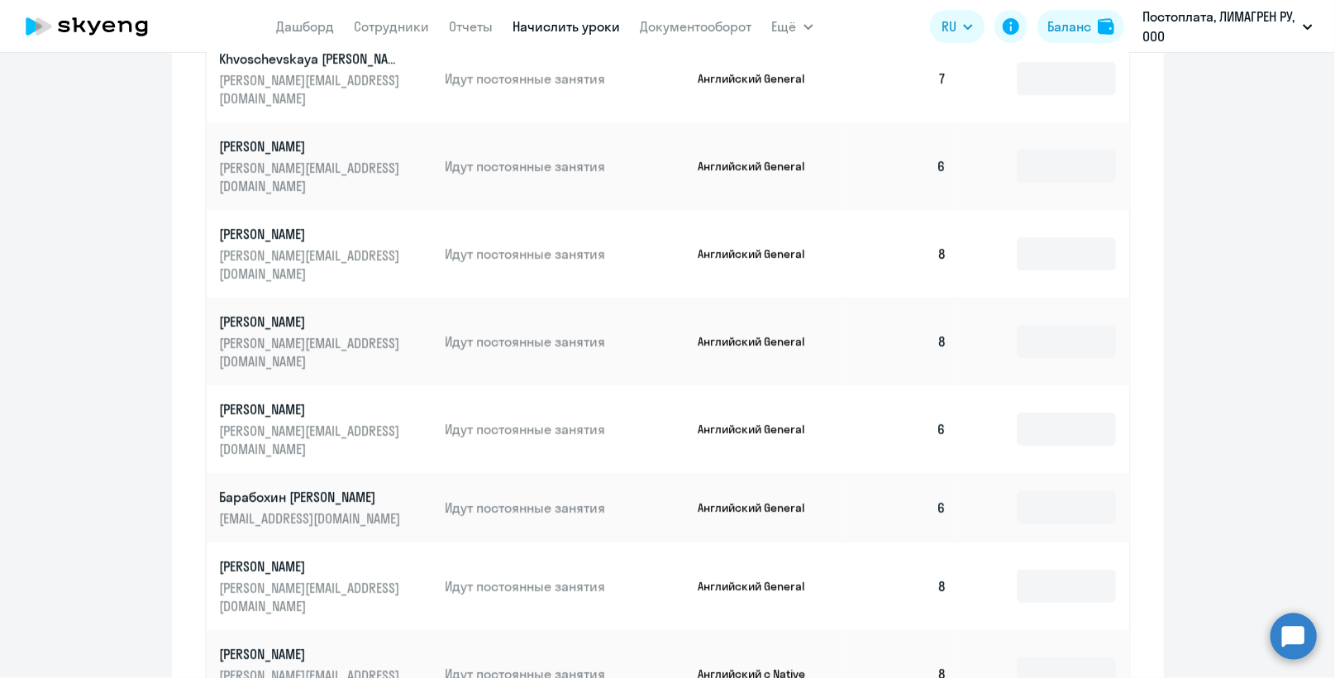
scroll to position [949, 0]
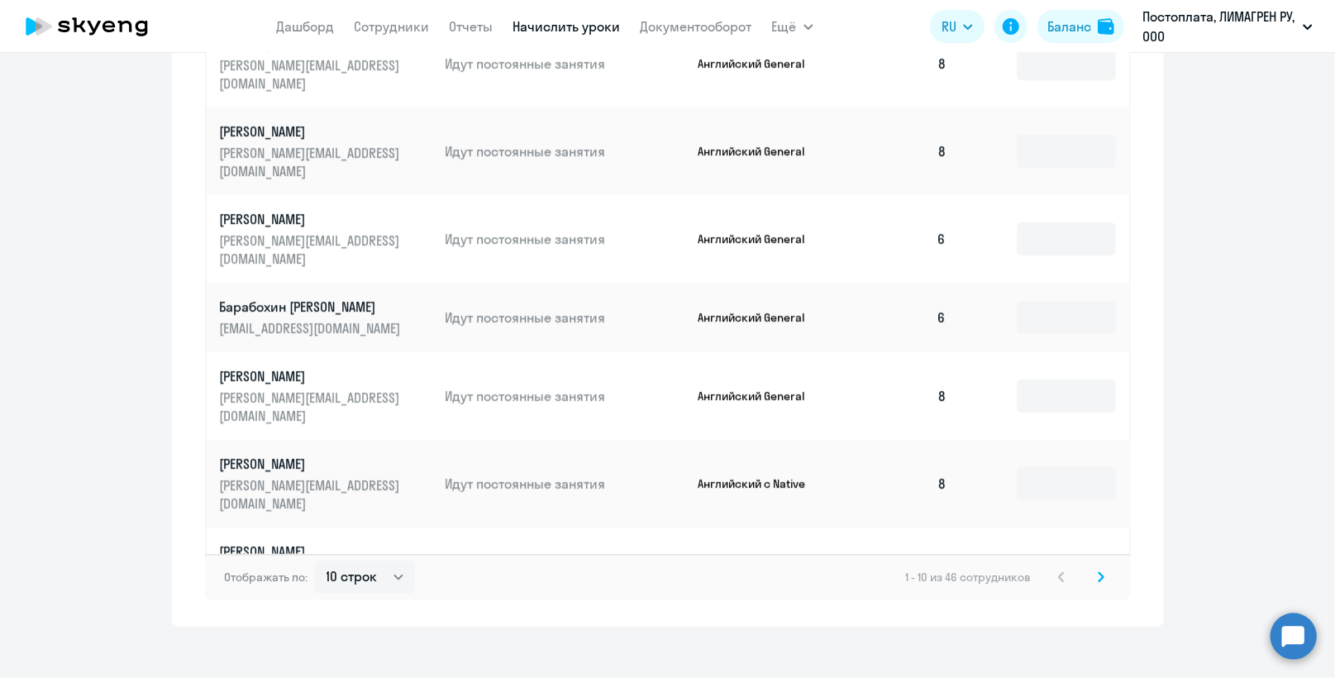
click at [1098, 572] on icon at bounding box center [1100, 576] width 5 height 9
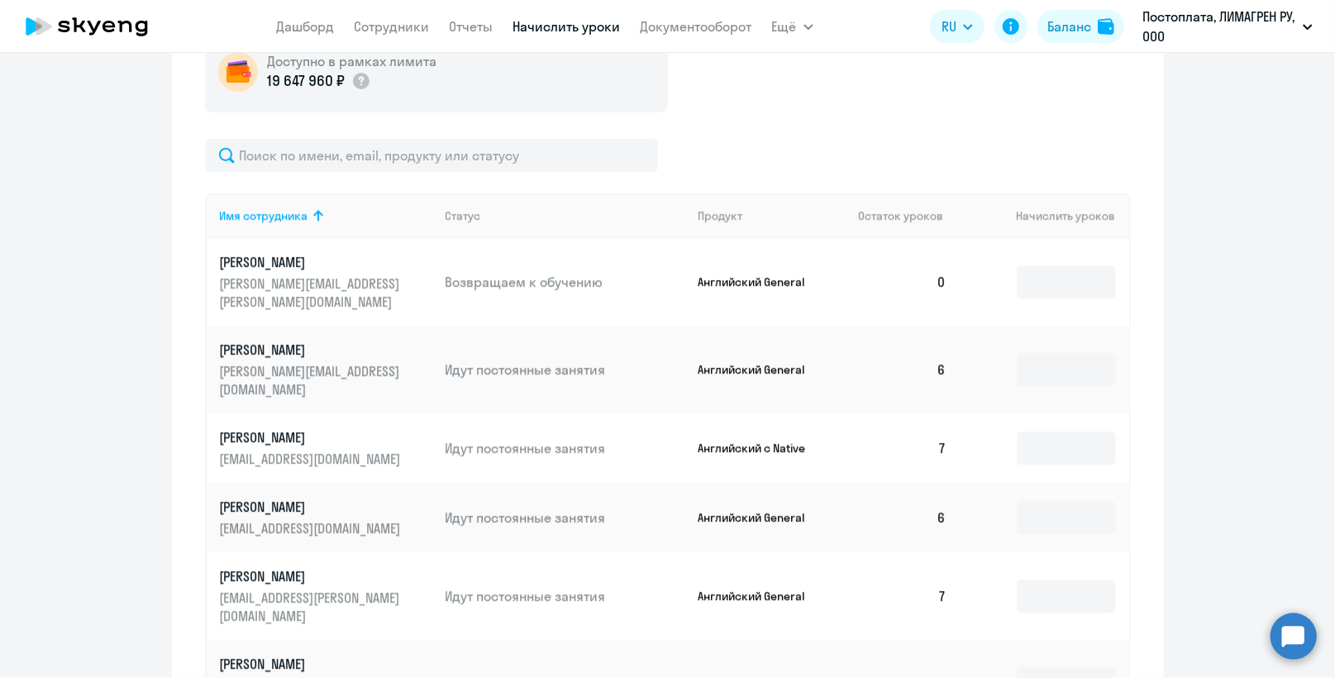
scroll to position [536, 0]
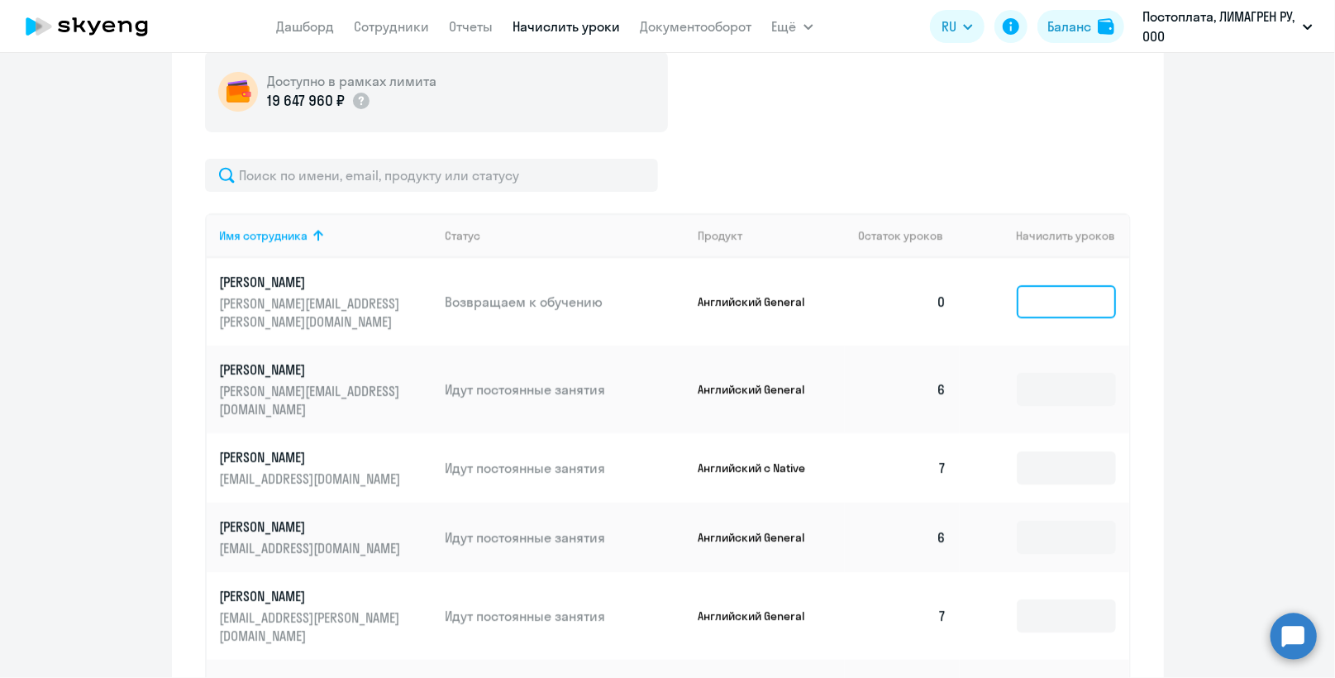
click at [1038, 292] on input at bounding box center [1065, 301] width 99 height 33
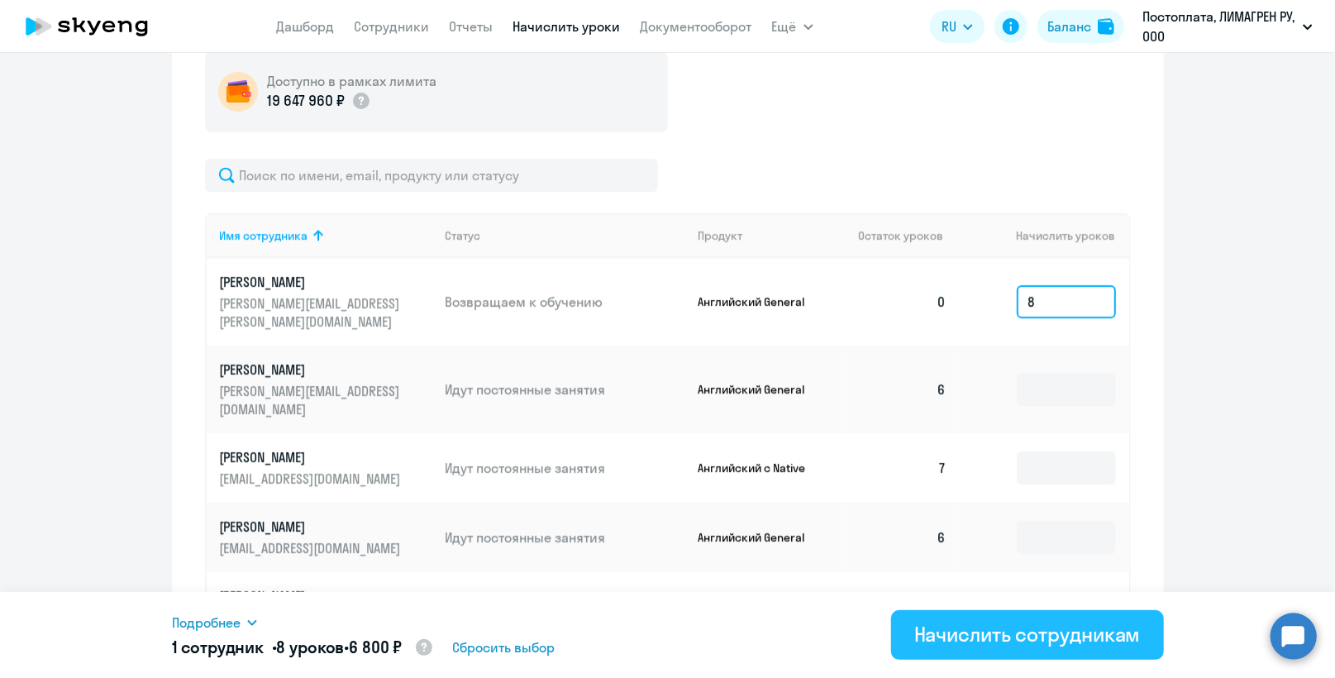
type input "8"
click at [997, 638] on div "Начислить сотрудникам" at bounding box center [1027, 634] width 226 height 26
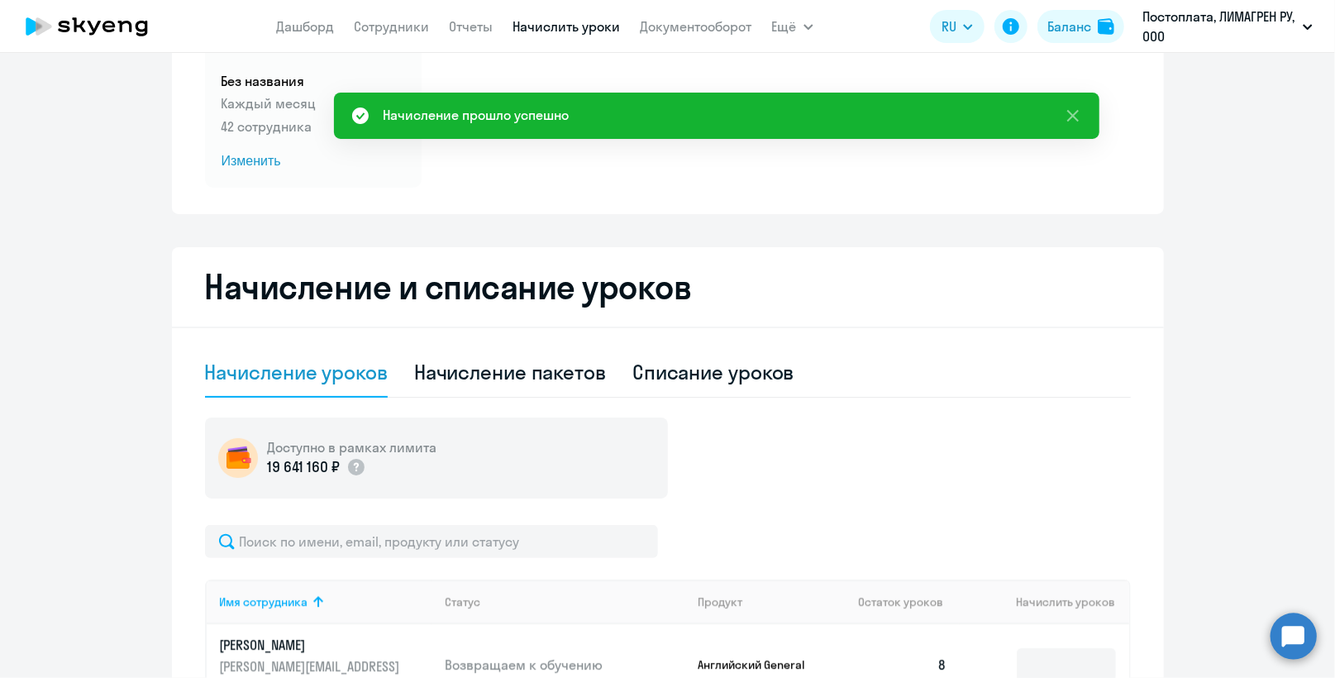
scroll to position [0, 0]
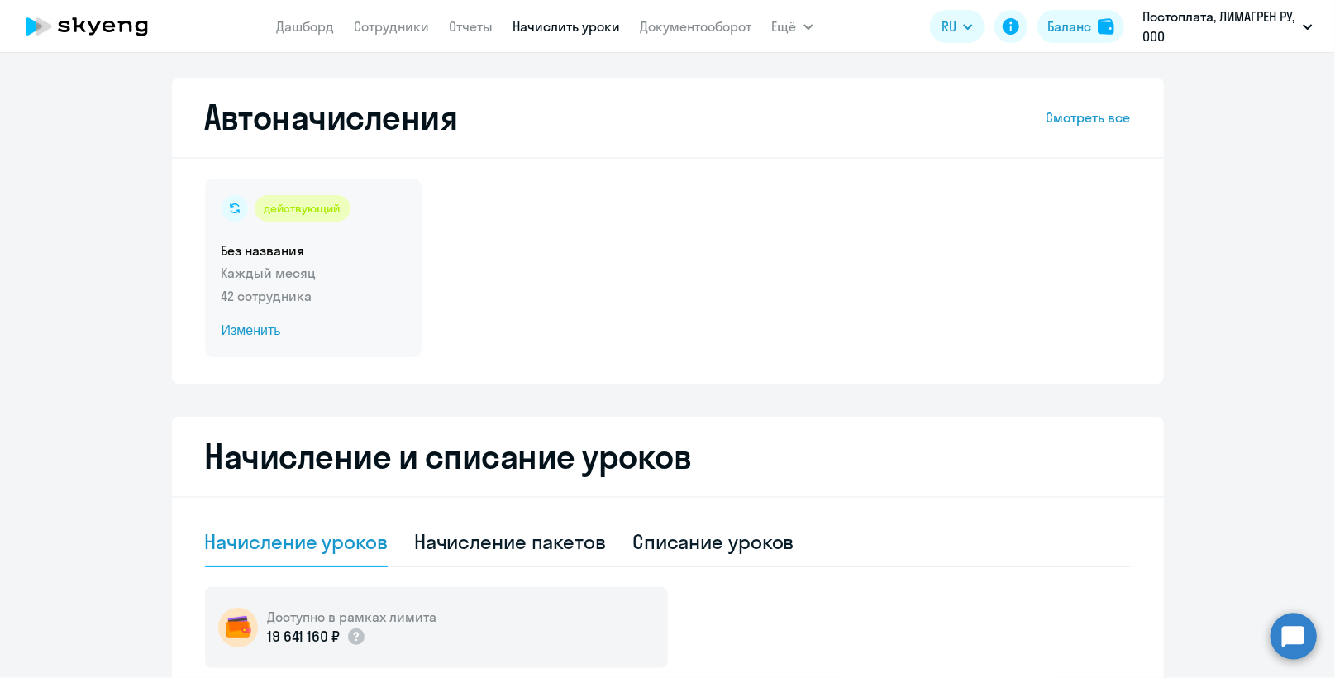
click at [224, 202] on circle at bounding box center [234, 208] width 26 height 26
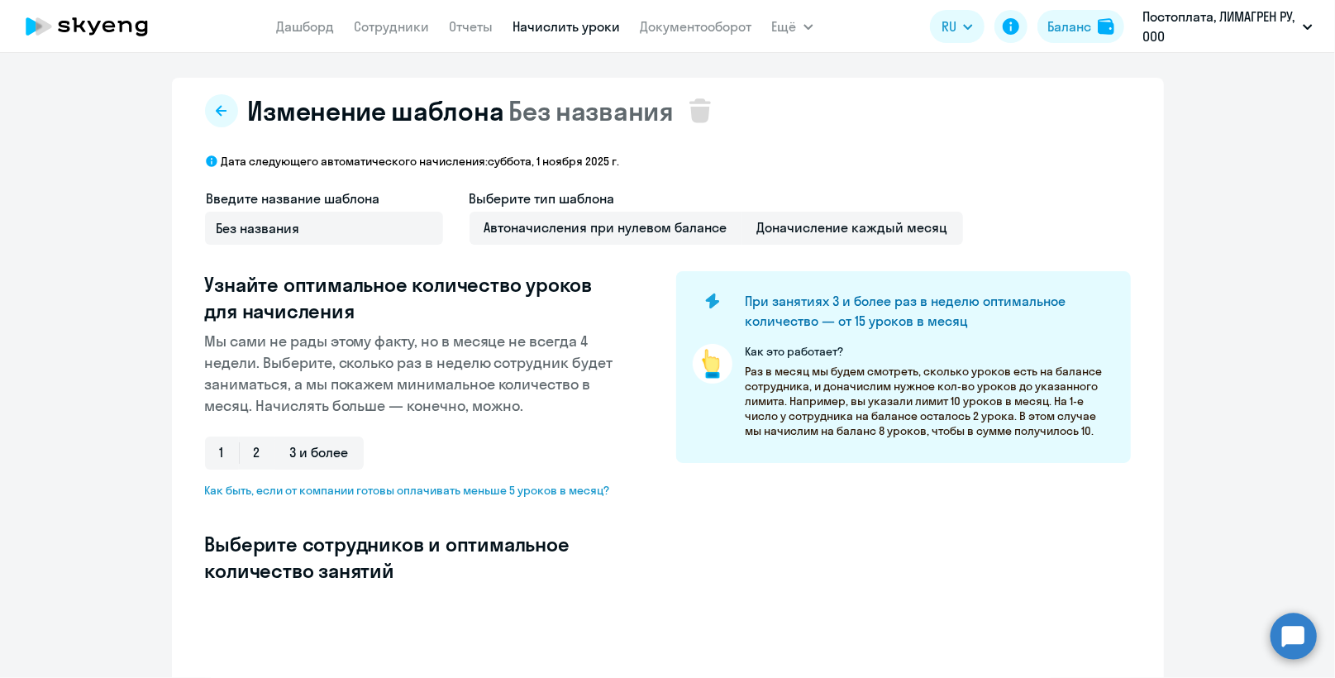
select select "10"
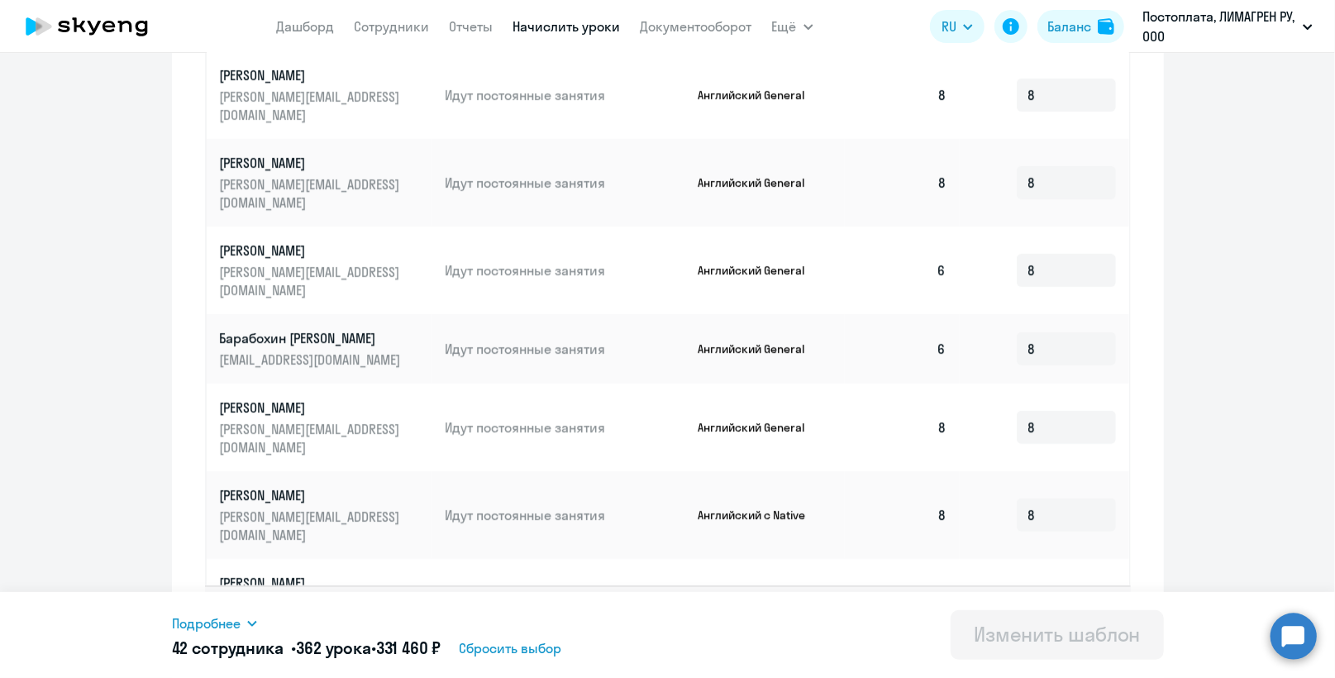
scroll to position [858, 0]
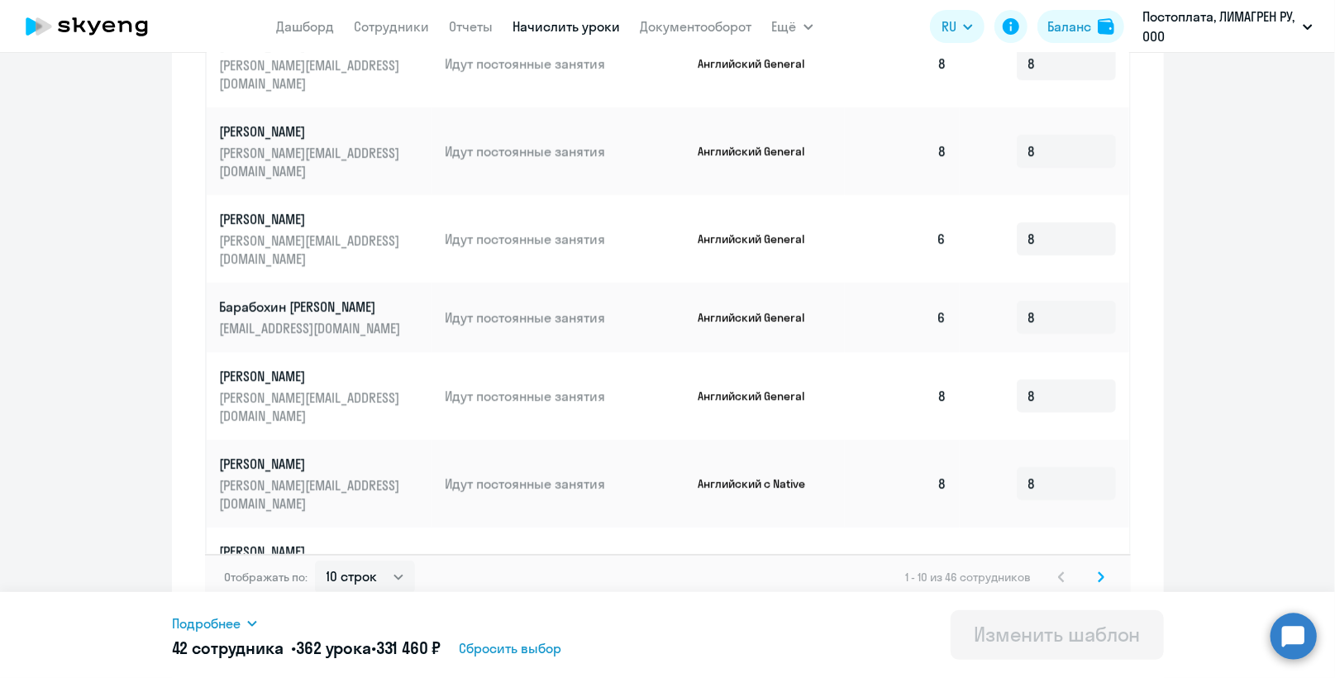
click at [1096, 567] on svg-icon at bounding box center [1101, 577] width 20 height 20
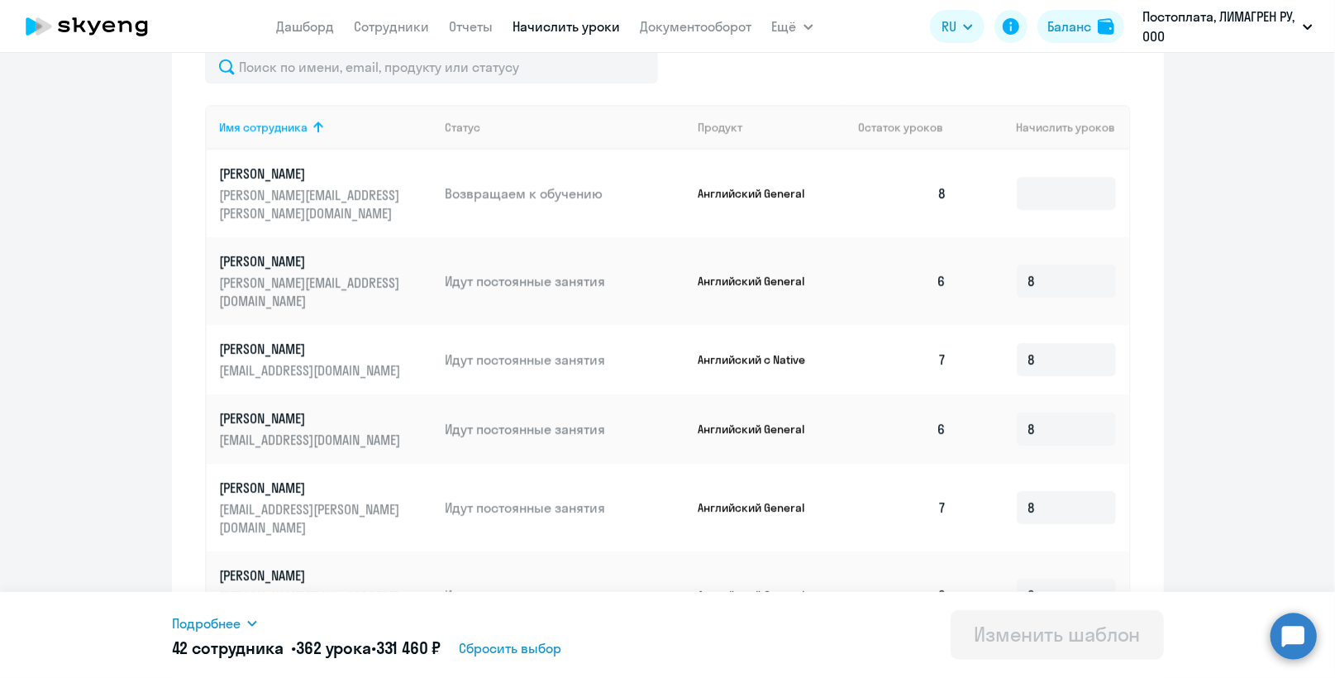
scroll to position [527, 0]
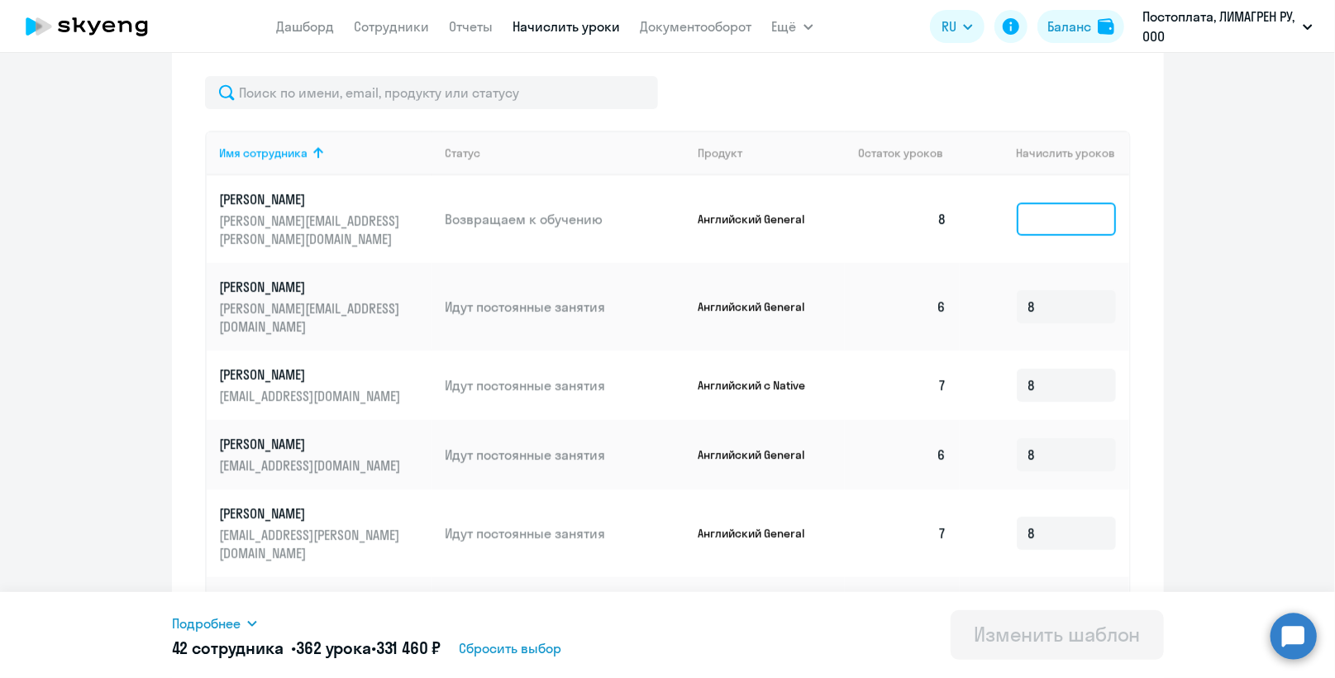
click at [1018, 207] on input at bounding box center [1065, 218] width 99 height 33
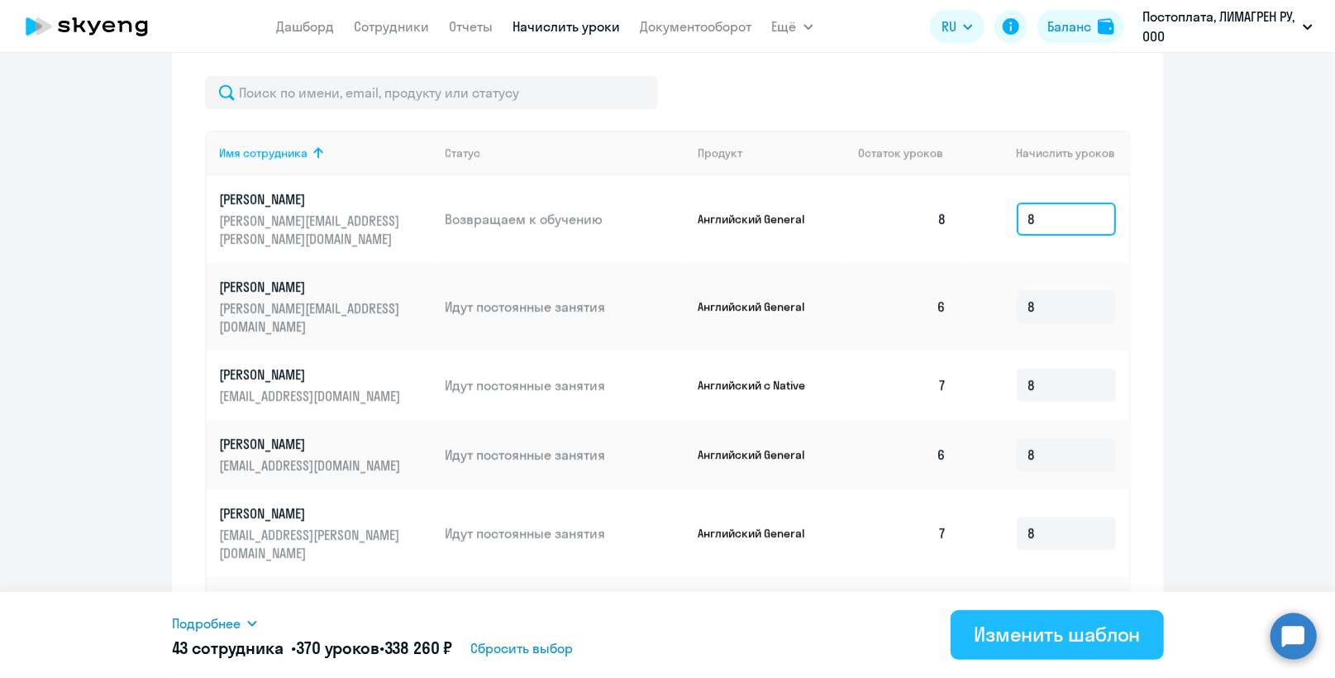
type input "8"
click at [1059, 640] on div "Изменить шаблон" at bounding box center [1056, 634] width 167 height 26
